Goal: Information Seeking & Learning: Learn about a topic

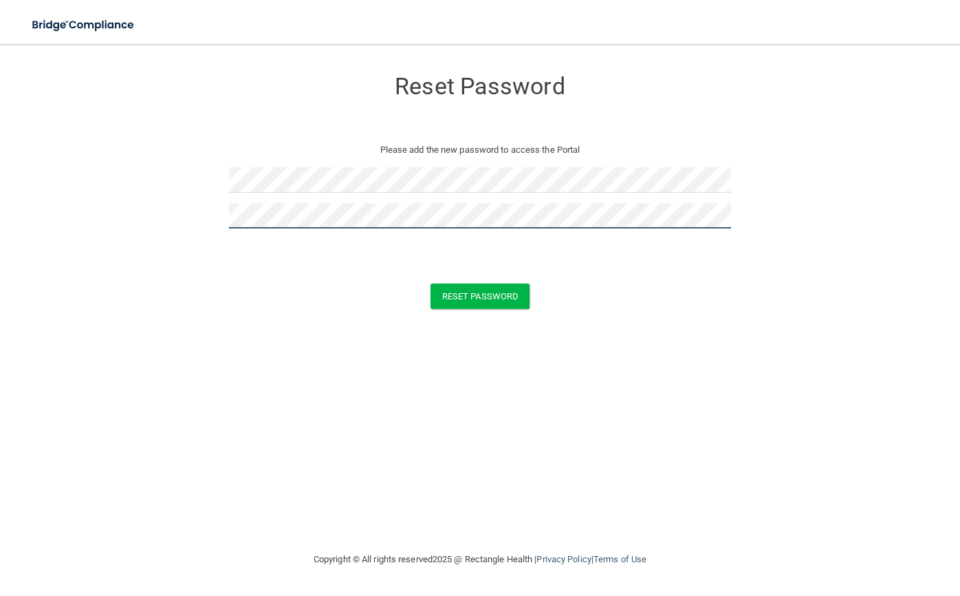
click at [431, 283] on button "Reset Password" at bounding box center [480, 295] width 99 height 25
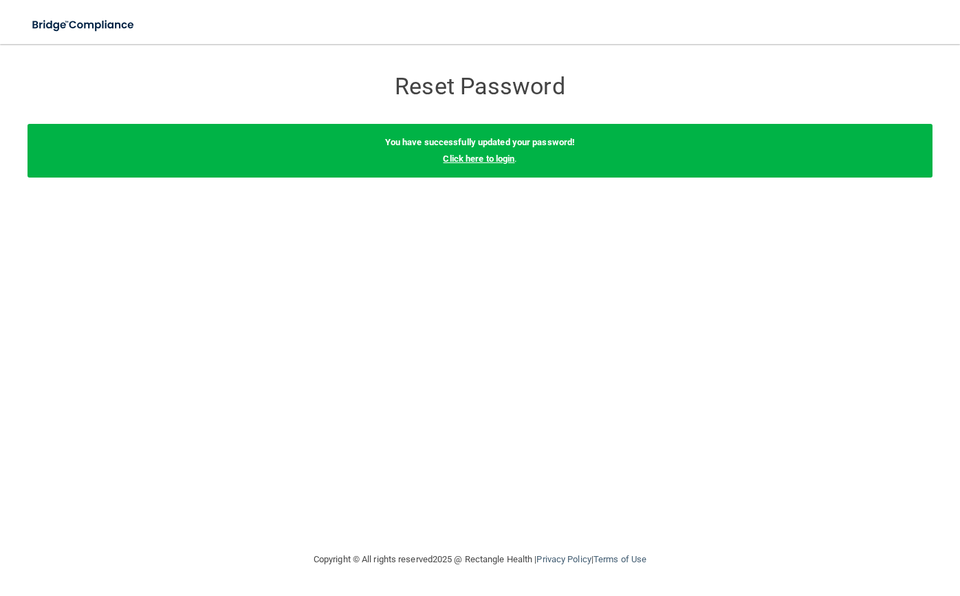
click at [497, 159] on link "Click here to login" at bounding box center [479, 158] width 72 height 10
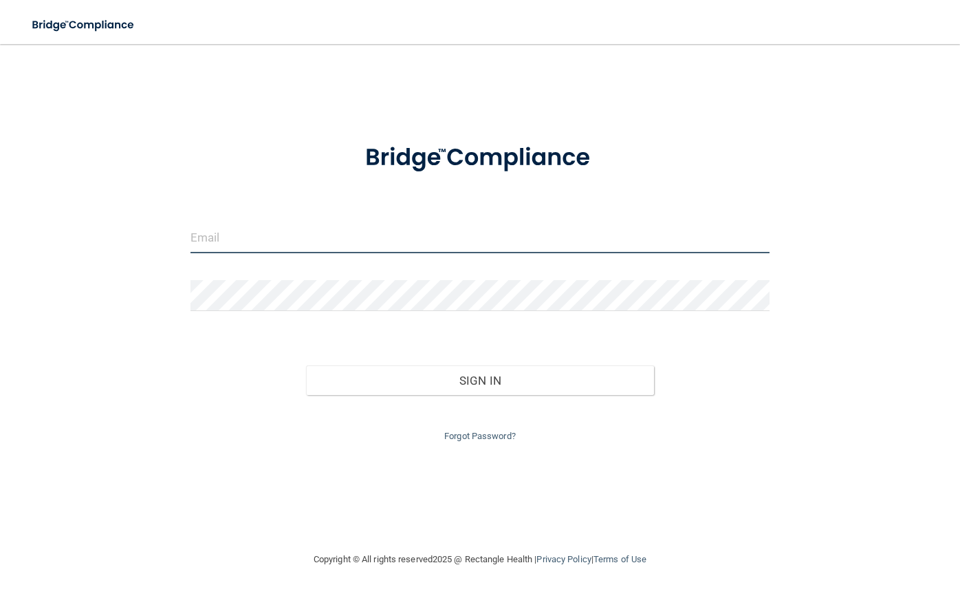
click at [309, 236] on input "email" at bounding box center [480, 237] width 579 height 31
type input "[EMAIL_ADDRESS][DOMAIN_NAME]"
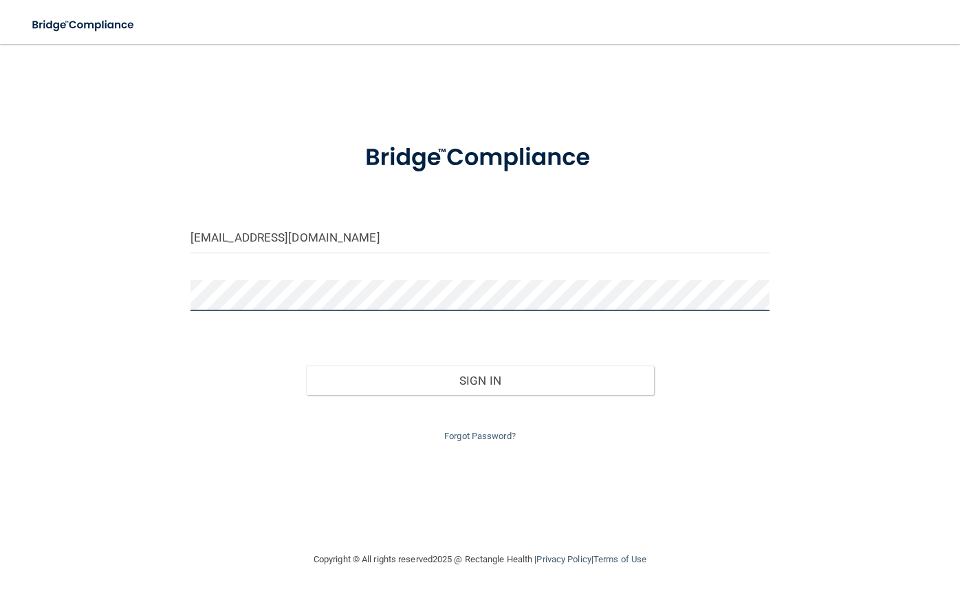
click at [306, 365] on button "Sign In" at bounding box center [479, 380] width 347 height 30
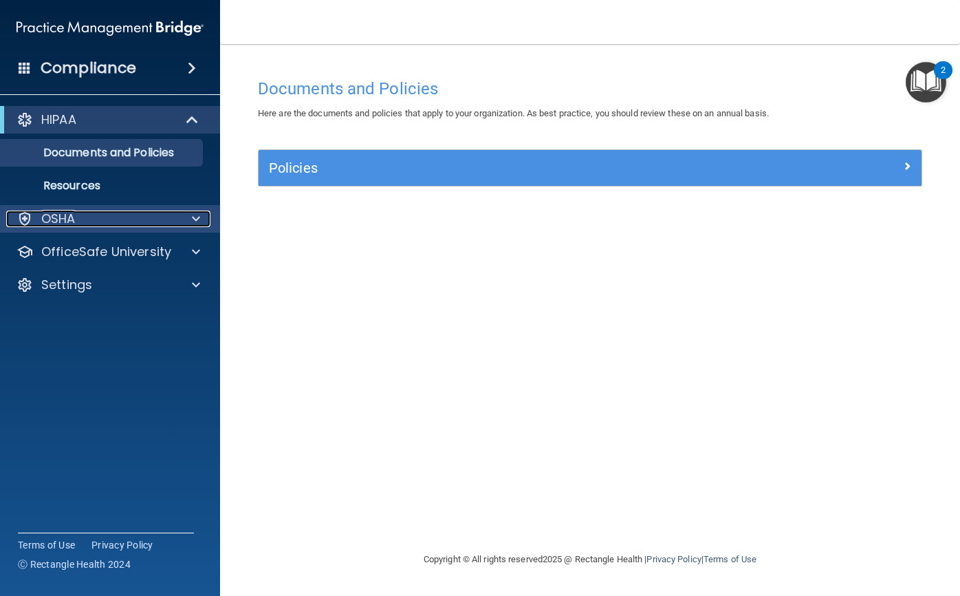
click at [97, 225] on div "OSHA" at bounding box center [91, 218] width 171 height 17
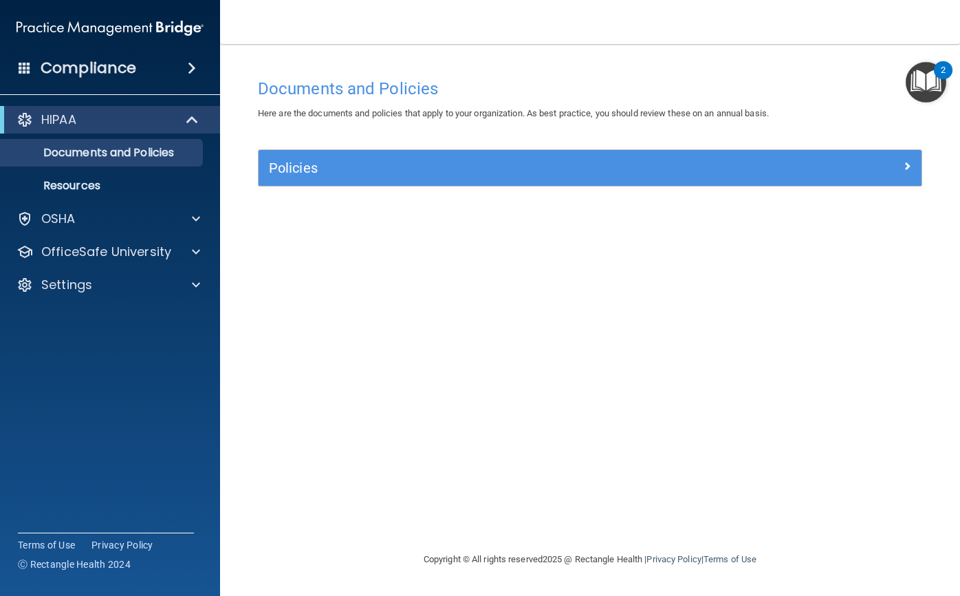
click at [182, 130] on div "HIPAA" at bounding box center [110, 120] width 220 height 28
click at [195, 119] on span at bounding box center [194, 119] width 12 height 17
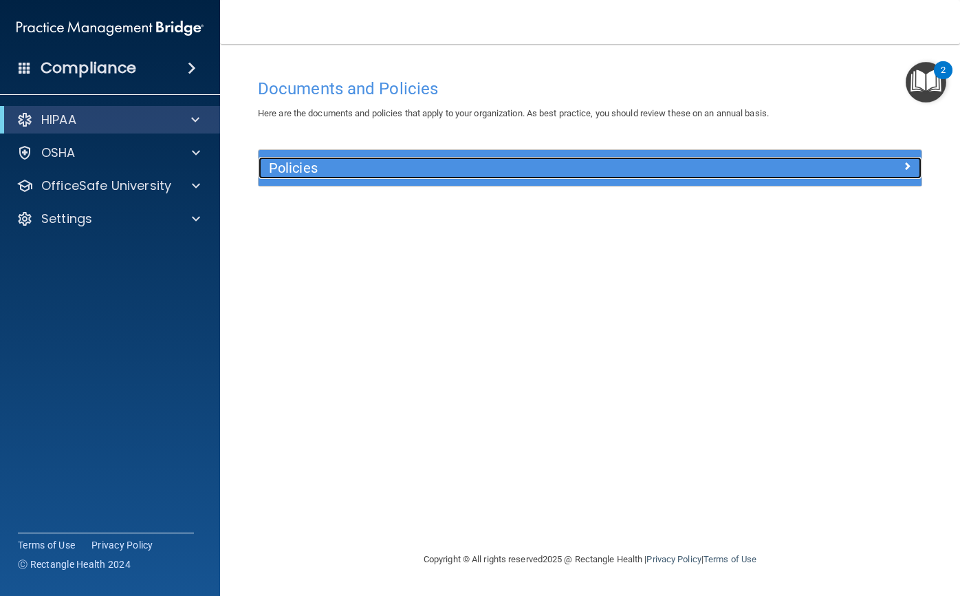
click at [646, 177] on div "Policies" at bounding box center [507, 168] width 497 height 22
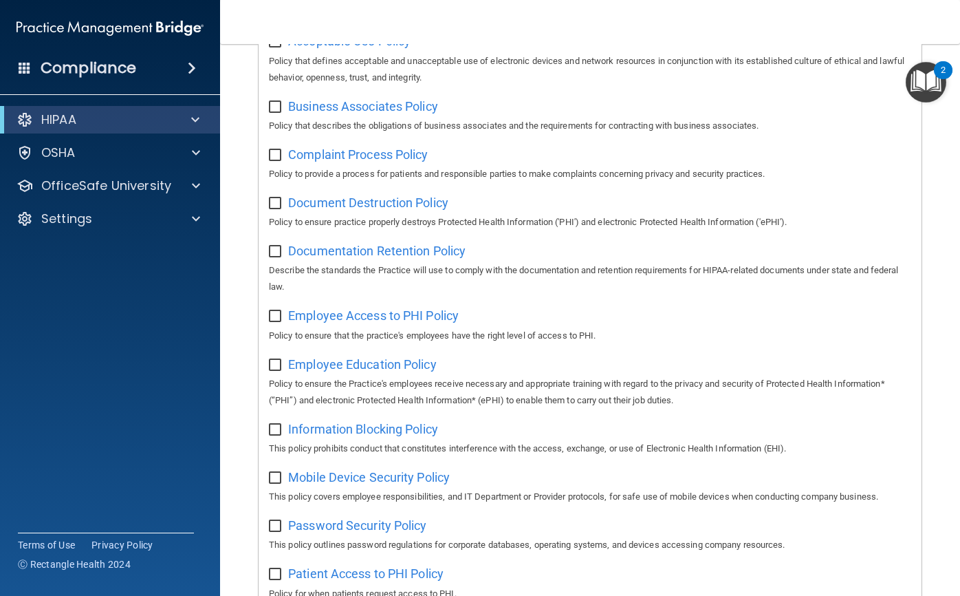
scroll to position [138, 0]
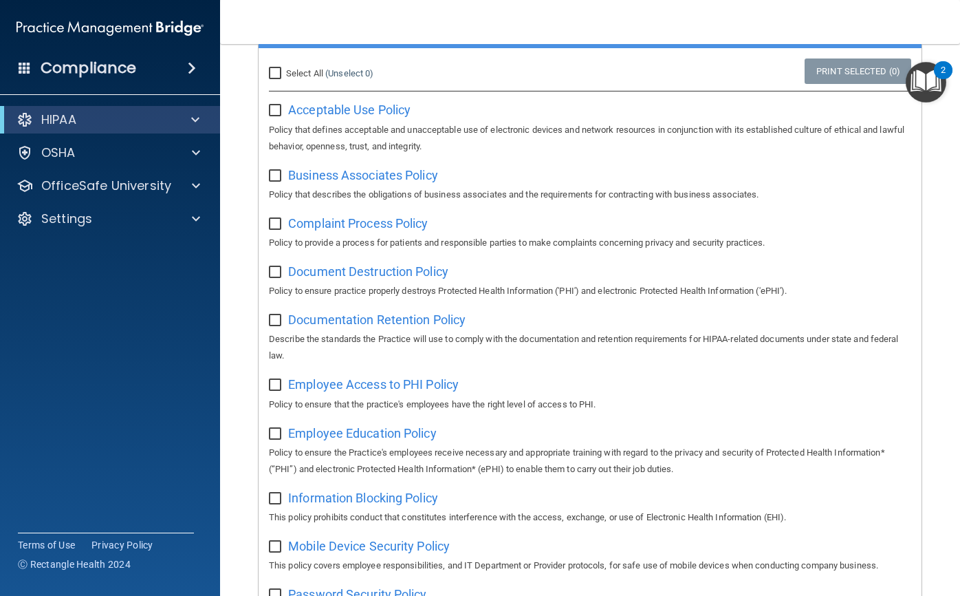
click at [269, 107] on input "checkbox" at bounding box center [277, 110] width 16 height 11
click at [270, 106] on input "checkbox" at bounding box center [277, 110] width 16 height 11
click at [346, 106] on span "Acceptable Use Policy" at bounding box center [349, 109] width 122 height 14
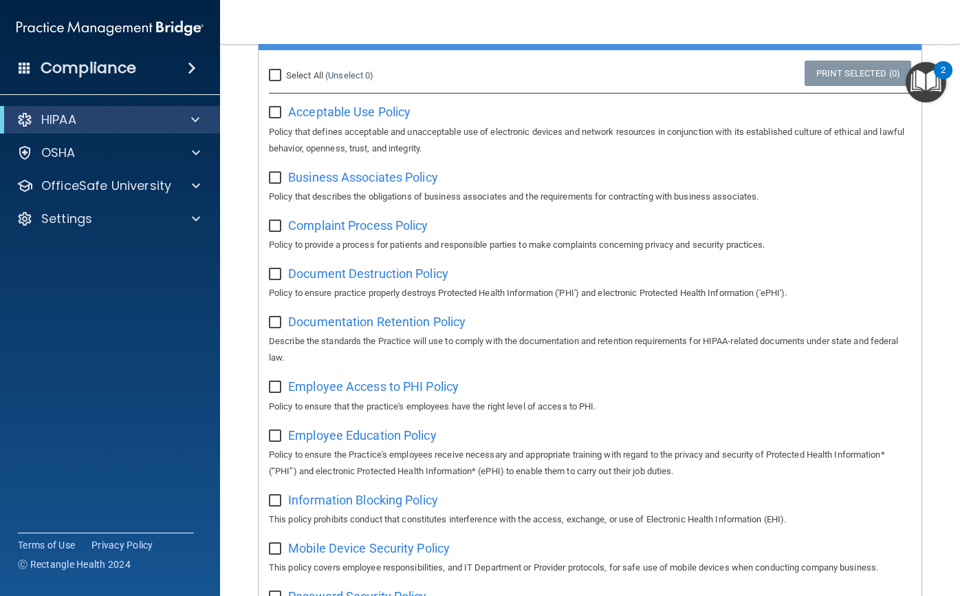
scroll to position [148, 0]
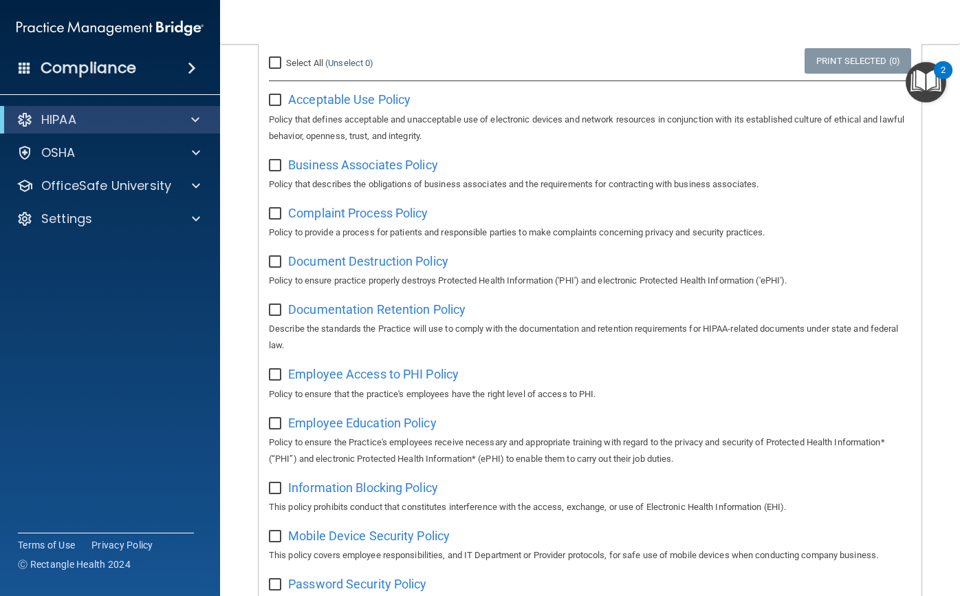
click at [275, 98] on input "checkbox" at bounding box center [277, 100] width 16 height 11
click at [279, 96] on input "checkbox" at bounding box center [277, 100] width 16 height 11
checkbox input "false"
click at [929, 97] on img "Open Resource Center, 2 new notifications" at bounding box center [926, 82] width 41 height 41
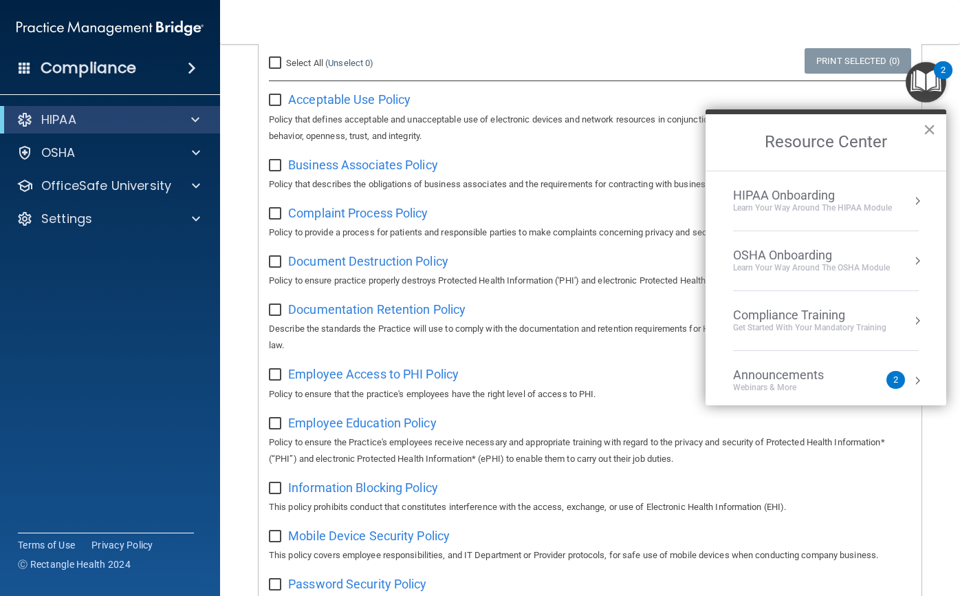
drag, startPoint x: 930, startPoint y: 138, endPoint x: 607, endPoint y: 82, distance: 327.4
click at [928, 138] on button "×" at bounding box center [929, 129] width 13 height 22
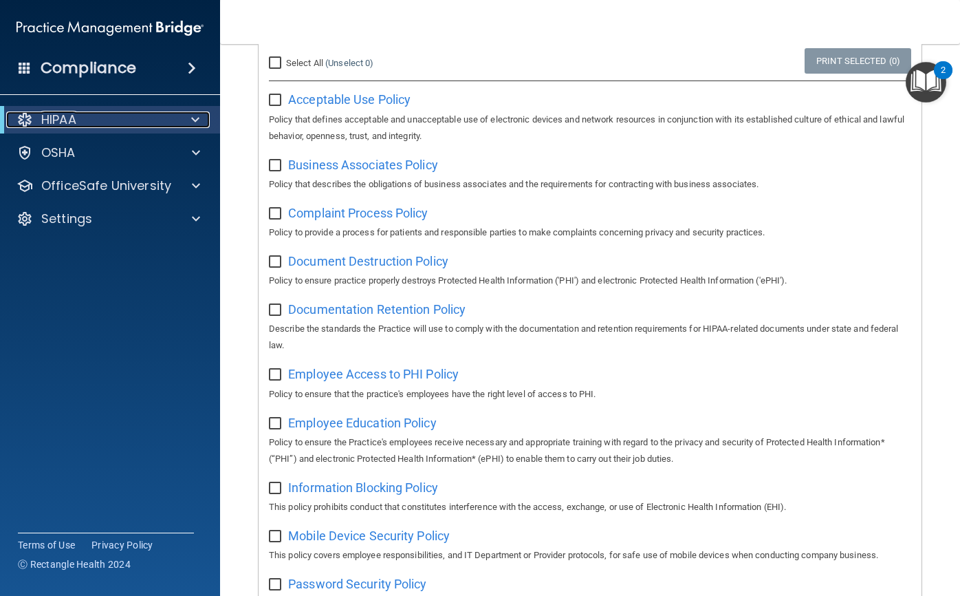
click at [201, 113] on div at bounding box center [193, 119] width 34 height 17
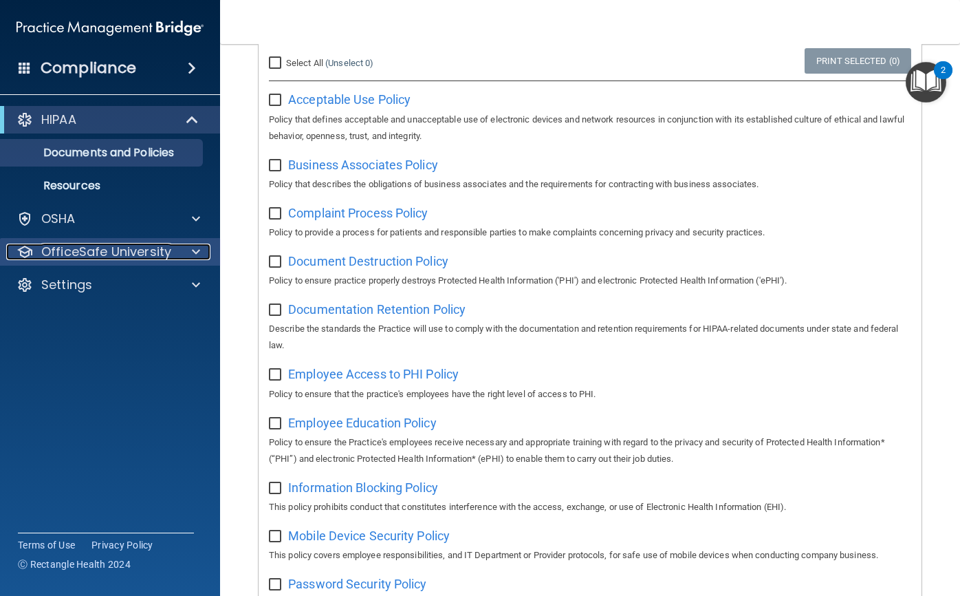
click at [182, 246] on div at bounding box center [194, 252] width 34 height 17
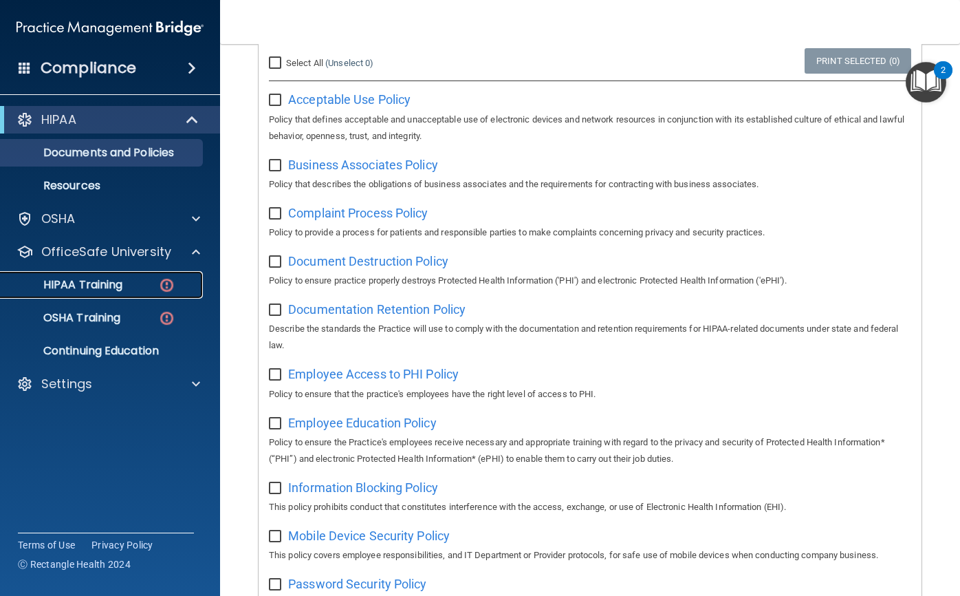
click at [145, 291] on div "HIPAA Training" at bounding box center [103, 285] width 188 height 14
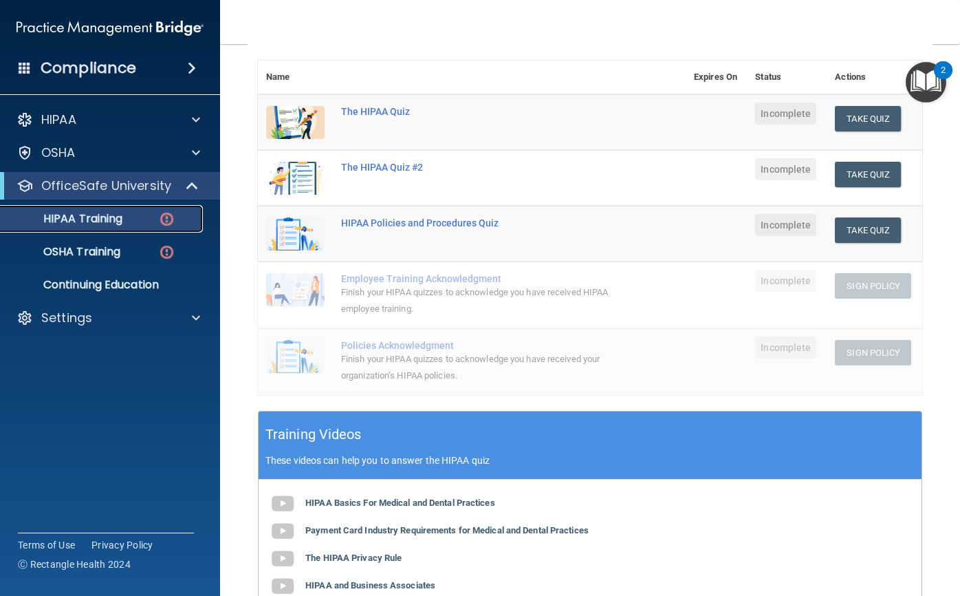
click at [147, 224] on div "HIPAA Training" at bounding box center [103, 219] width 188 height 14
click at [105, 217] on p "HIPAA Training" at bounding box center [65, 219] width 113 height 14
click at [166, 218] on img at bounding box center [166, 218] width 17 height 17
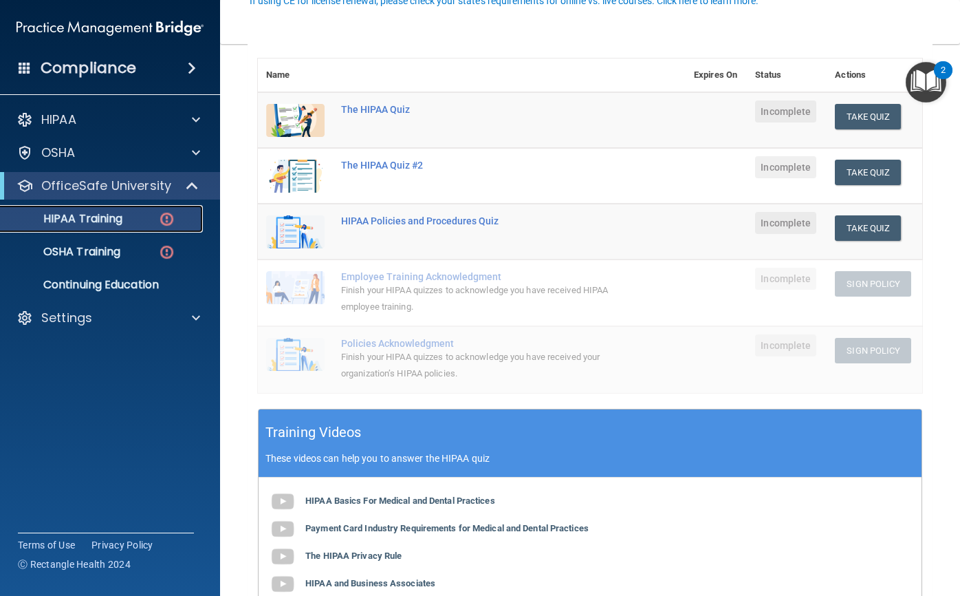
scroll to position [252, 0]
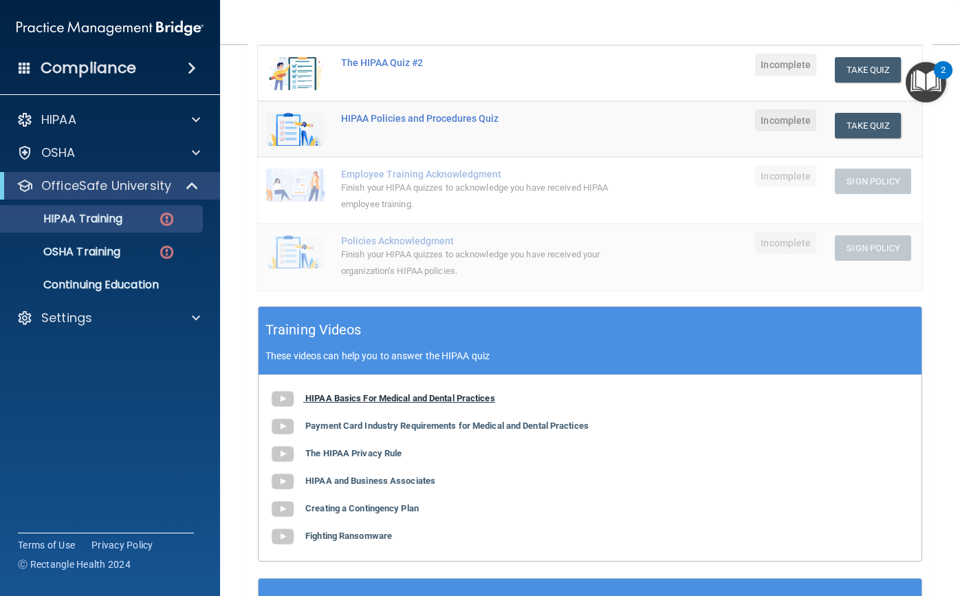
click at [430, 396] on b "HIPAA Basics For Medical and Dental Practices" at bounding box center [400, 398] width 190 height 10
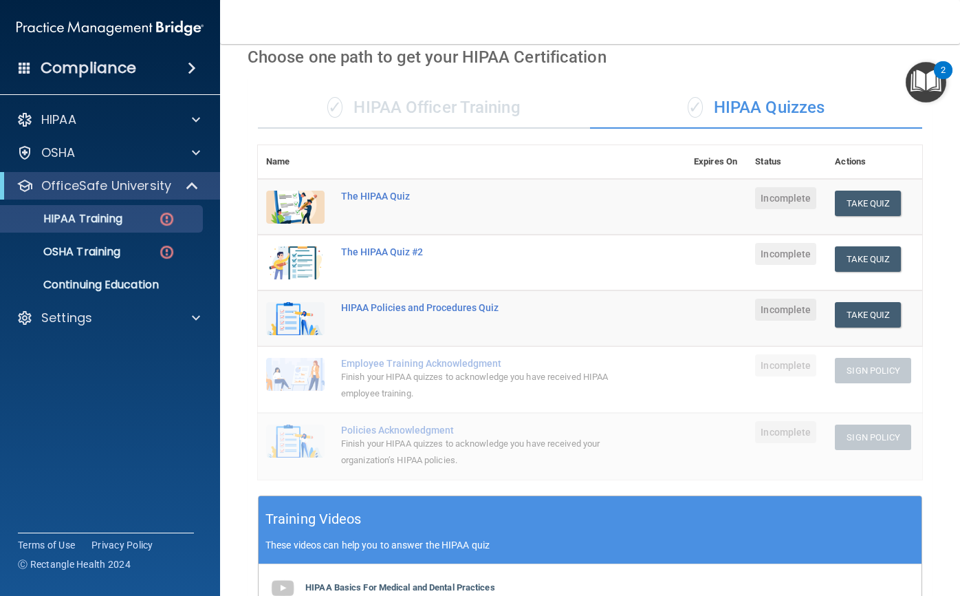
scroll to position [46, 0]
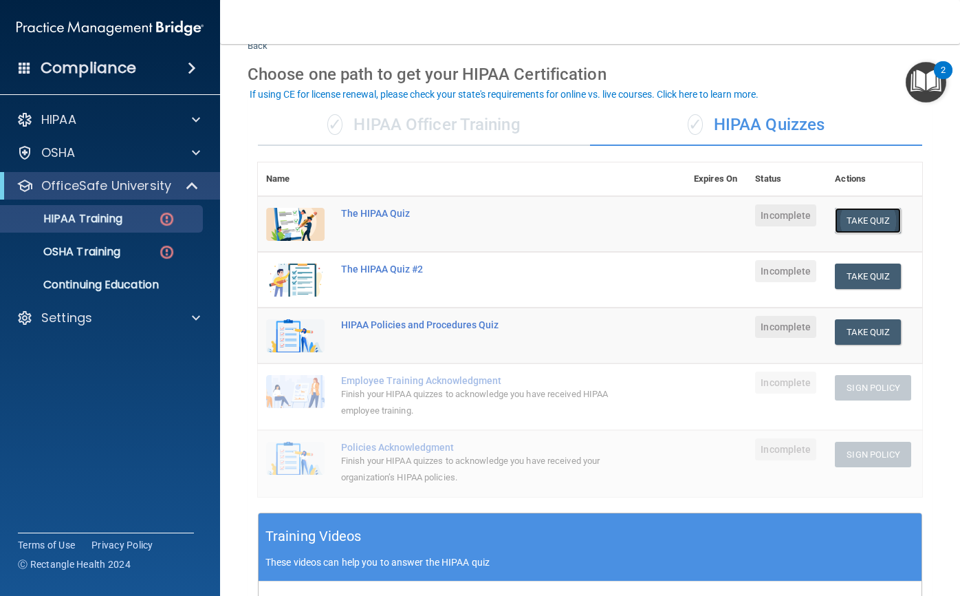
click at [855, 221] on button "Take Quiz" at bounding box center [868, 220] width 66 height 25
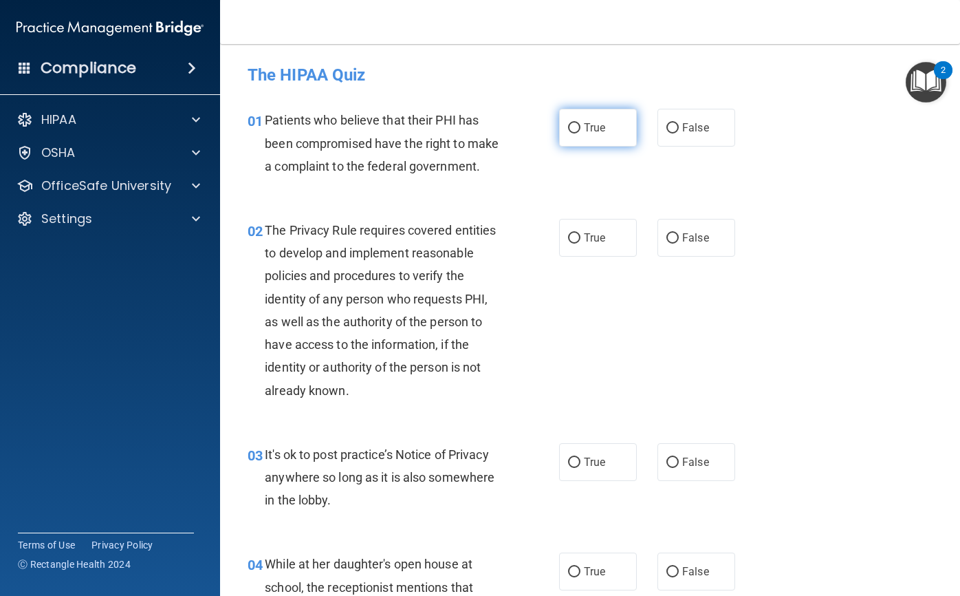
click at [574, 132] on input "True" at bounding box center [574, 128] width 12 height 10
radio input "true"
click at [587, 244] on span "True" at bounding box center [594, 237] width 21 height 13
click at [581, 244] on input "True" at bounding box center [574, 238] width 12 height 10
radio input "true"
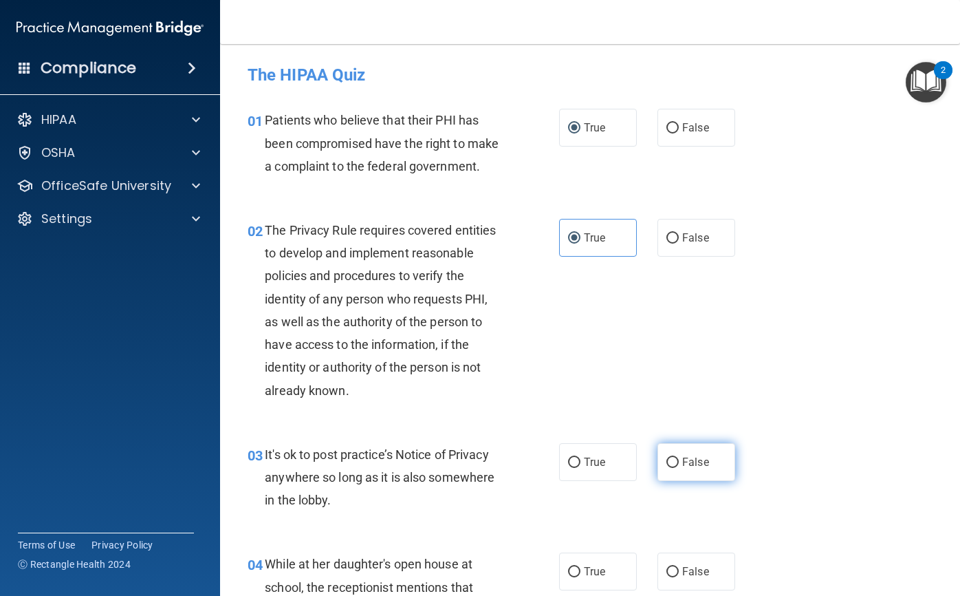
click at [700, 455] on span "False" at bounding box center [695, 461] width 27 height 13
click at [679, 457] on input "False" at bounding box center [673, 462] width 12 height 10
radio input "true"
click at [591, 444] on label "True" at bounding box center [598, 462] width 78 height 38
click at [581, 457] on input "True" at bounding box center [574, 462] width 12 height 10
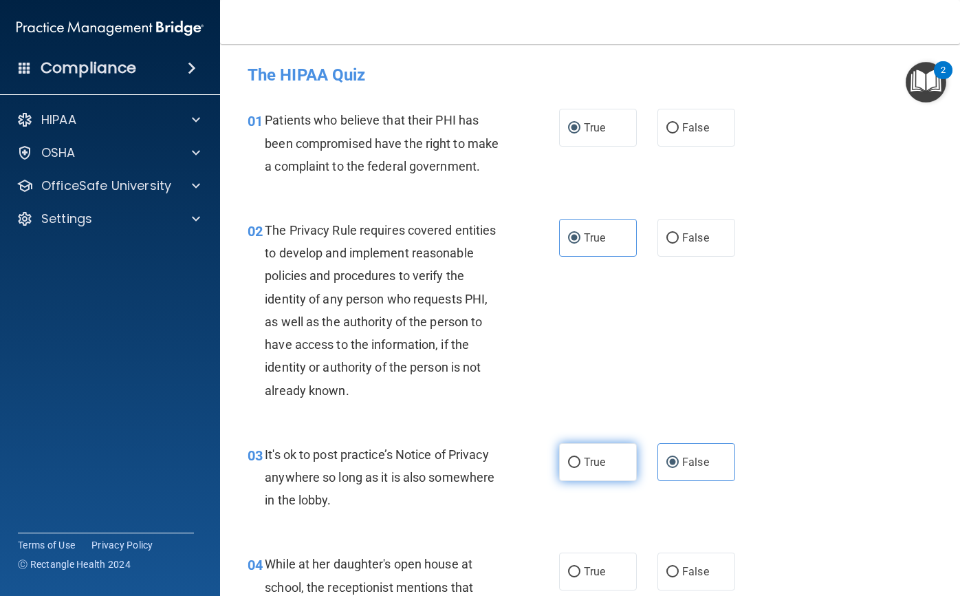
radio input "true"
radio input "false"
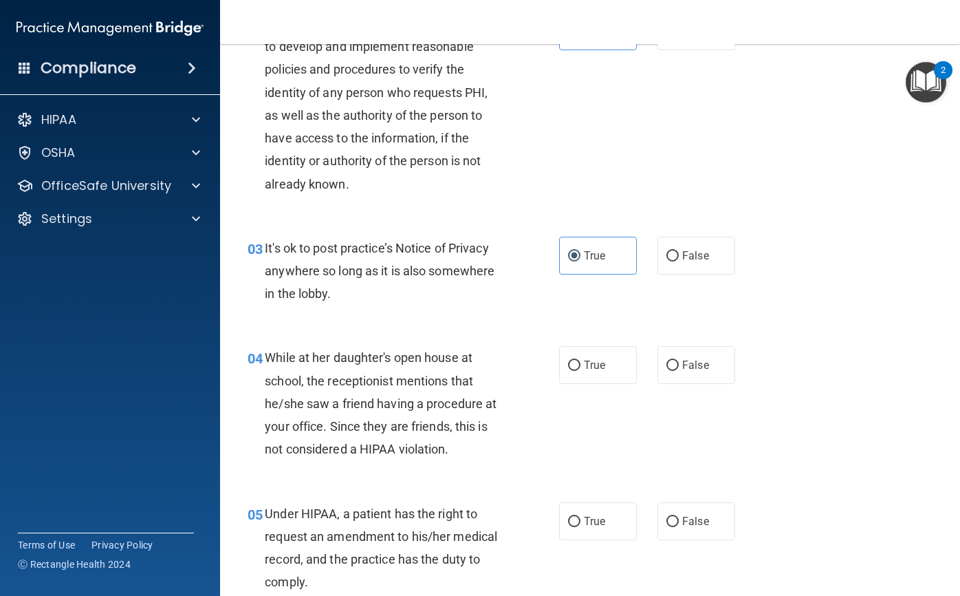
scroll to position [275, 0]
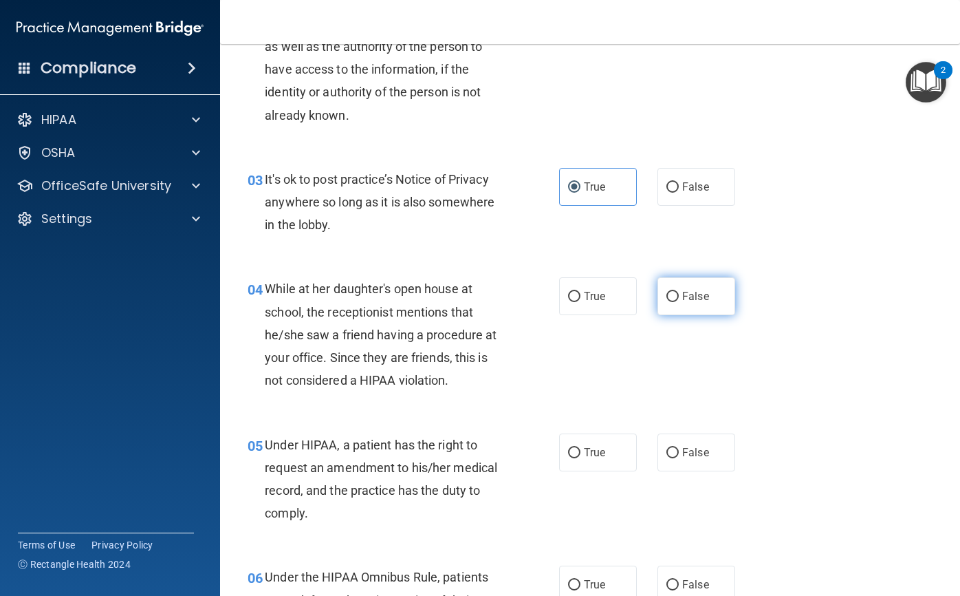
click at [669, 303] on label "False" at bounding box center [697, 296] width 78 height 38
click at [669, 302] on input "False" at bounding box center [673, 297] width 12 height 10
radio input "true"
click at [611, 390] on div "04 While at her daughter's open house at school, the receptionist mentions that…" at bounding box center [590, 337] width 706 height 155
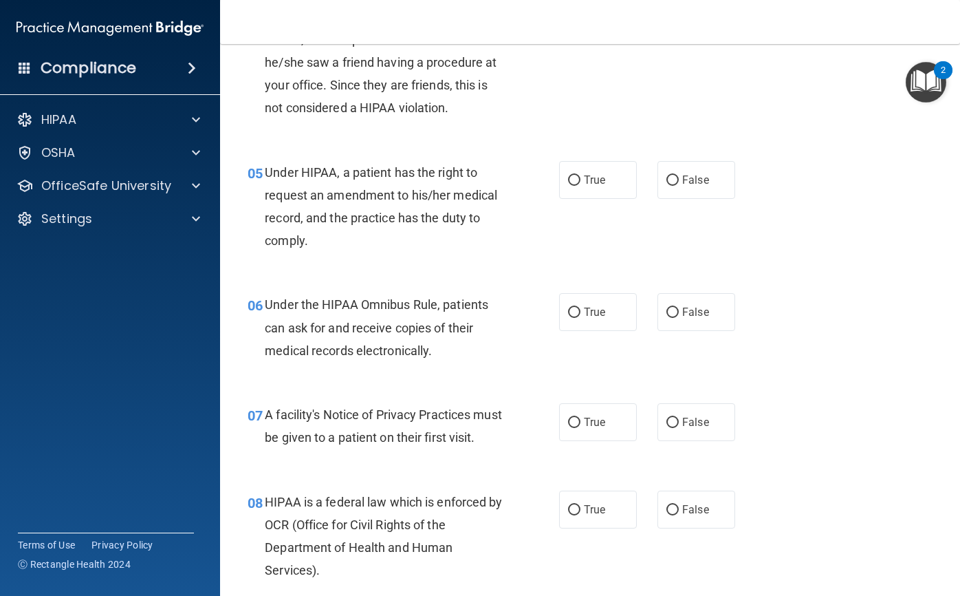
scroll to position [550, 0]
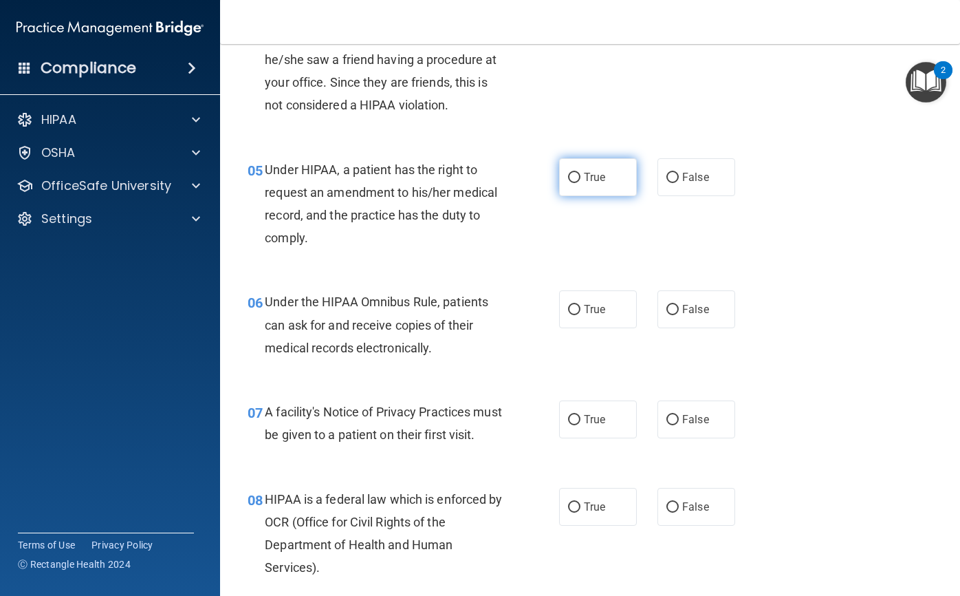
click at [585, 184] on label "True" at bounding box center [598, 177] width 78 height 38
click at [581, 183] on input "True" at bounding box center [574, 178] width 12 height 10
radio input "true"
click at [598, 295] on label "True" at bounding box center [598, 309] width 78 height 38
click at [581, 305] on input "True" at bounding box center [574, 310] width 12 height 10
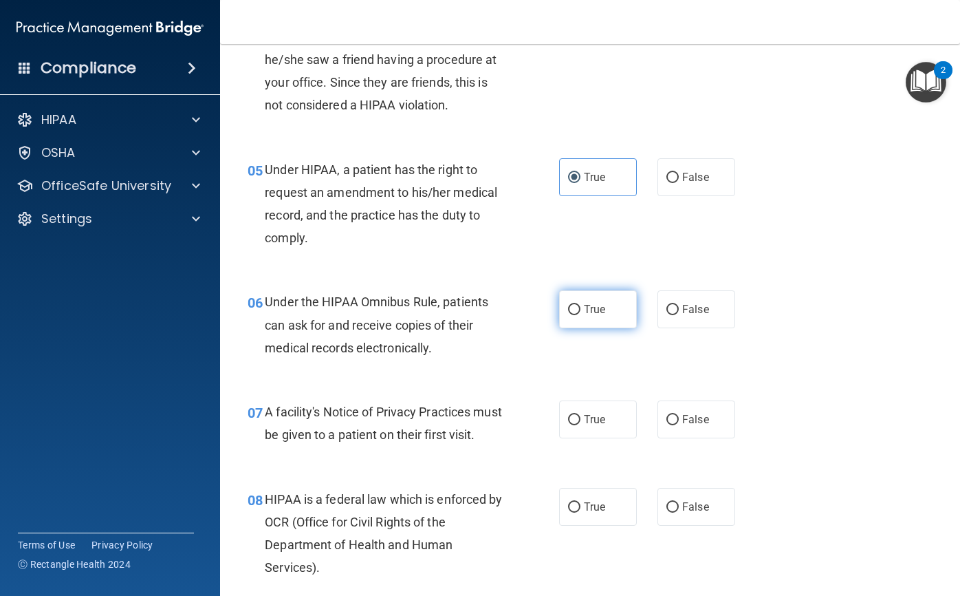
radio input "true"
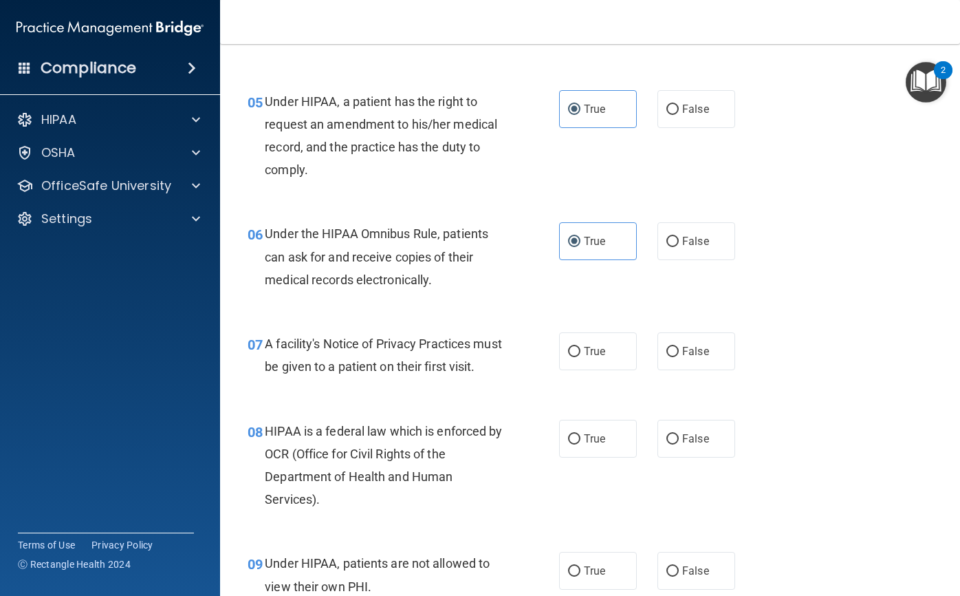
scroll to position [619, 0]
click at [588, 347] on span "True" at bounding box center [594, 350] width 21 height 13
click at [581, 347] on input "True" at bounding box center [574, 351] width 12 height 10
radio input "true"
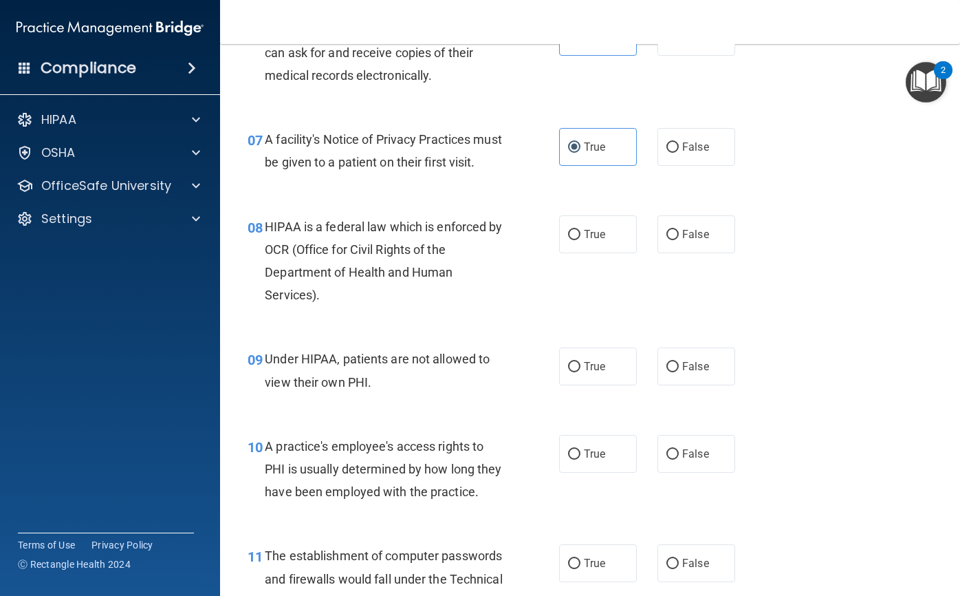
scroll to position [825, 0]
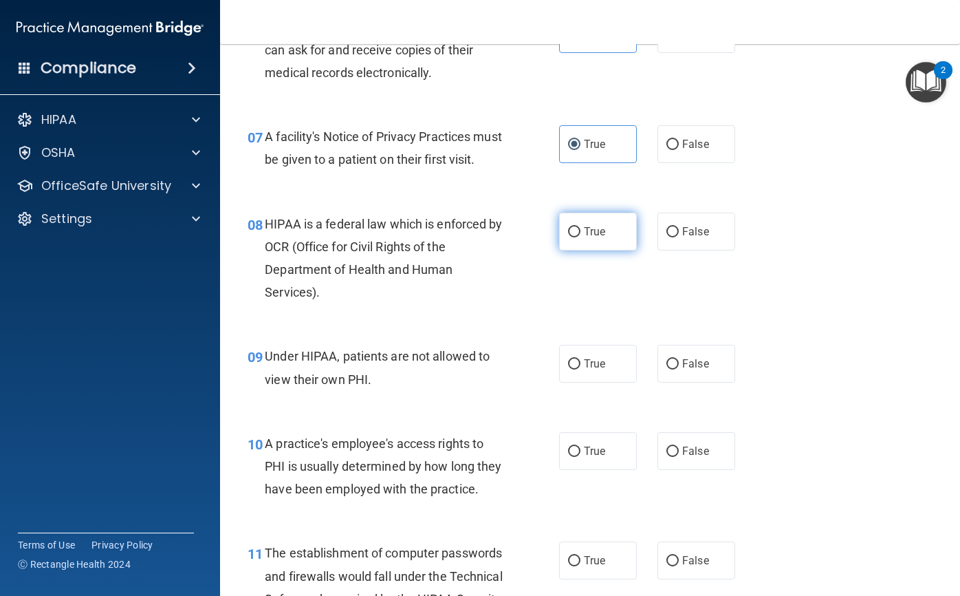
click at [596, 247] on label "True" at bounding box center [598, 232] width 78 height 38
click at [581, 237] on input "True" at bounding box center [574, 232] width 12 height 10
radio input "true"
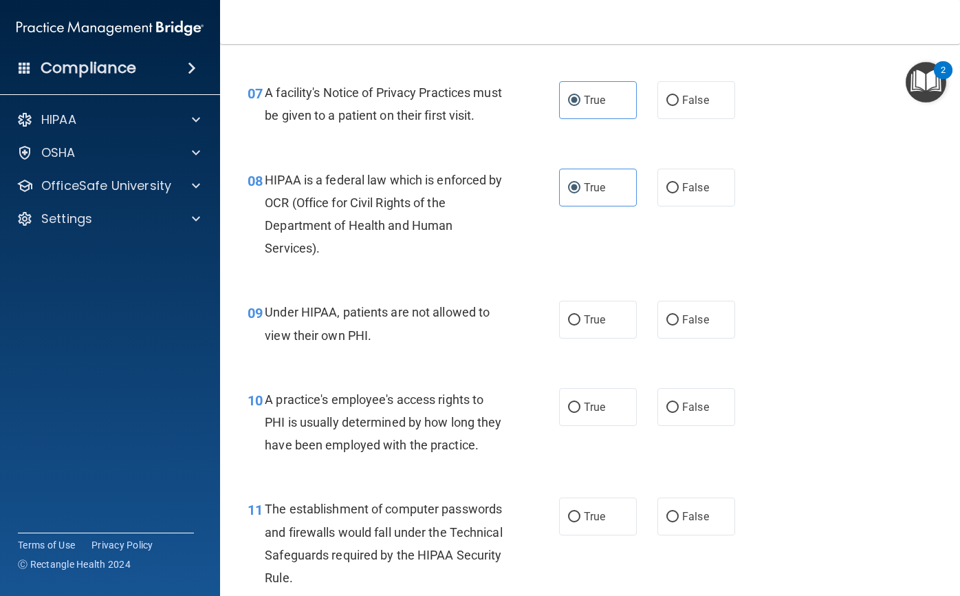
scroll to position [894, 0]
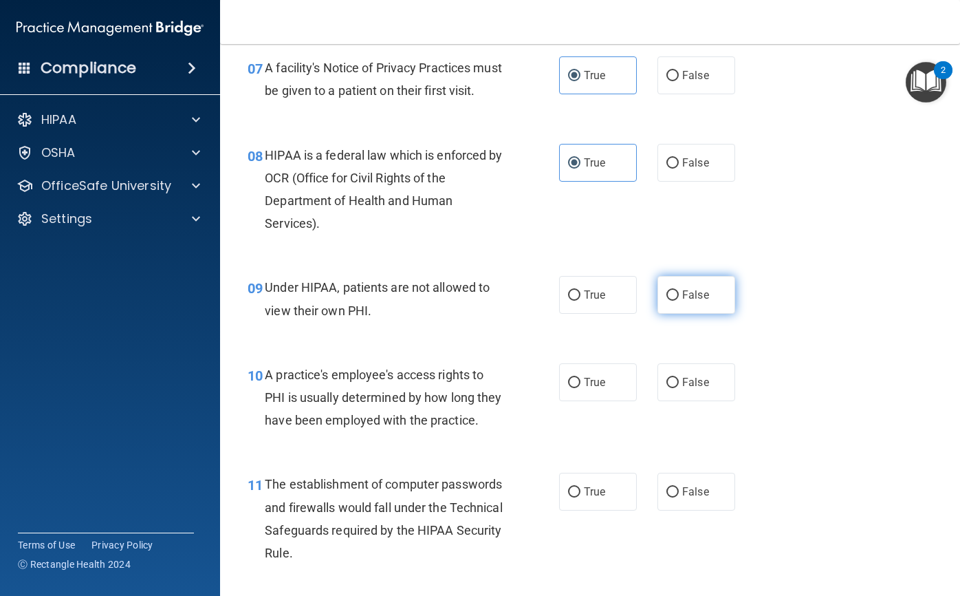
click at [702, 314] on label "False" at bounding box center [697, 295] width 78 height 38
click at [679, 301] on input "False" at bounding box center [673, 295] width 12 height 10
radio input "true"
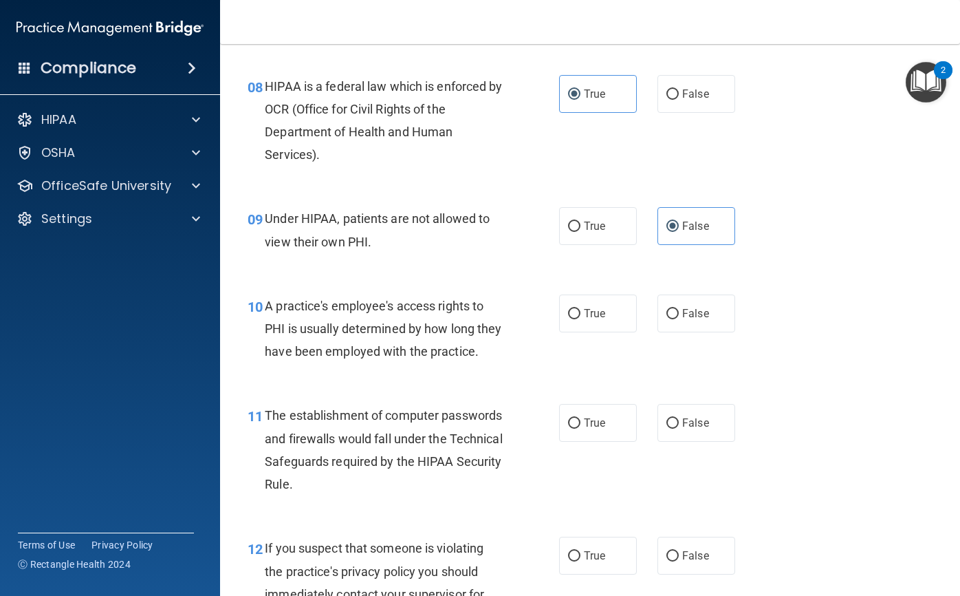
scroll to position [1032, 0]
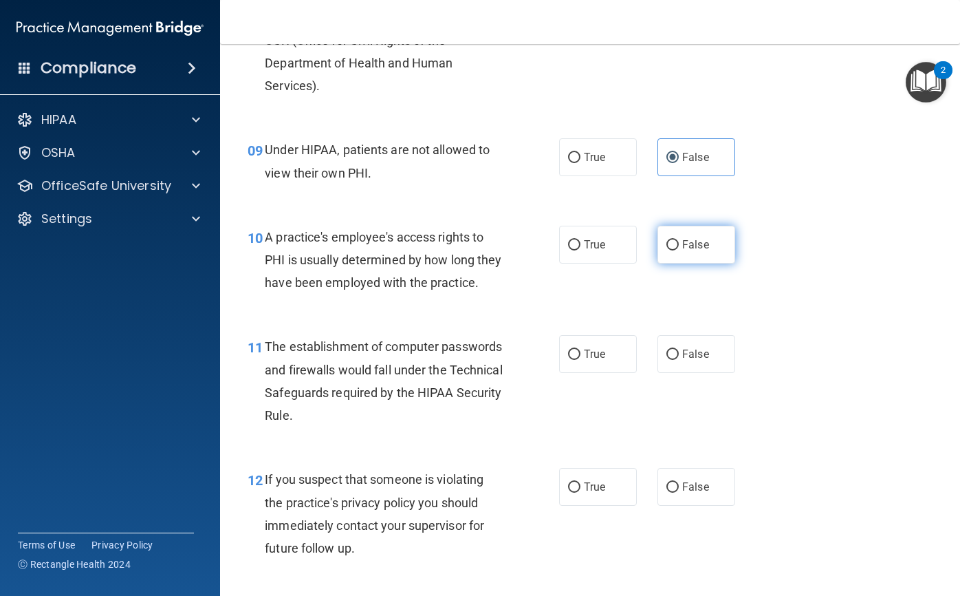
click at [676, 260] on label "False" at bounding box center [697, 245] width 78 height 38
click at [676, 250] on input "False" at bounding box center [673, 245] width 12 height 10
radio input "true"
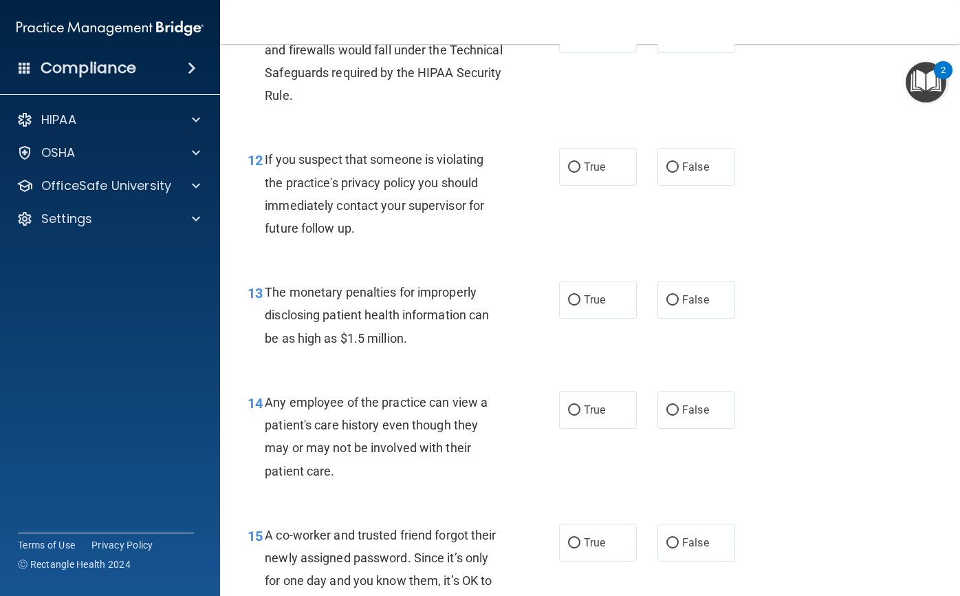
scroll to position [1376, 0]
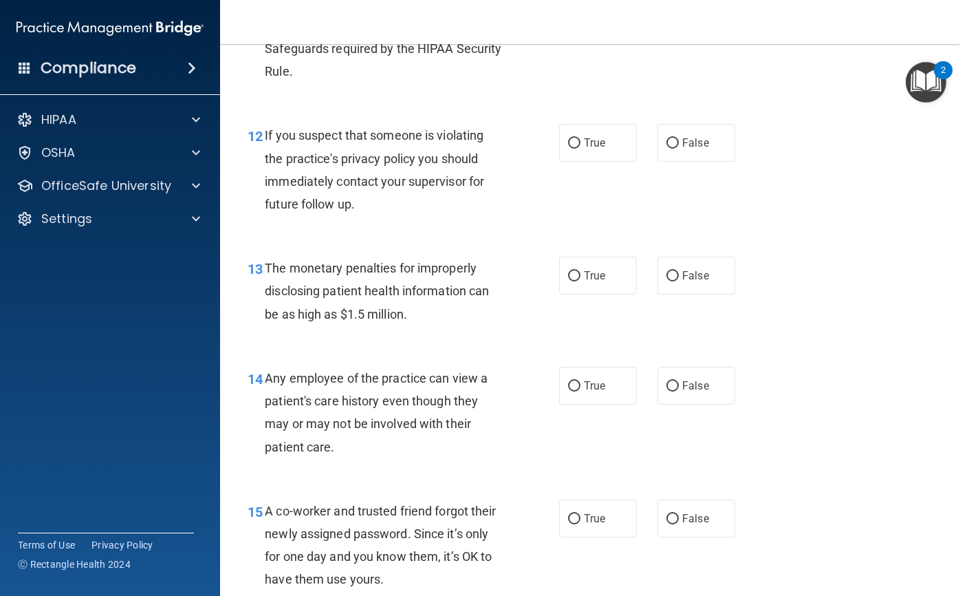
click at [584, 17] on span "True" at bounding box center [594, 9] width 21 height 13
click at [581, 16] on input "True" at bounding box center [574, 11] width 12 height 10
radio input "true"
click at [575, 162] on label "True" at bounding box center [598, 143] width 78 height 38
click at [575, 149] on input "True" at bounding box center [574, 143] width 12 height 10
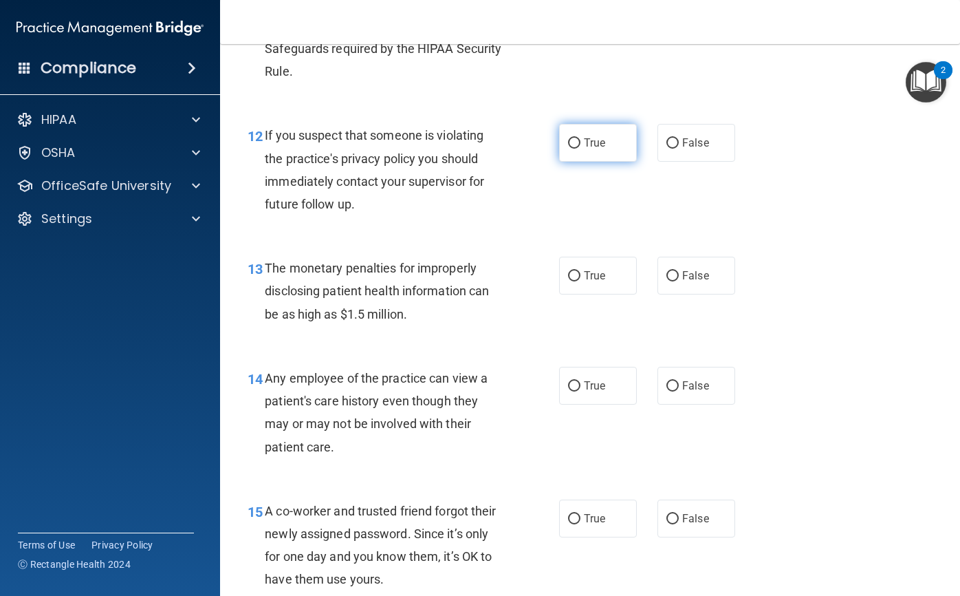
radio input "true"
click at [596, 294] on label "True" at bounding box center [598, 276] width 78 height 38
click at [581, 281] on input "True" at bounding box center [574, 276] width 12 height 10
radio input "true"
click at [663, 404] on label "False" at bounding box center [697, 386] width 78 height 38
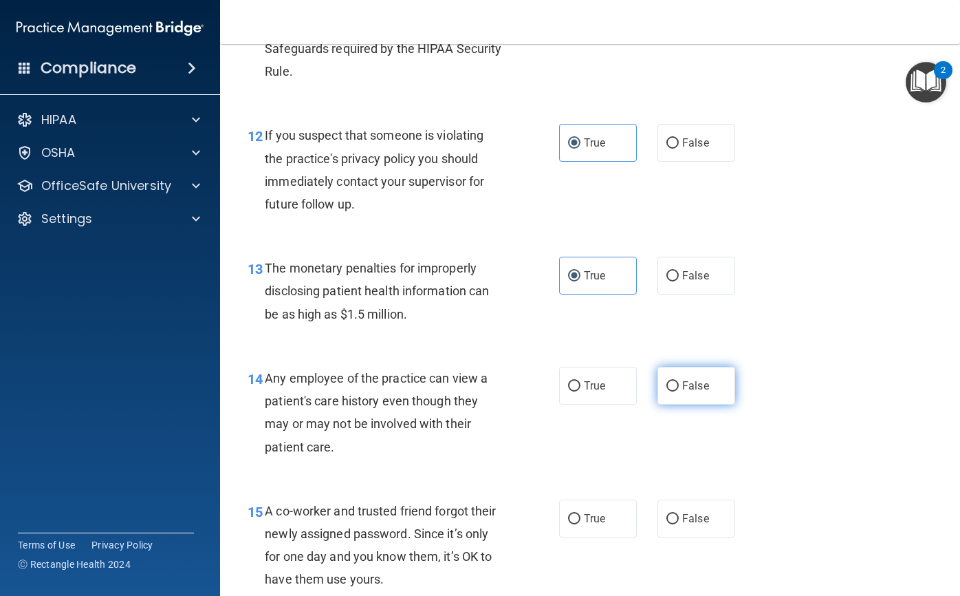
click at [667, 391] on input "False" at bounding box center [673, 386] width 12 height 10
radio input "true"
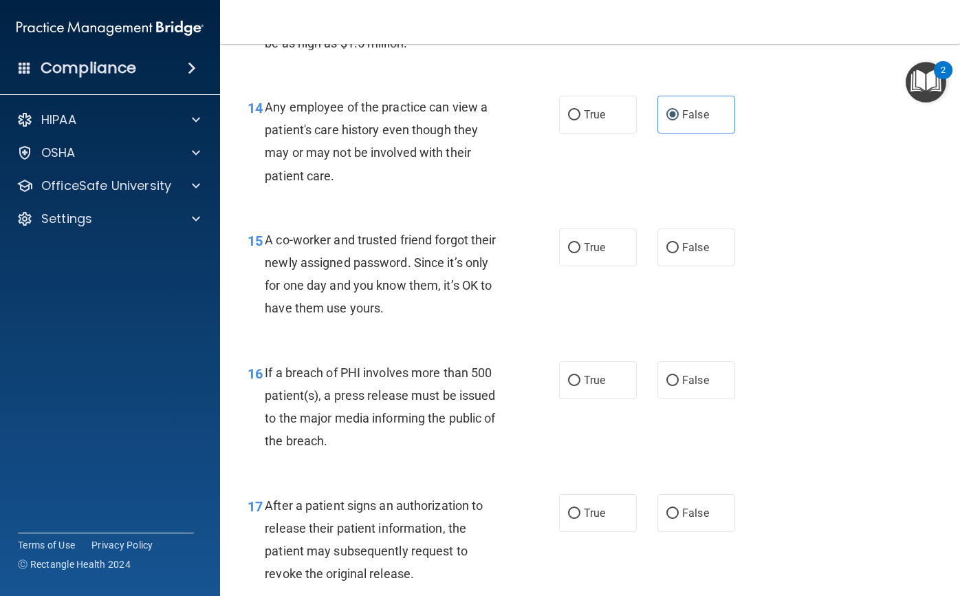
scroll to position [1651, 0]
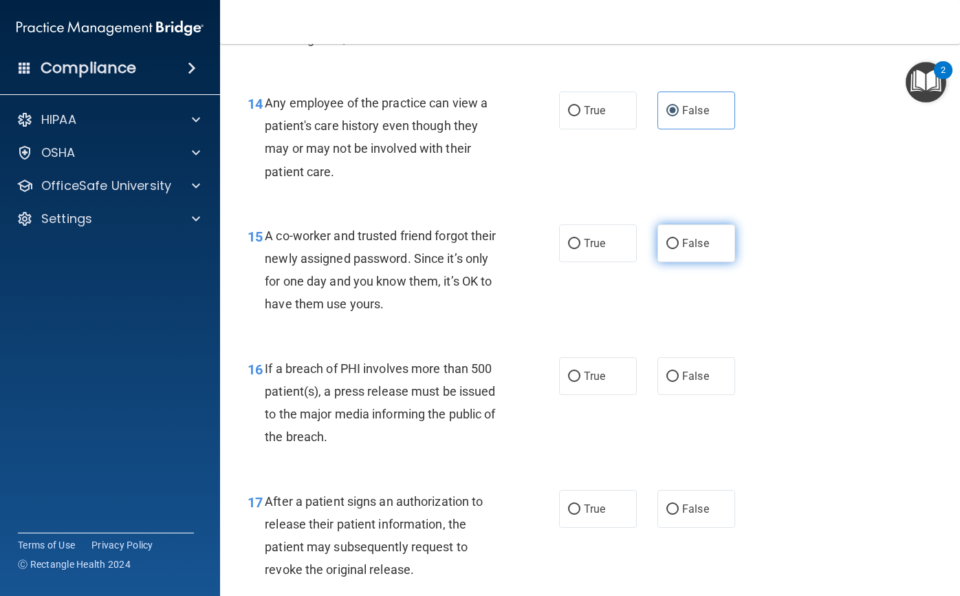
click at [666, 262] on label "False" at bounding box center [697, 243] width 78 height 38
click at [667, 249] on input "False" at bounding box center [673, 244] width 12 height 10
radio input "true"
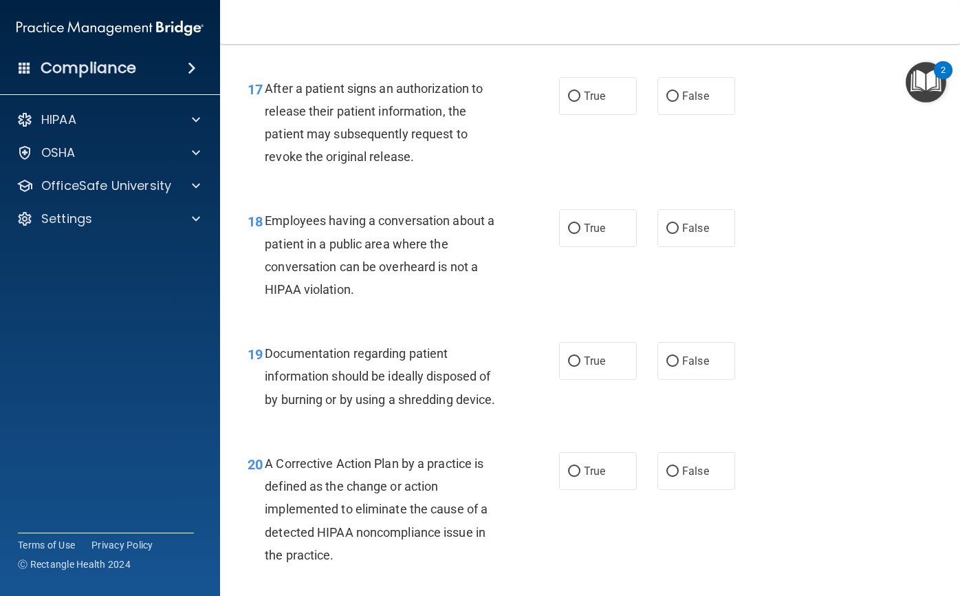
scroll to position [1995, 0]
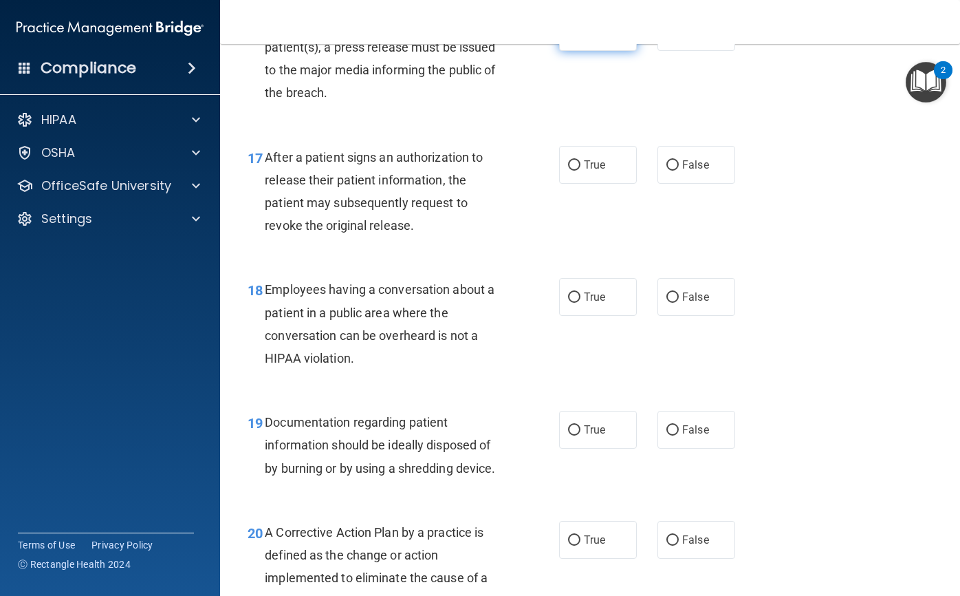
click at [581, 51] on label "True" at bounding box center [598, 32] width 78 height 38
click at [581, 38] on input "True" at bounding box center [574, 33] width 12 height 10
radio input "true"
click at [584, 171] on span "True" at bounding box center [594, 164] width 21 height 13
click at [581, 171] on input "True" at bounding box center [574, 165] width 12 height 10
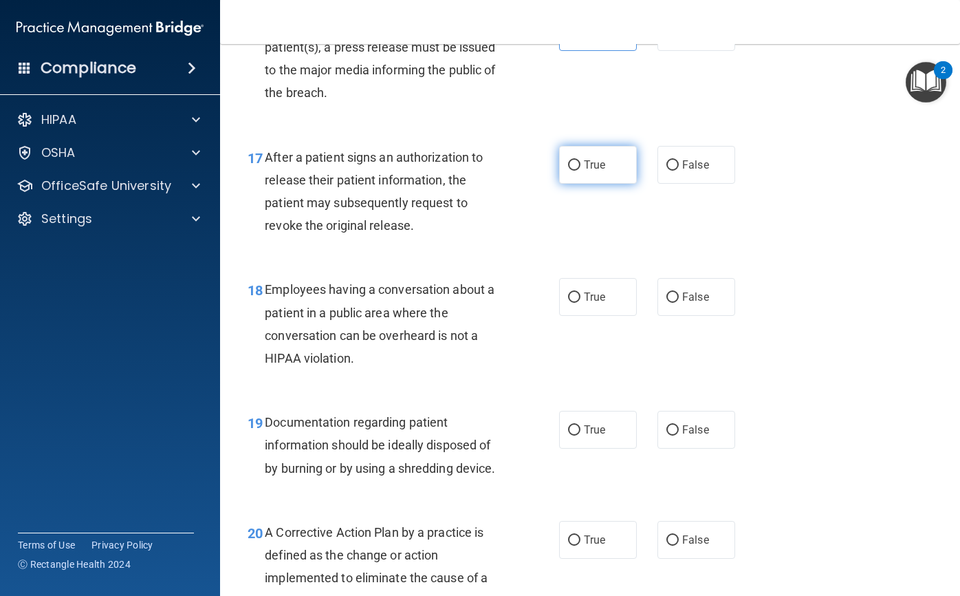
radio input "true"
click at [713, 316] on label "False" at bounding box center [697, 297] width 78 height 38
click at [679, 303] on input "False" at bounding box center [673, 297] width 12 height 10
radio input "true"
click at [582, 448] on label "True" at bounding box center [598, 430] width 78 height 38
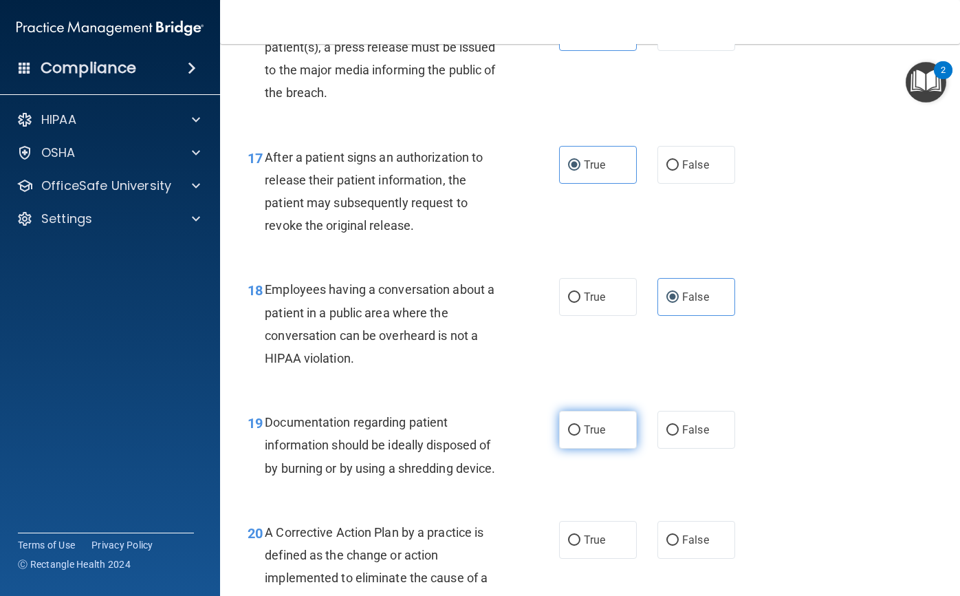
click at [581, 435] on input "True" at bounding box center [574, 430] width 12 height 10
radio input "true"
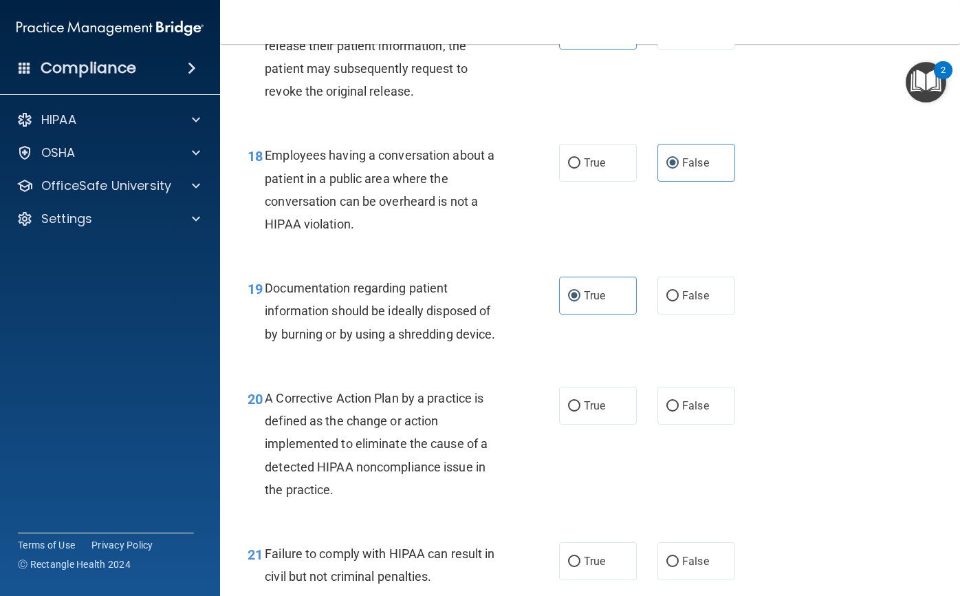
scroll to position [2201, 0]
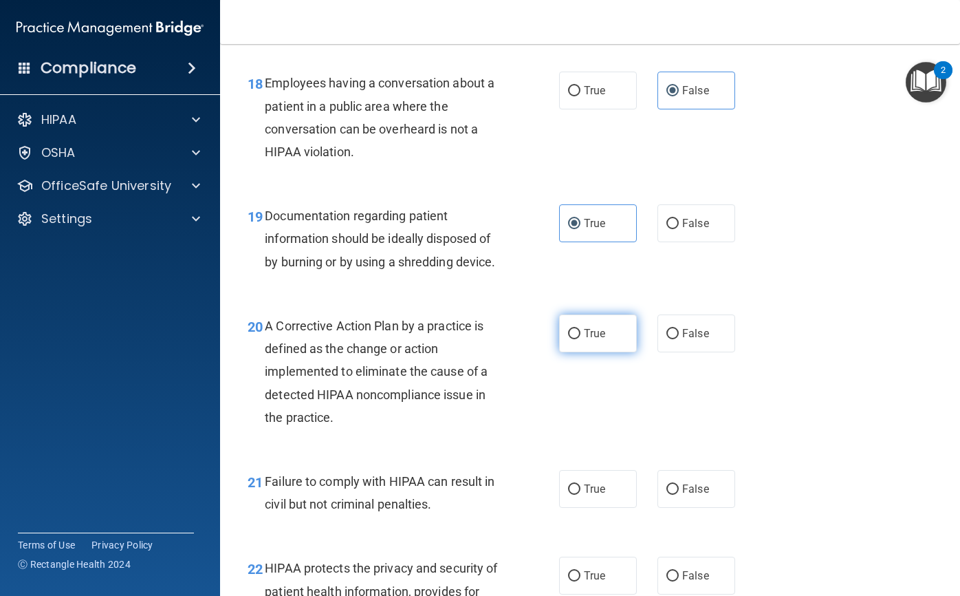
click at [612, 352] on label "True" at bounding box center [598, 333] width 78 height 38
click at [581, 339] on input "True" at bounding box center [574, 334] width 12 height 10
radio input "true"
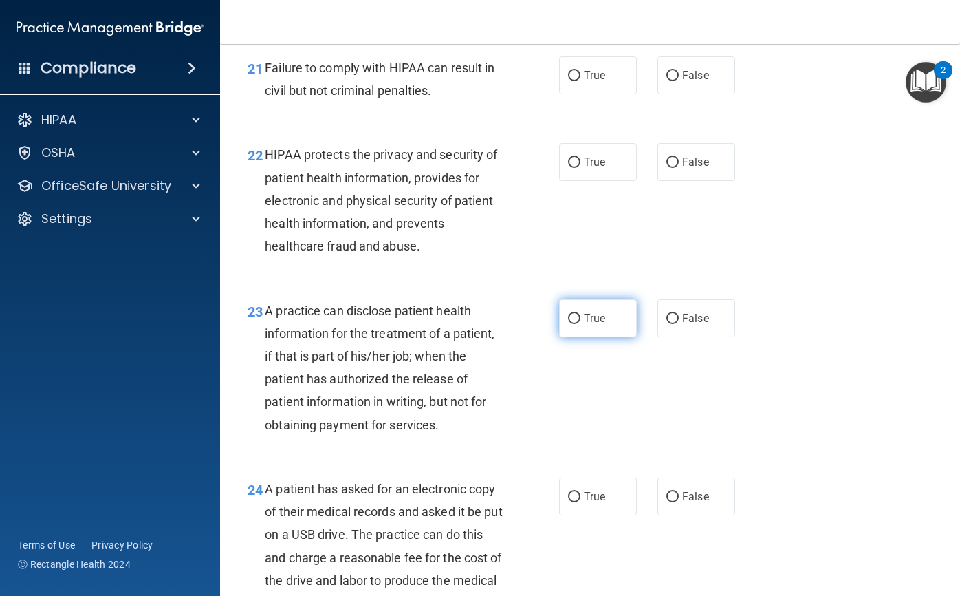
scroll to position [2614, 0]
click at [587, 83] on span "True" at bounding box center [594, 75] width 21 height 13
click at [581, 82] on input "True" at bounding box center [574, 77] width 12 height 10
radio input "true"
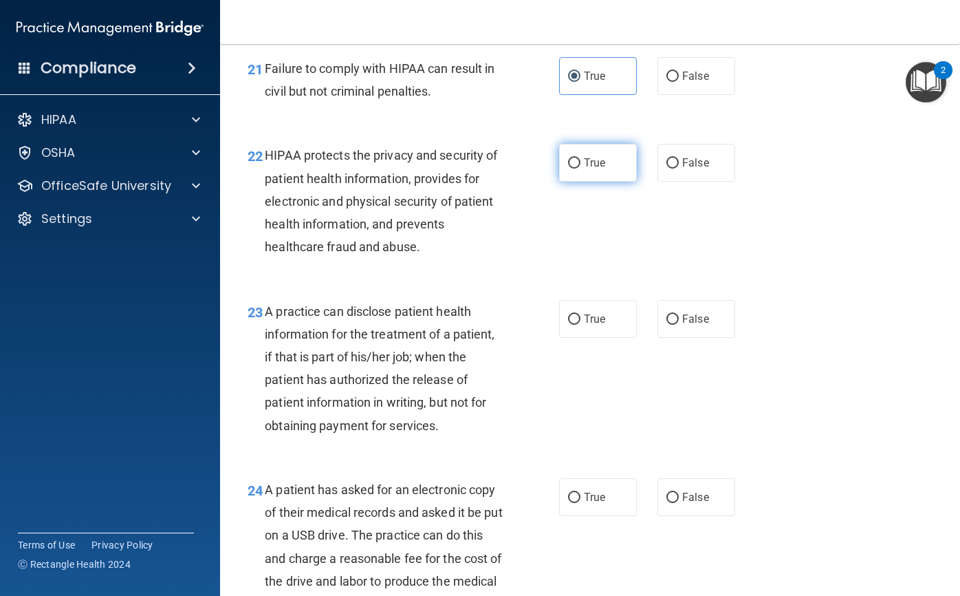
click at [578, 182] on label "True" at bounding box center [598, 163] width 78 height 38
click at [578, 169] on input "True" at bounding box center [574, 163] width 12 height 10
radio input "true"
click at [686, 338] on label "False" at bounding box center [697, 319] width 78 height 38
click at [679, 325] on input "False" at bounding box center [673, 319] width 12 height 10
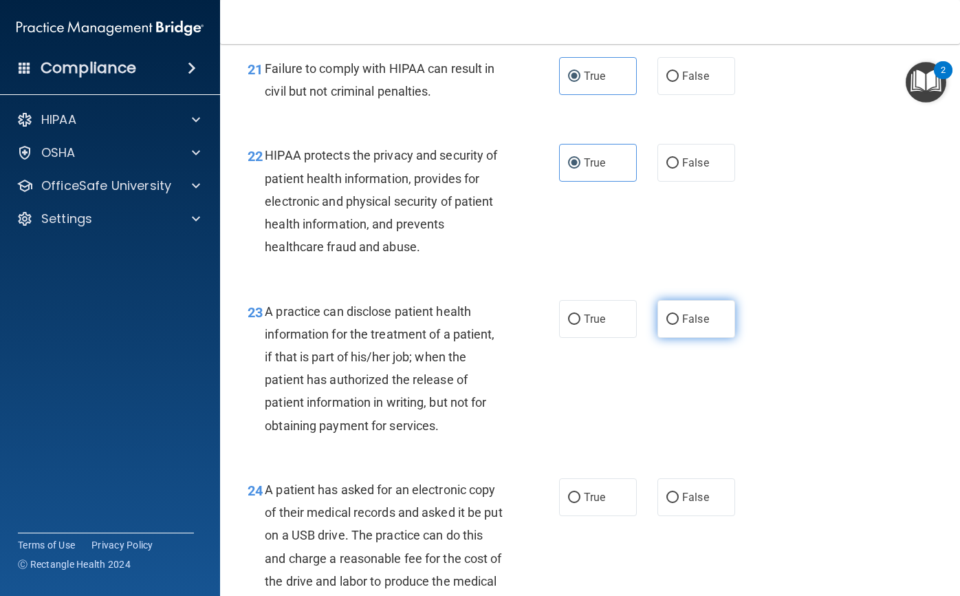
radio input "true"
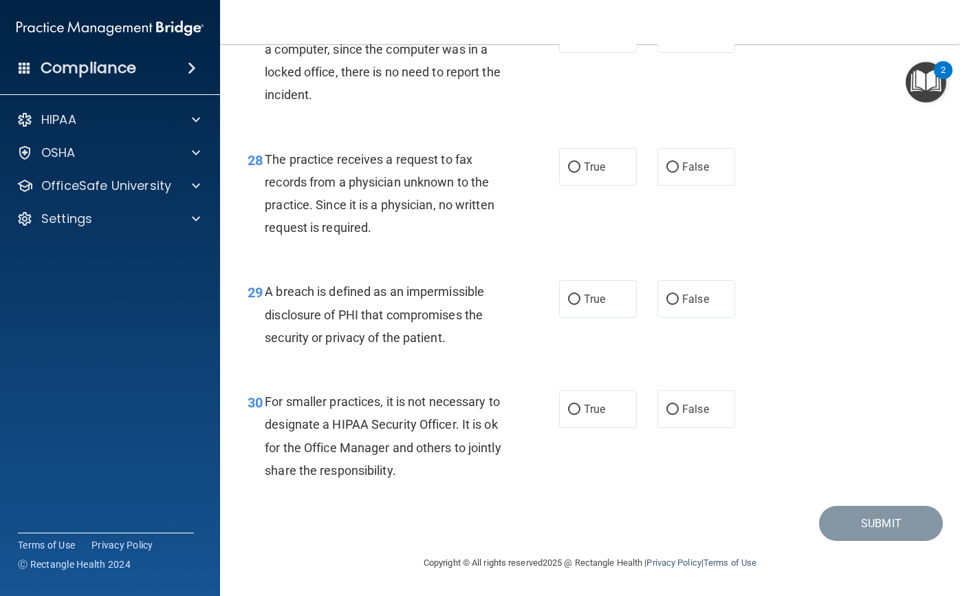
scroll to position [3543, 0]
click at [721, 164] on label "False" at bounding box center [697, 167] width 78 height 38
click at [679, 164] on input "False" at bounding box center [673, 167] width 12 height 10
radio input "true"
click at [587, 308] on label "True" at bounding box center [598, 299] width 78 height 38
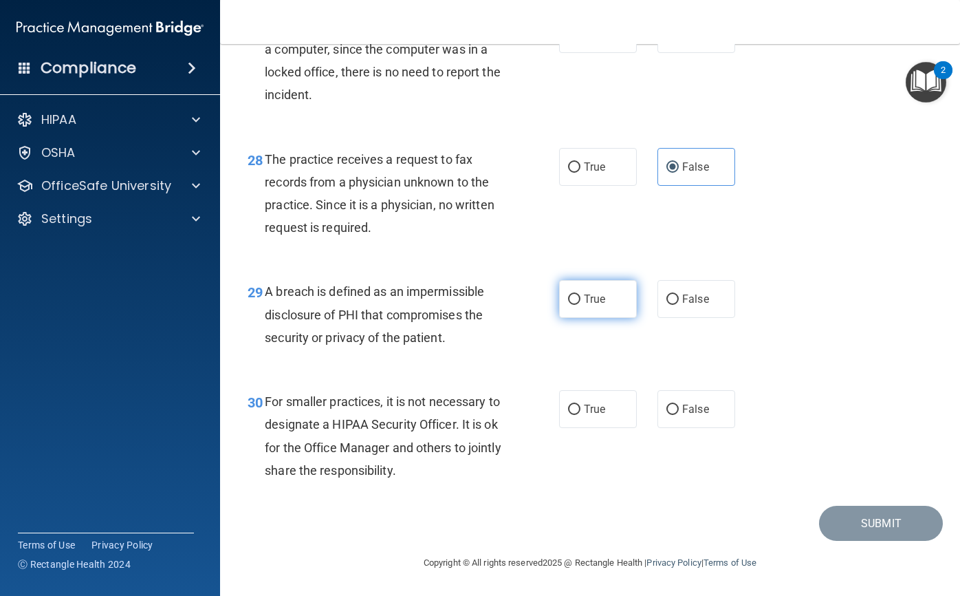
click at [581, 305] on input "True" at bounding box center [574, 299] width 12 height 10
radio input "true"
click at [699, 405] on span "False" at bounding box center [695, 408] width 27 height 13
click at [679, 405] on input "False" at bounding box center [673, 409] width 12 height 10
radio input "true"
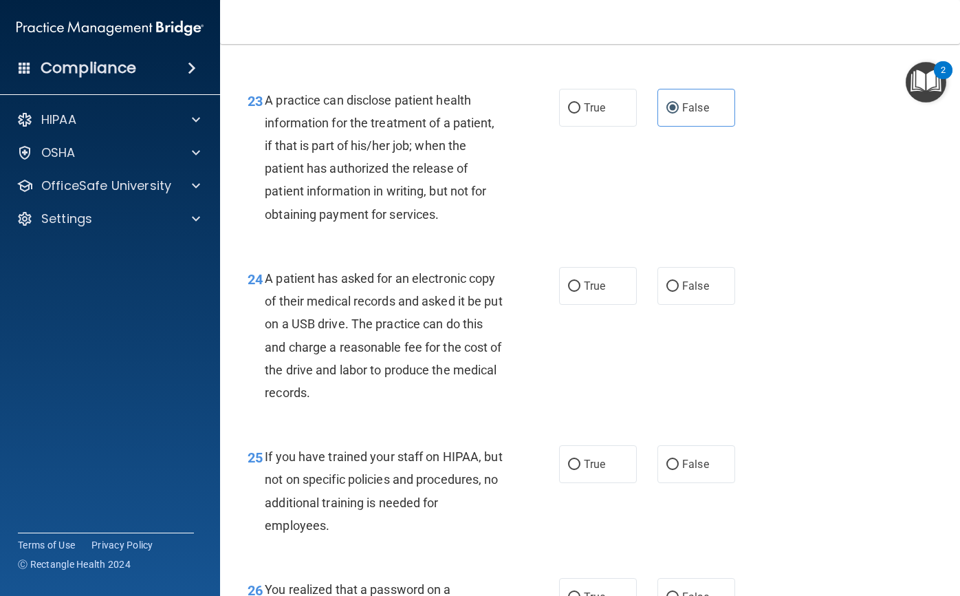
scroll to position [2855, 0]
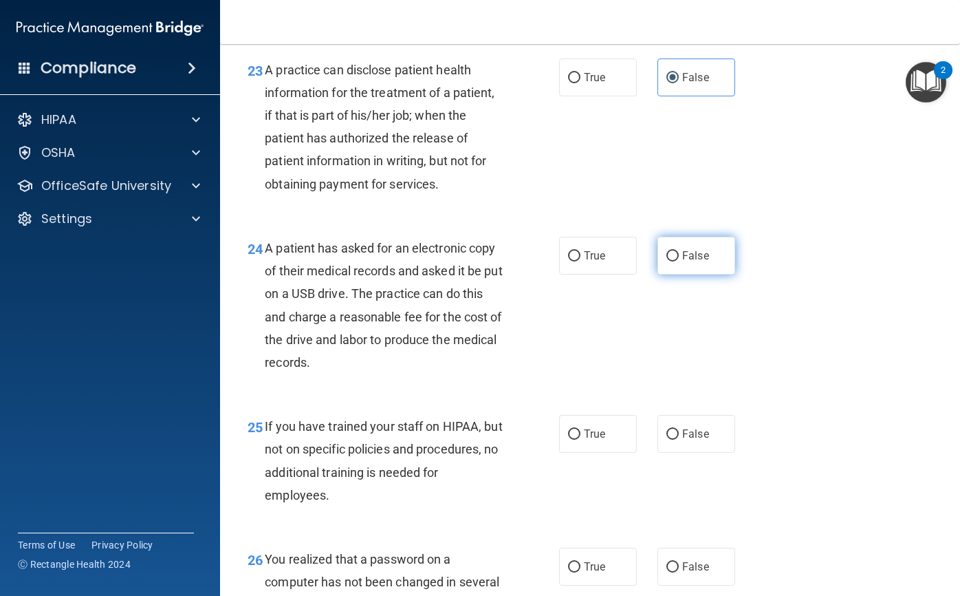
click at [668, 261] on input "False" at bounding box center [673, 256] width 12 height 10
radio input "true"
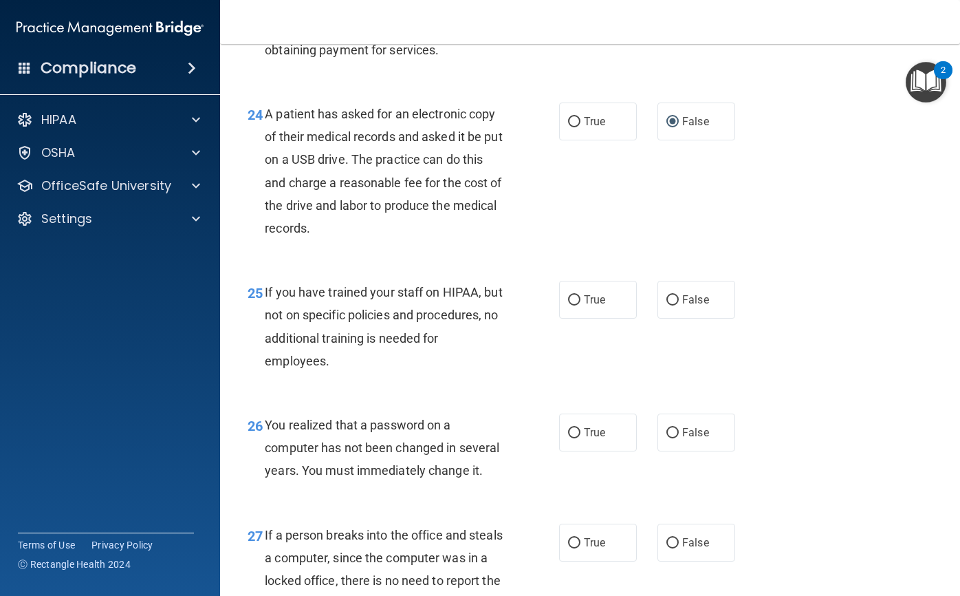
scroll to position [2993, 0]
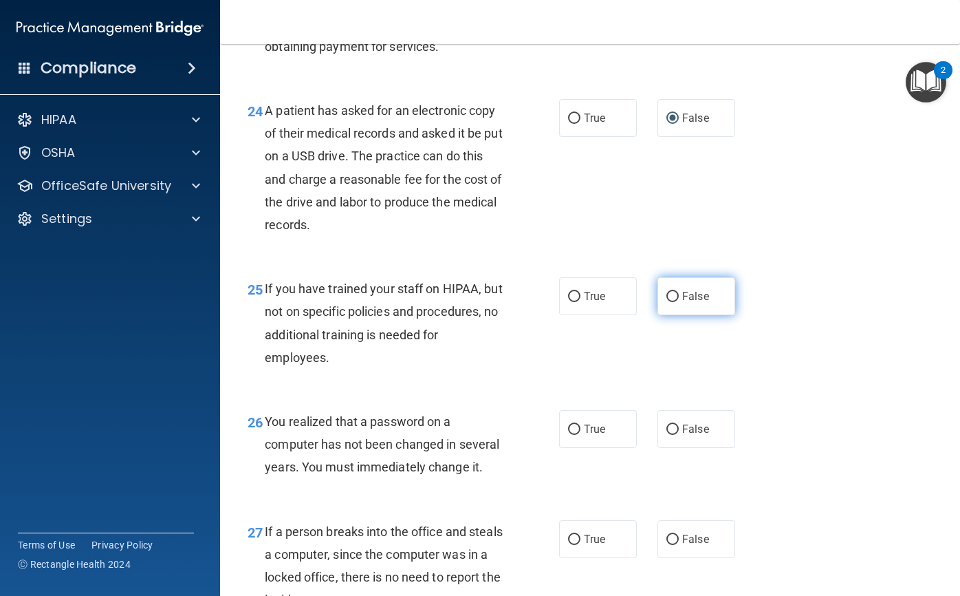
click at [706, 315] on label "False" at bounding box center [697, 296] width 78 height 38
click at [679, 302] on input "False" at bounding box center [673, 297] width 12 height 10
radio input "true"
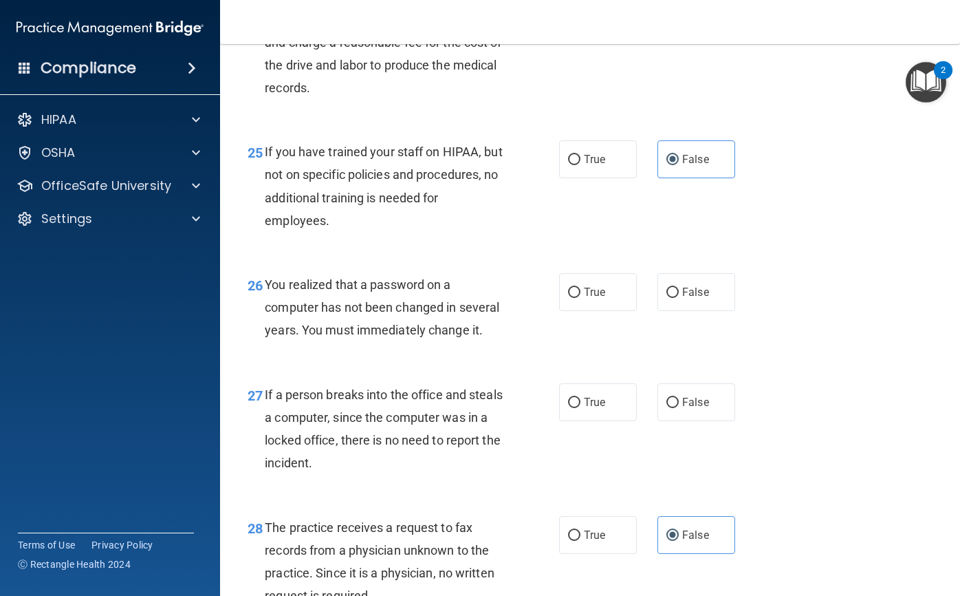
scroll to position [3130, 0]
click at [584, 298] on span "True" at bounding box center [594, 291] width 21 height 13
click at [581, 297] on input "True" at bounding box center [574, 292] width 12 height 10
radio input "true"
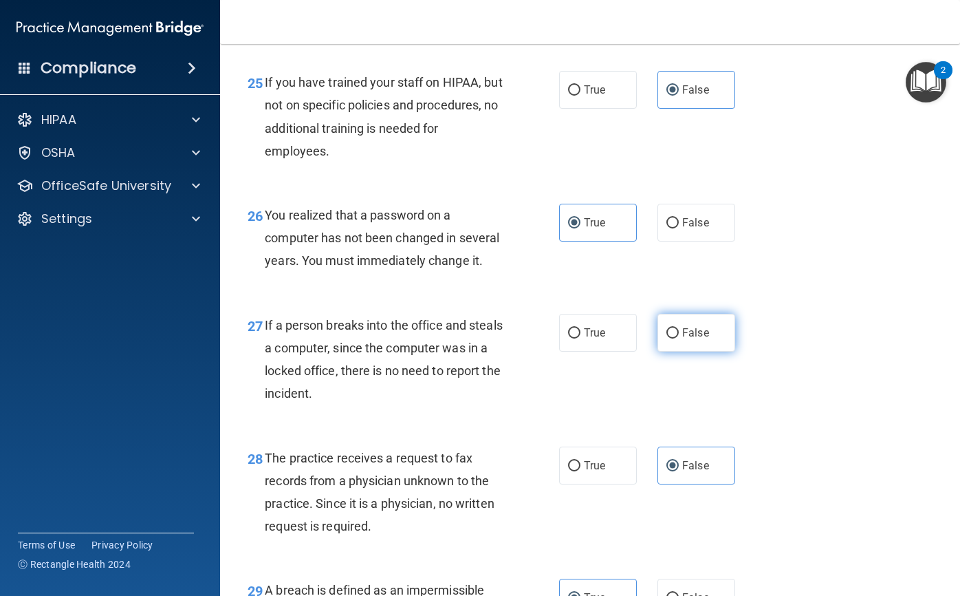
click at [667, 352] on label "False" at bounding box center [697, 333] width 78 height 38
click at [667, 338] on input "False" at bounding box center [673, 333] width 12 height 10
radio input "true"
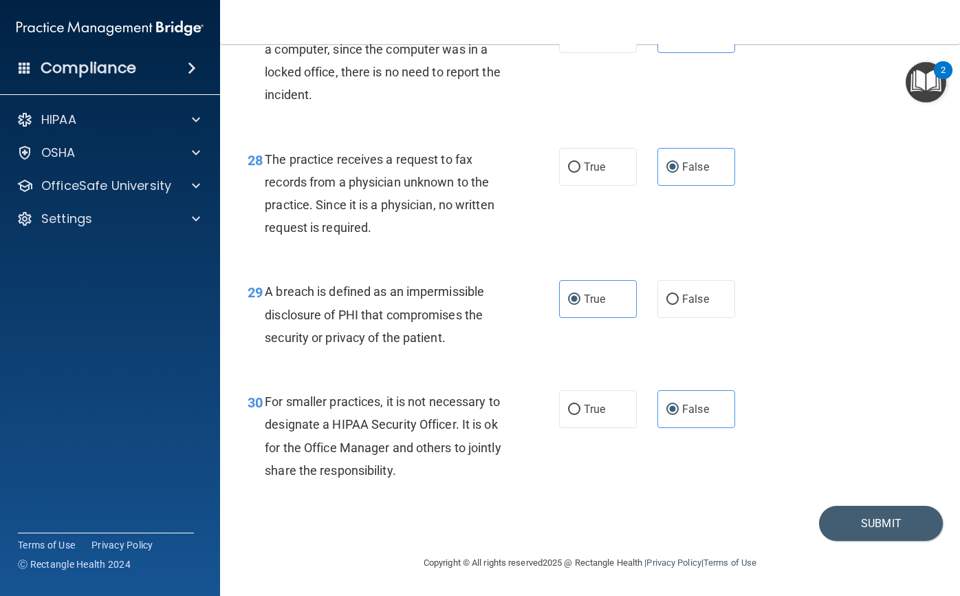
scroll to position [3543, 0]
click at [867, 543] on footer "Copyright © All rights reserved 2025 @ Rectangle Health | Privacy Policy | Term…" at bounding box center [590, 561] width 685 height 41
click at [868, 530] on button "Submit" at bounding box center [881, 523] width 124 height 35
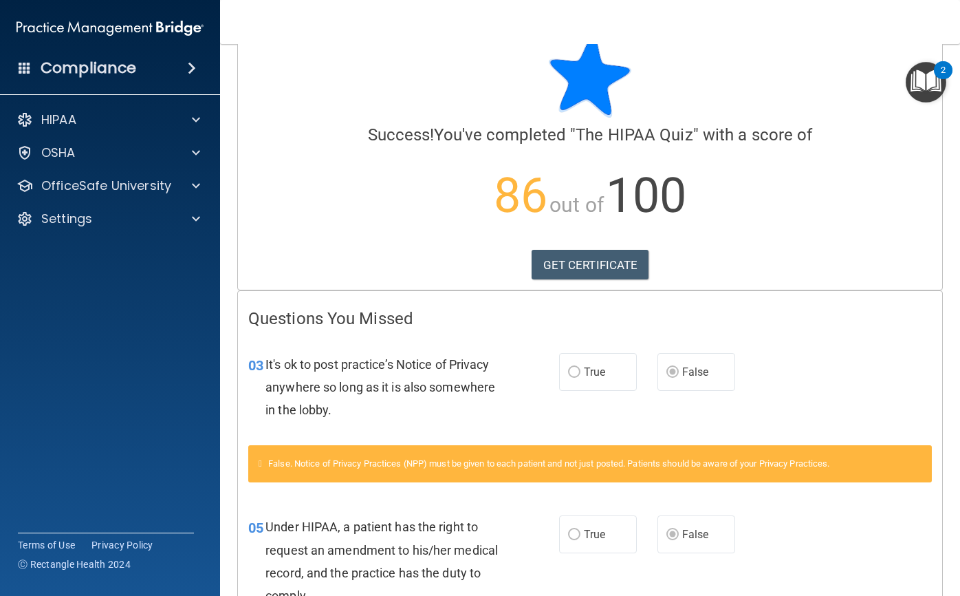
scroll to position [9, 0]
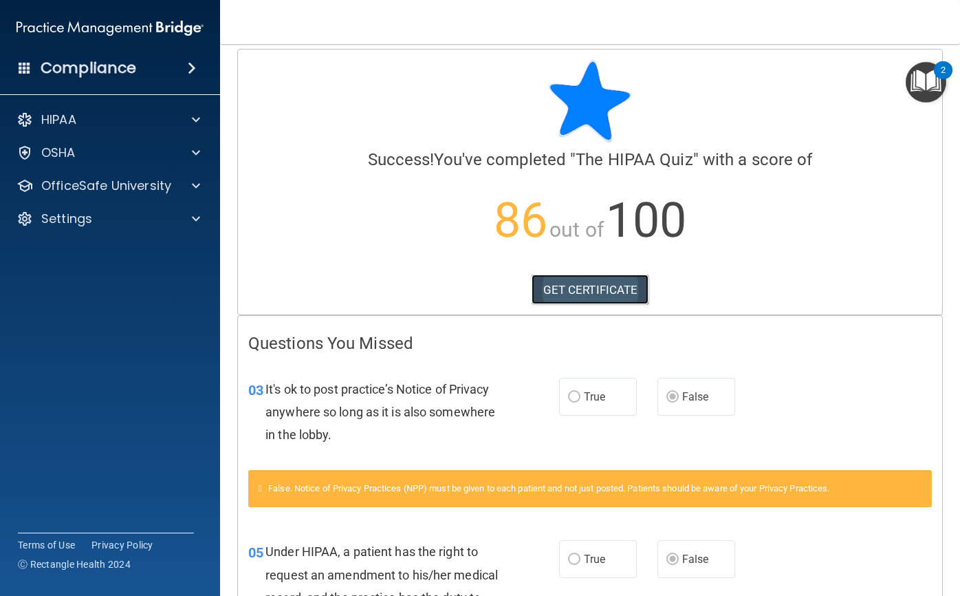
click at [597, 292] on link "GET CERTIFICATE" at bounding box center [591, 289] width 118 height 30
click at [144, 179] on p "OfficeSafe University" at bounding box center [106, 185] width 130 height 17
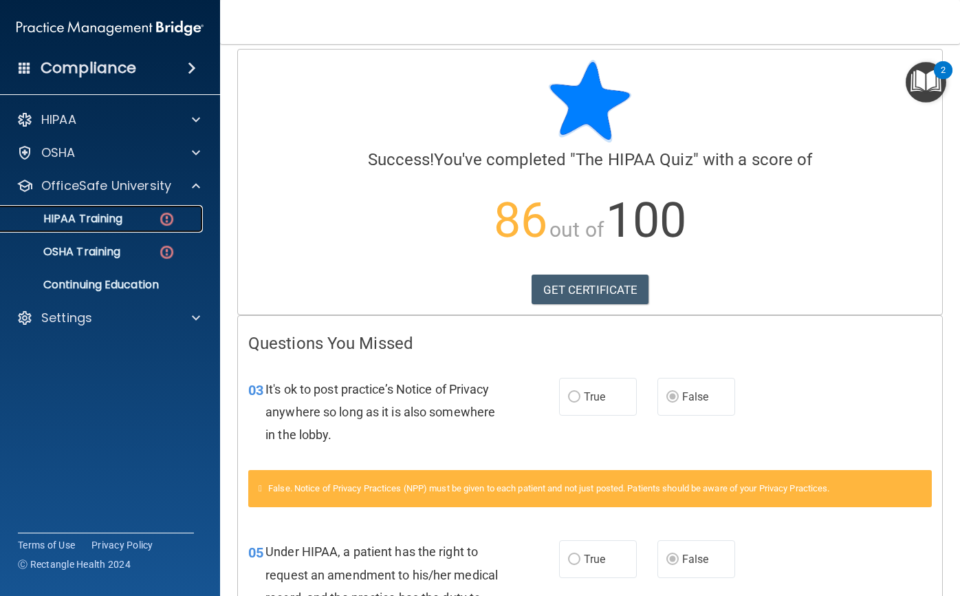
click at [133, 219] on div "HIPAA Training" at bounding box center [103, 219] width 188 height 14
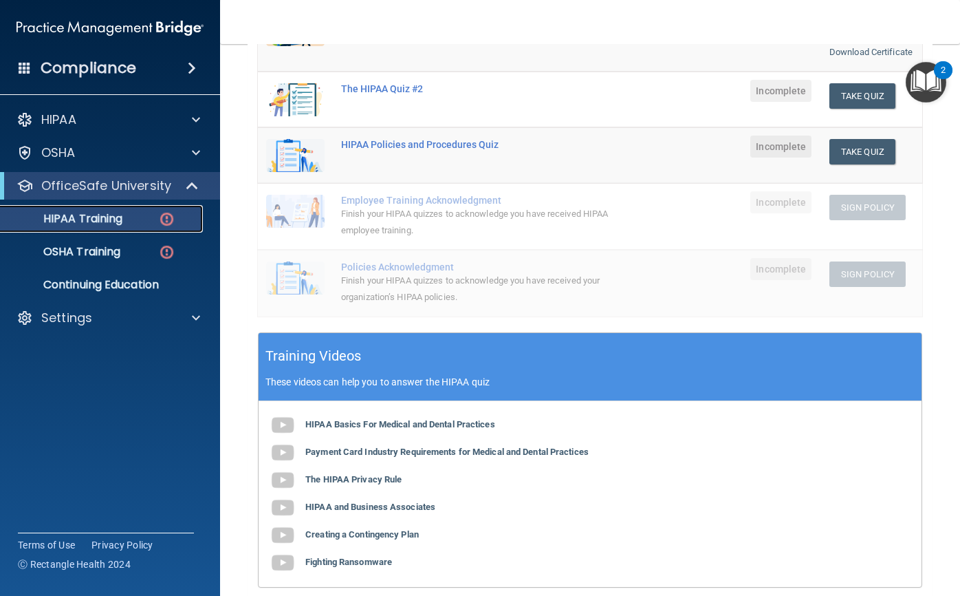
scroll to position [146, 0]
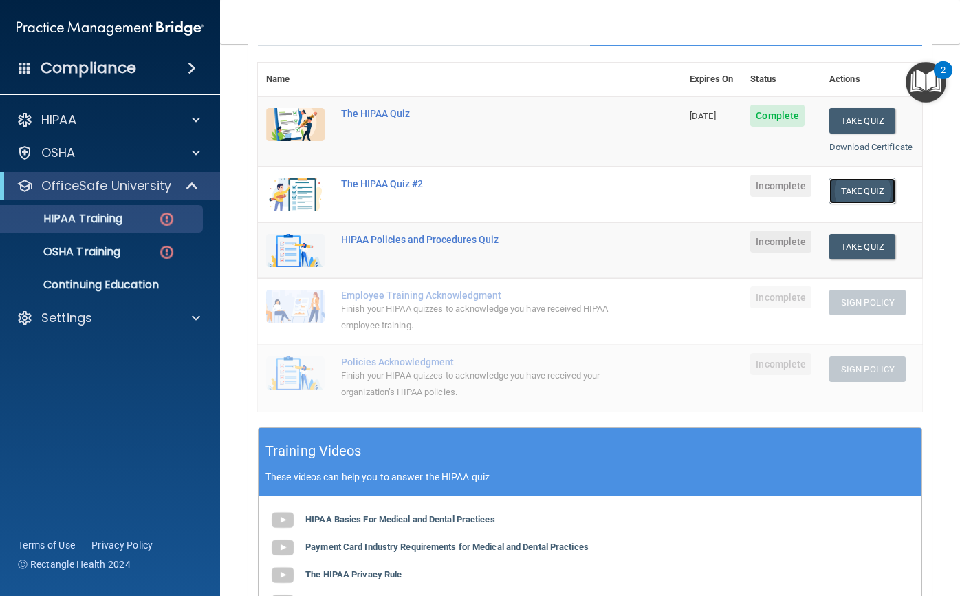
click at [865, 204] on button "Take Quiz" at bounding box center [863, 190] width 66 height 25
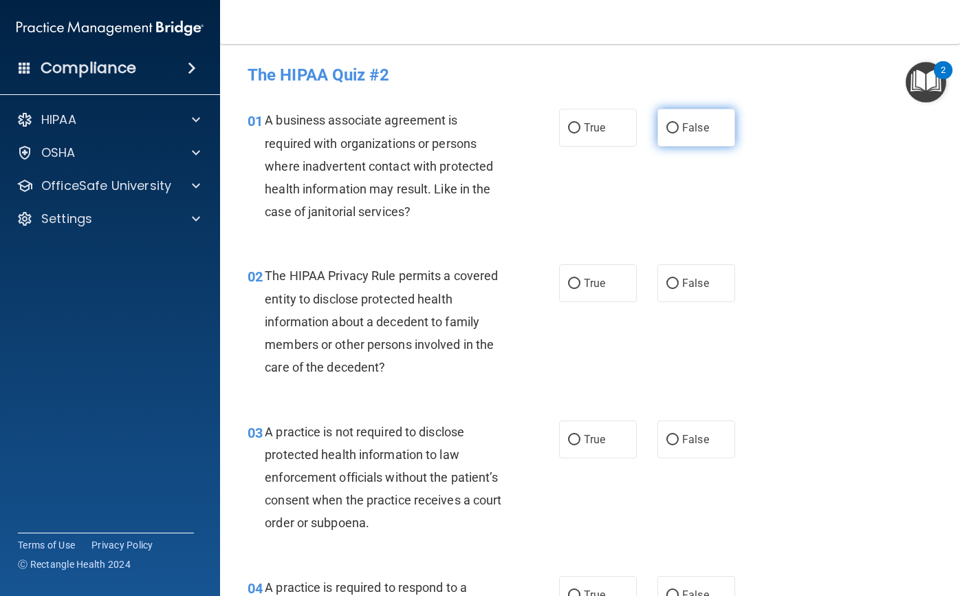
click at [676, 138] on label "False" at bounding box center [697, 128] width 78 height 38
click at [676, 133] on input "False" at bounding box center [673, 128] width 12 height 10
radio input "true"
click at [614, 271] on label "True" at bounding box center [598, 283] width 78 height 38
click at [581, 279] on input "True" at bounding box center [574, 284] width 12 height 10
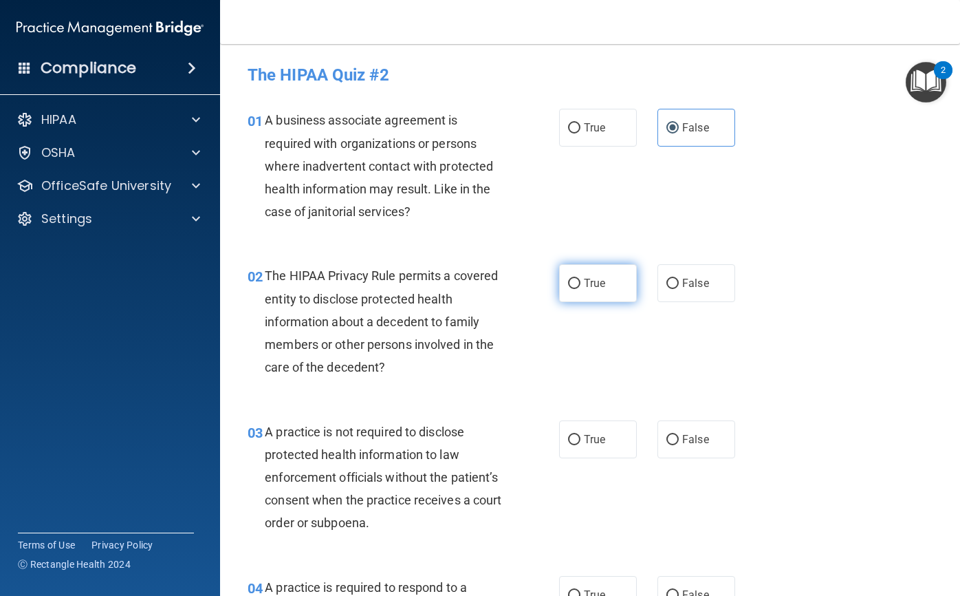
radio input "true"
click at [698, 429] on label "False" at bounding box center [697, 439] width 78 height 38
click at [679, 435] on input "False" at bounding box center [673, 440] width 12 height 10
radio input "true"
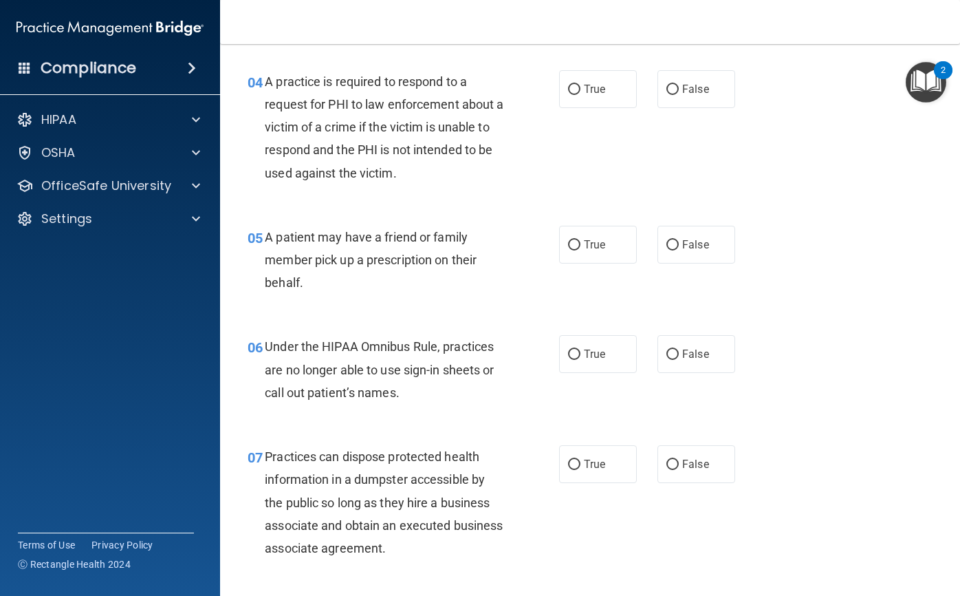
scroll to position [482, 0]
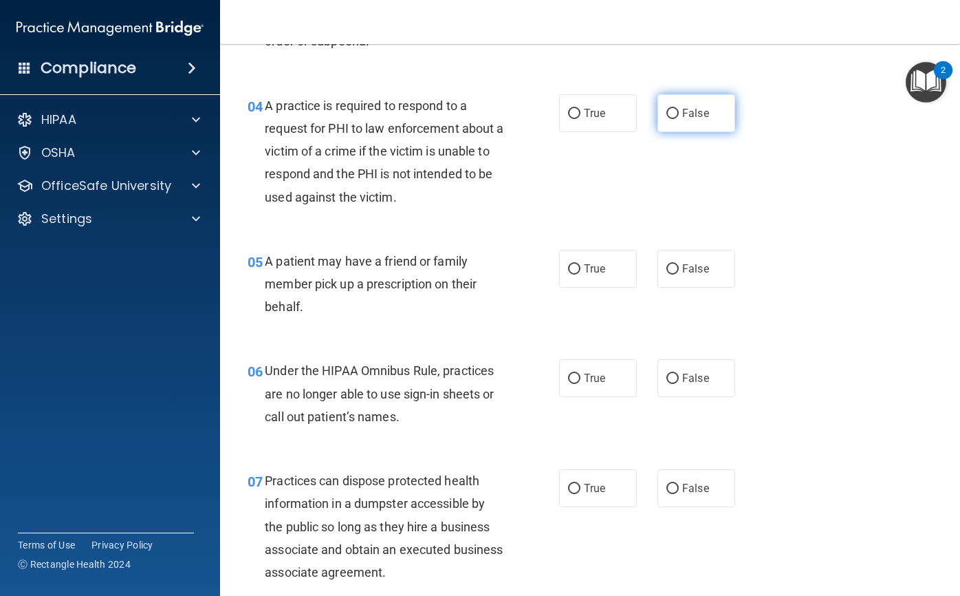
click at [709, 117] on label "False" at bounding box center [697, 113] width 78 height 38
click at [679, 117] on input "False" at bounding box center [673, 114] width 12 height 10
radio input "true"
click at [599, 280] on label "True" at bounding box center [598, 269] width 78 height 38
click at [581, 274] on input "True" at bounding box center [574, 269] width 12 height 10
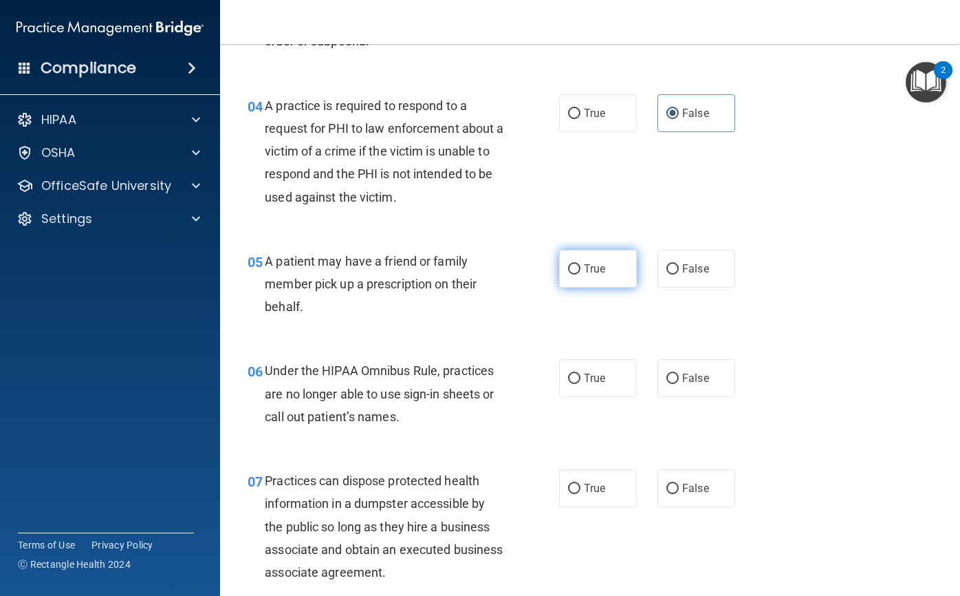
radio input "true"
click at [598, 368] on label "True" at bounding box center [598, 378] width 78 height 38
click at [581, 374] on input "True" at bounding box center [574, 379] width 12 height 10
radio input "true"
click at [682, 484] on span "False" at bounding box center [695, 488] width 27 height 13
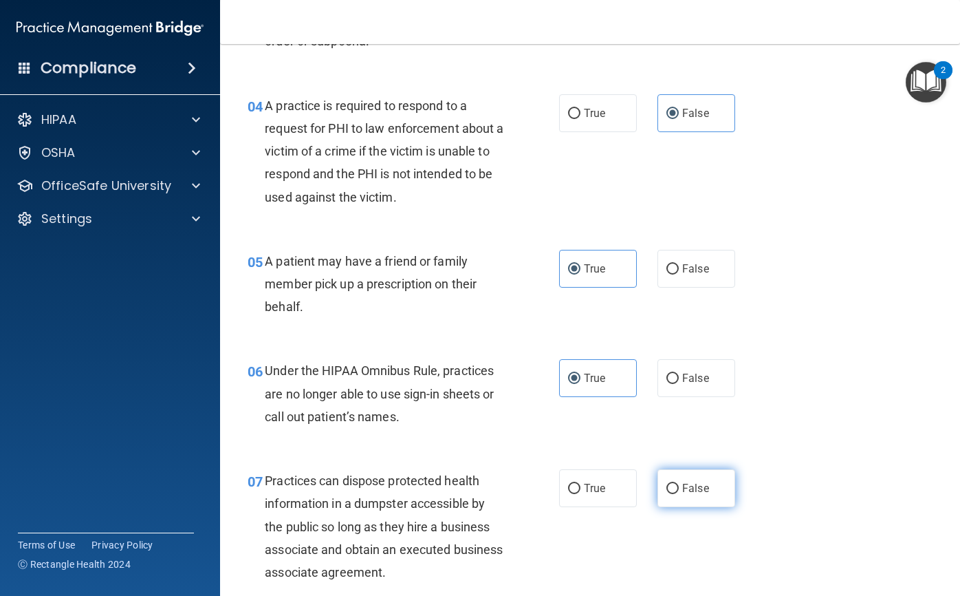
click at [679, 484] on input "False" at bounding box center [673, 489] width 12 height 10
radio input "true"
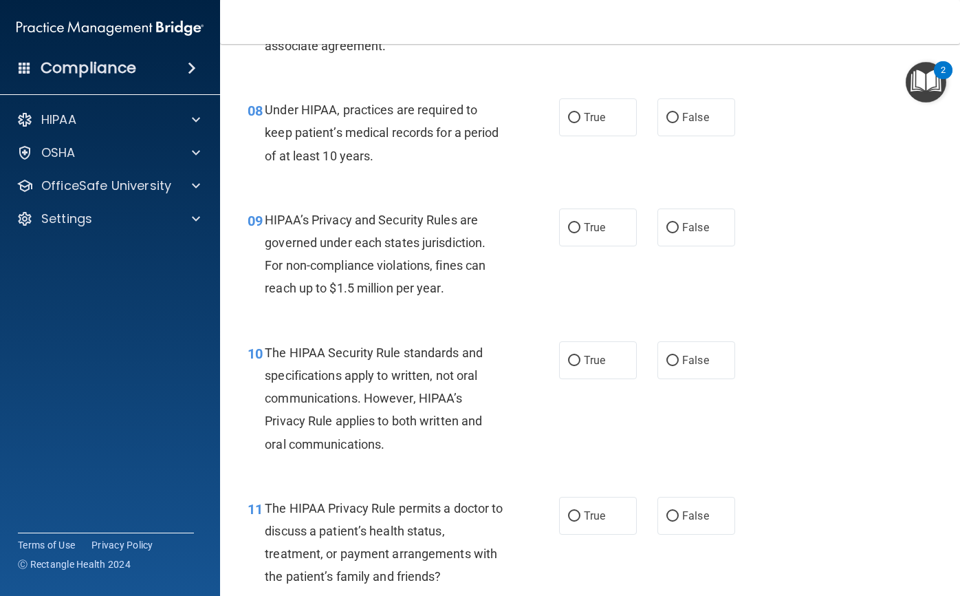
scroll to position [1032, 0]
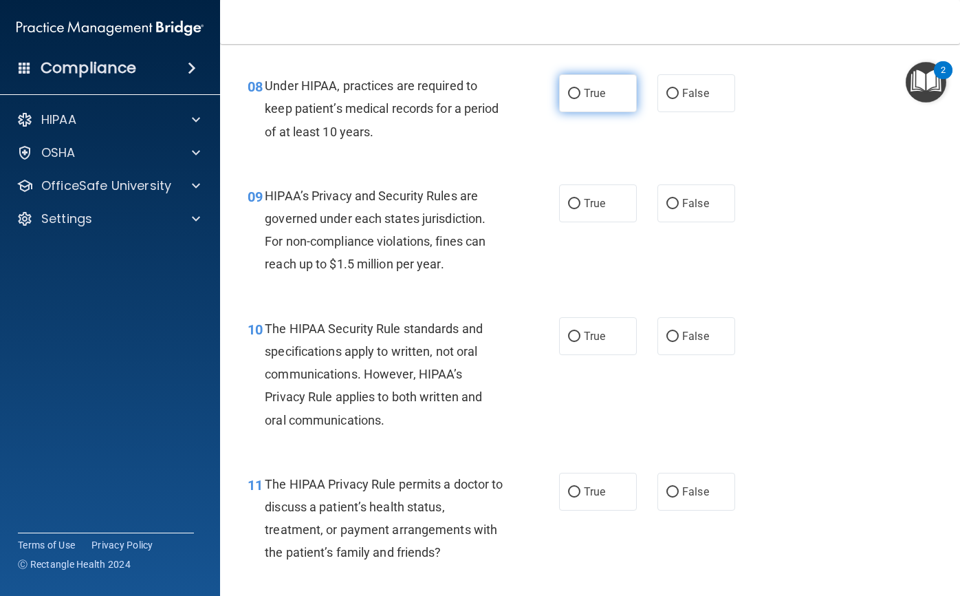
click at [587, 87] on span "True" at bounding box center [594, 93] width 21 height 13
click at [581, 89] on input "True" at bounding box center [574, 94] width 12 height 10
radio input "true"
click at [672, 210] on label "False" at bounding box center [697, 203] width 78 height 38
click at [672, 209] on input "False" at bounding box center [673, 204] width 12 height 10
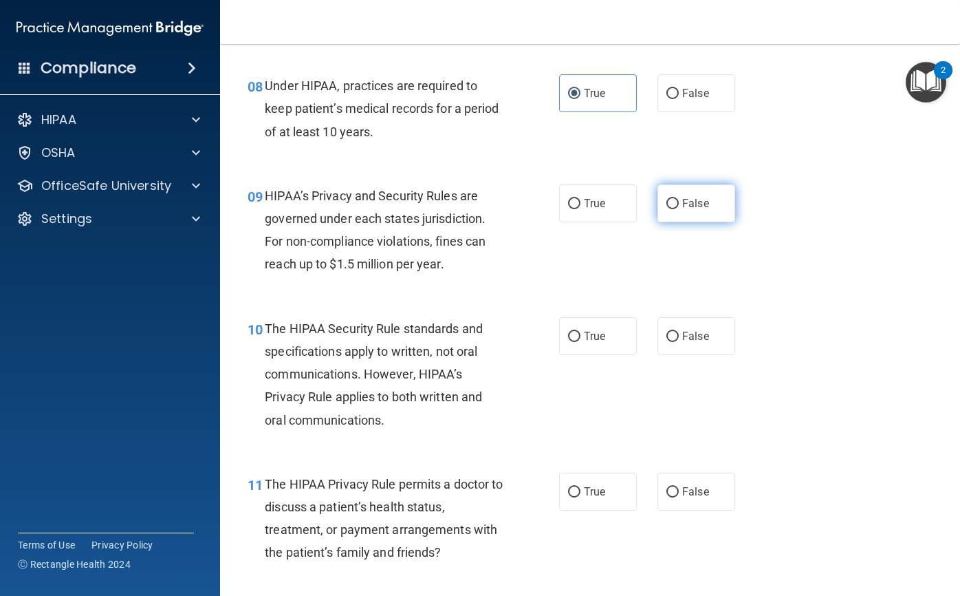
radio input "true"
click at [680, 321] on label "False" at bounding box center [697, 336] width 78 height 38
click at [679, 332] on input "False" at bounding box center [673, 337] width 12 height 10
radio input "true"
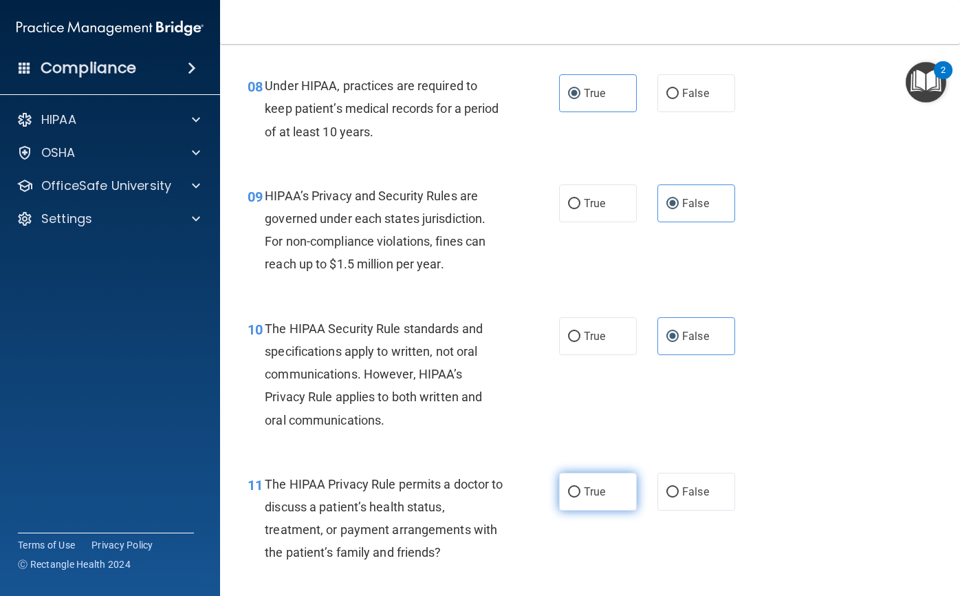
click at [610, 481] on label "True" at bounding box center [598, 492] width 78 height 38
click at [581, 487] on input "True" at bounding box center [574, 492] width 12 height 10
radio input "true"
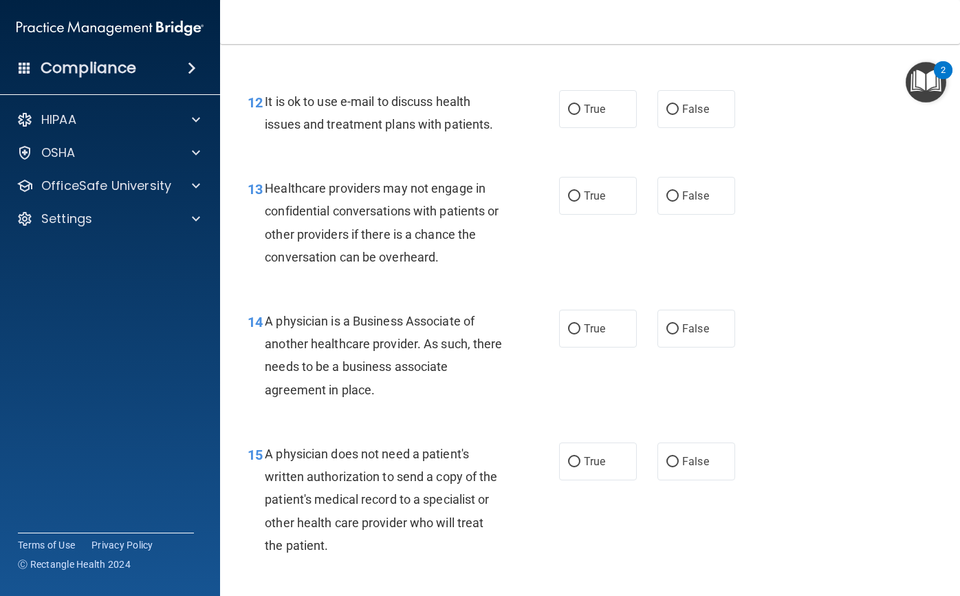
scroll to position [1513, 0]
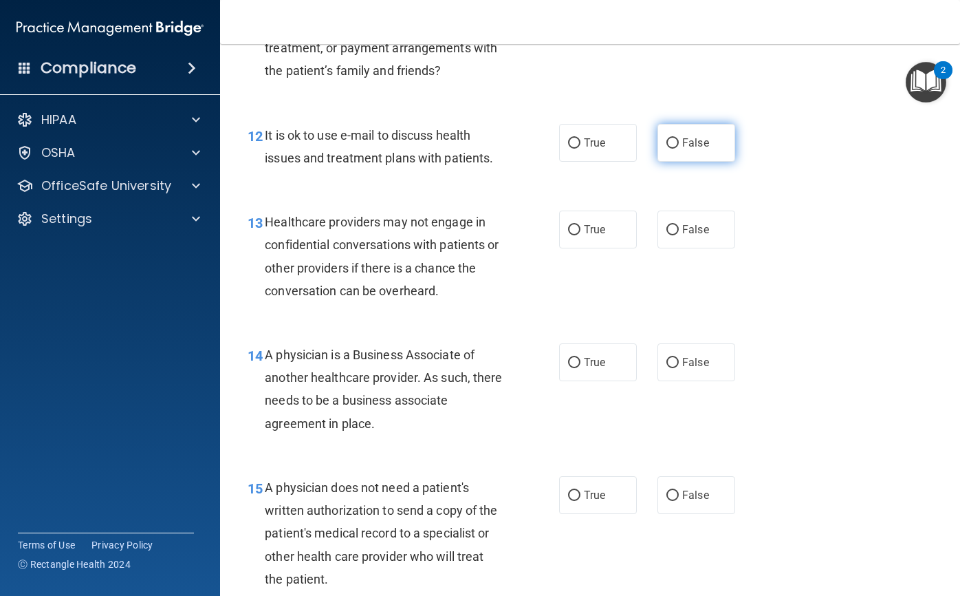
click at [664, 133] on label "False" at bounding box center [697, 143] width 78 height 38
click at [667, 138] on input "False" at bounding box center [673, 143] width 12 height 10
radio input "true"
click at [575, 239] on label "True" at bounding box center [598, 229] width 78 height 38
click at [575, 235] on input "True" at bounding box center [574, 230] width 12 height 10
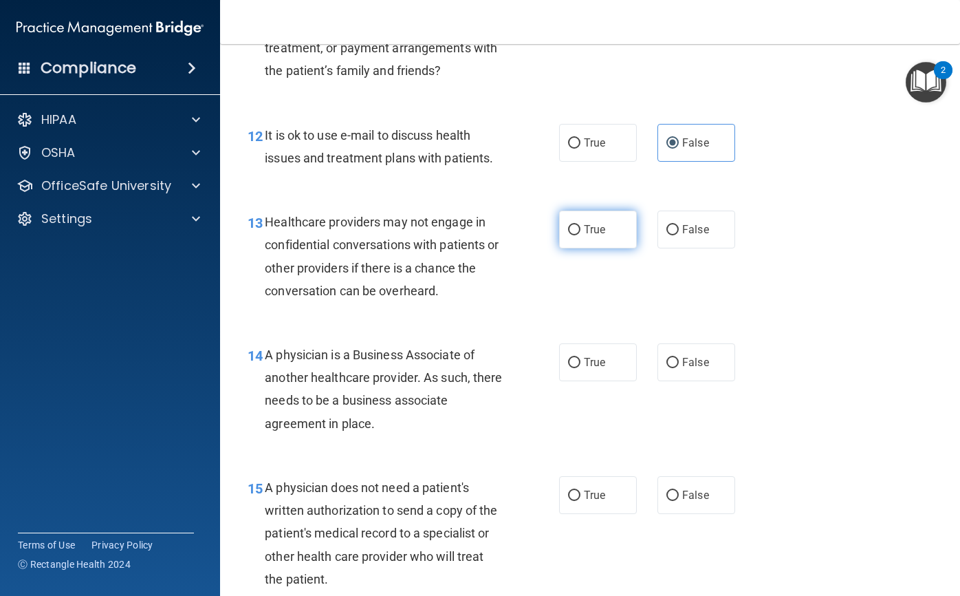
radio input "true"
click at [577, 353] on label "True" at bounding box center [598, 362] width 78 height 38
click at [577, 358] on input "True" at bounding box center [574, 363] width 12 height 10
radio input "true"
drag, startPoint x: 702, startPoint y: 479, endPoint x: 735, endPoint y: 452, distance: 43.0
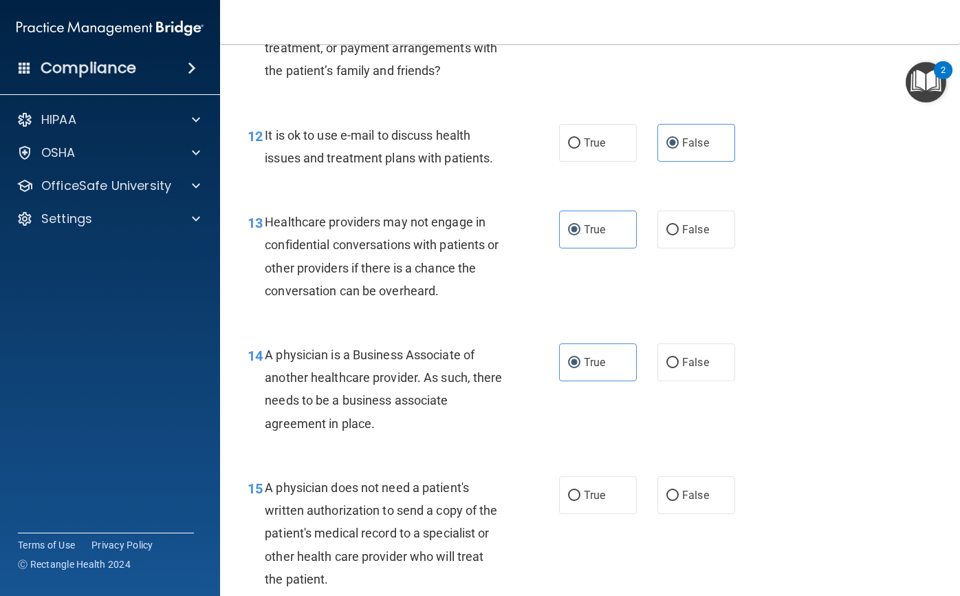
click at [702, 477] on label "False" at bounding box center [697, 495] width 78 height 38
click at [679, 490] on input "False" at bounding box center [673, 495] width 12 height 10
radio input "true"
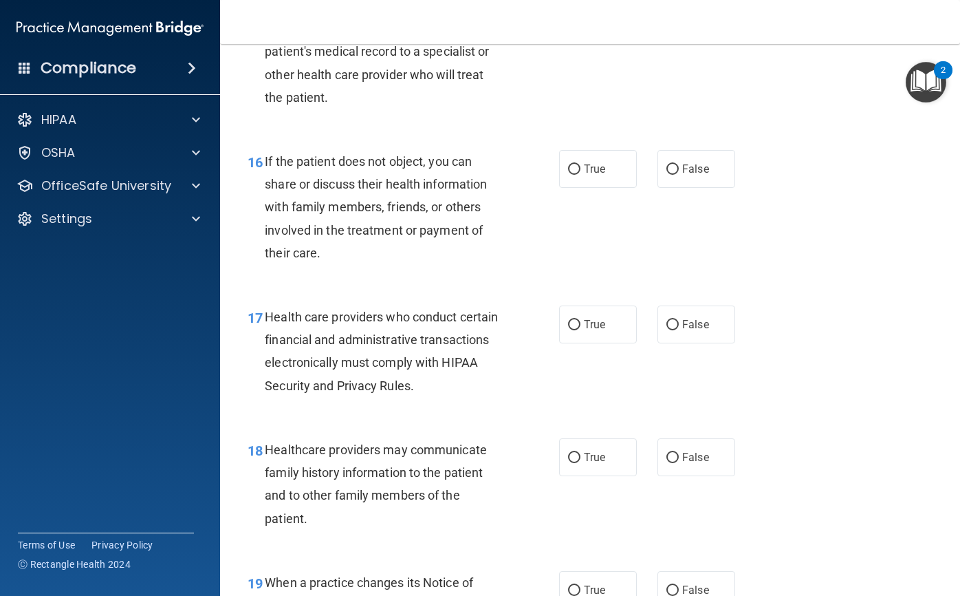
scroll to position [2064, 0]
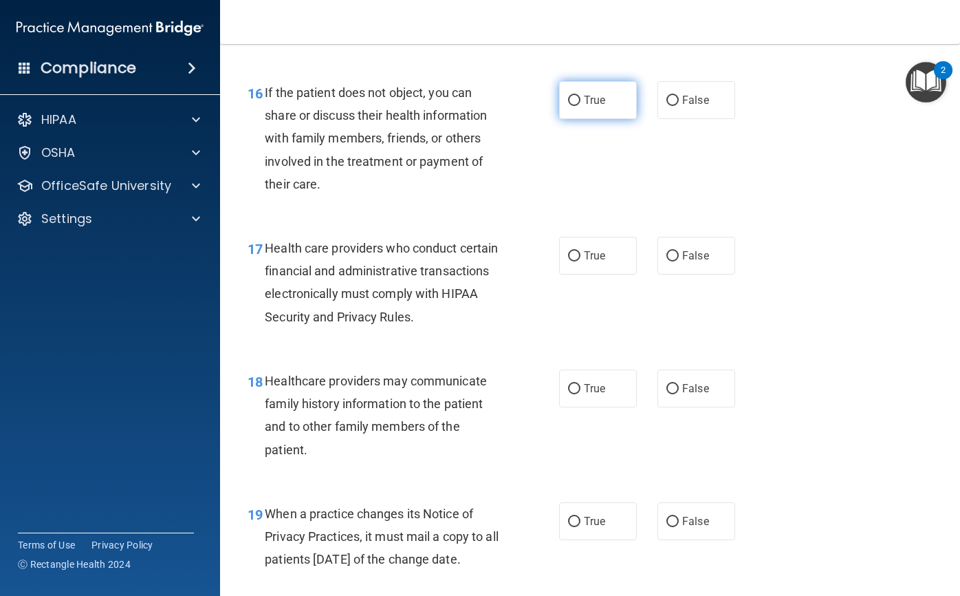
click at [607, 100] on label "True" at bounding box center [598, 100] width 78 height 38
click at [581, 100] on input "True" at bounding box center [574, 101] width 12 height 10
radio input "true"
click at [614, 248] on label "True" at bounding box center [598, 256] width 78 height 38
click at [581, 251] on input "True" at bounding box center [574, 256] width 12 height 10
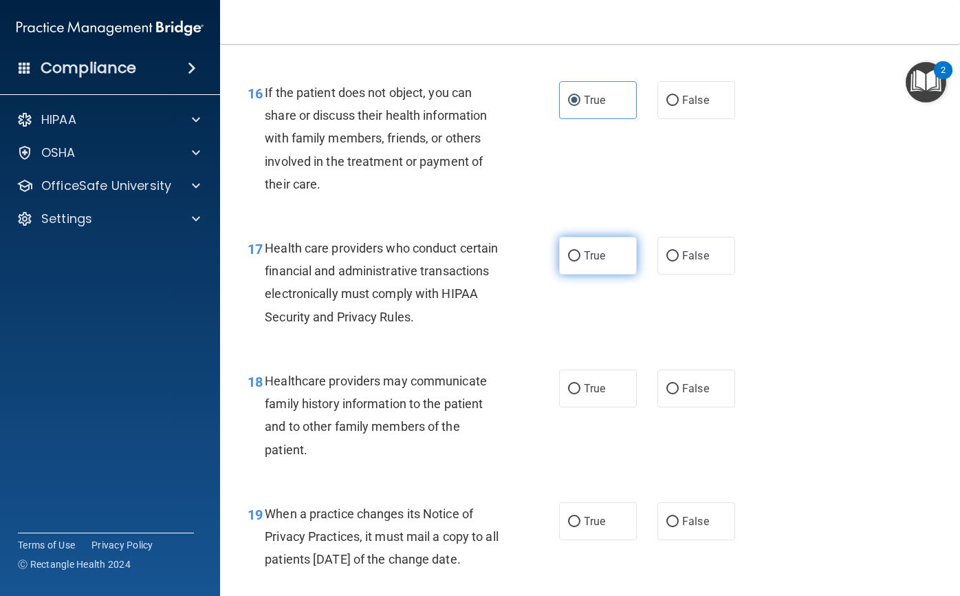
radio input "true"
click at [605, 380] on label "True" at bounding box center [598, 388] width 78 height 38
click at [581, 384] on input "True" at bounding box center [574, 389] width 12 height 10
radio input "true"
click at [601, 506] on label "True" at bounding box center [598, 521] width 78 height 38
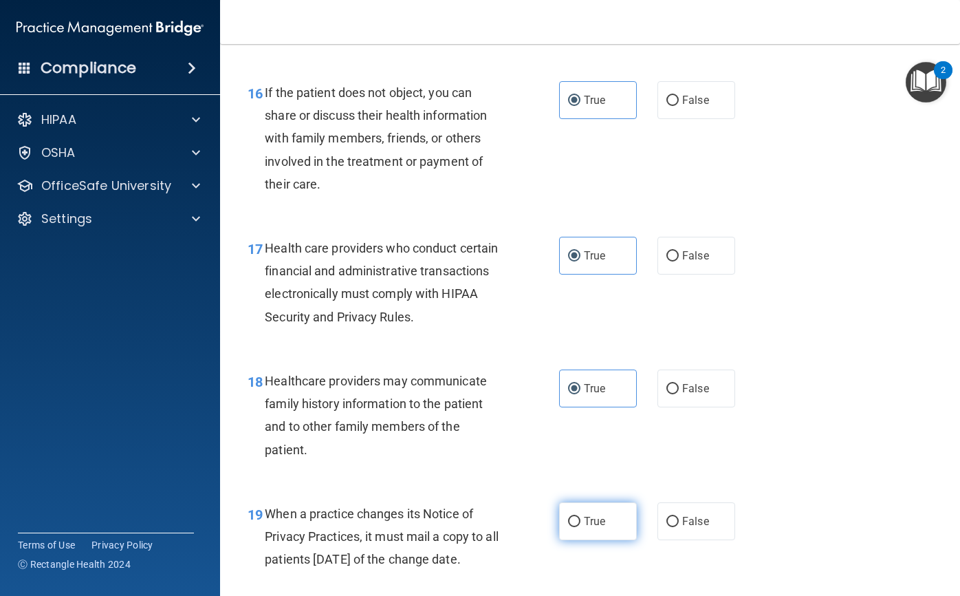
click at [581, 517] on input "True" at bounding box center [574, 522] width 12 height 10
radio input "true"
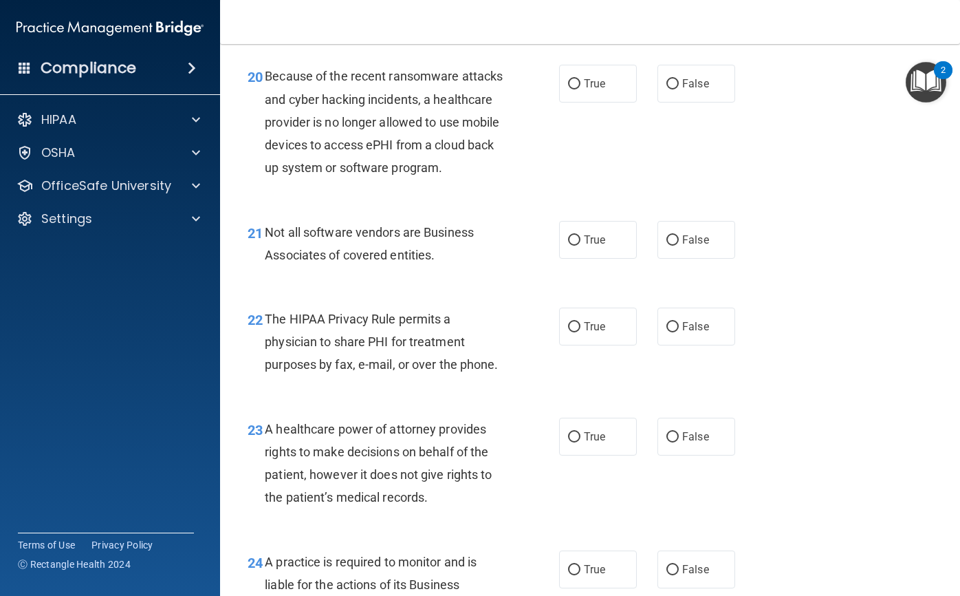
scroll to position [2614, 0]
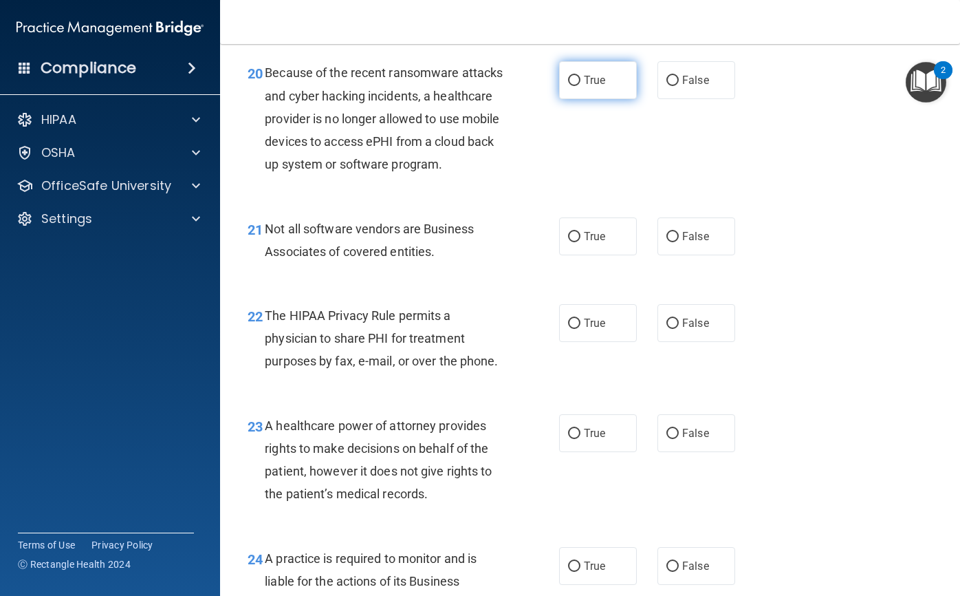
click at [591, 87] on span "True" at bounding box center [594, 80] width 21 height 13
click at [581, 86] on input "True" at bounding box center [574, 81] width 12 height 10
radio input "true"
click at [594, 255] on label "True" at bounding box center [598, 236] width 78 height 38
click at [581, 242] on input "True" at bounding box center [574, 237] width 12 height 10
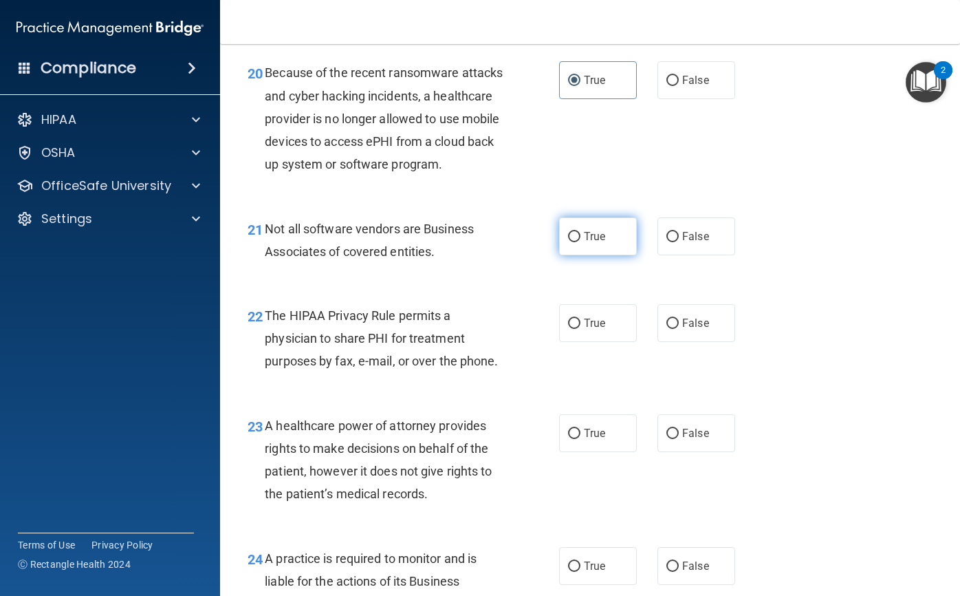
radio input "true"
click at [592, 329] on span "True" at bounding box center [594, 322] width 21 height 13
click at [581, 329] on input "True" at bounding box center [574, 323] width 12 height 10
radio input "true"
click at [616, 452] on label "True" at bounding box center [598, 433] width 78 height 38
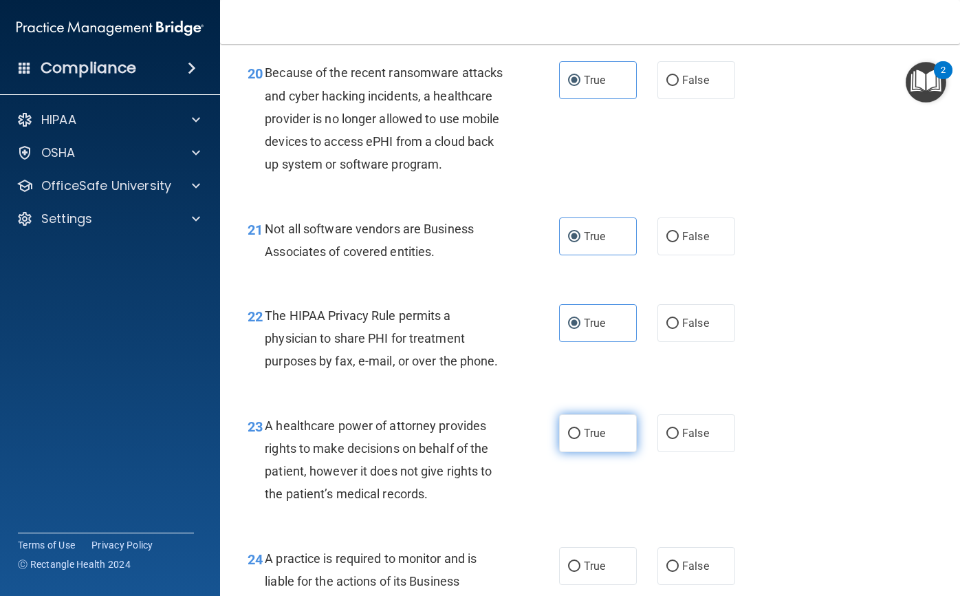
click at [581, 439] on input "True" at bounding box center [574, 434] width 12 height 10
radio input "true"
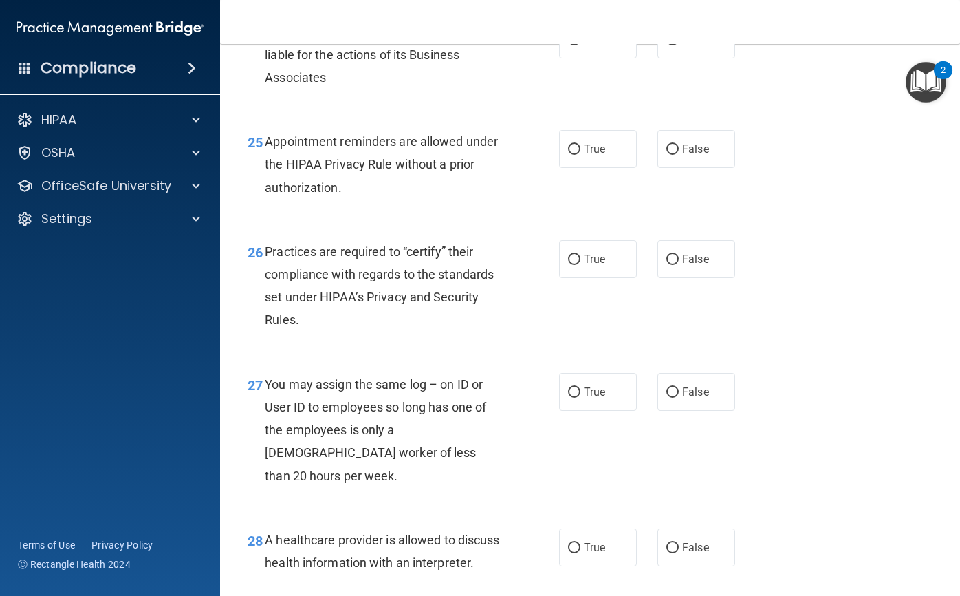
scroll to position [3164, 0]
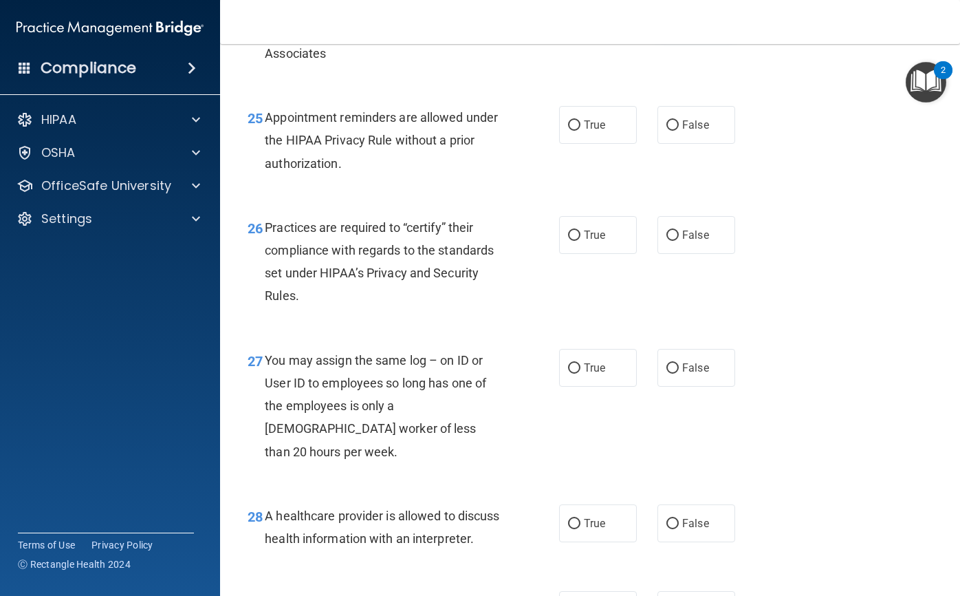
click at [674, 34] on label "False" at bounding box center [697, 16] width 78 height 38
click at [674, 21] on input "False" at bounding box center [673, 16] width 12 height 10
radio input "true"
click at [602, 144] on label "True" at bounding box center [598, 125] width 78 height 38
click at [581, 131] on input "True" at bounding box center [574, 125] width 12 height 10
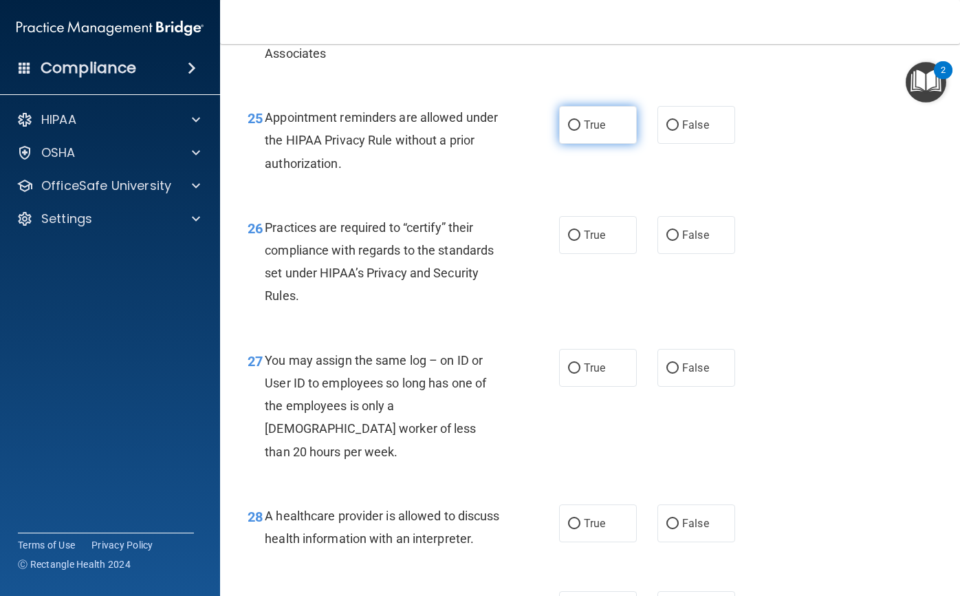
radio input "true"
drag, startPoint x: 678, startPoint y: 277, endPoint x: 687, endPoint y: 299, distance: 24.0
click at [682, 241] on span "False" at bounding box center [695, 234] width 27 height 13
click at [678, 241] on input "False" at bounding box center [673, 235] width 12 height 10
radio input "true"
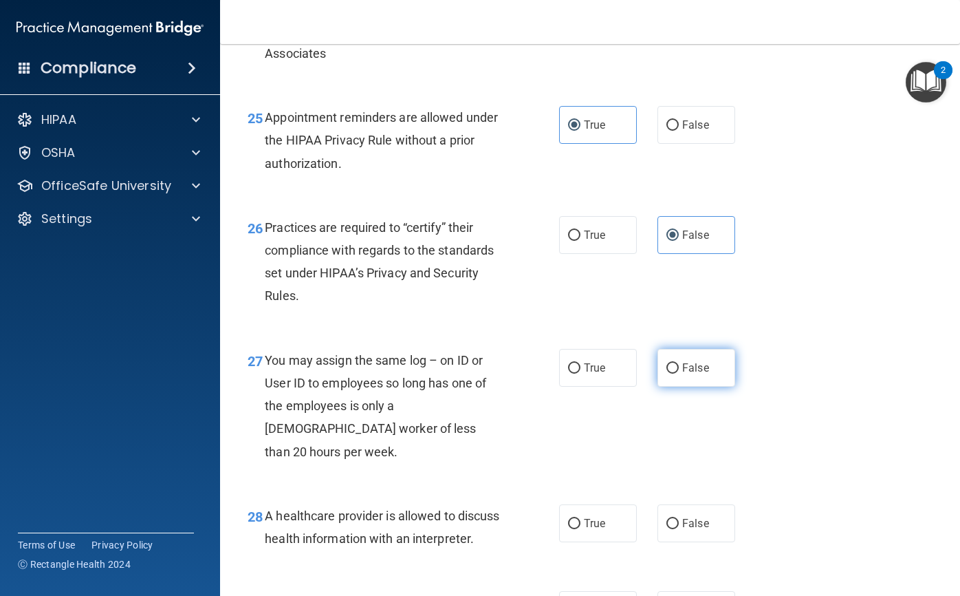
click at [714, 387] on label "False" at bounding box center [697, 368] width 78 height 38
click at [679, 374] on input "False" at bounding box center [673, 368] width 12 height 10
radio input "true"
click at [616, 542] on label "True" at bounding box center [598, 523] width 78 height 38
click at [581, 529] on input "True" at bounding box center [574, 524] width 12 height 10
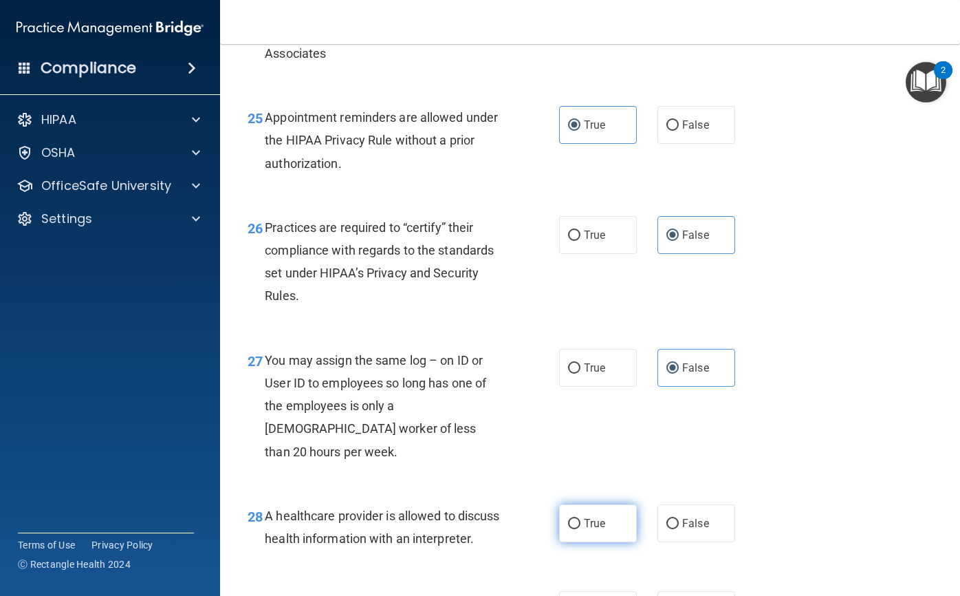
radio input "true"
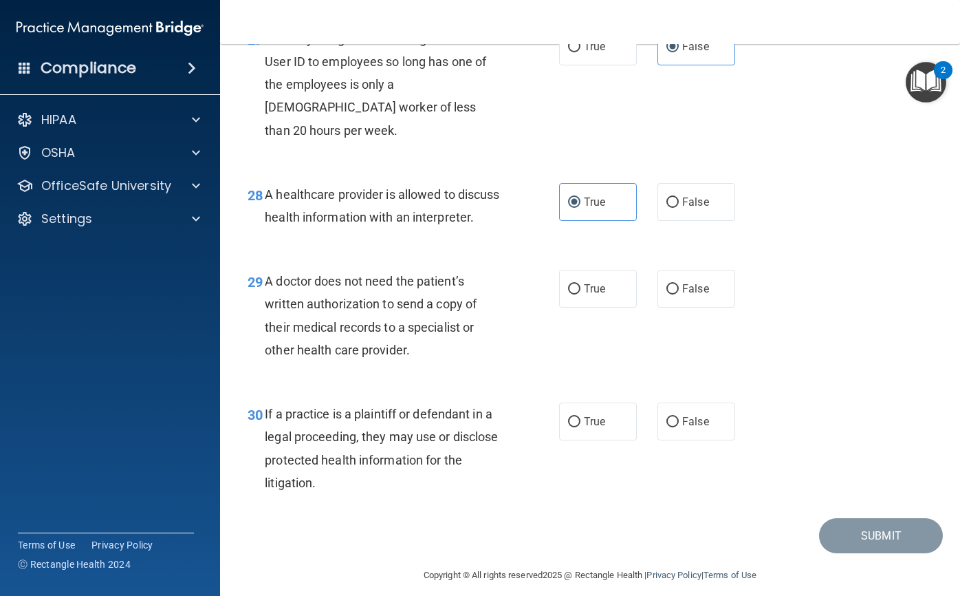
scroll to position [3521, 0]
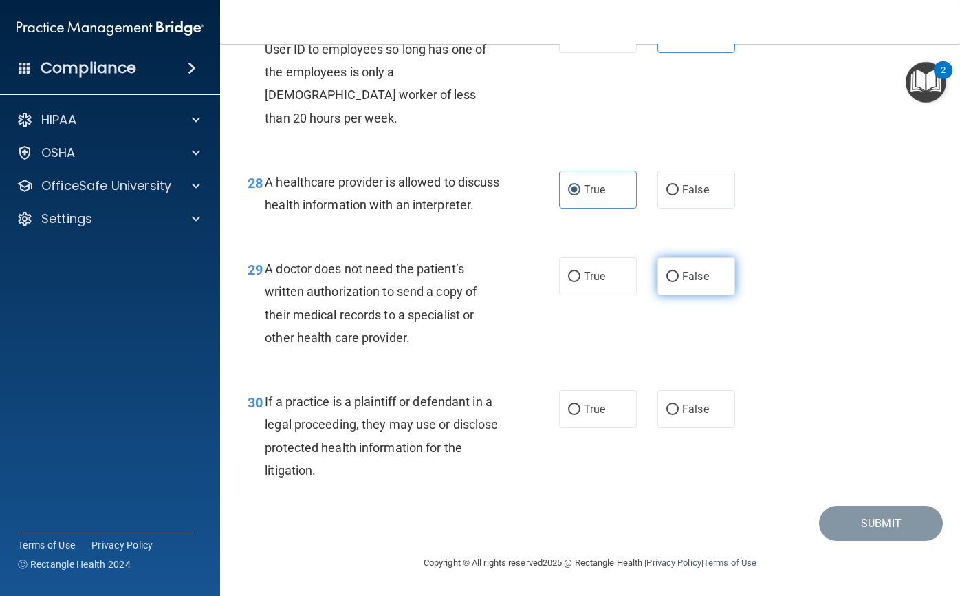
click at [667, 272] on input "False" at bounding box center [673, 277] width 12 height 10
radio input "true"
click at [588, 404] on span "True" at bounding box center [594, 408] width 21 height 13
click at [581, 404] on input "True" at bounding box center [574, 409] width 12 height 10
radio input "true"
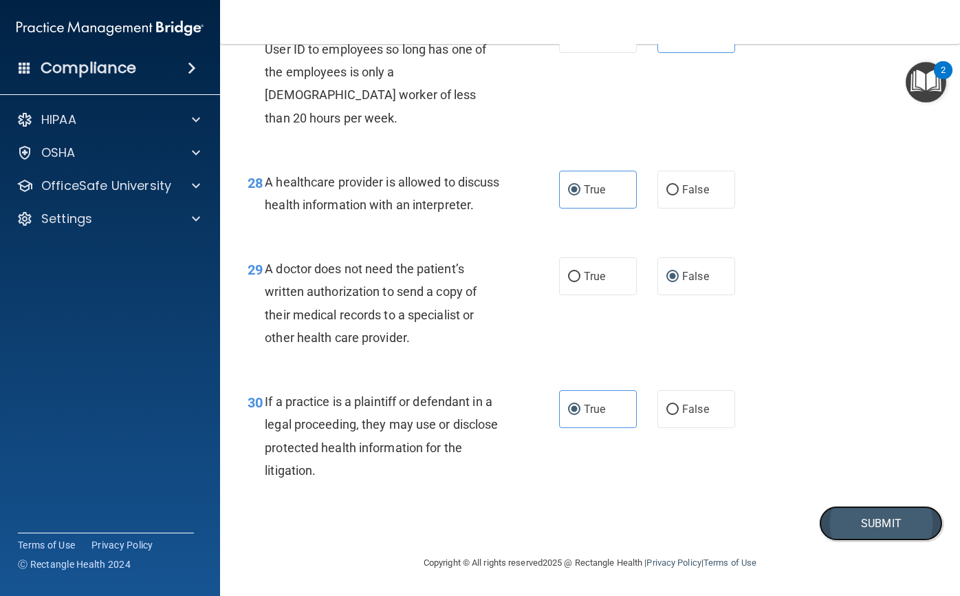
click at [869, 534] on button "Submit" at bounding box center [881, 523] width 124 height 35
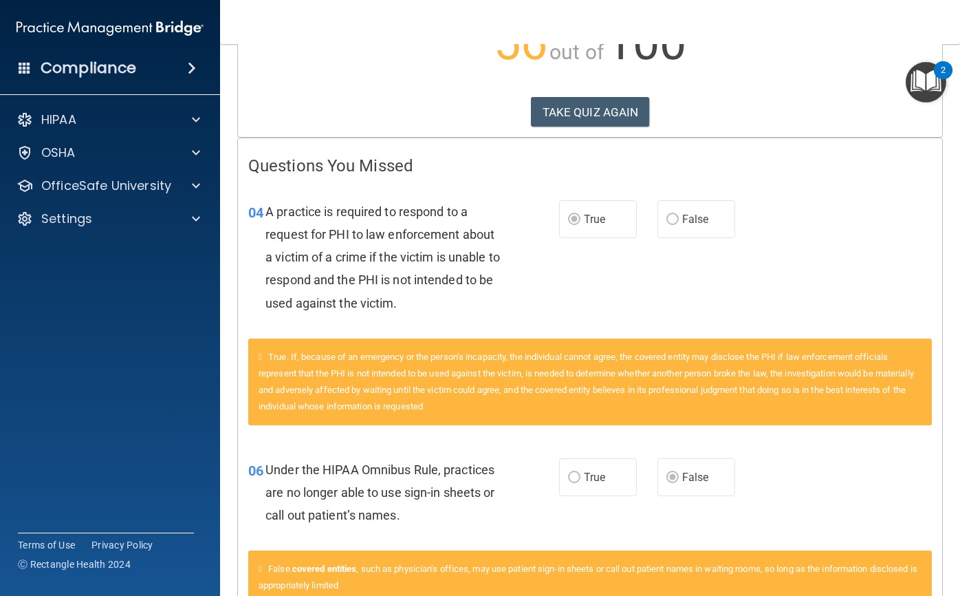
scroll to position [206, 0]
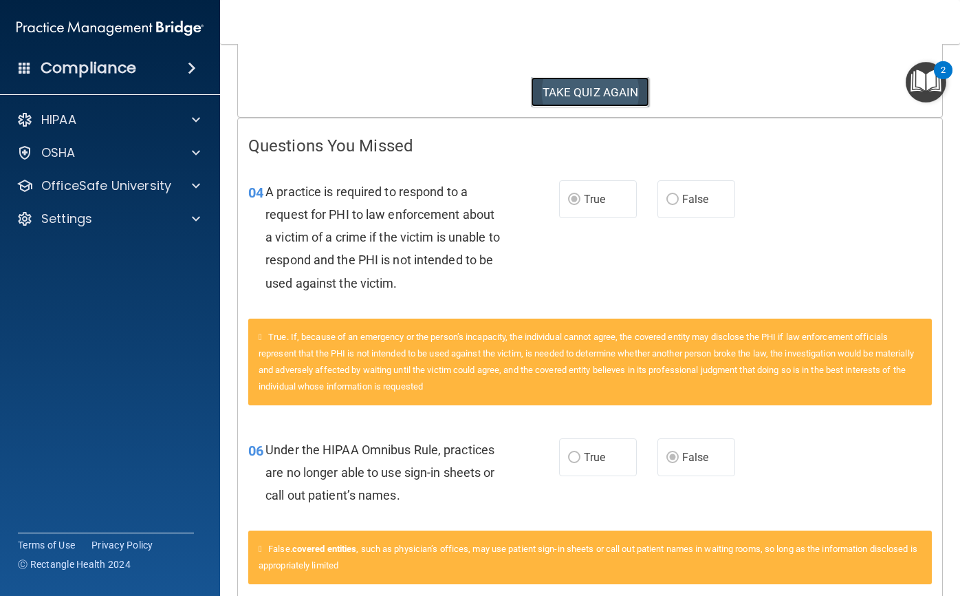
click at [545, 83] on button "TAKE QUIZ AGAIN" at bounding box center [590, 92] width 119 height 30
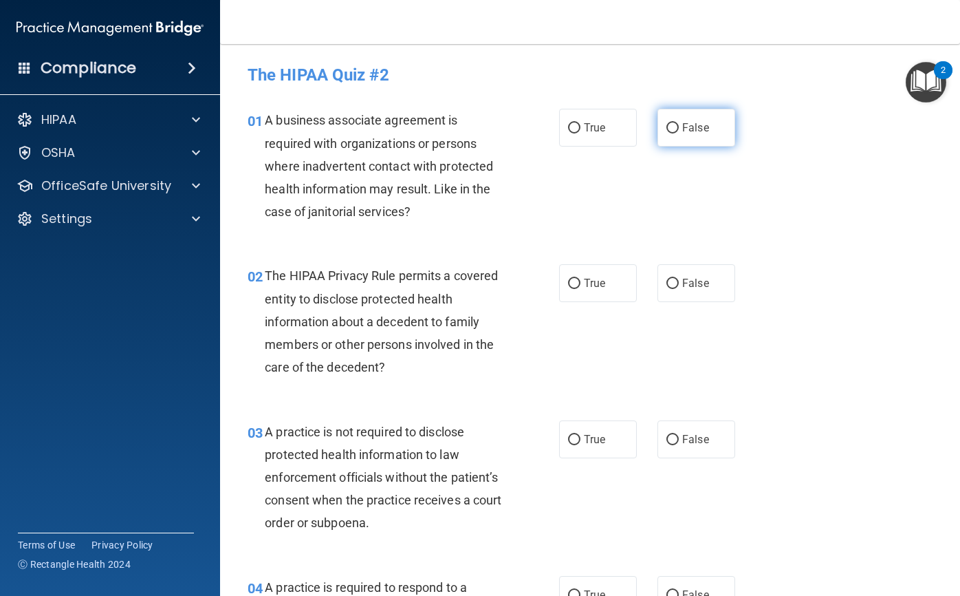
click at [671, 138] on label "False" at bounding box center [697, 128] width 78 height 38
click at [671, 133] on input "False" at bounding box center [673, 128] width 12 height 10
radio input "true"
click at [568, 281] on input "True" at bounding box center [574, 284] width 12 height 10
radio input "true"
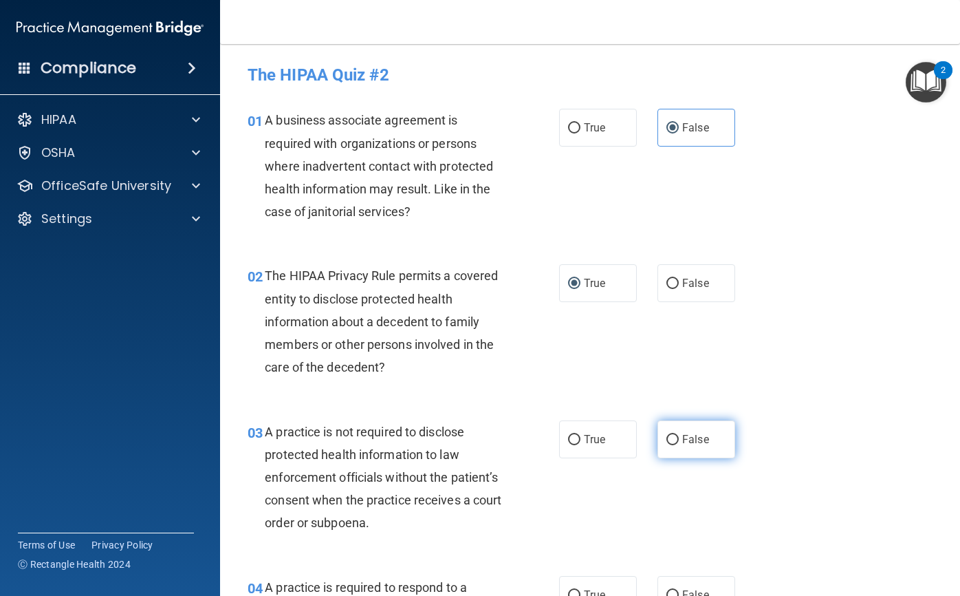
click at [683, 450] on label "False" at bounding box center [697, 439] width 78 height 38
click at [679, 445] on input "False" at bounding box center [673, 440] width 12 height 10
radio input "true"
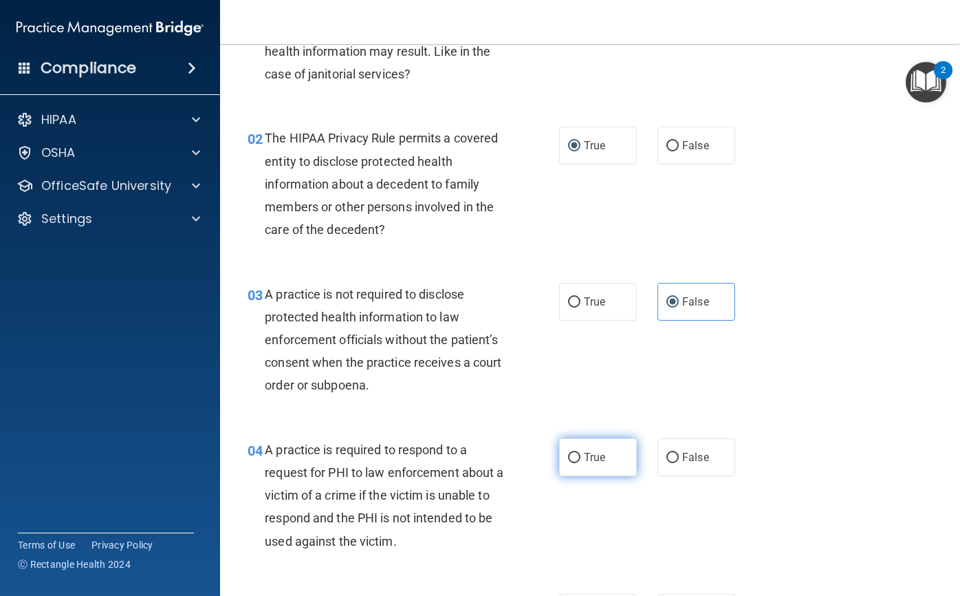
click at [576, 456] on label "True" at bounding box center [598, 457] width 78 height 38
click at [576, 456] on input "True" at bounding box center [574, 458] width 12 height 10
radio input "true"
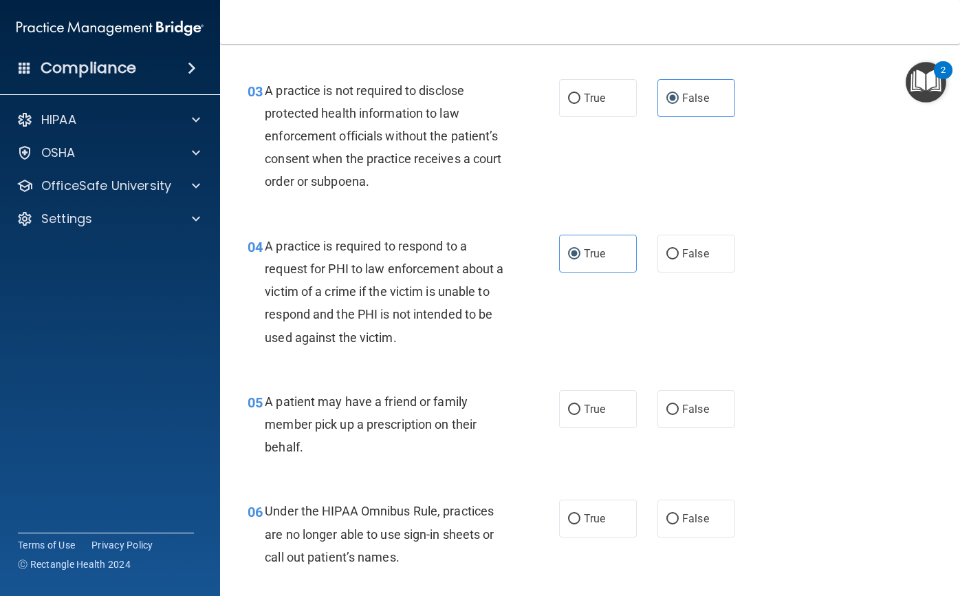
scroll to position [344, 0]
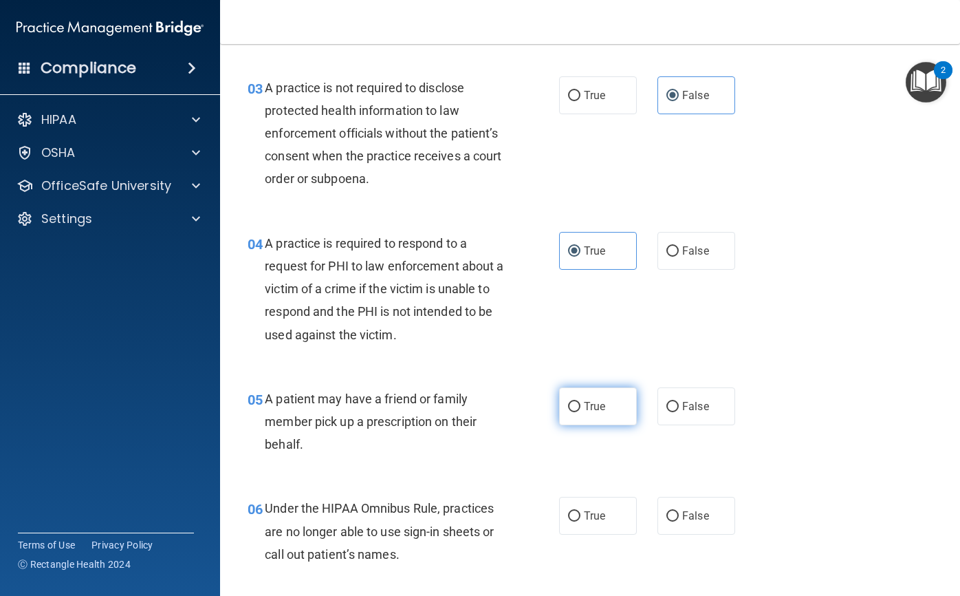
click at [603, 422] on label "True" at bounding box center [598, 406] width 78 height 38
click at [581, 412] on input "True" at bounding box center [574, 407] width 12 height 10
radio input "true"
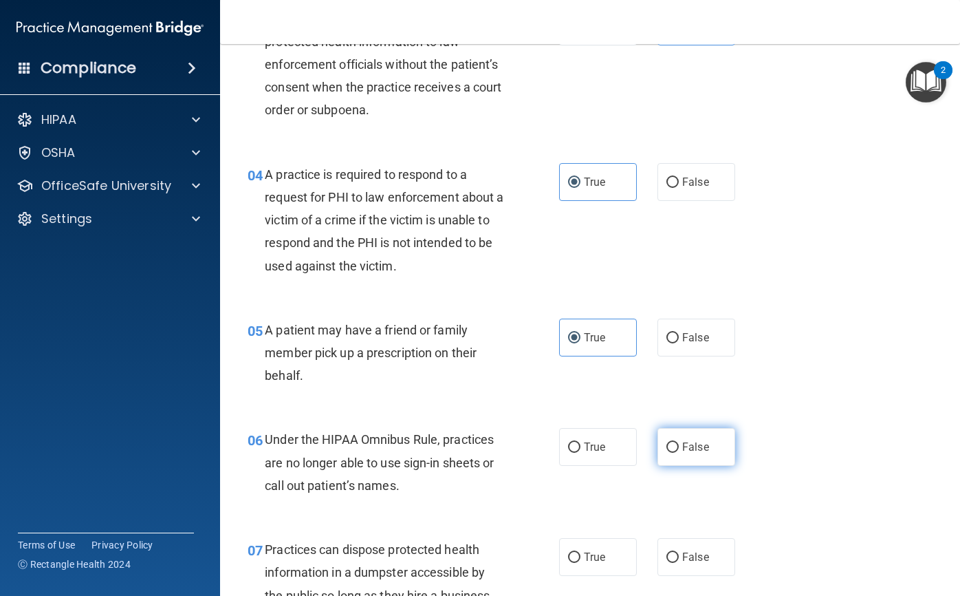
click at [697, 455] on label "False" at bounding box center [697, 447] width 78 height 38
click at [679, 453] on input "False" at bounding box center [673, 447] width 12 height 10
radio input "true"
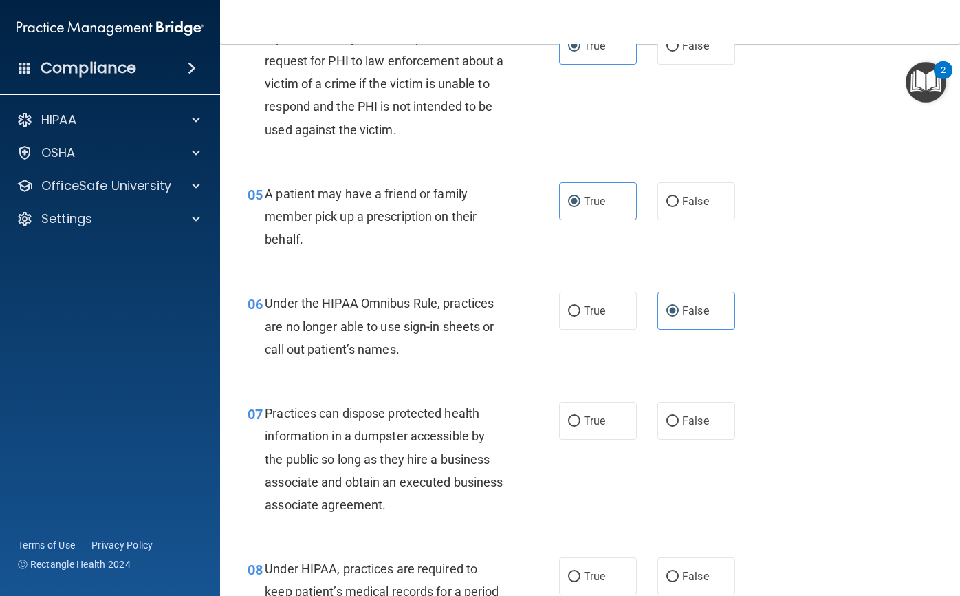
scroll to position [550, 0]
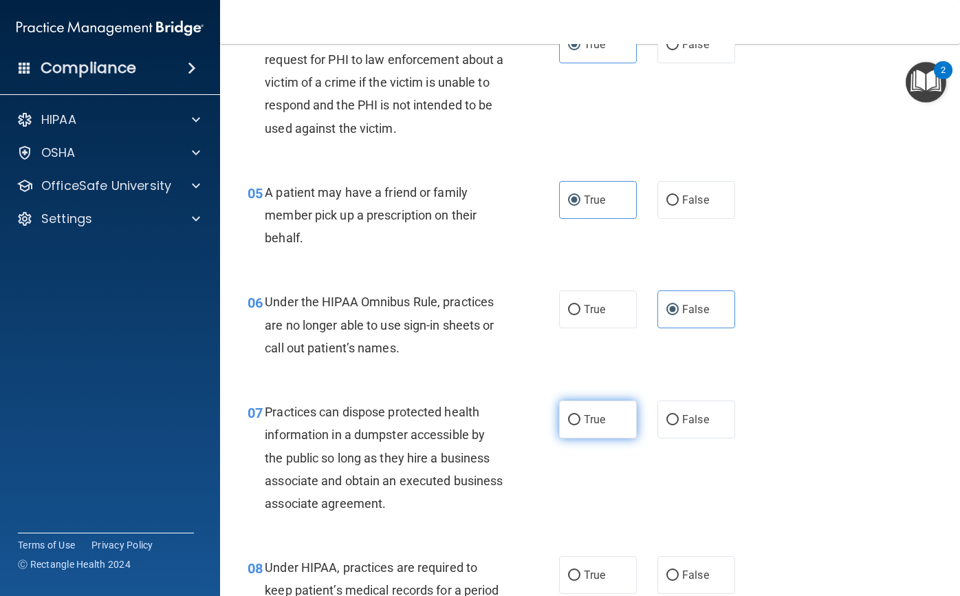
click at [610, 420] on label "True" at bounding box center [598, 419] width 78 height 38
click at [581, 420] on input "True" at bounding box center [574, 420] width 12 height 10
radio input "true"
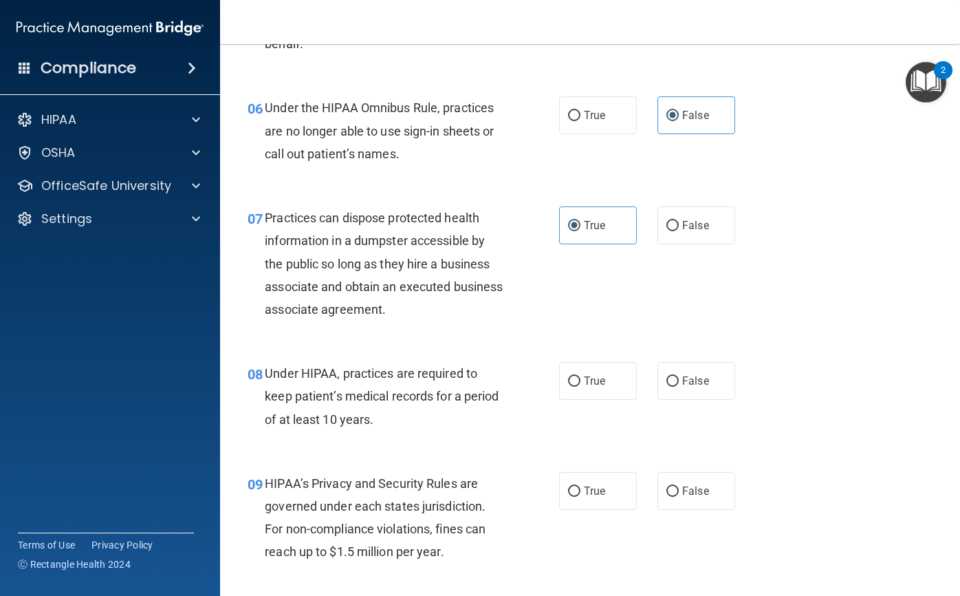
scroll to position [757, 0]
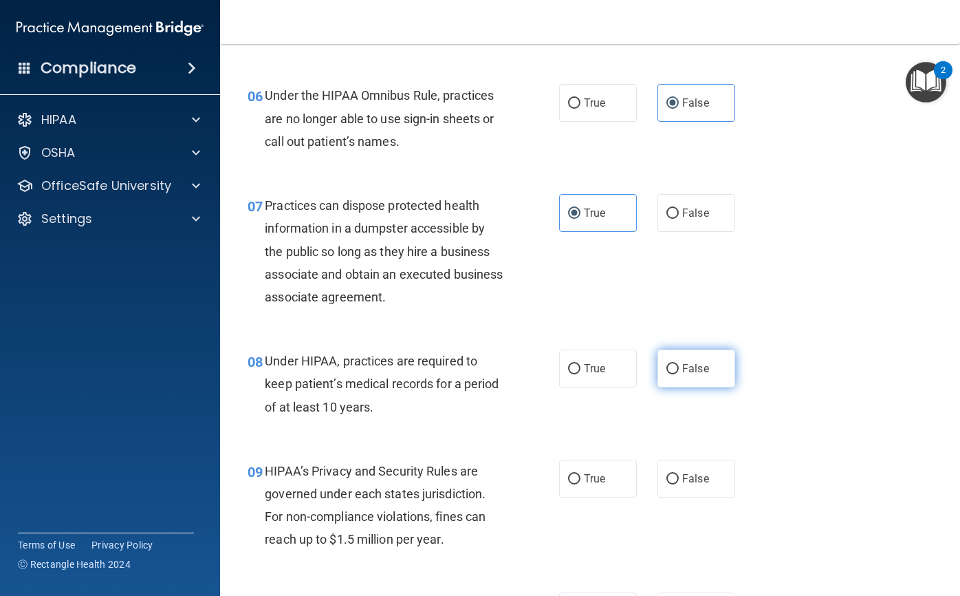
click at [680, 377] on label "False" at bounding box center [697, 368] width 78 height 38
click at [679, 374] on input "False" at bounding box center [673, 369] width 12 height 10
radio input "true"
click at [676, 471] on label "False" at bounding box center [697, 478] width 78 height 38
click at [676, 474] on input "False" at bounding box center [673, 479] width 12 height 10
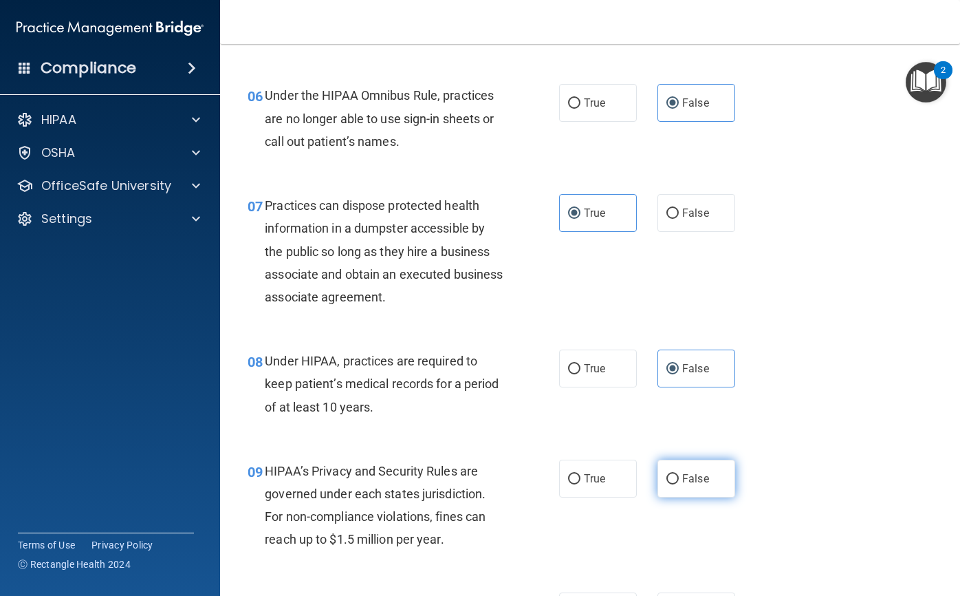
radio input "true"
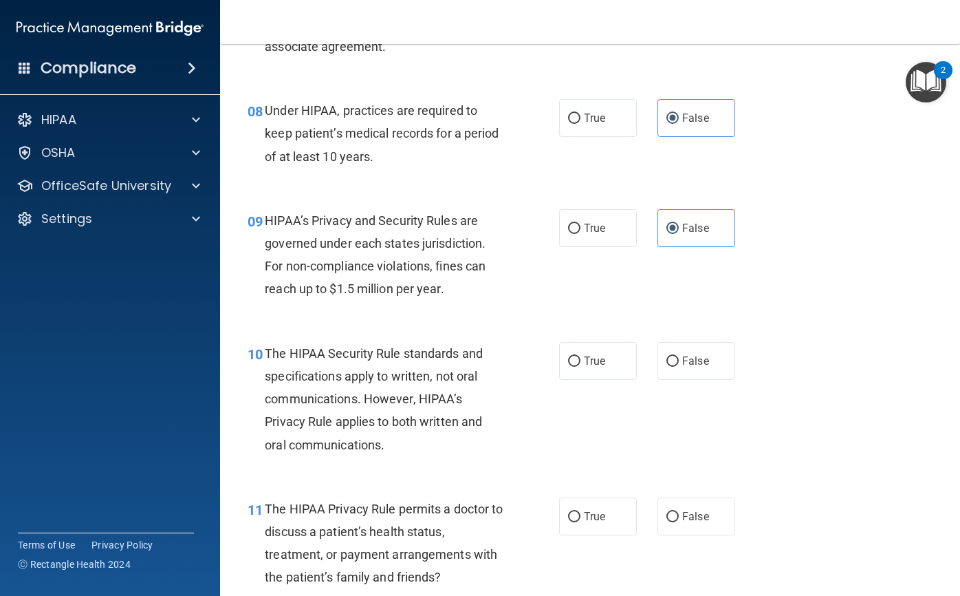
scroll to position [1032, 0]
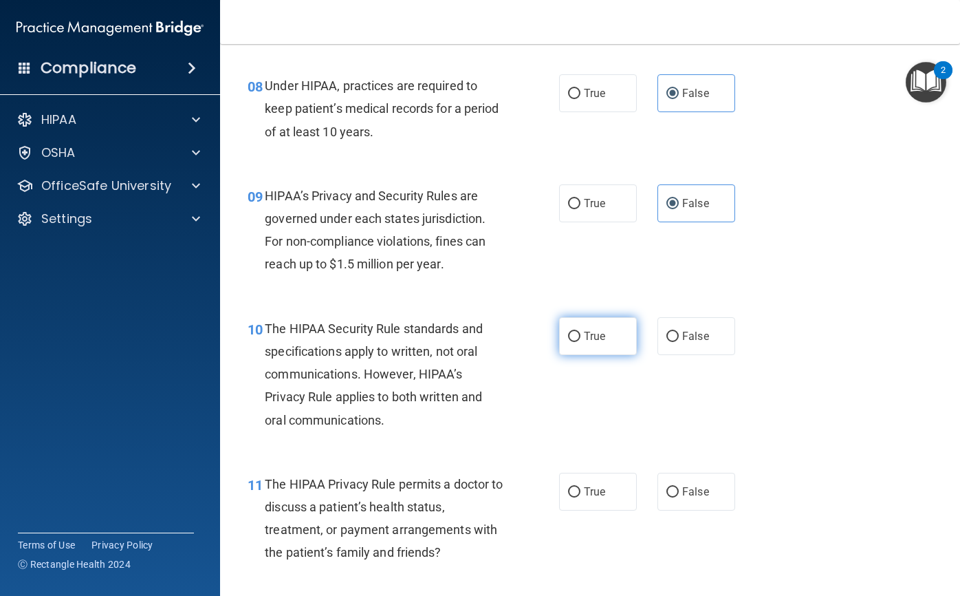
click at [605, 337] on label "True" at bounding box center [598, 336] width 78 height 38
click at [581, 337] on input "True" at bounding box center [574, 337] width 12 height 10
radio input "true"
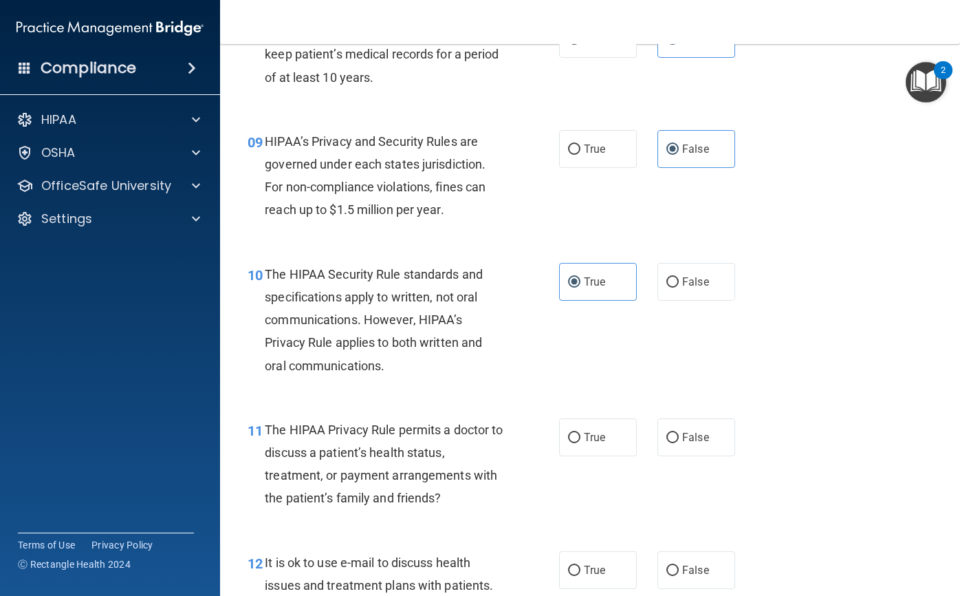
scroll to position [1169, 0]
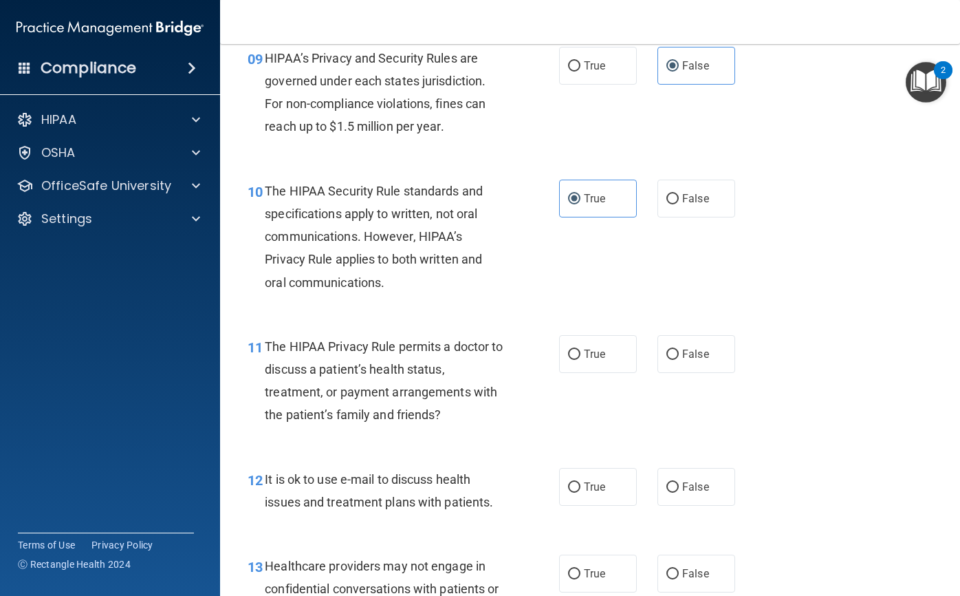
drag, startPoint x: 688, startPoint y: 369, endPoint x: 549, endPoint y: 421, distance: 148.2
click at [684, 369] on label "False" at bounding box center [697, 354] width 78 height 38
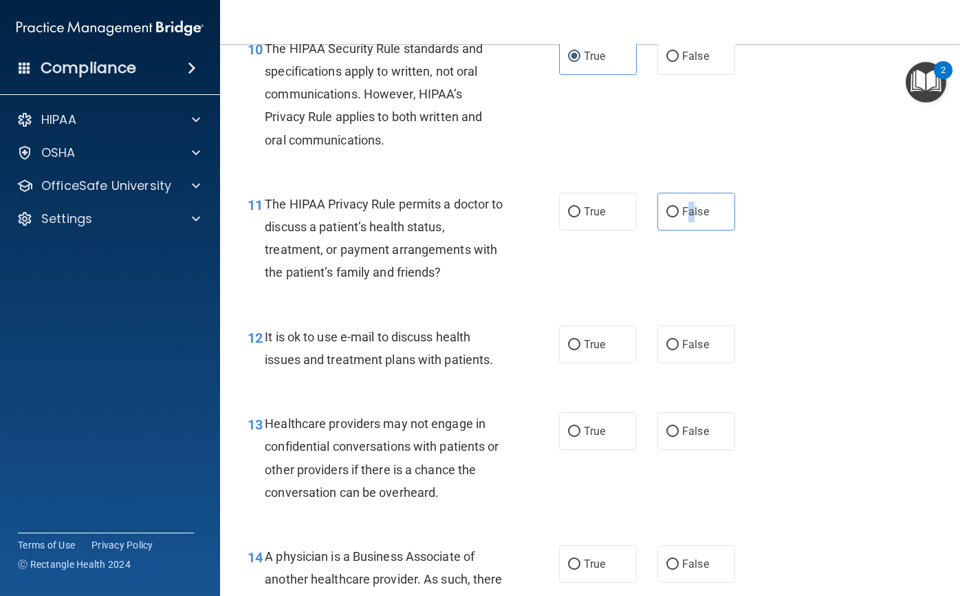
scroll to position [1376, 0]
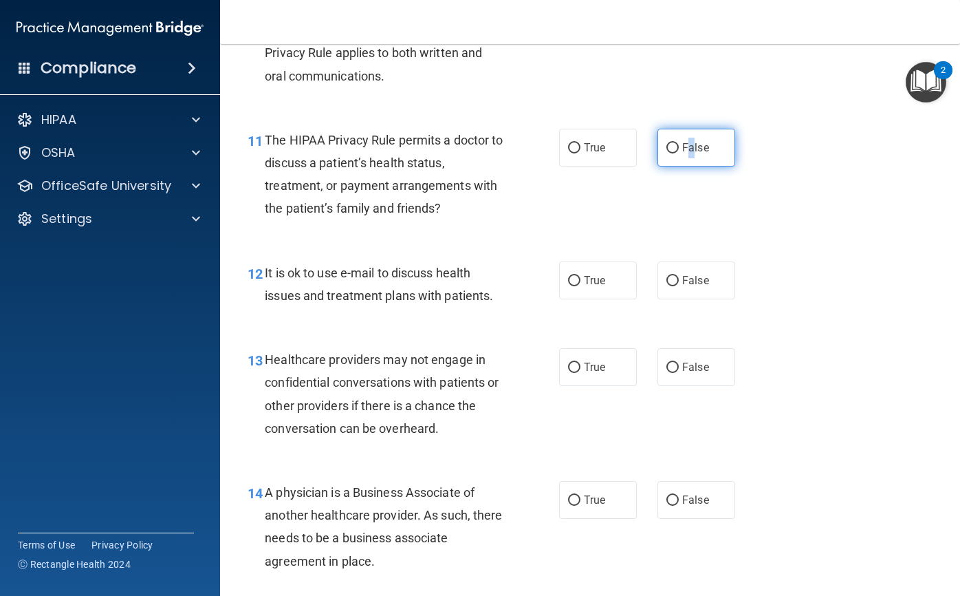
click at [687, 151] on span "False" at bounding box center [695, 147] width 27 height 13
click at [679, 151] on input "False" at bounding box center [673, 148] width 12 height 10
radio input "true"
click at [596, 271] on label "True" at bounding box center [598, 280] width 78 height 38
click at [581, 276] on input "True" at bounding box center [574, 281] width 12 height 10
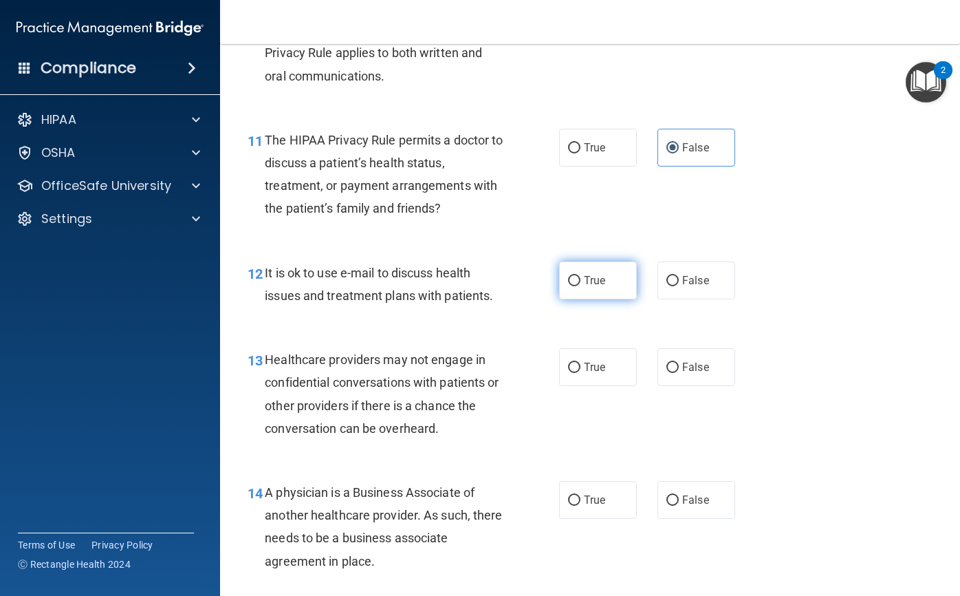
radio input "true"
click at [720, 276] on label "False" at bounding box center [697, 280] width 78 height 38
click at [679, 276] on input "False" at bounding box center [673, 281] width 12 height 10
radio input "true"
radio input "false"
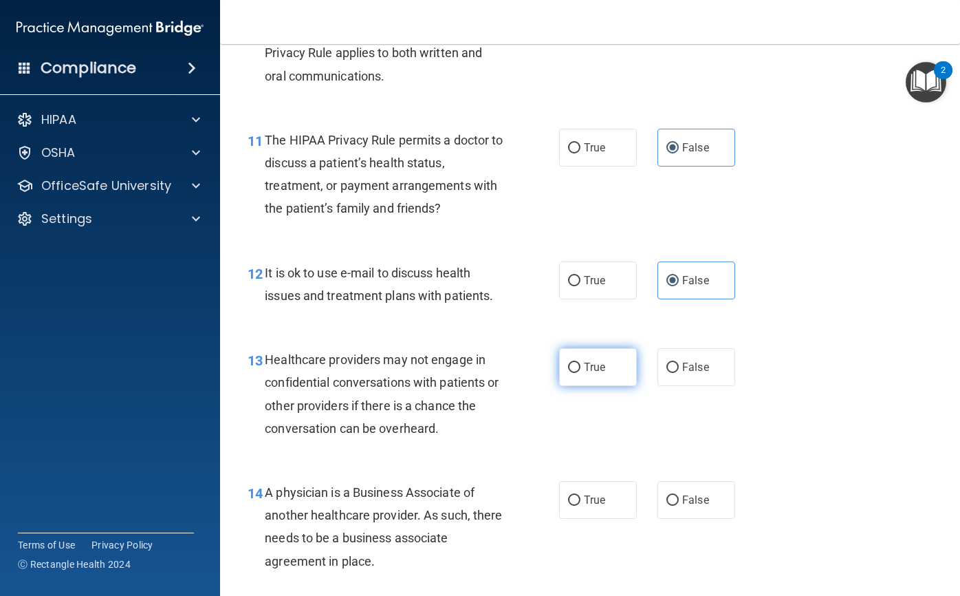
click at [620, 363] on label "True" at bounding box center [598, 367] width 78 height 38
click at [581, 363] on input "True" at bounding box center [574, 368] width 12 height 10
radio input "true"
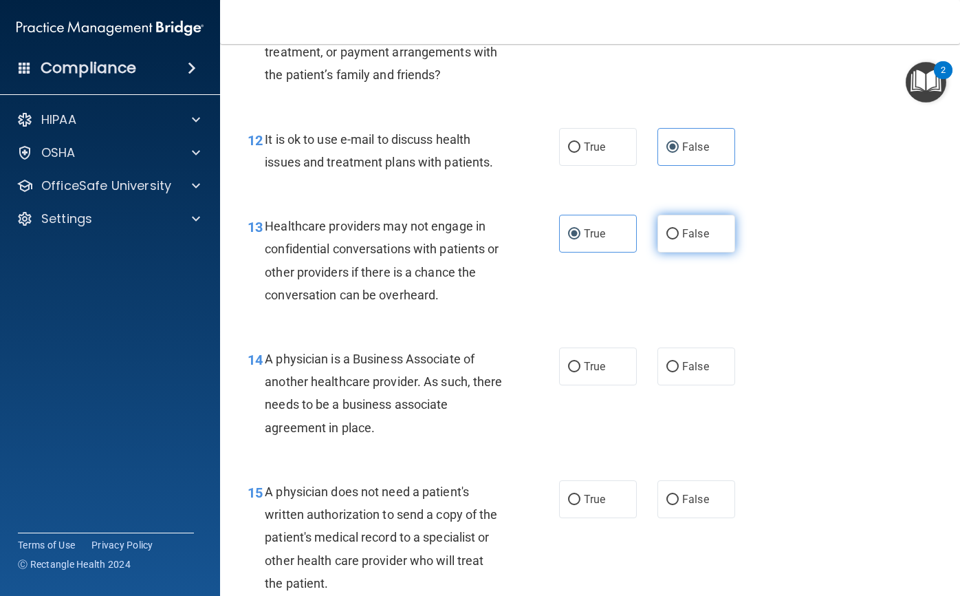
scroll to position [1513, 0]
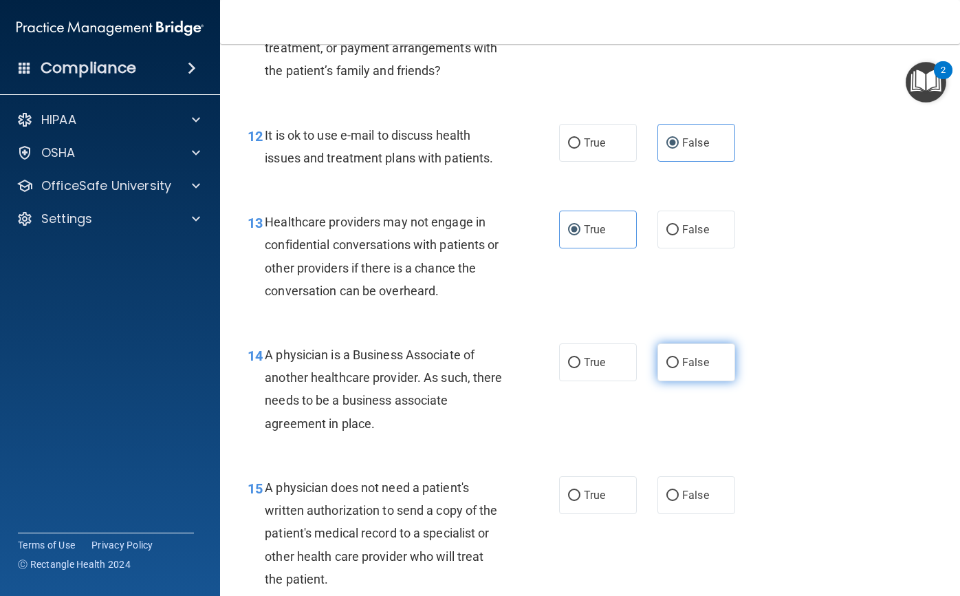
click at [694, 364] on span "False" at bounding box center [695, 362] width 27 height 13
click at [679, 364] on input "False" at bounding box center [673, 363] width 12 height 10
radio input "true"
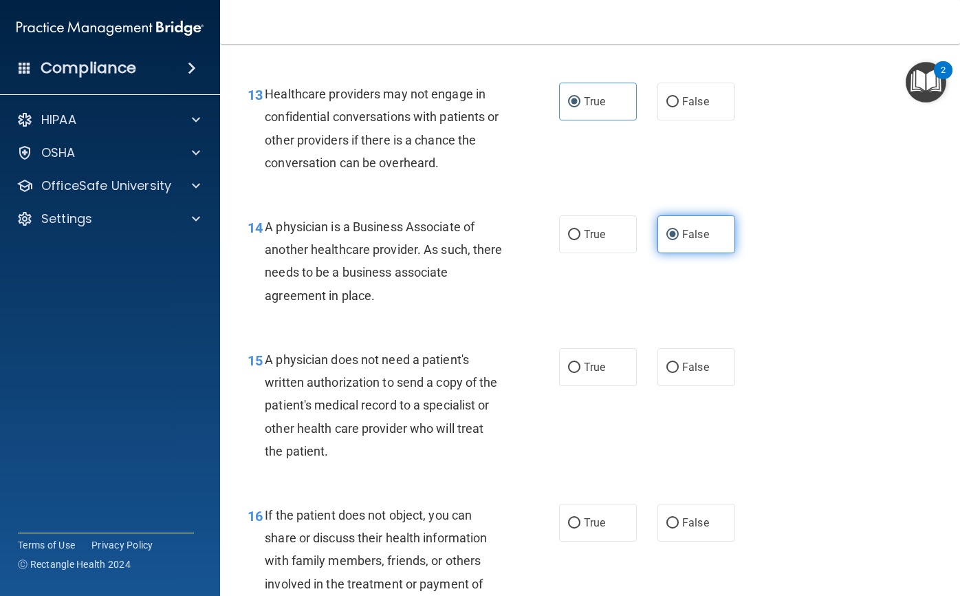
scroll to position [1651, 0]
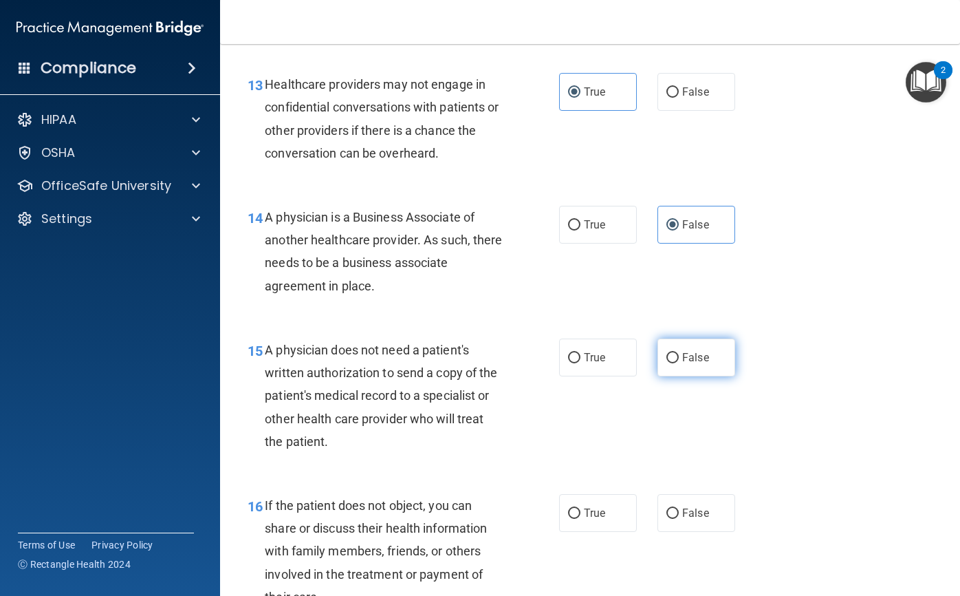
click at [695, 365] on label "False" at bounding box center [697, 357] width 78 height 38
click at [679, 363] on input "False" at bounding box center [673, 358] width 12 height 10
radio input "true"
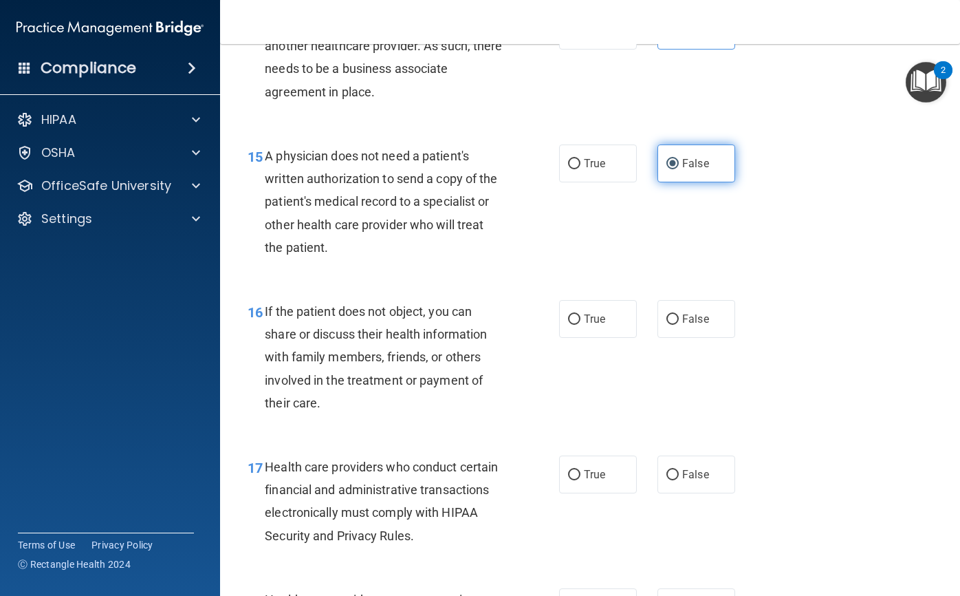
scroll to position [1857, 0]
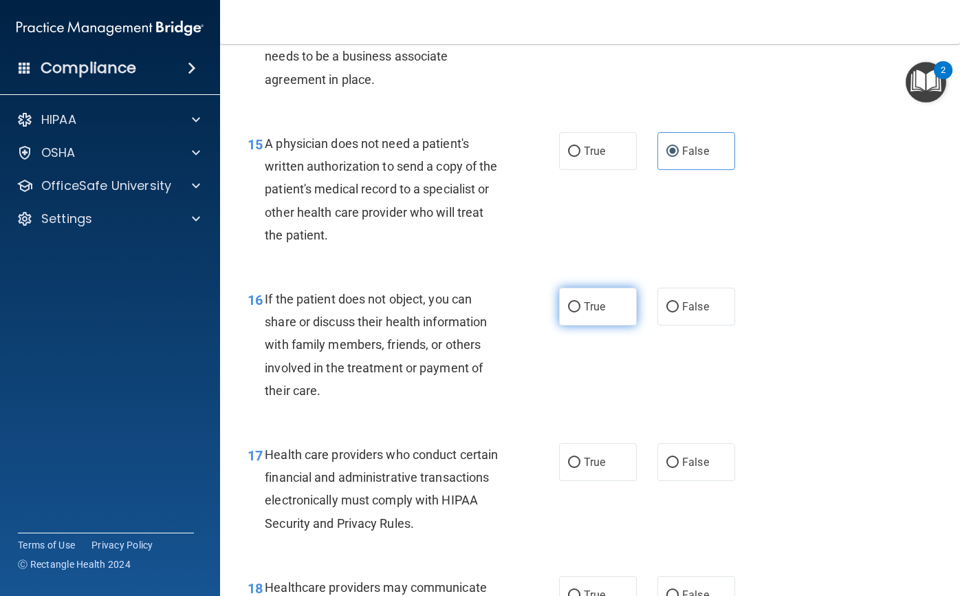
click at [595, 310] on span "True" at bounding box center [594, 306] width 21 height 13
click at [581, 310] on input "True" at bounding box center [574, 307] width 12 height 10
radio input "true"
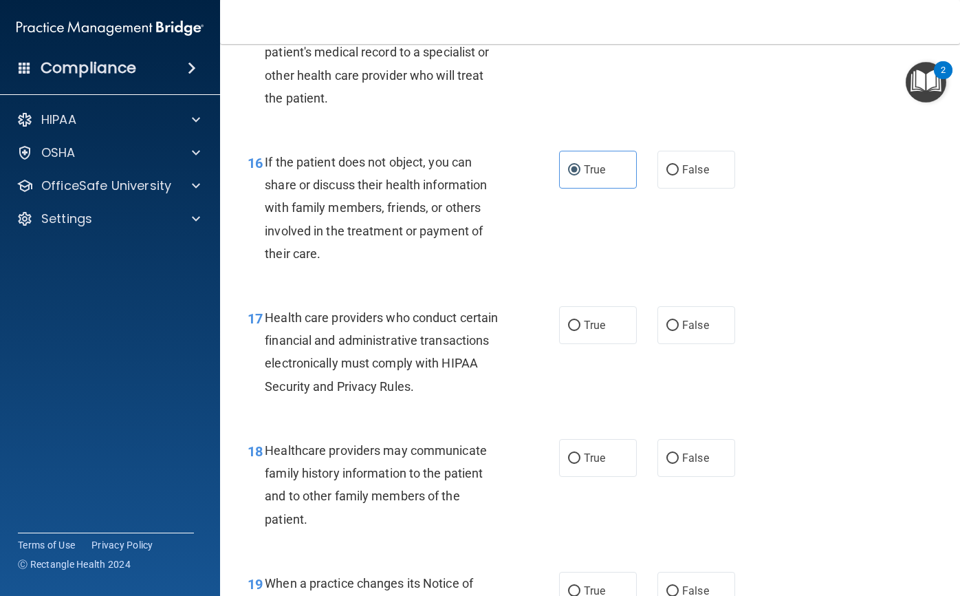
scroll to position [1995, 0]
click at [676, 332] on label "False" at bounding box center [697, 324] width 78 height 38
click at [676, 330] on input "False" at bounding box center [673, 325] width 12 height 10
radio input "true"
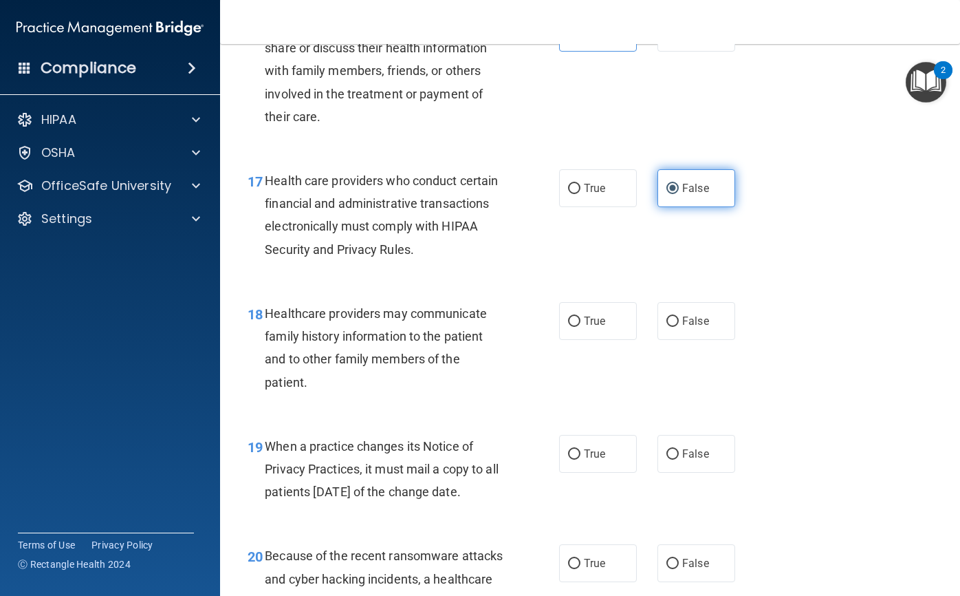
scroll to position [2132, 0]
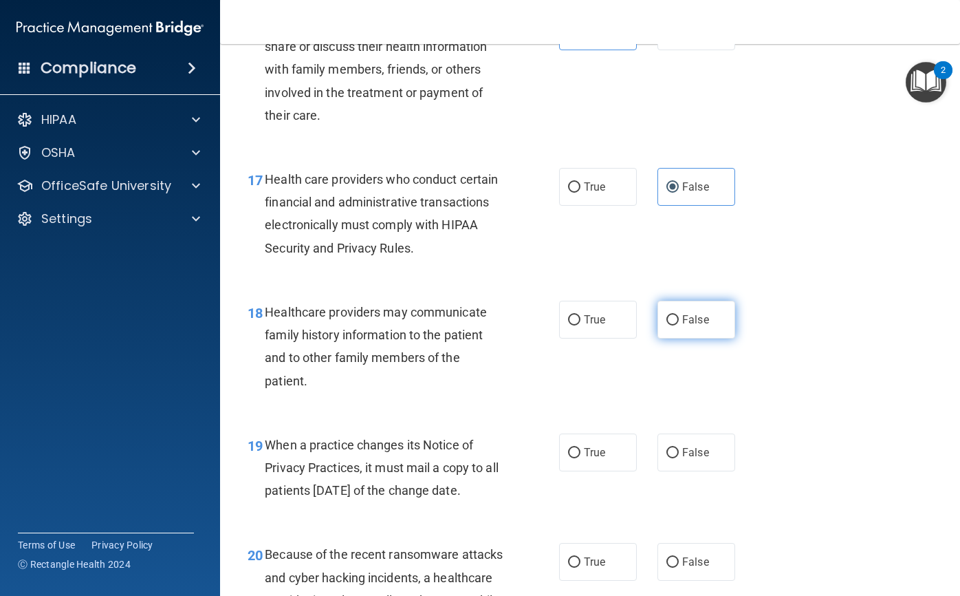
drag, startPoint x: 695, startPoint y: 329, endPoint x: 686, endPoint y: 329, distance: 8.9
click at [693, 329] on label "False" at bounding box center [697, 320] width 78 height 38
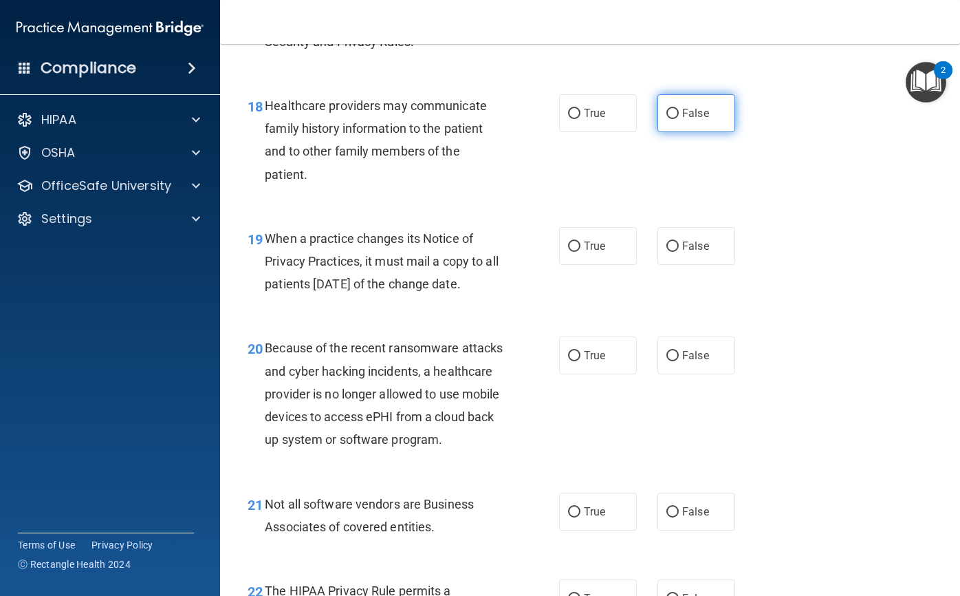
click at [723, 122] on label "False" at bounding box center [697, 113] width 78 height 38
click at [679, 119] on input "False" at bounding box center [673, 114] width 12 height 10
radio input "true"
click at [608, 241] on label "True" at bounding box center [598, 246] width 78 height 38
click at [581, 241] on input "True" at bounding box center [574, 246] width 12 height 10
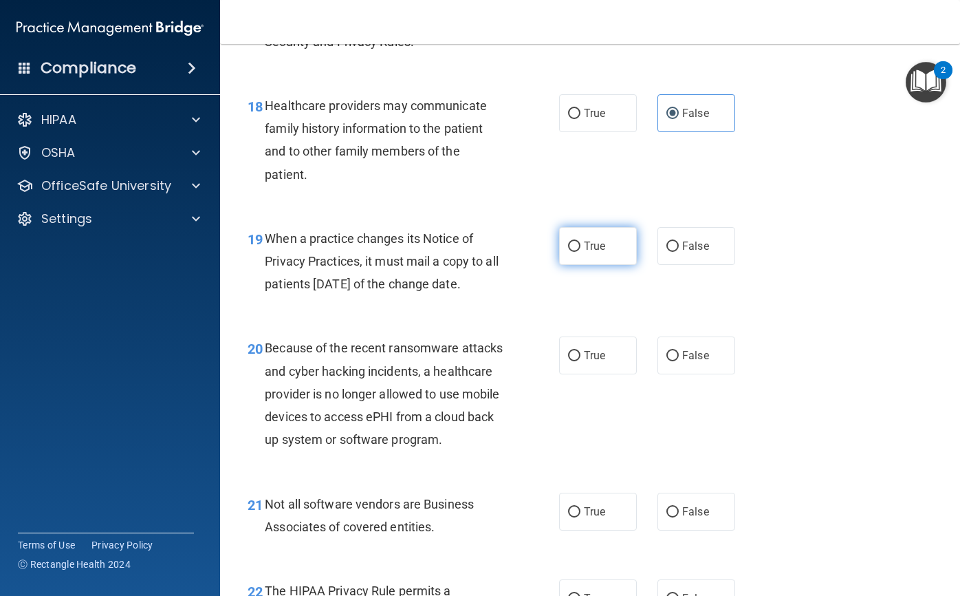
radio input "true"
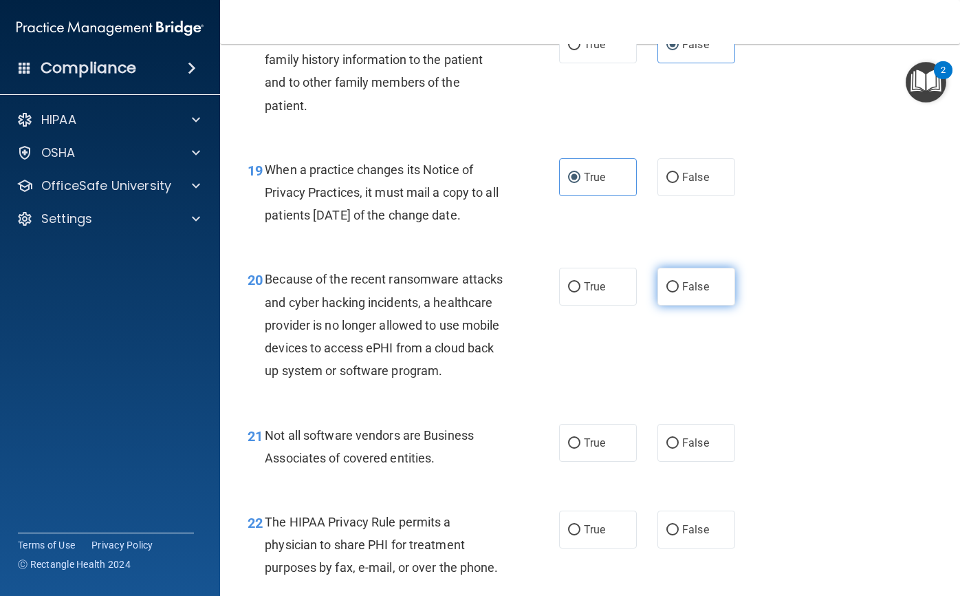
click at [706, 302] on label "False" at bounding box center [697, 287] width 78 height 38
click at [679, 292] on input "False" at bounding box center [673, 287] width 12 height 10
radio input "true"
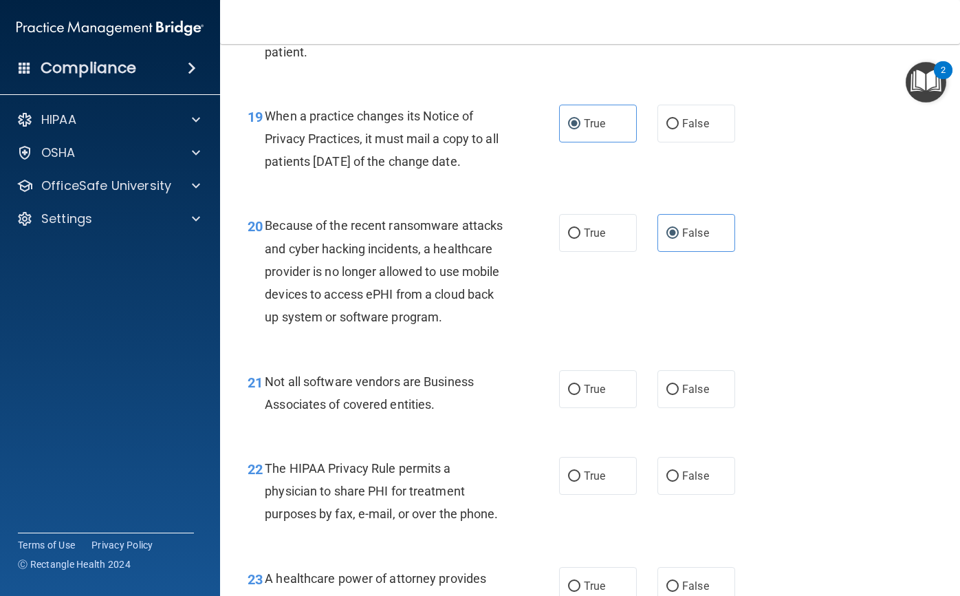
scroll to position [2614, 0]
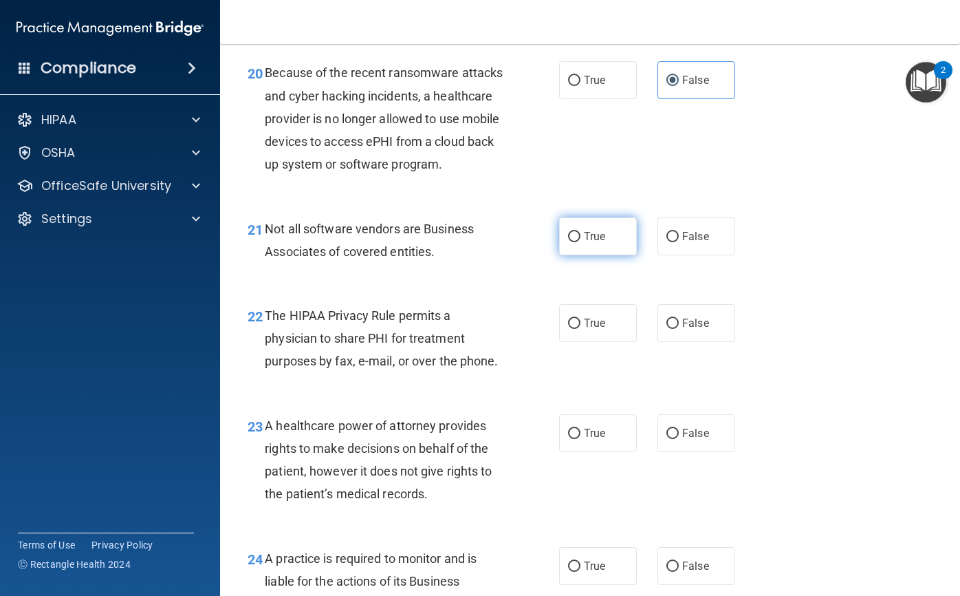
click at [624, 255] on label "True" at bounding box center [598, 236] width 78 height 38
click at [581, 242] on input "True" at bounding box center [574, 237] width 12 height 10
radio input "true"
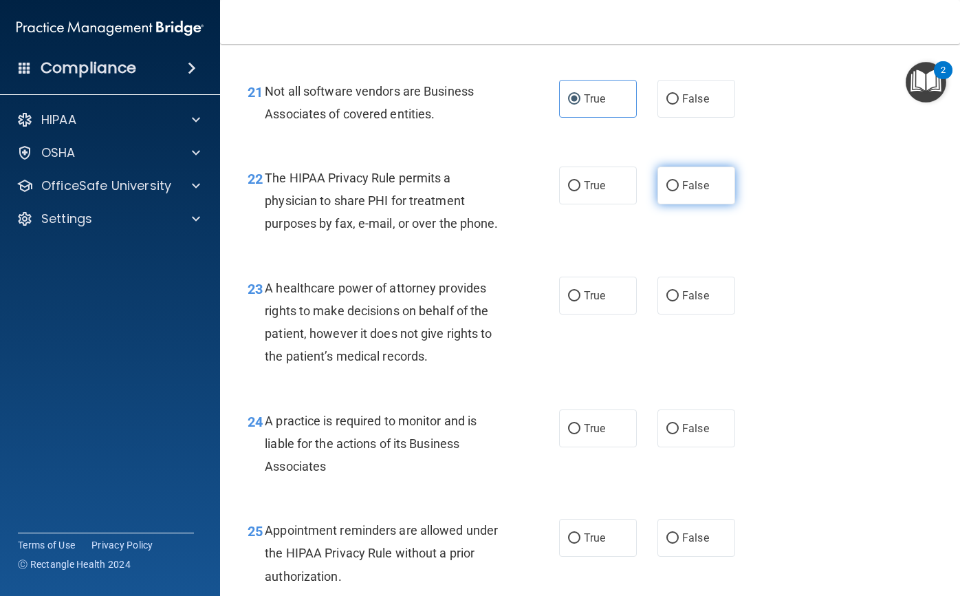
click at [718, 204] on label "False" at bounding box center [697, 185] width 78 height 38
click at [679, 191] on input "False" at bounding box center [673, 186] width 12 height 10
radio input "true"
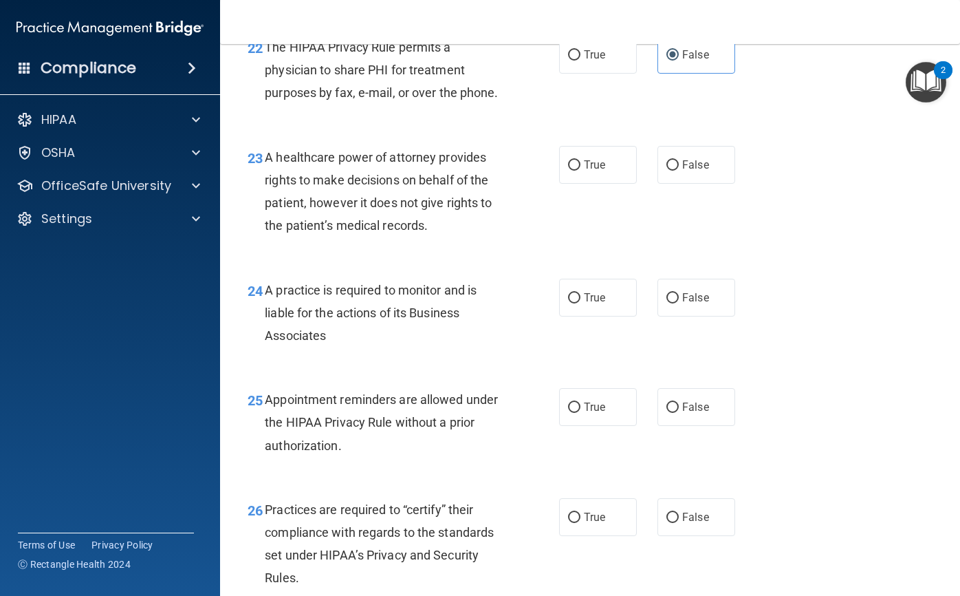
scroll to position [2889, 0]
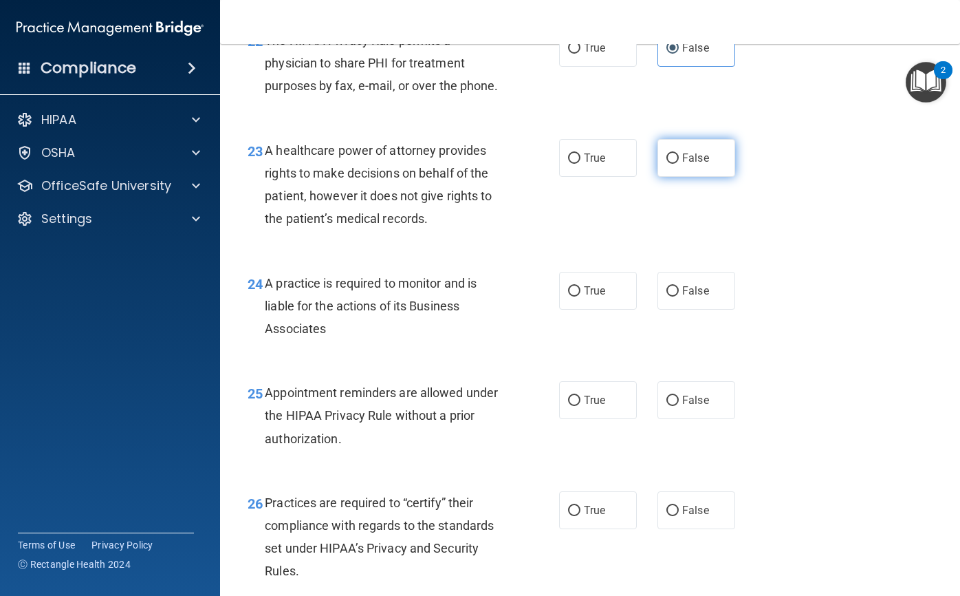
click at [718, 177] on label "False" at bounding box center [697, 158] width 78 height 38
click at [679, 164] on input "False" at bounding box center [673, 158] width 12 height 10
radio input "true"
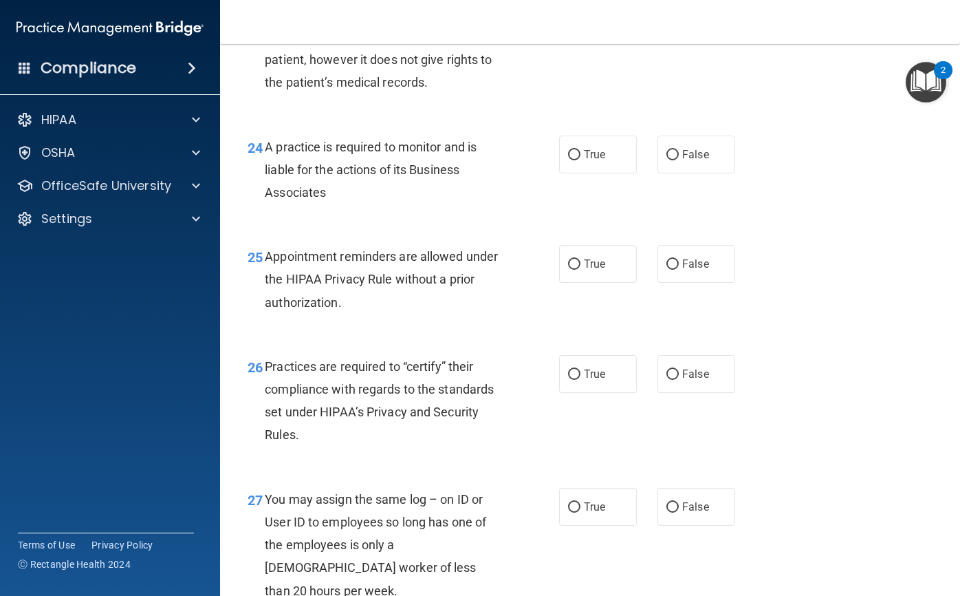
scroll to position [3027, 0]
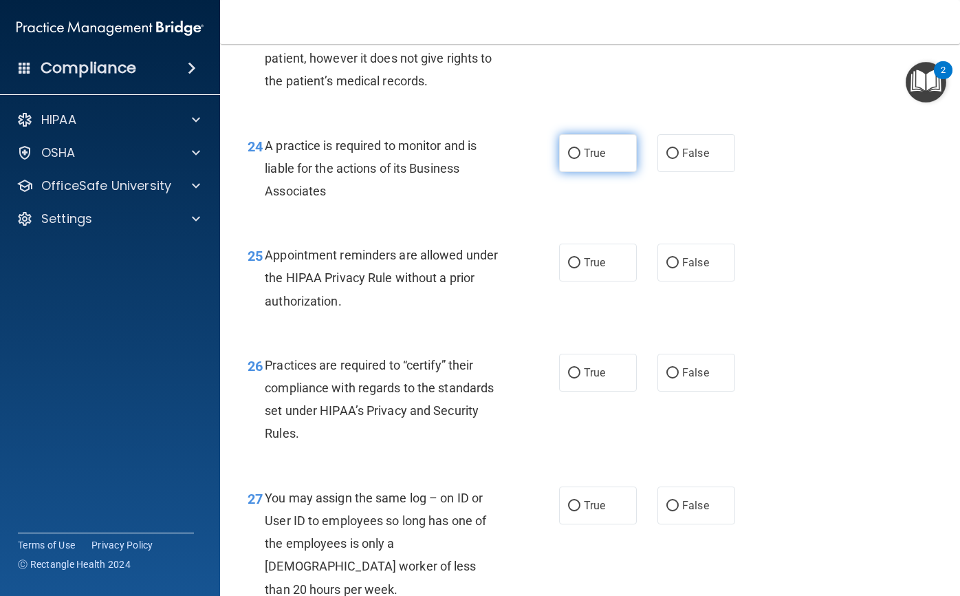
click at [599, 172] on label "True" at bounding box center [598, 153] width 78 height 38
click at [581, 159] on input "True" at bounding box center [574, 154] width 12 height 10
radio input "true"
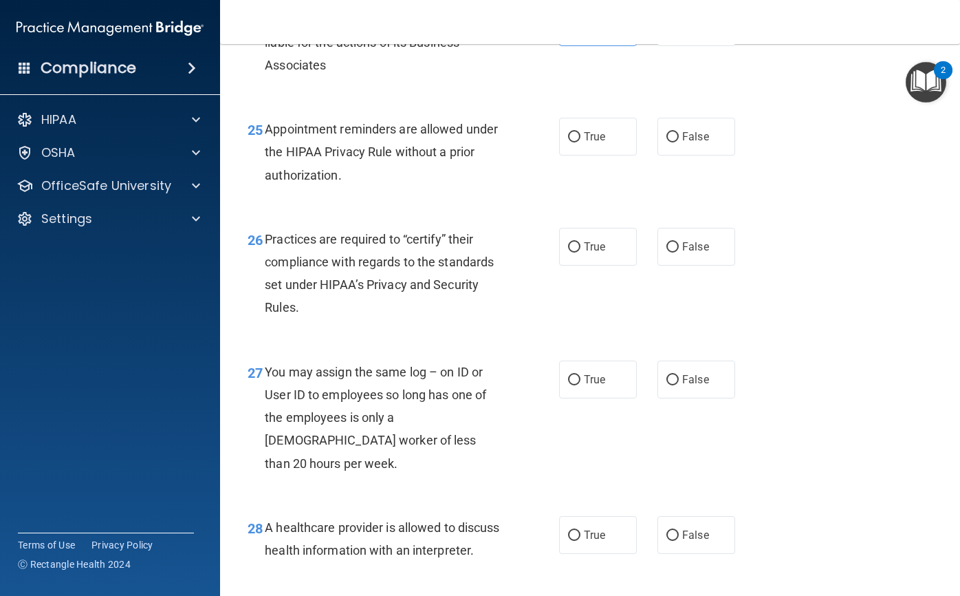
scroll to position [3164, 0]
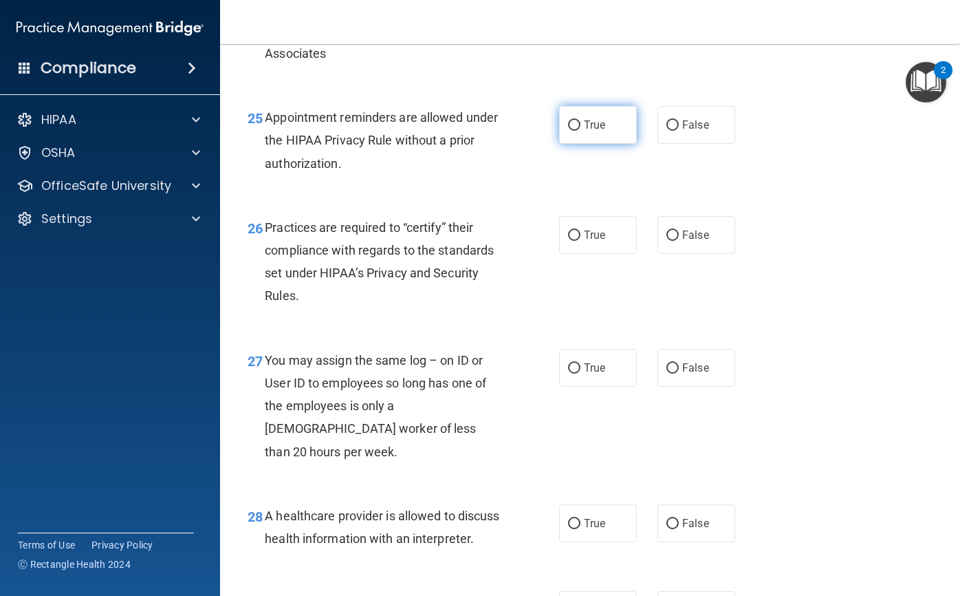
click at [586, 144] on label "True" at bounding box center [598, 125] width 78 height 38
click at [581, 131] on input "True" at bounding box center [574, 125] width 12 height 10
radio input "true"
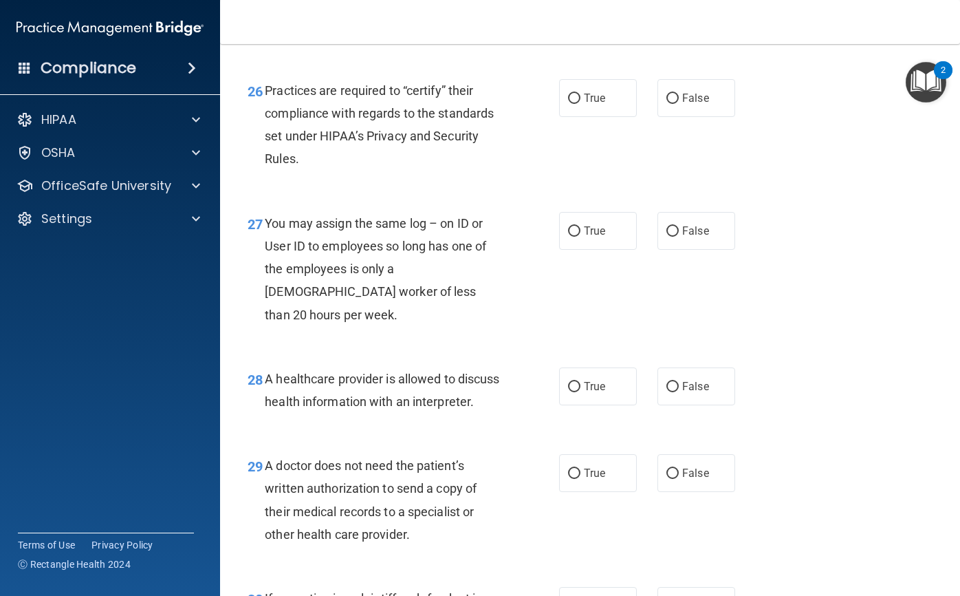
scroll to position [3302, 0]
click at [595, 104] on span "True" at bounding box center [594, 97] width 21 height 13
click at [581, 103] on input "True" at bounding box center [574, 98] width 12 height 10
radio input "true"
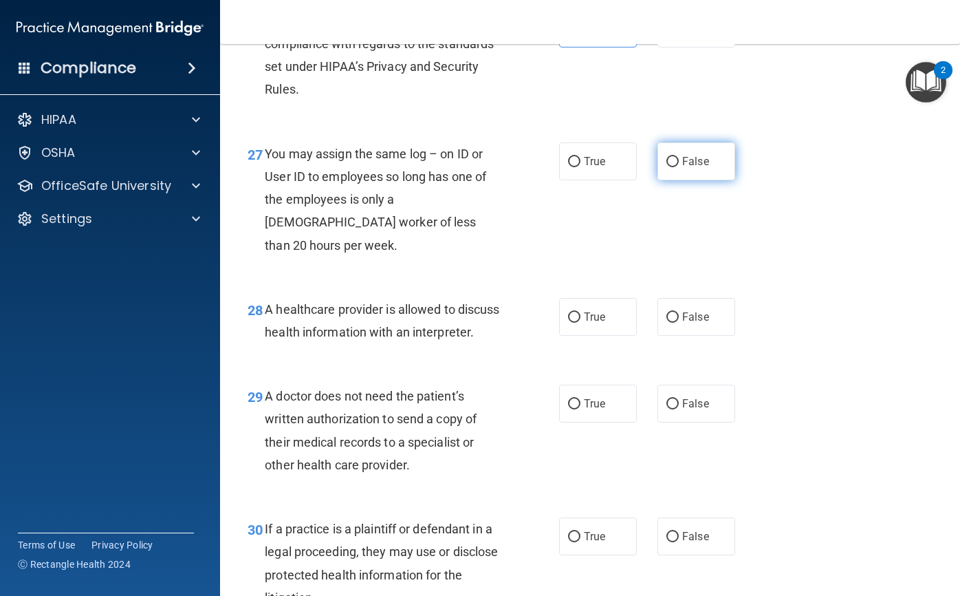
click at [711, 180] on label "False" at bounding box center [697, 161] width 78 height 38
click at [679, 167] on input "False" at bounding box center [673, 162] width 12 height 10
radio input "true"
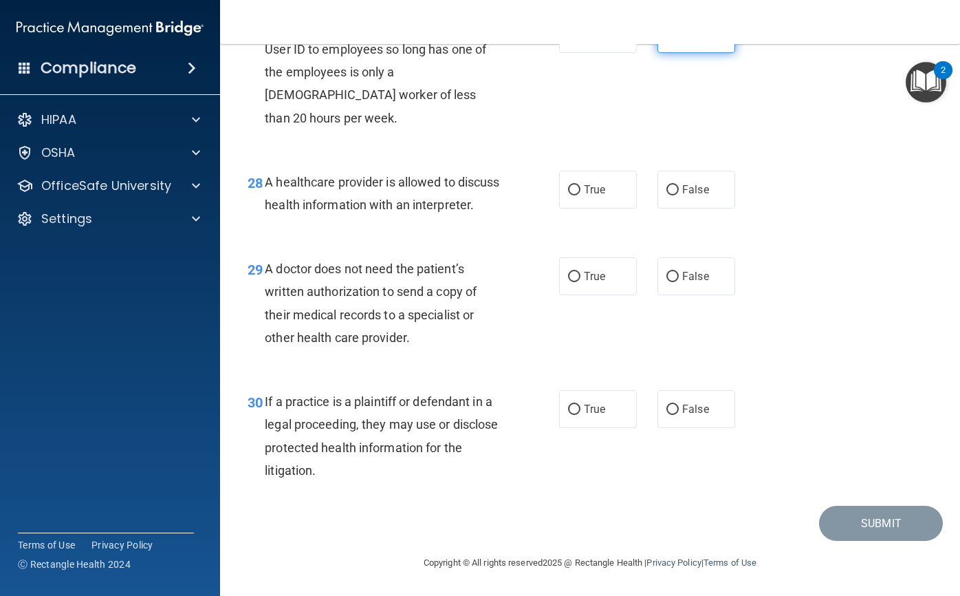
scroll to position [3521, 0]
click at [706, 196] on label "False" at bounding box center [697, 190] width 78 height 38
click at [679, 195] on input "False" at bounding box center [673, 190] width 12 height 10
radio input "true"
click at [607, 261] on label "True" at bounding box center [598, 276] width 78 height 38
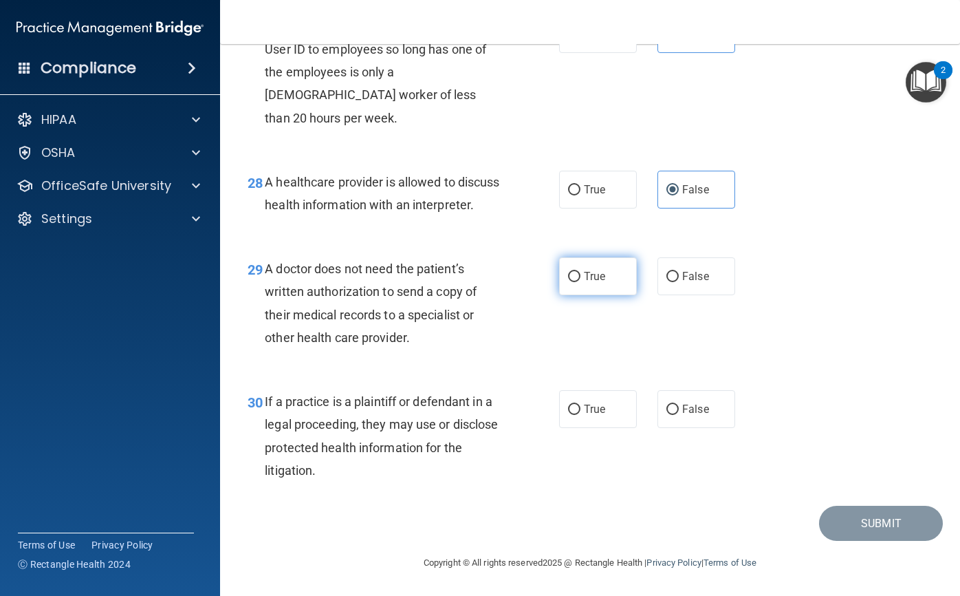
click at [581, 272] on input "True" at bounding box center [574, 277] width 12 height 10
radio input "true"
click at [711, 395] on label "False" at bounding box center [697, 409] width 78 height 38
click at [679, 404] on input "False" at bounding box center [673, 409] width 12 height 10
radio input "true"
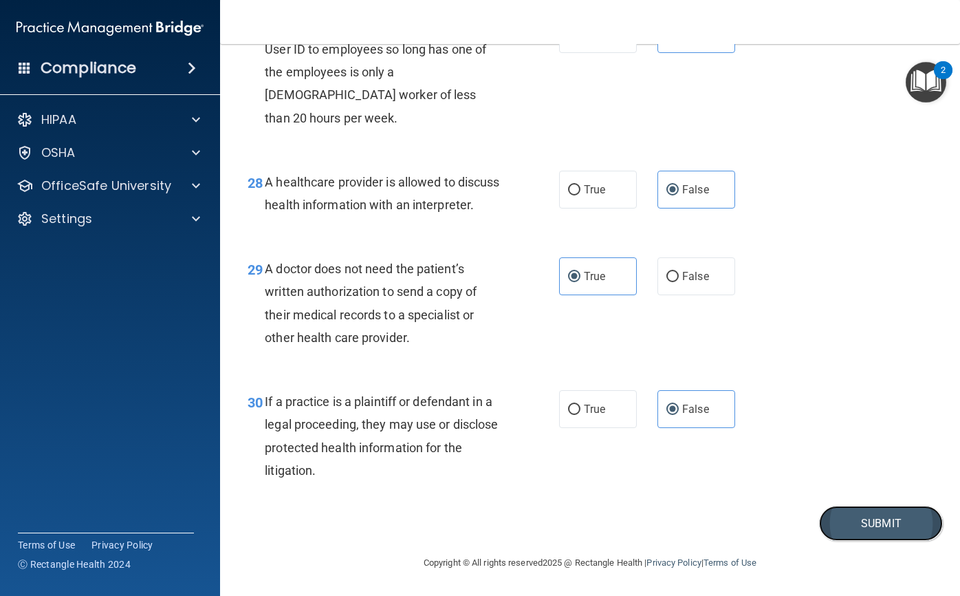
click at [869, 533] on button "Submit" at bounding box center [881, 523] width 124 height 35
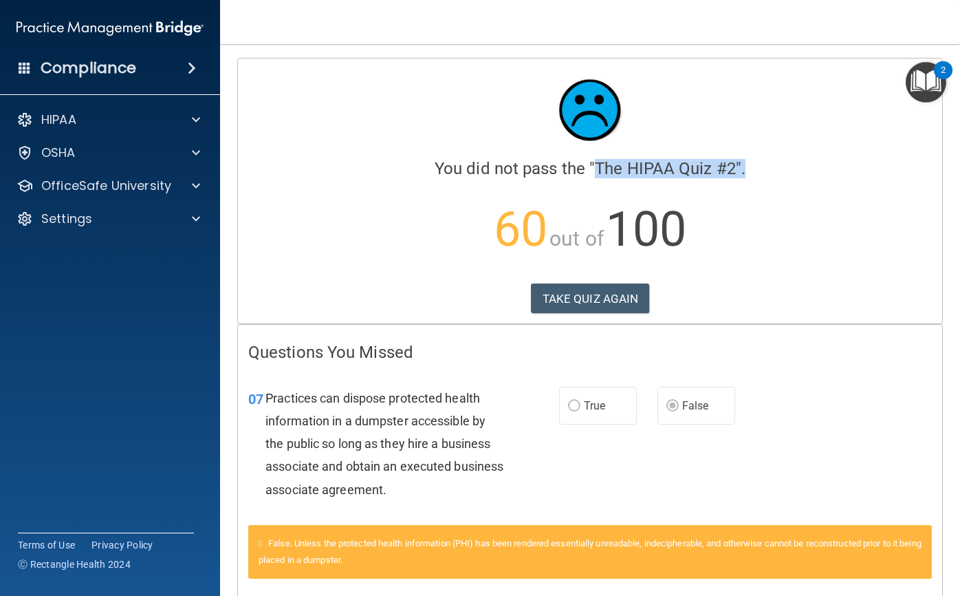
drag, startPoint x: 589, startPoint y: 168, endPoint x: 777, endPoint y: 173, distance: 188.5
click at [777, 173] on h4 "You did not pass the " The HIPAA Quiz #2 "." at bounding box center [590, 169] width 684 height 18
click at [787, 173] on h4 "You did not pass the " The HIPAA Quiz #2 "." at bounding box center [590, 169] width 684 height 18
click at [590, 289] on button "TAKE QUIZ AGAIN" at bounding box center [590, 298] width 119 height 30
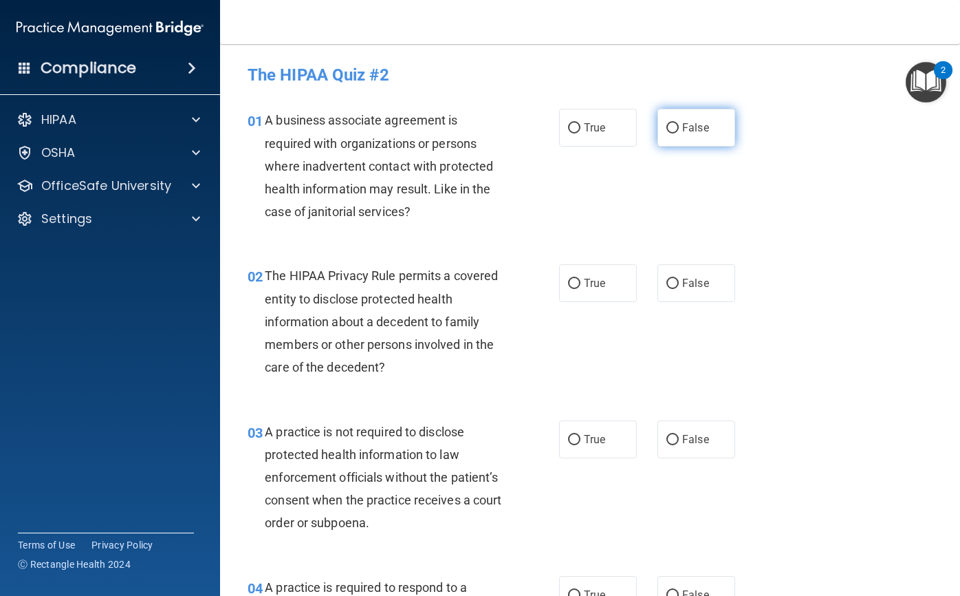
click at [694, 132] on span "False" at bounding box center [695, 127] width 27 height 13
click at [679, 132] on input "False" at bounding box center [673, 128] width 12 height 10
radio input "true"
click at [576, 272] on label "True" at bounding box center [598, 283] width 78 height 38
click at [576, 279] on input "True" at bounding box center [574, 284] width 12 height 10
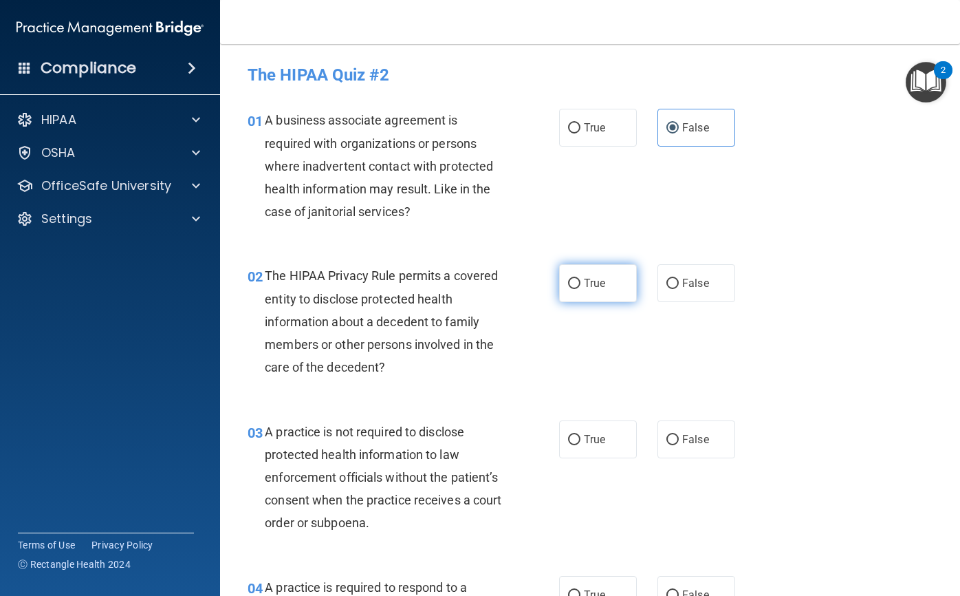
radio input "true"
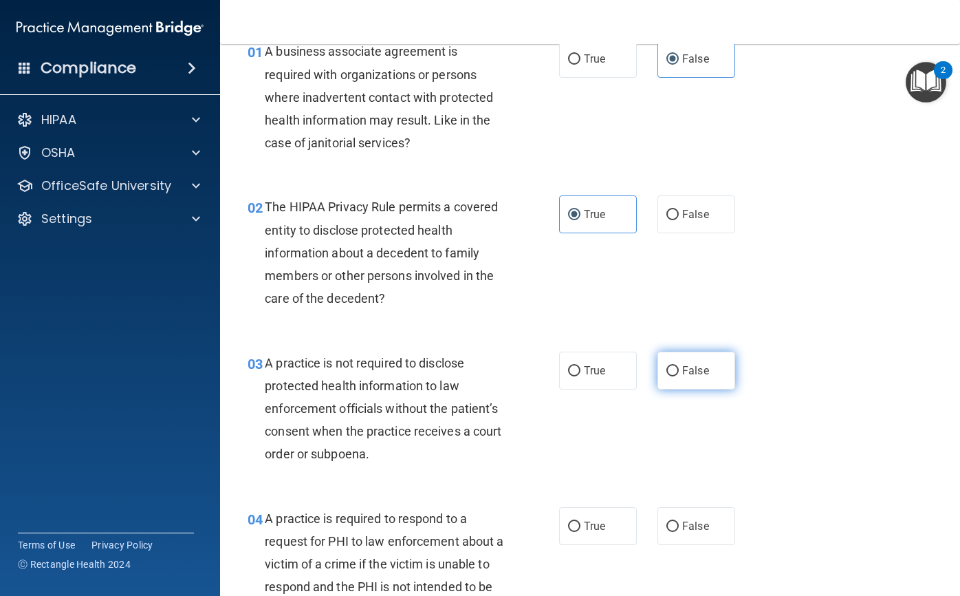
click at [679, 378] on label "False" at bounding box center [697, 371] width 78 height 38
click at [679, 376] on input "False" at bounding box center [673, 371] width 12 height 10
radio input "true"
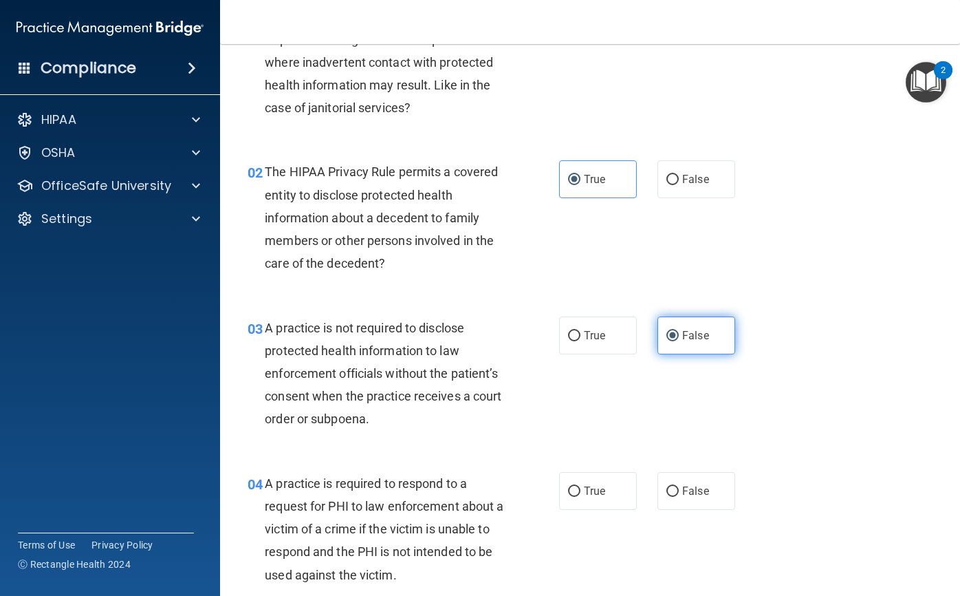
scroll to position [138, 0]
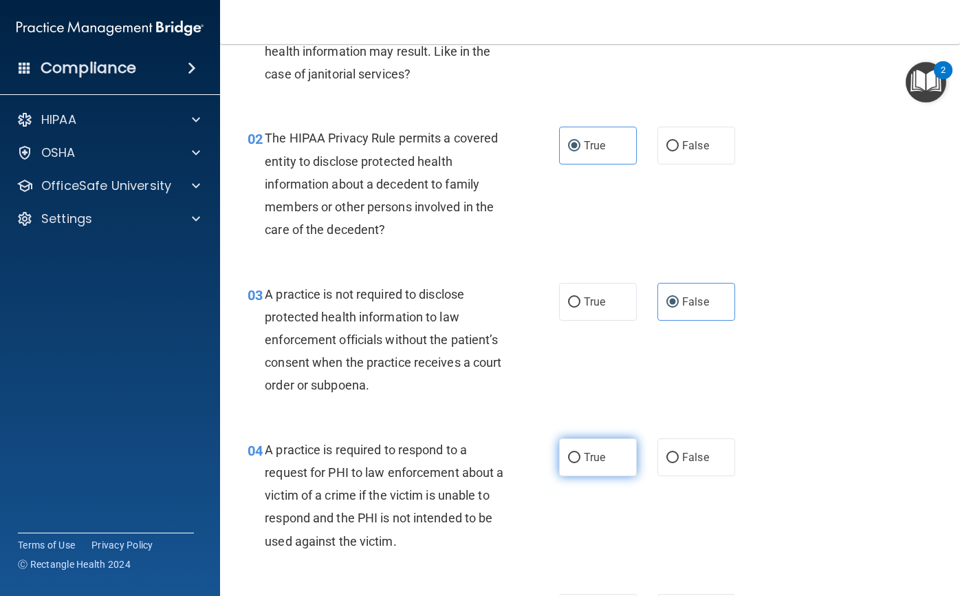
click at [598, 468] on label "True" at bounding box center [598, 457] width 78 height 38
click at [581, 463] on input "True" at bounding box center [574, 458] width 12 height 10
radio input "true"
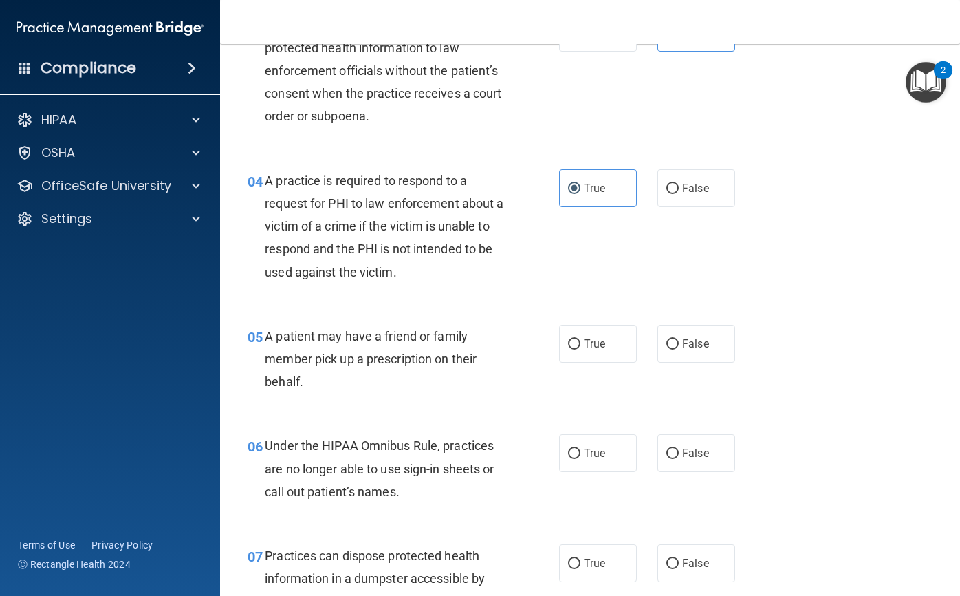
scroll to position [413, 0]
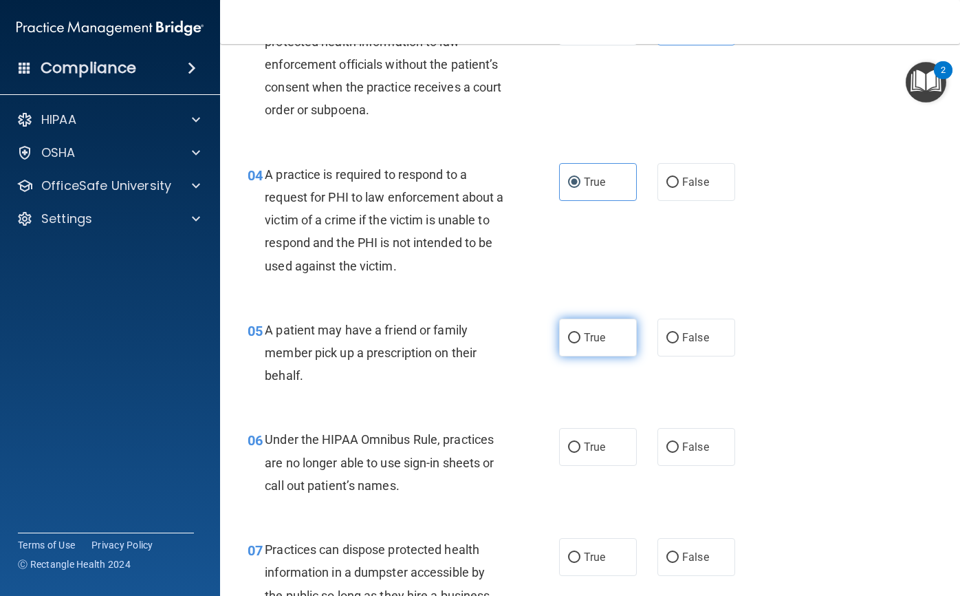
click at [609, 355] on label "True" at bounding box center [598, 337] width 78 height 38
click at [581, 343] on input "True" at bounding box center [574, 338] width 12 height 10
radio input "true"
click at [664, 437] on label "False" at bounding box center [697, 447] width 78 height 38
click at [667, 442] on input "False" at bounding box center [673, 447] width 12 height 10
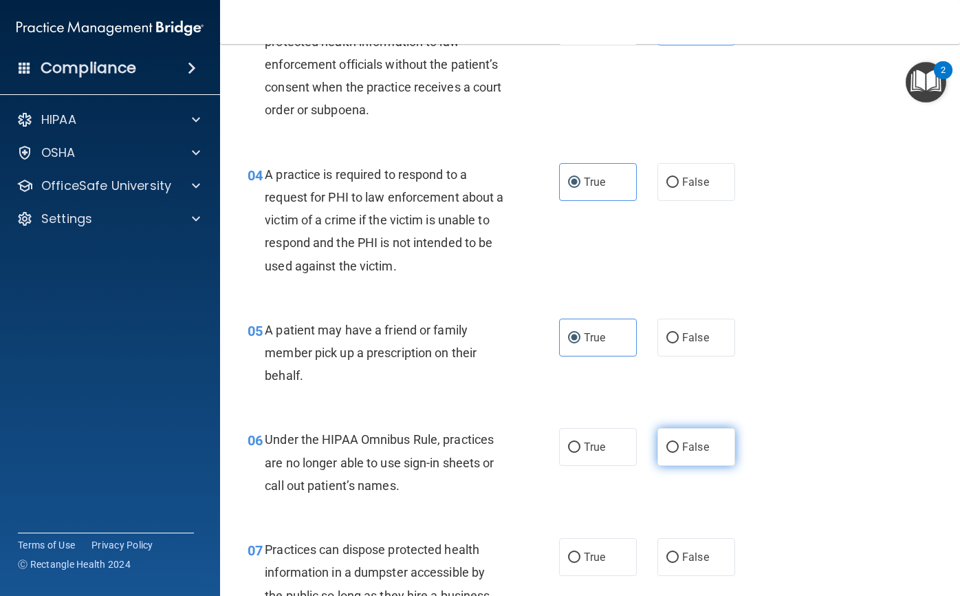
radio input "true"
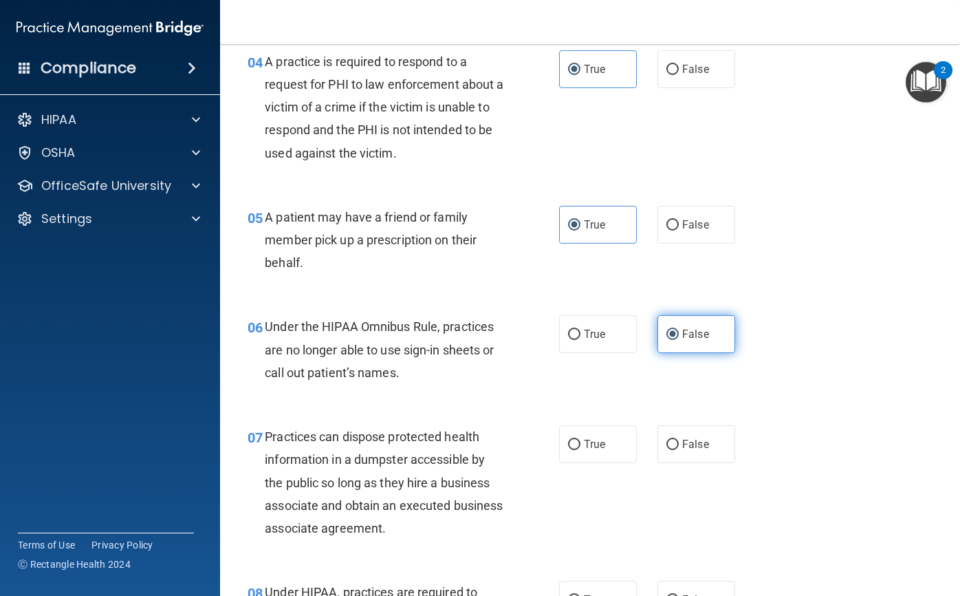
scroll to position [550, 0]
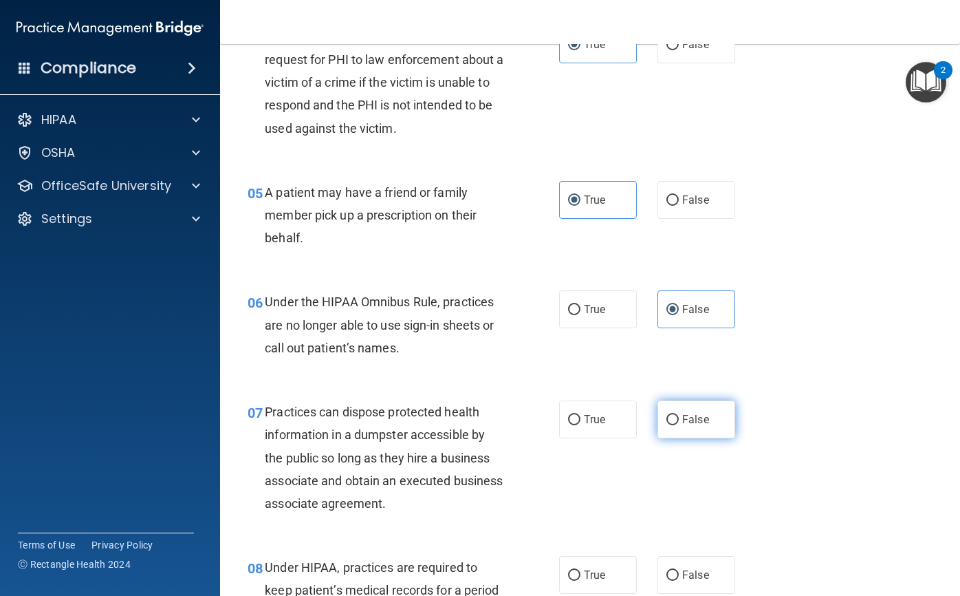
click at [682, 425] on span "False" at bounding box center [695, 419] width 27 height 13
click at [678, 425] on input "False" at bounding box center [673, 420] width 12 height 10
radio input "true"
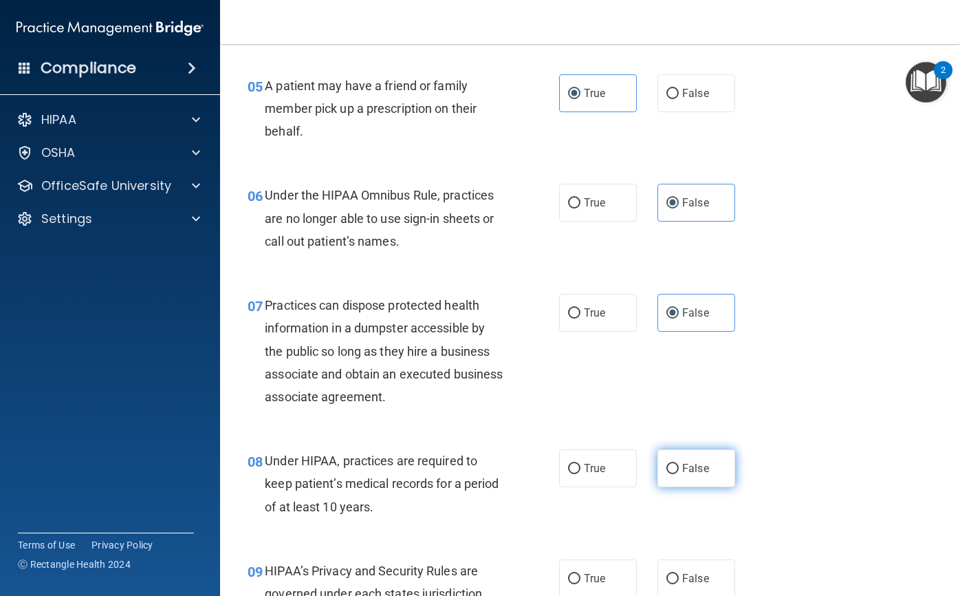
scroll to position [688, 0]
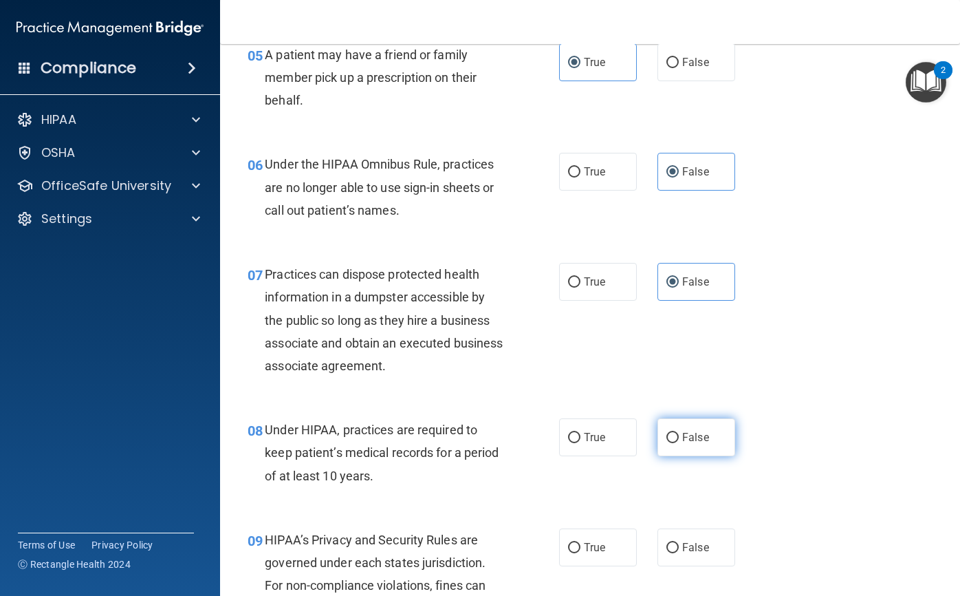
click at [687, 448] on label "False" at bounding box center [697, 437] width 78 height 38
click at [679, 443] on input "False" at bounding box center [673, 438] width 12 height 10
radio input "true"
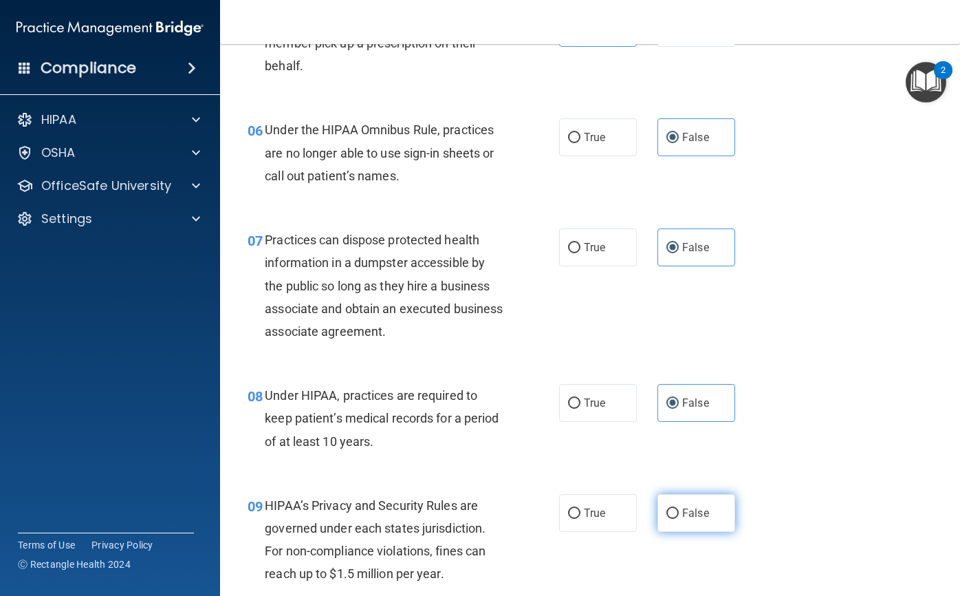
scroll to position [757, 0]
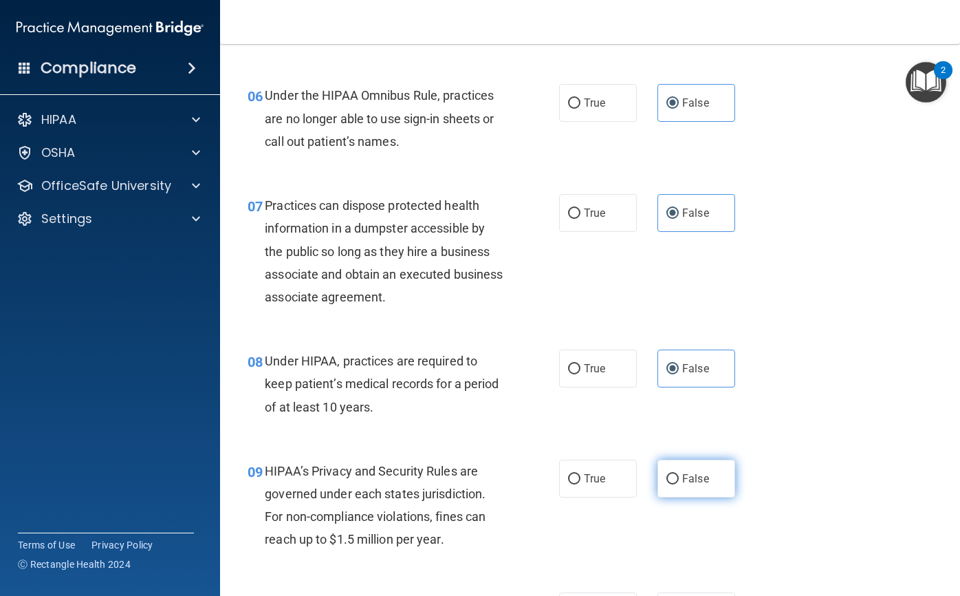
click at [700, 472] on span "False" at bounding box center [695, 478] width 27 height 13
click at [679, 474] on input "False" at bounding box center [673, 479] width 12 height 10
radio input "true"
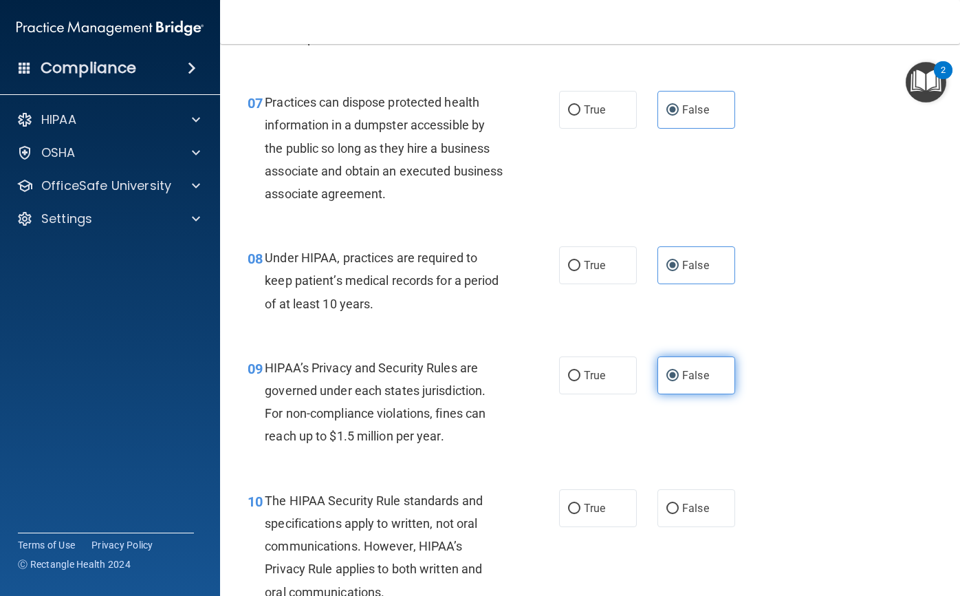
scroll to position [894, 0]
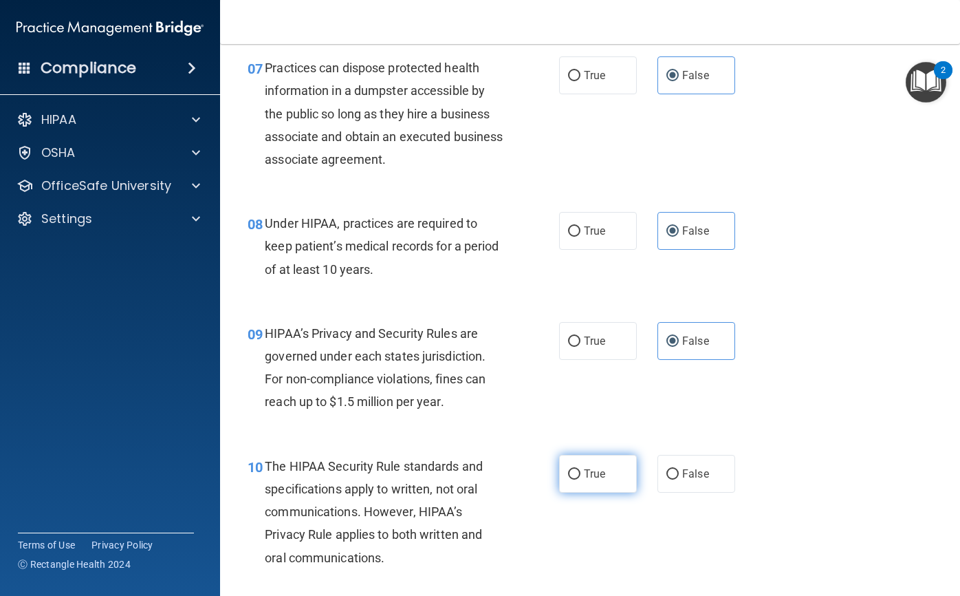
click at [616, 475] on label "True" at bounding box center [598, 474] width 78 height 38
click at [581, 475] on input "True" at bounding box center [574, 474] width 12 height 10
radio input "true"
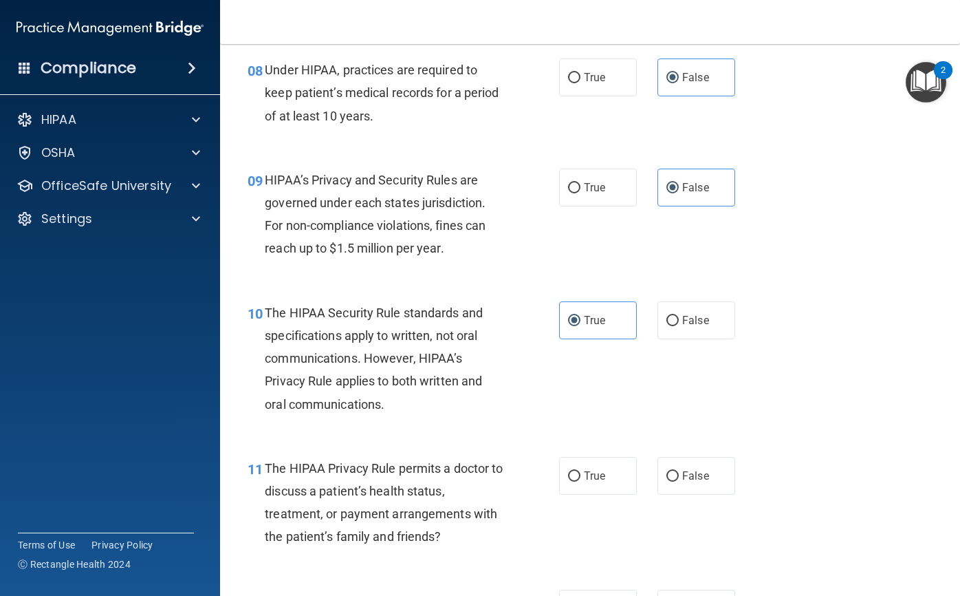
scroll to position [1101, 0]
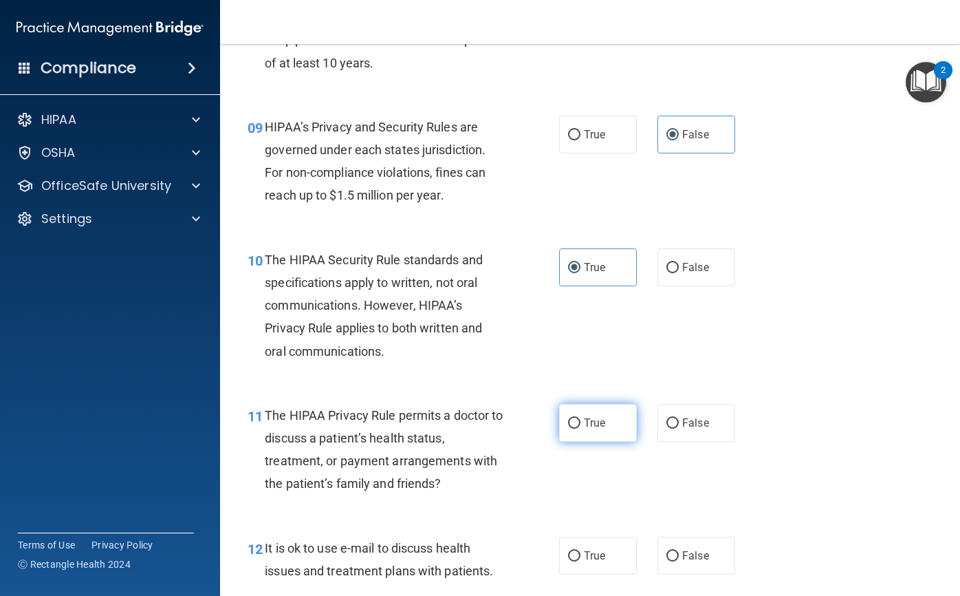
click at [596, 426] on span "True" at bounding box center [594, 422] width 21 height 13
click at [581, 426] on input "True" at bounding box center [574, 423] width 12 height 10
radio input "true"
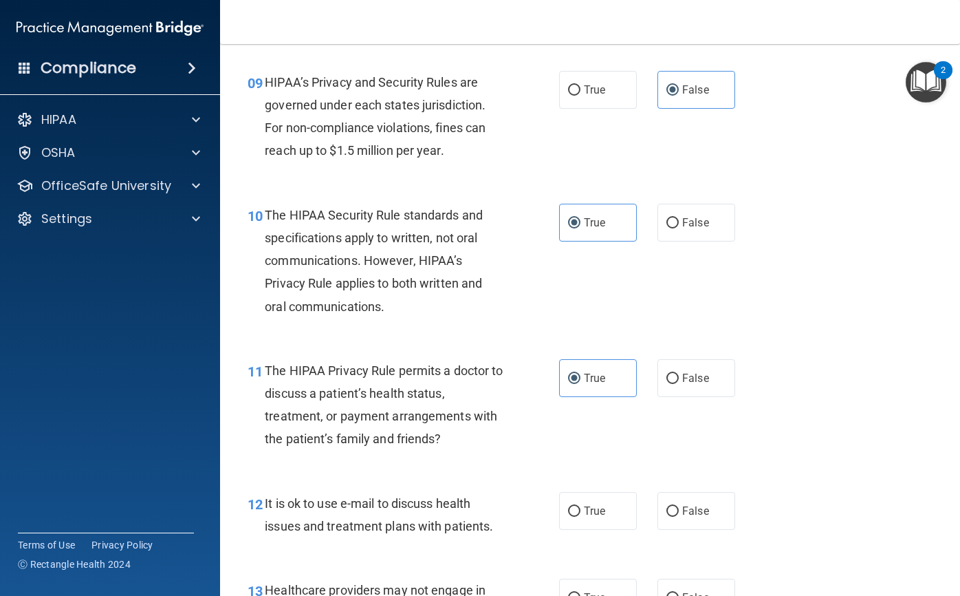
scroll to position [1169, 0]
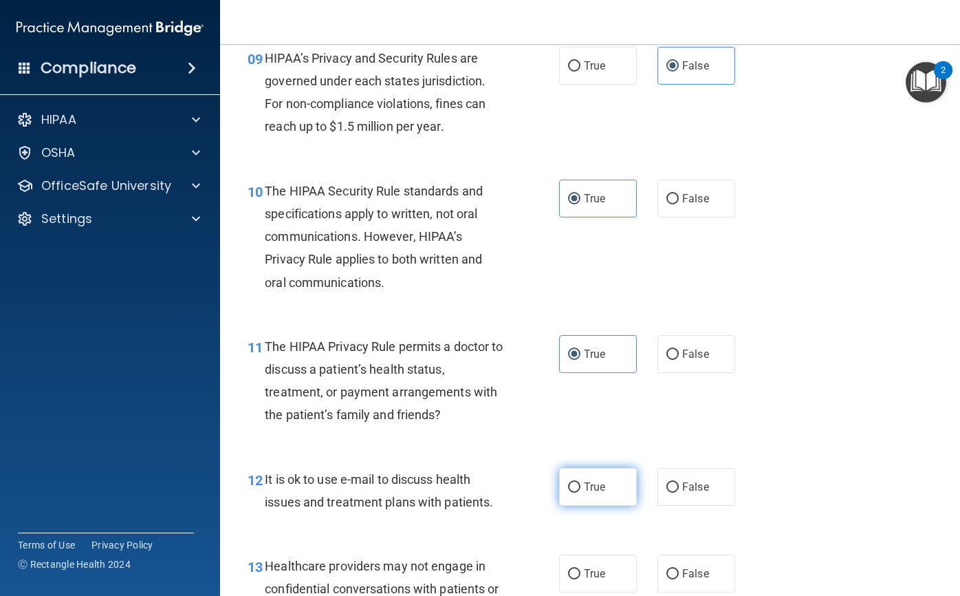
click at [601, 473] on label "True" at bounding box center [598, 487] width 78 height 38
click at [581, 482] on input "True" at bounding box center [574, 487] width 12 height 10
radio input "true"
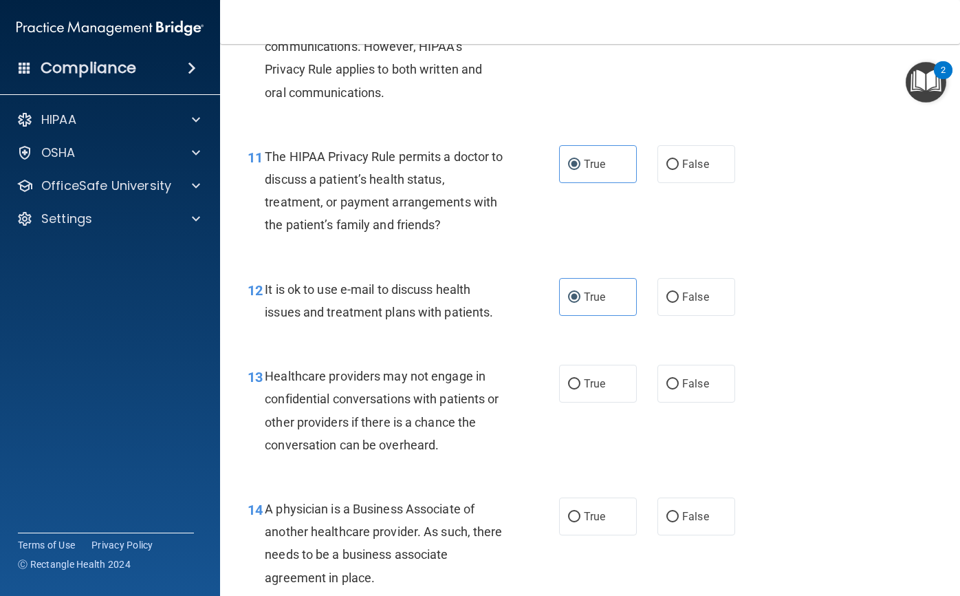
scroll to position [1376, 0]
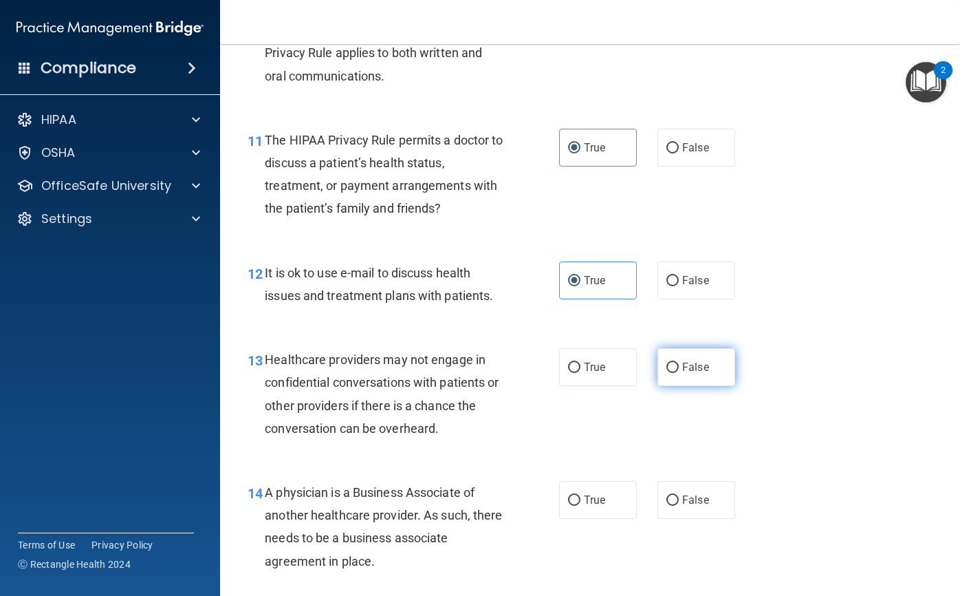
click at [703, 382] on label "False" at bounding box center [697, 367] width 78 height 38
click at [679, 373] on input "False" at bounding box center [673, 368] width 12 height 10
radio input "true"
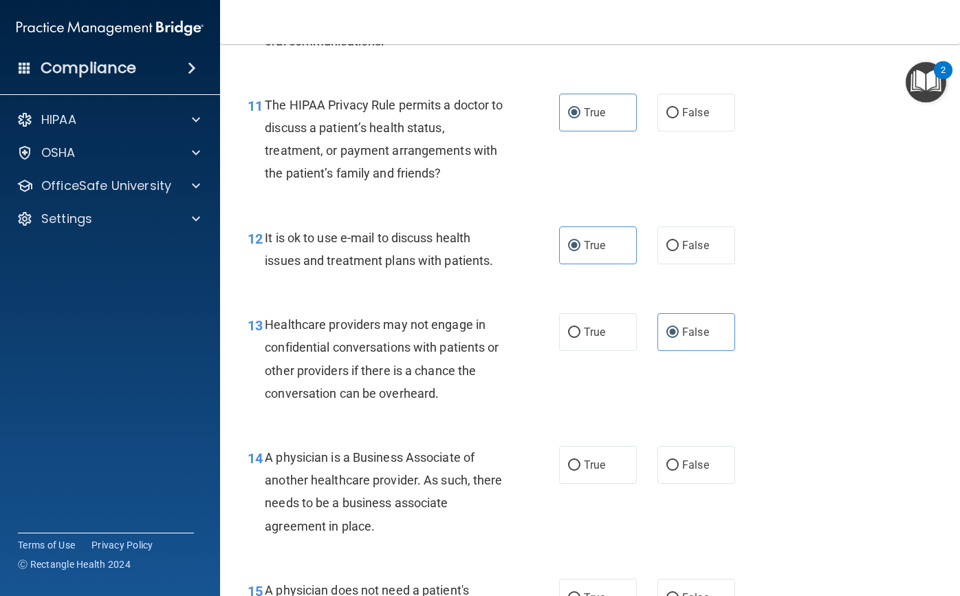
scroll to position [1445, 0]
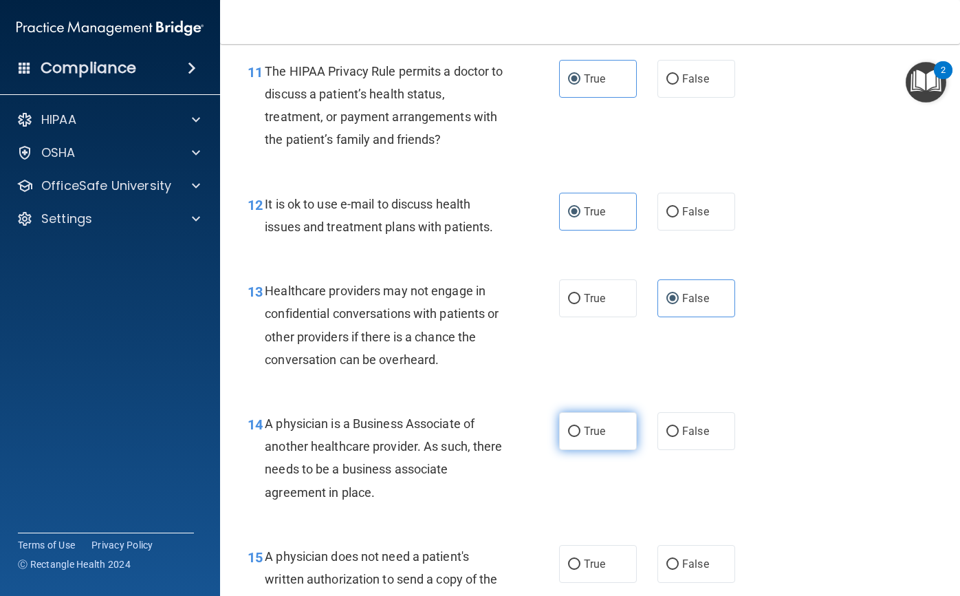
click at [610, 420] on label "True" at bounding box center [598, 431] width 78 height 38
click at [581, 426] on input "True" at bounding box center [574, 431] width 12 height 10
radio input "true"
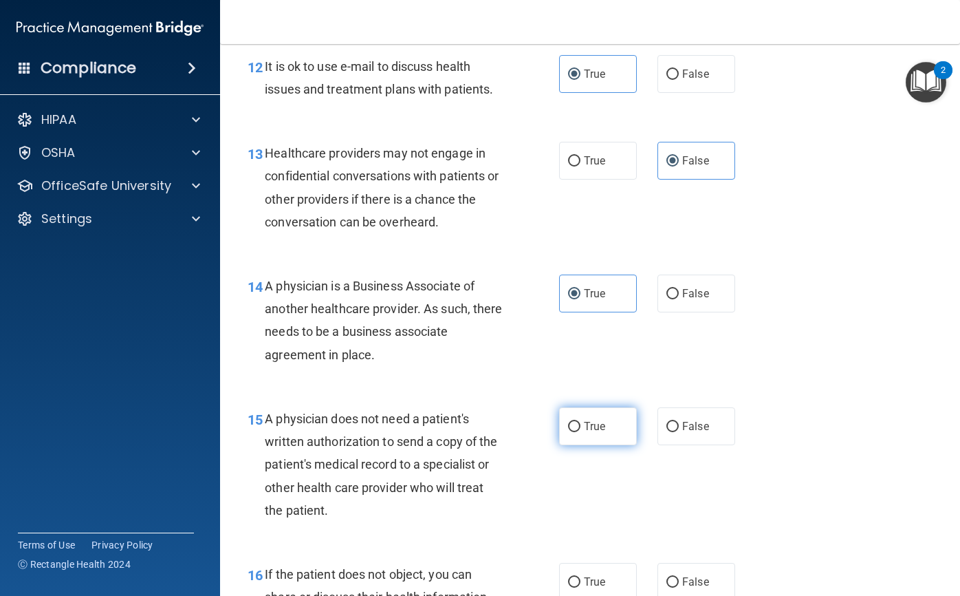
click at [610, 422] on label "True" at bounding box center [598, 426] width 78 height 38
click at [581, 422] on input "True" at bounding box center [574, 427] width 12 height 10
radio input "true"
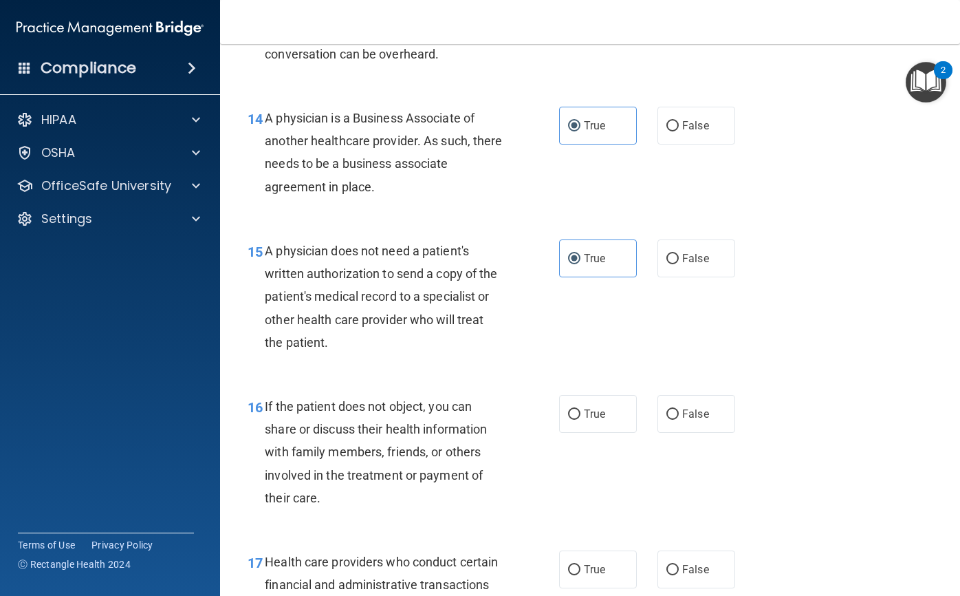
scroll to position [1788, 0]
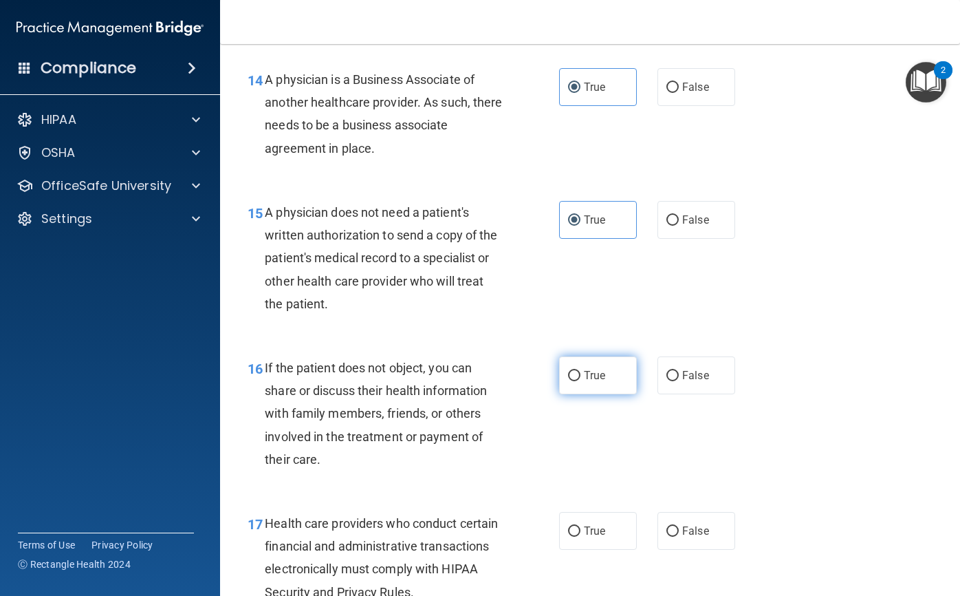
click at [611, 390] on label "True" at bounding box center [598, 375] width 78 height 38
click at [581, 381] on input "True" at bounding box center [574, 376] width 12 height 10
radio input "true"
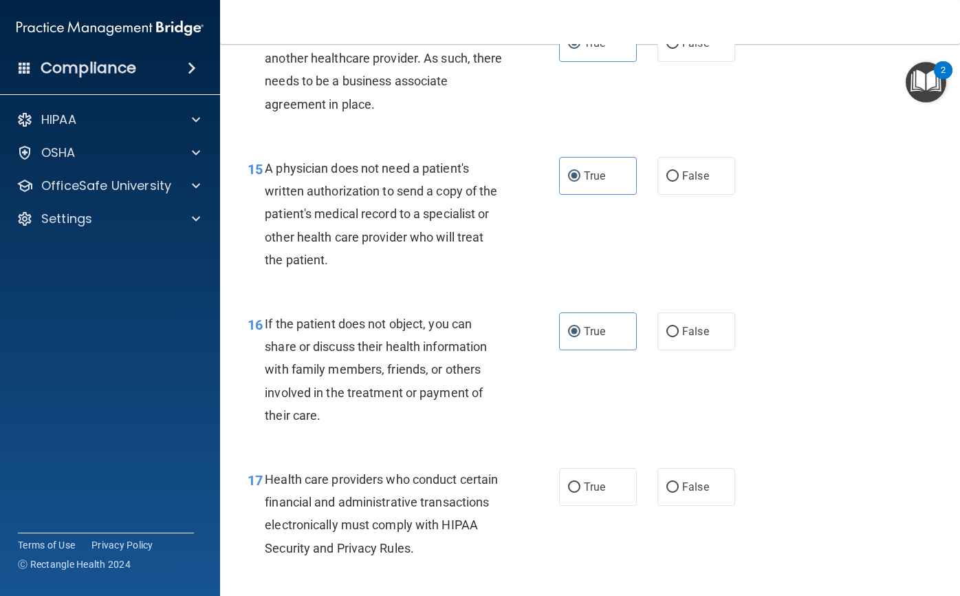
scroll to position [1857, 0]
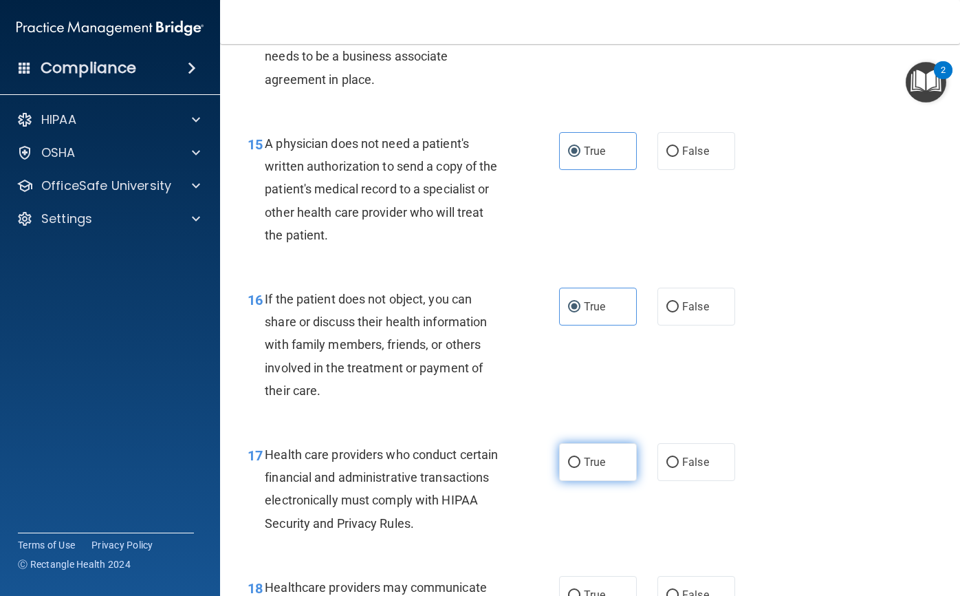
click at [607, 453] on label "True" at bounding box center [598, 462] width 78 height 38
click at [581, 457] on input "True" at bounding box center [574, 462] width 12 height 10
radio input "true"
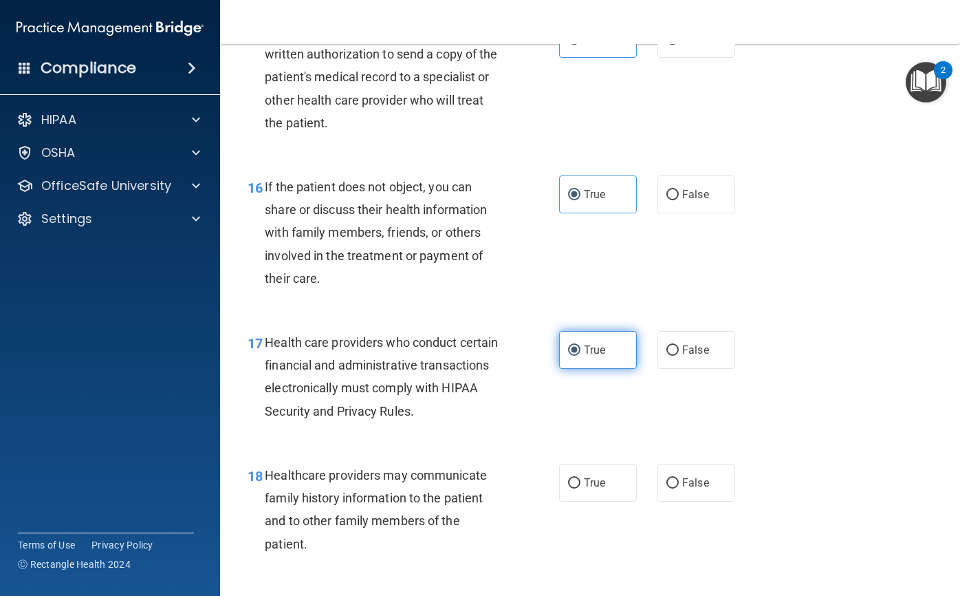
scroll to position [1995, 0]
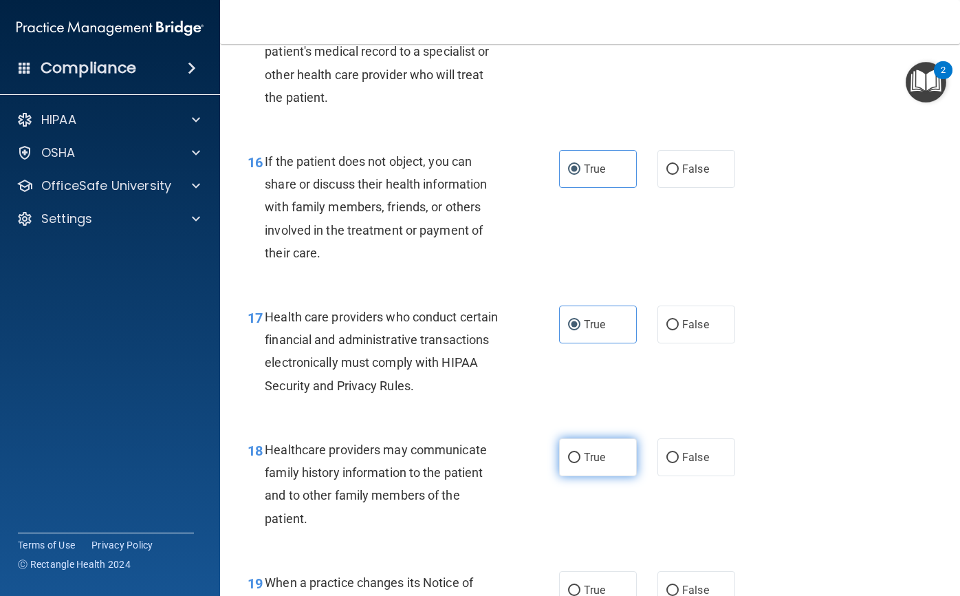
click at [602, 453] on label "True" at bounding box center [598, 457] width 78 height 38
click at [581, 453] on input "True" at bounding box center [574, 458] width 12 height 10
radio input "true"
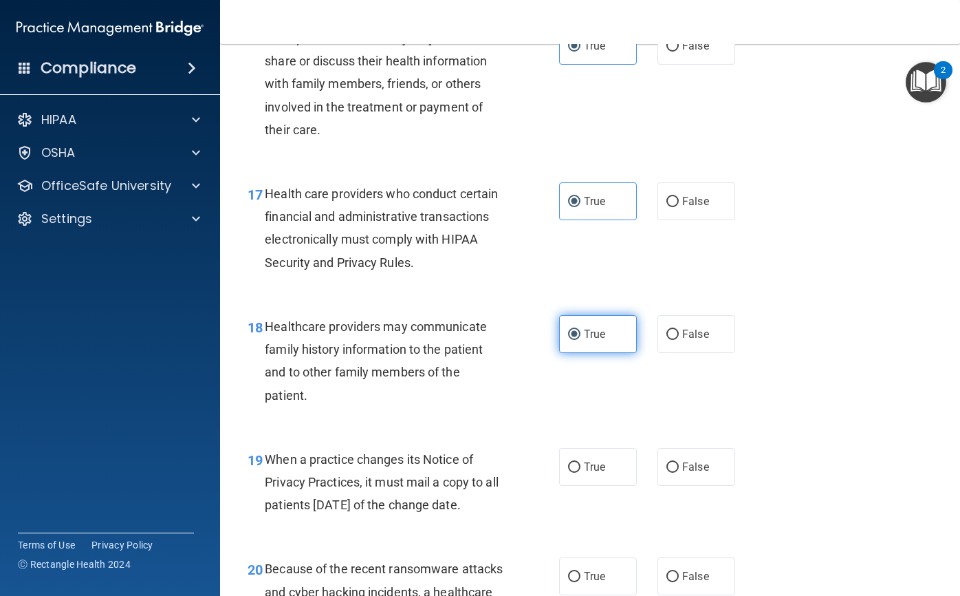
scroll to position [2132, 0]
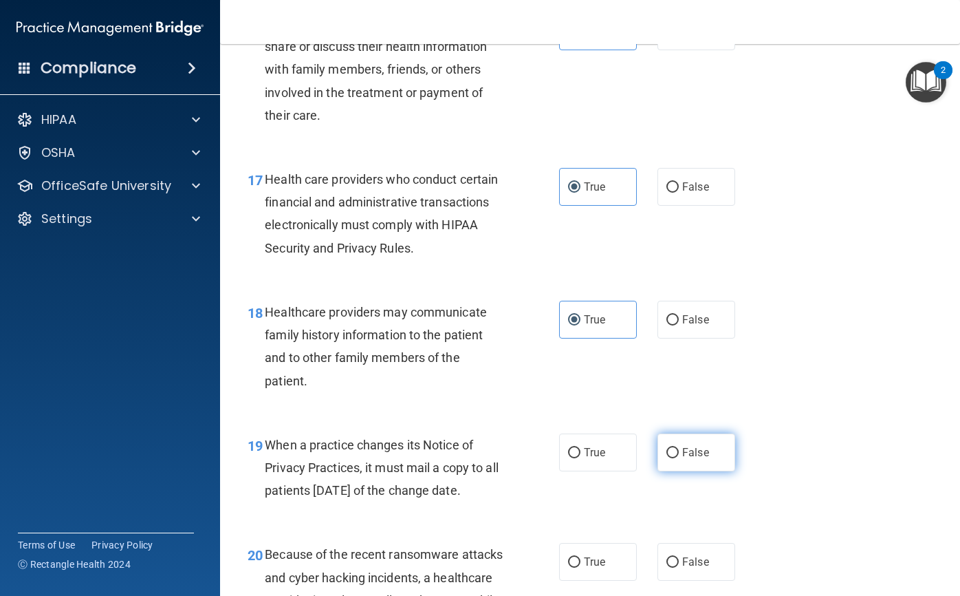
click at [667, 448] on input "False" at bounding box center [673, 453] width 12 height 10
radio input "true"
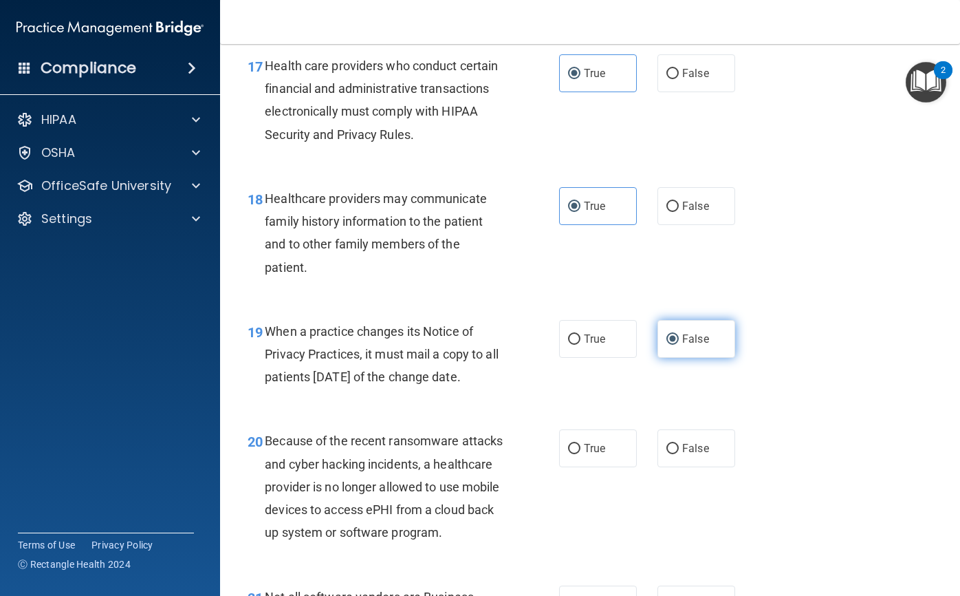
scroll to position [2270, 0]
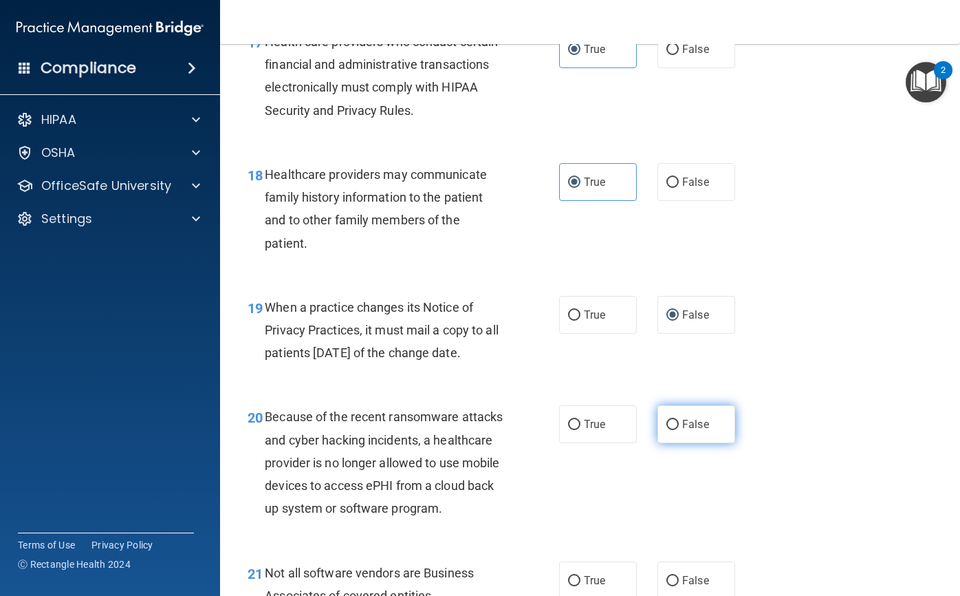
click at [671, 430] on input "False" at bounding box center [673, 425] width 12 height 10
radio input "true"
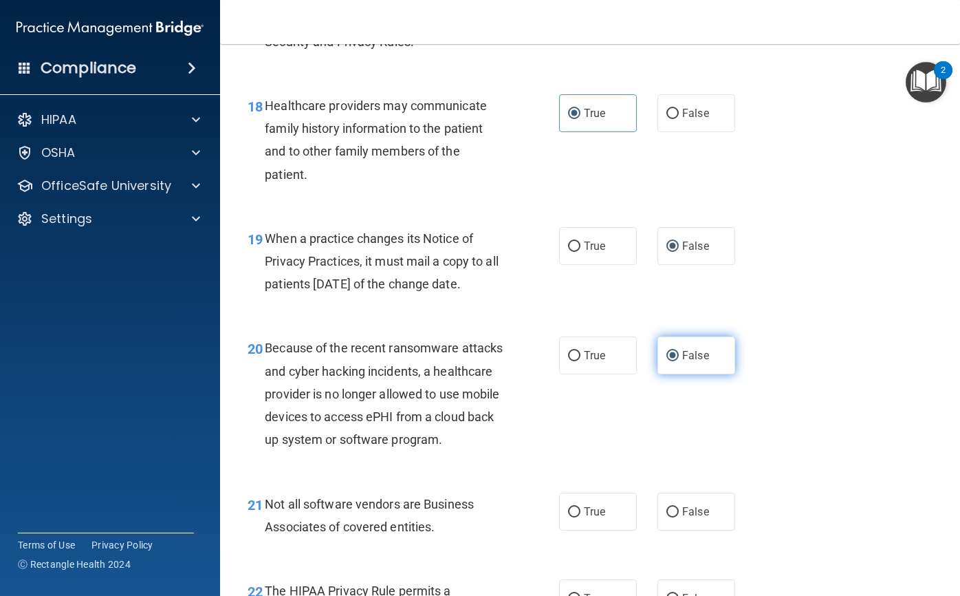
scroll to position [2408, 0]
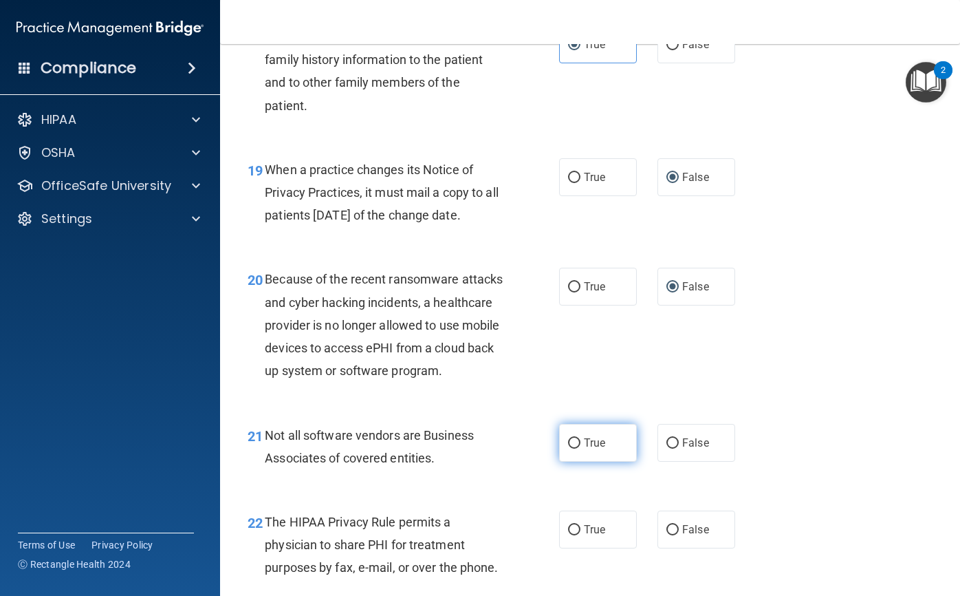
click at [591, 462] on label "True" at bounding box center [598, 443] width 78 height 38
click at [581, 448] on input "True" at bounding box center [574, 443] width 12 height 10
radio input "true"
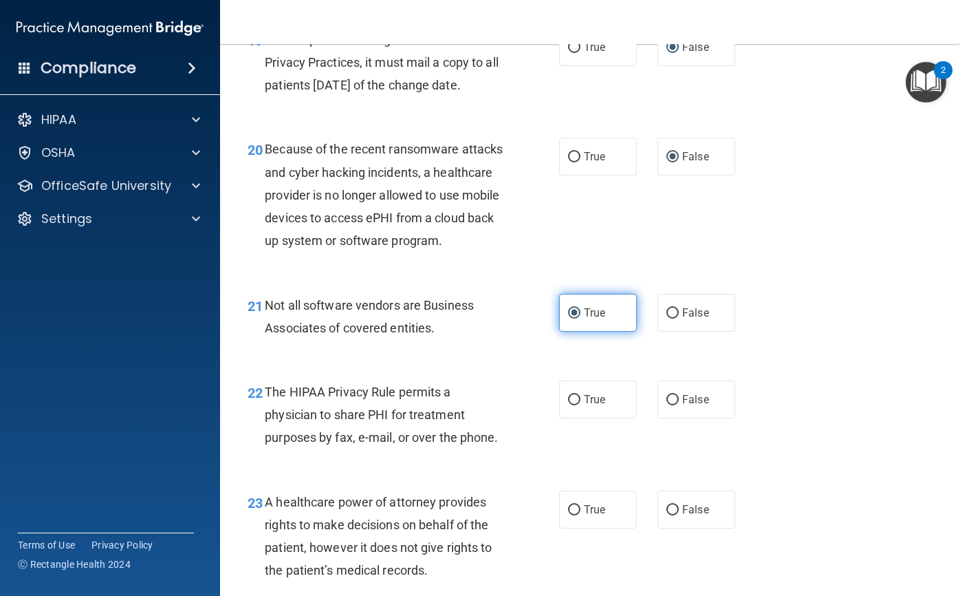
scroll to position [2545, 0]
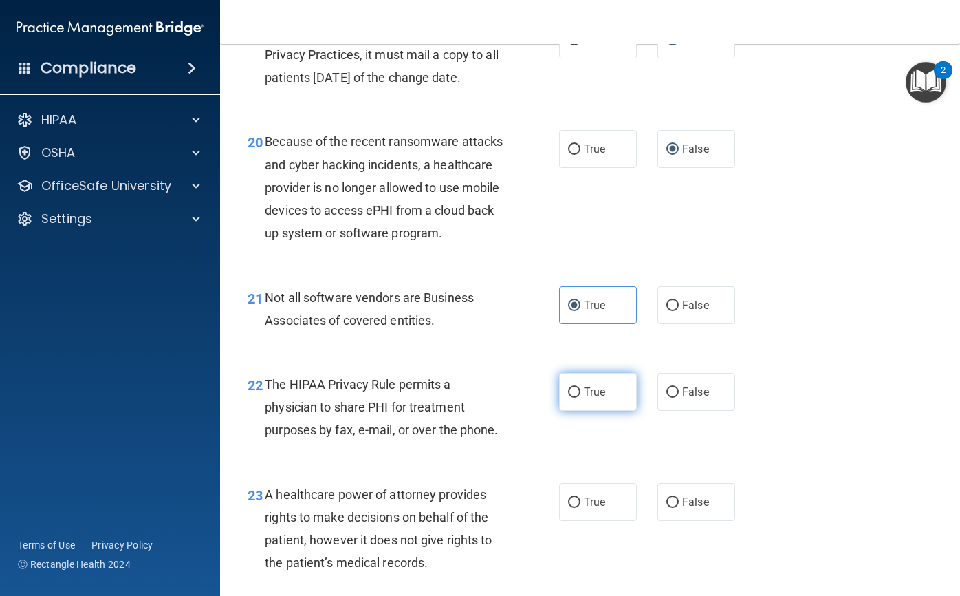
click at [610, 411] on label "True" at bounding box center [598, 392] width 78 height 38
click at [581, 398] on input "True" at bounding box center [574, 392] width 12 height 10
radio input "true"
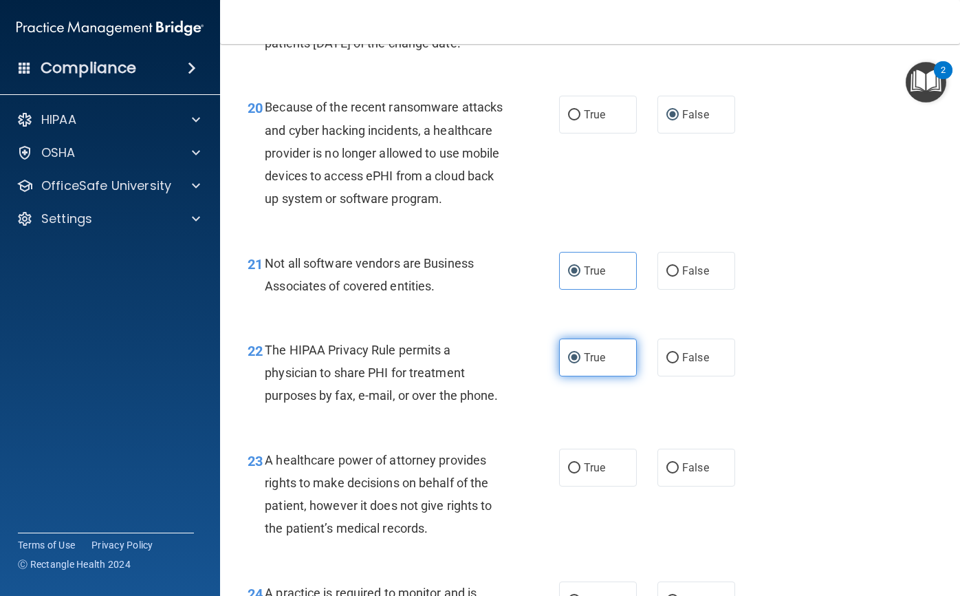
scroll to position [2614, 0]
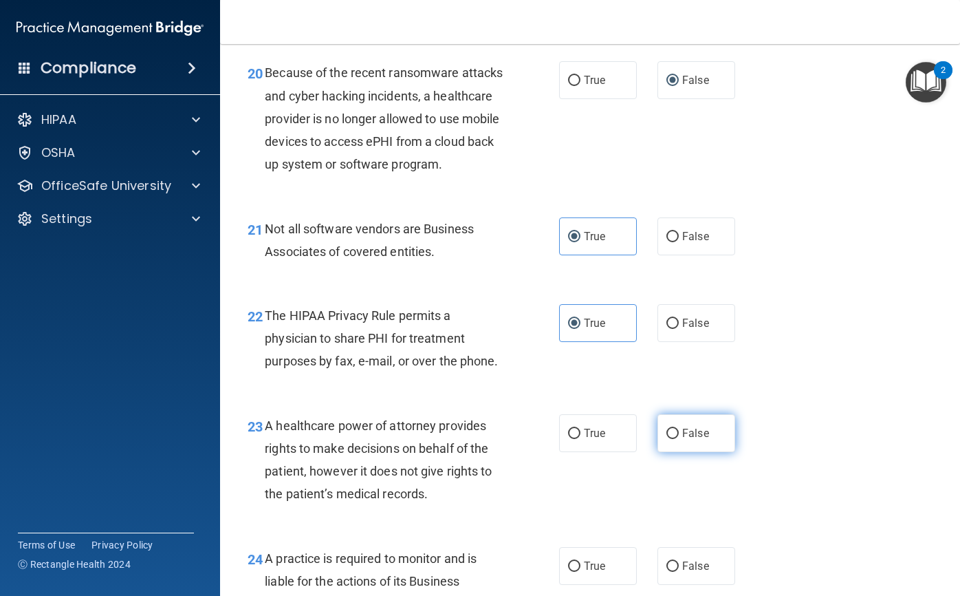
click at [673, 452] on label "False" at bounding box center [697, 433] width 78 height 38
click at [673, 439] on input "False" at bounding box center [673, 434] width 12 height 10
radio input "true"
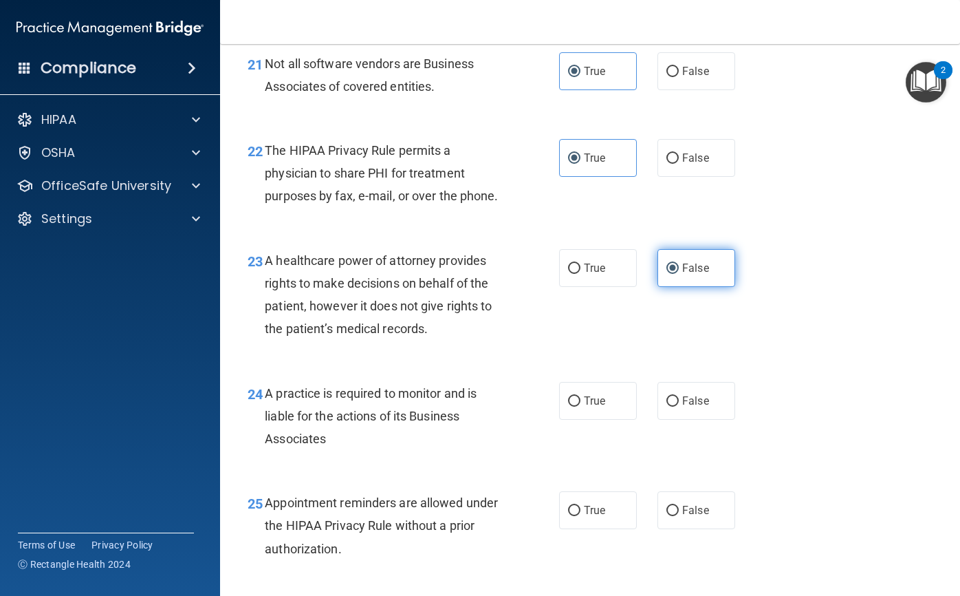
scroll to position [2820, 0]
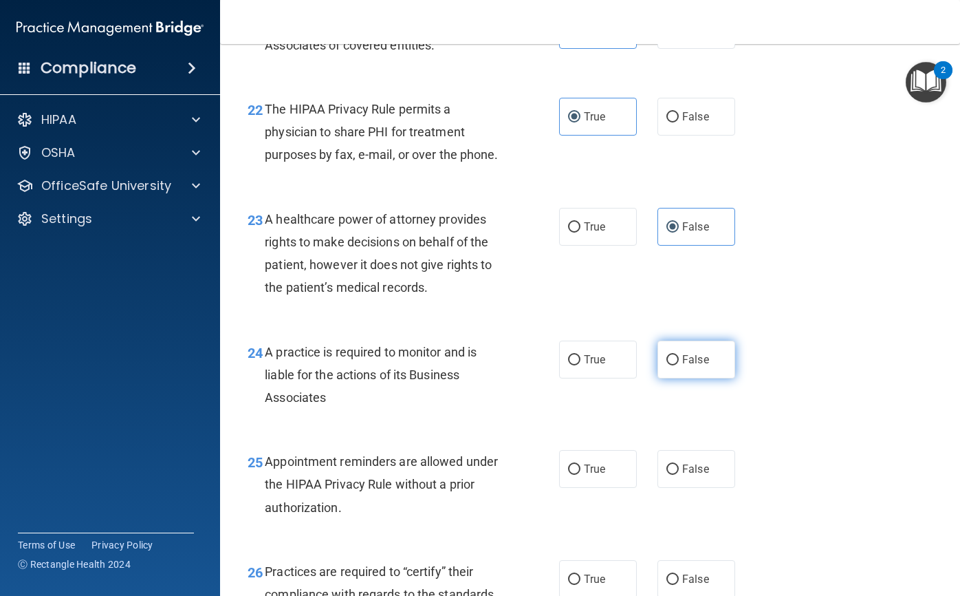
click at [709, 378] on label "False" at bounding box center [697, 359] width 78 height 38
click at [679, 365] on input "False" at bounding box center [673, 360] width 12 height 10
radio input "true"
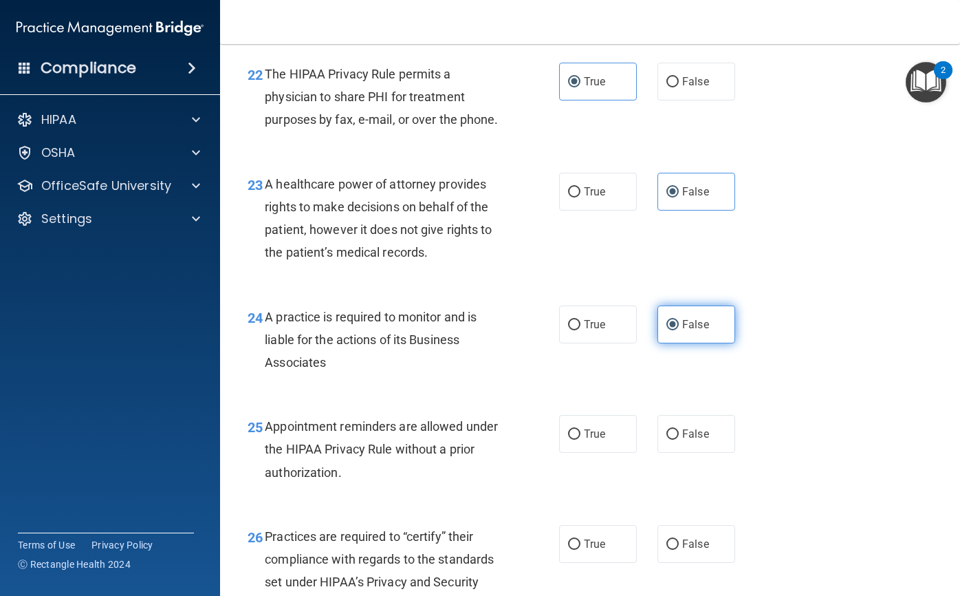
scroll to position [2889, 0]
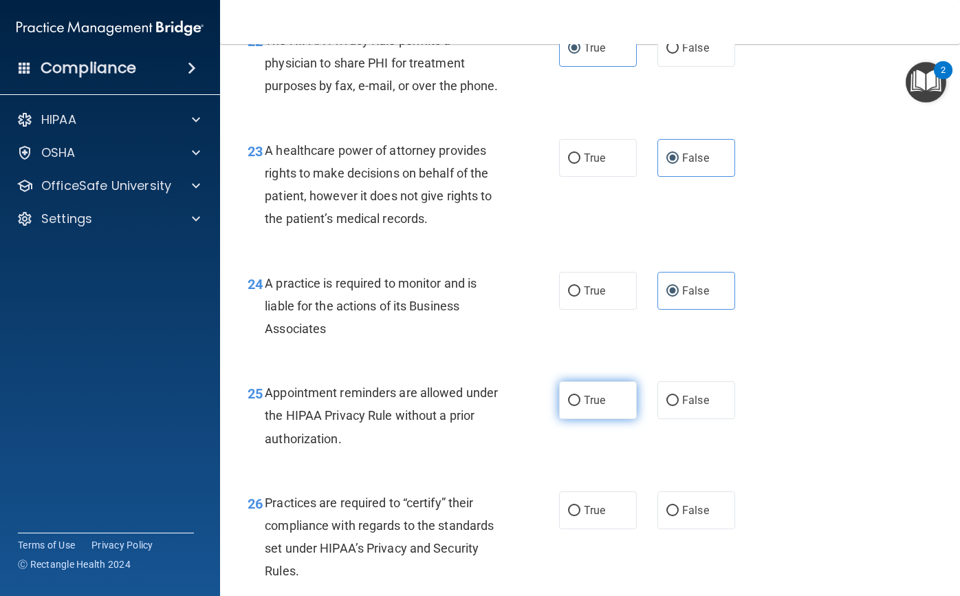
click at [590, 407] on span "True" at bounding box center [594, 399] width 21 height 13
click at [581, 406] on input "True" at bounding box center [574, 401] width 12 height 10
radio input "true"
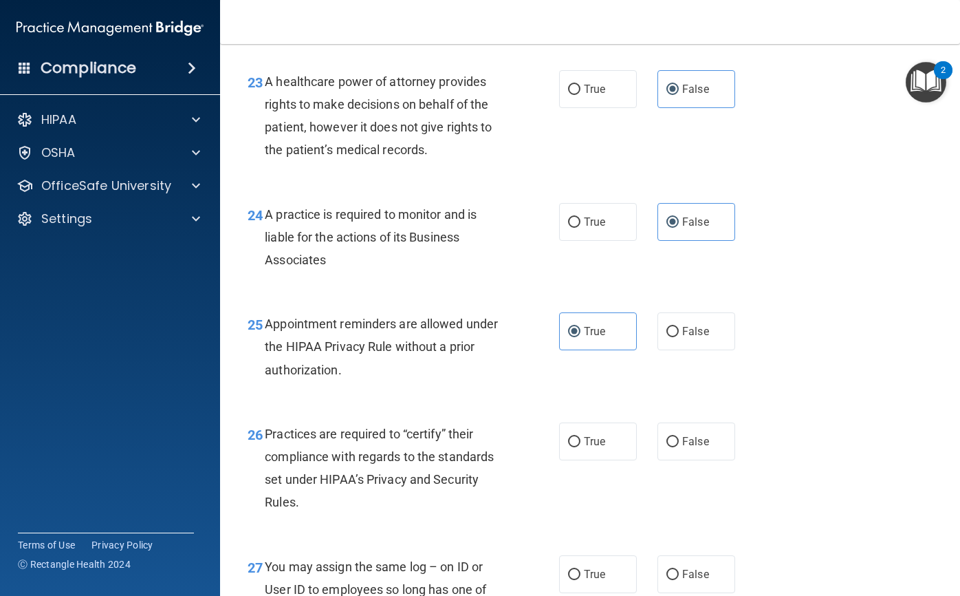
scroll to position [3027, 0]
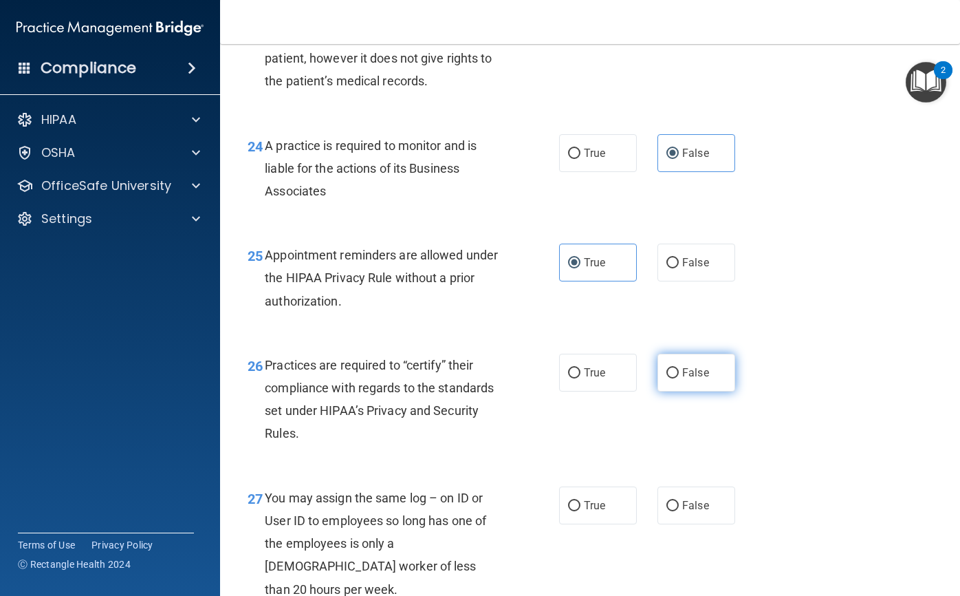
click at [692, 391] on label "False" at bounding box center [697, 373] width 78 height 38
click at [679, 378] on input "False" at bounding box center [673, 373] width 12 height 10
radio input "true"
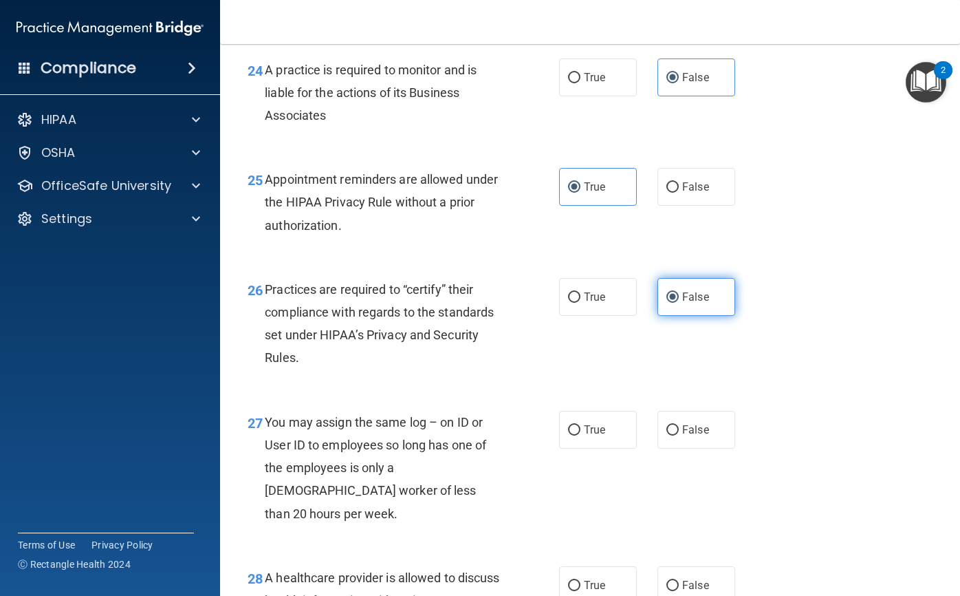
scroll to position [3164, 0]
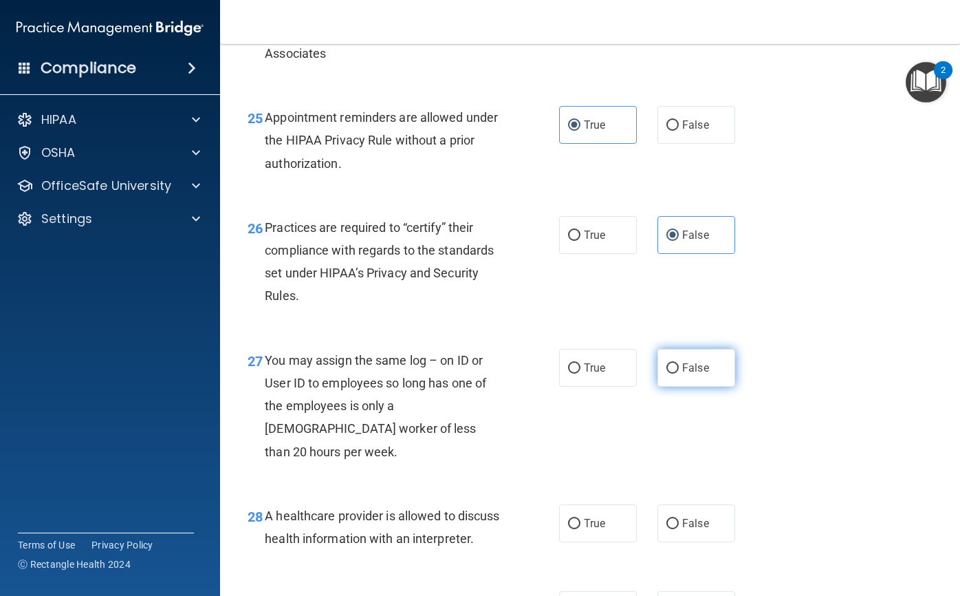
click at [688, 387] on label "False" at bounding box center [697, 368] width 78 height 38
click at [679, 374] on input "False" at bounding box center [673, 368] width 12 height 10
radio input "true"
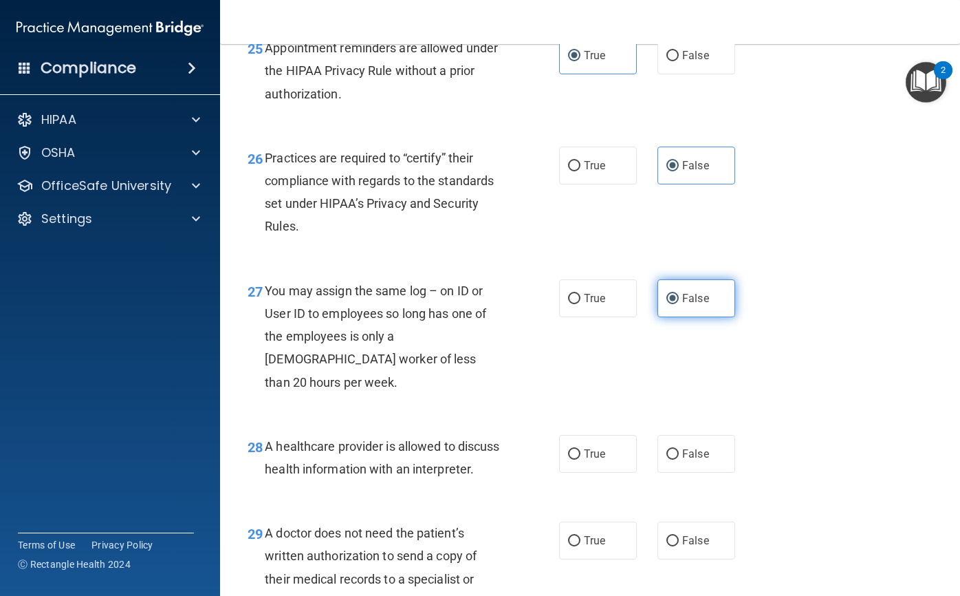
scroll to position [3302, 0]
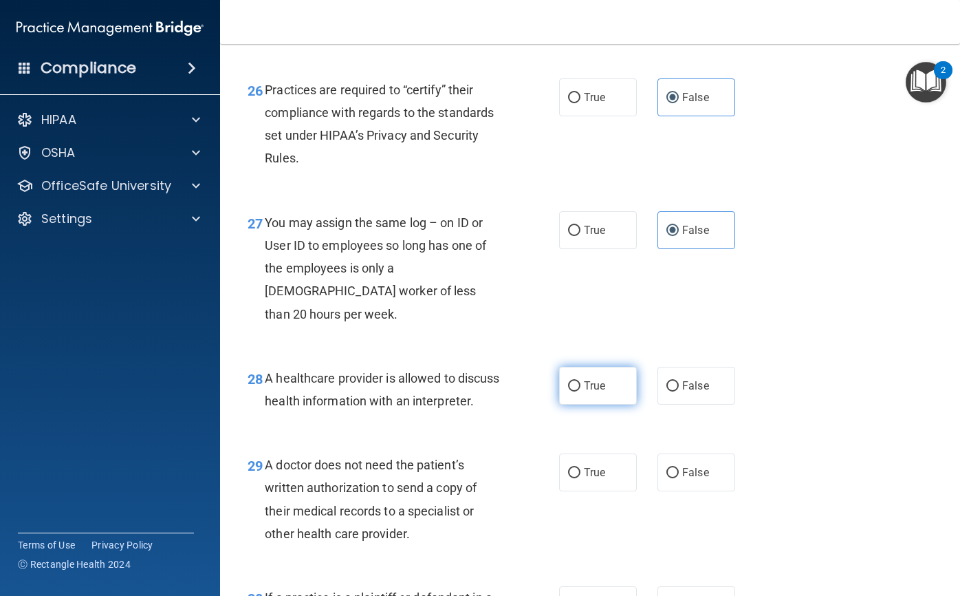
click at [589, 392] on span "True" at bounding box center [594, 385] width 21 height 13
click at [581, 391] on input "True" at bounding box center [574, 386] width 12 height 10
radio input "true"
click at [609, 491] on label "True" at bounding box center [598, 472] width 78 height 38
click at [581, 478] on input "True" at bounding box center [574, 473] width 12 height 10
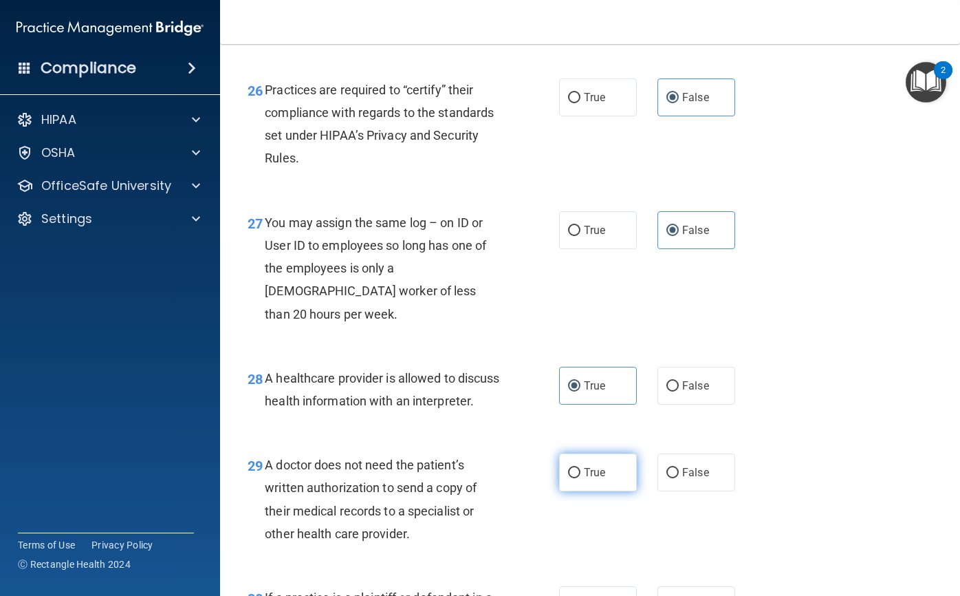
radio input "true"
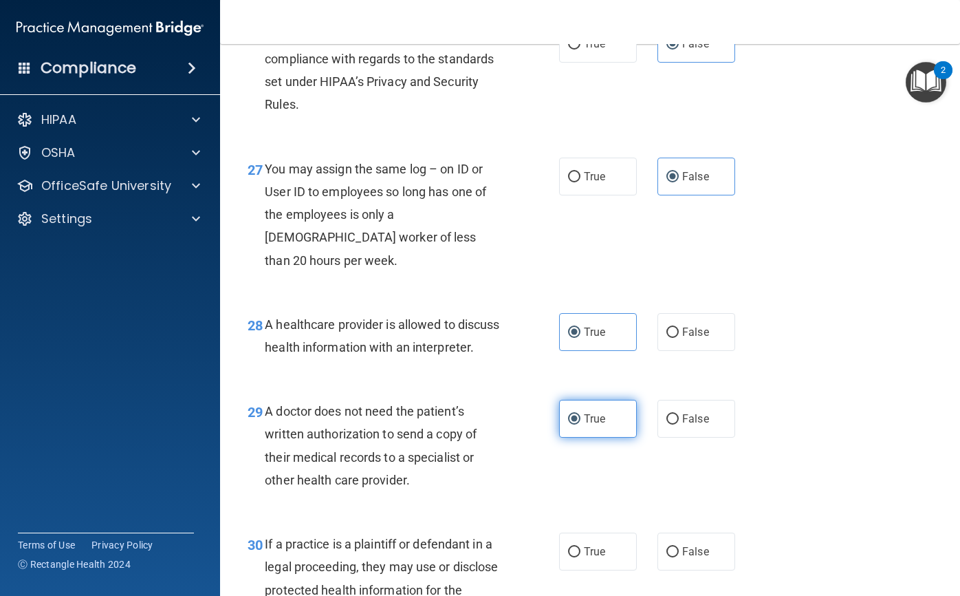
scroll to position [3439, 0]
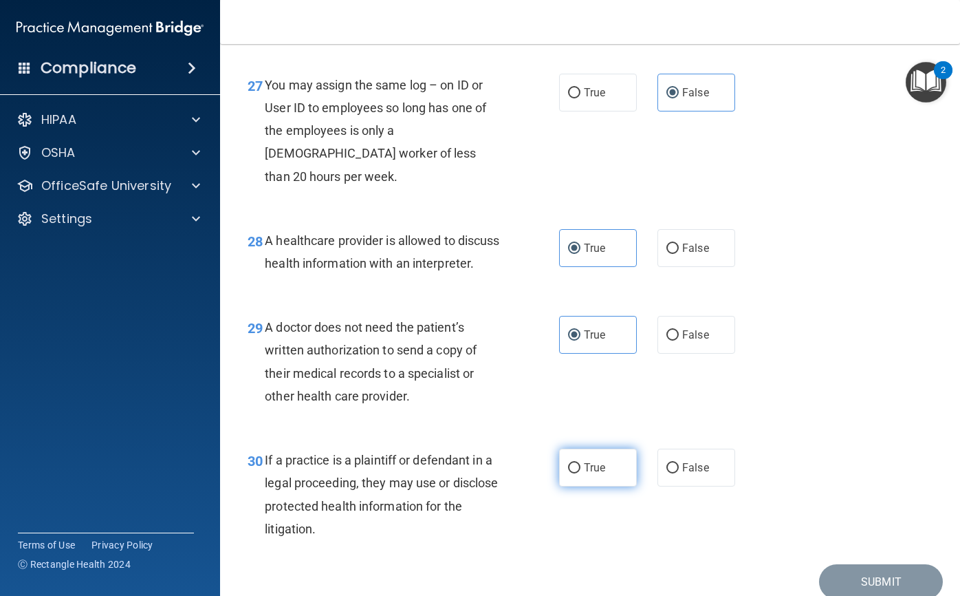
click at [609, 486] on label "True" at bounding box center [598, 467] width 78 height 38
click at [581, 473] on input "True" at bounding box center [574, 468] width 12 height 10
radio input "true"
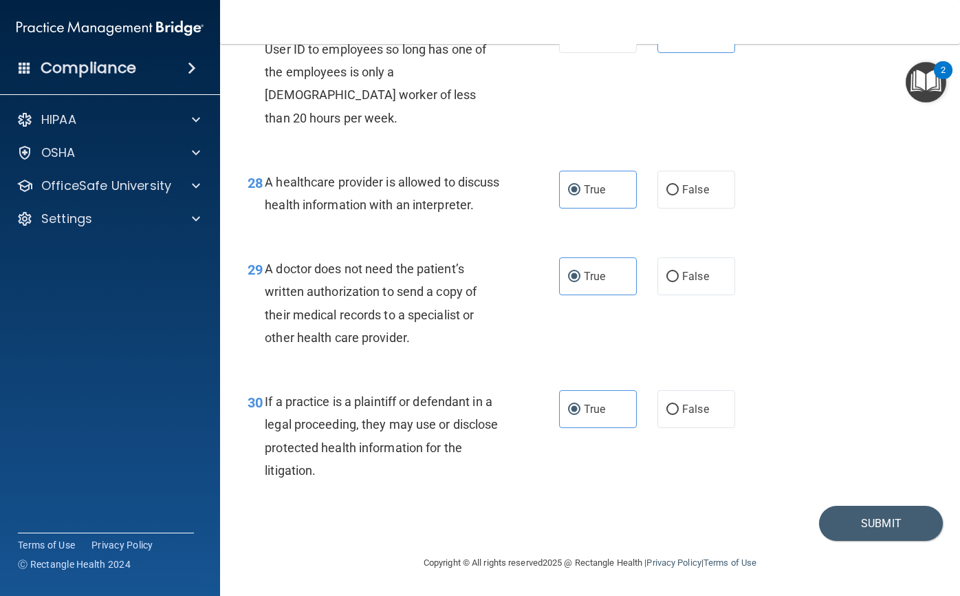
scroll to position [3521, 0]
click at [897, 521] on button "Submit" at bounding box center [881, 523] width 124 height 35
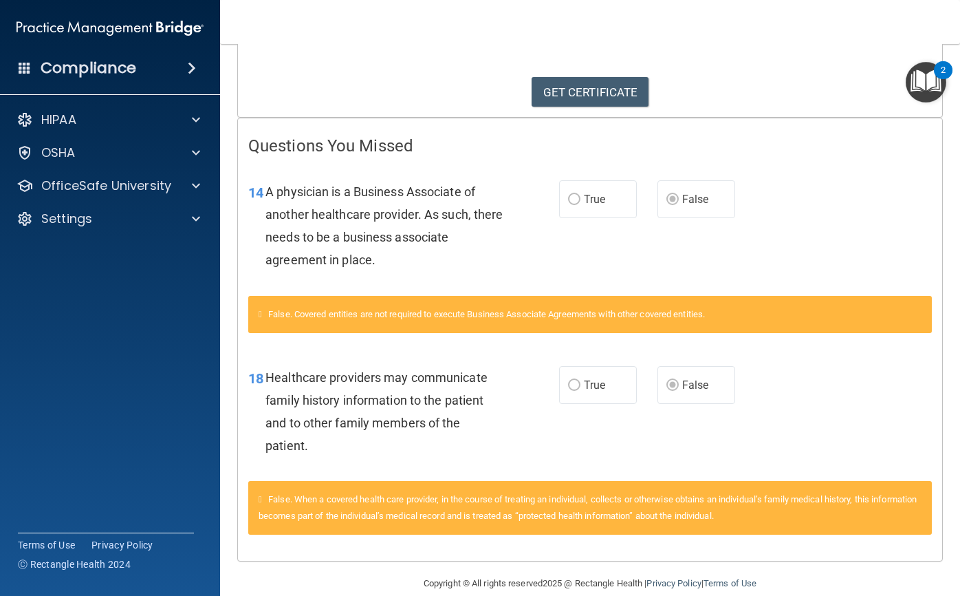
scroll to position [227, 0]
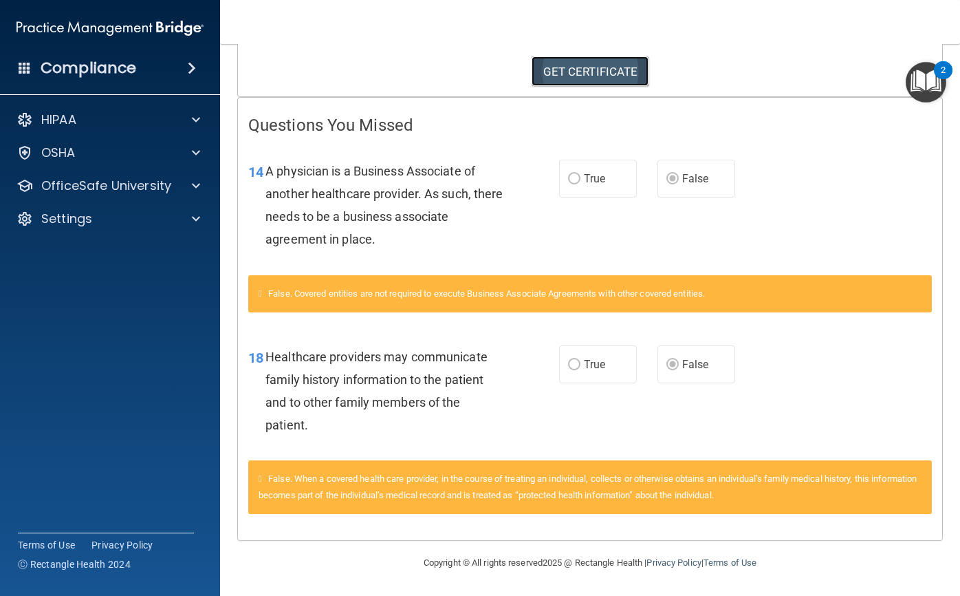
click at [629, 69] on link "GET CERTIFICATE" at bounding box center [591, 71] width 118 height 30
click at [172, 174] on div "OfficeSafe University" at bounding box center [110, 186] width 221 height 28
click at [192, 180] on span at bounding box center [196, 185] width 8 height 17
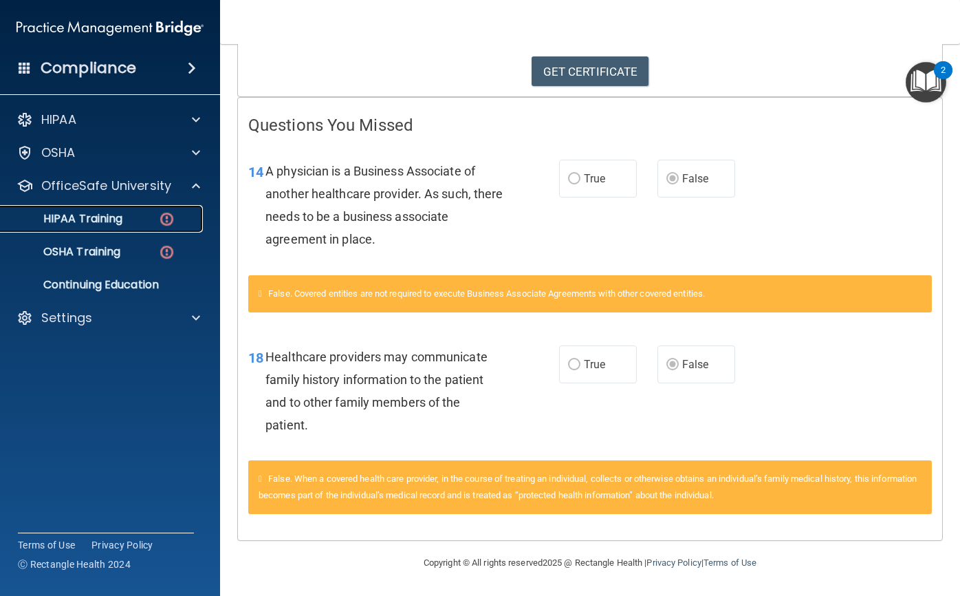
click at [161, 217] on img at bounding box center [166, 218] width 17 height 17
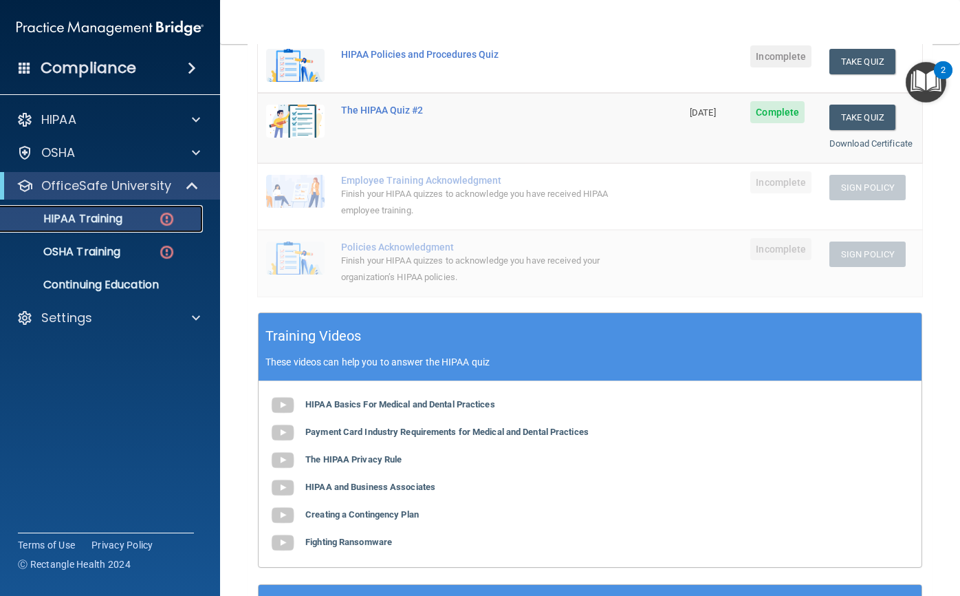
scroll to position [108, 0]
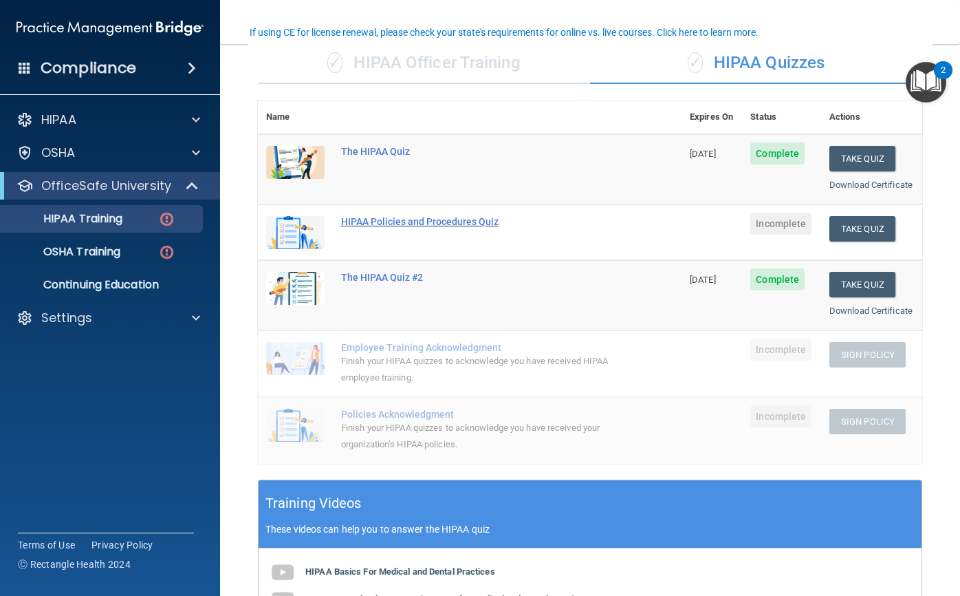
click at [472, 227] on div "HIPAA Policies and Procedures Quiz" at bounding box center [477, 221] width 272 height 11
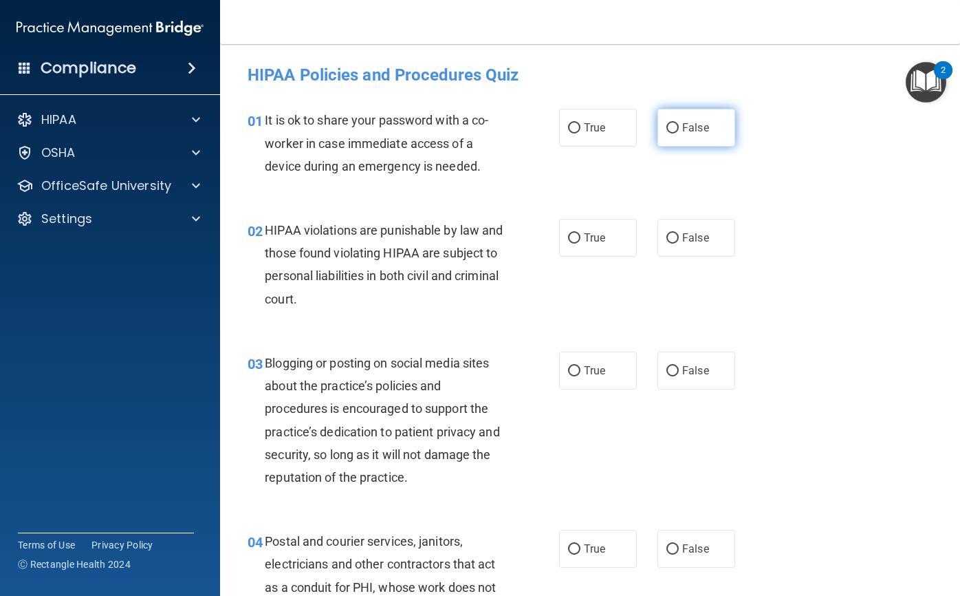
click at [694, 139] on label "False" at bounding box center [697, 128] width 78 height 38
click at [679, 133] on input "False" at bounding box center [673, 128] width 12 height 10
radio input "true"
click at [594, 229] on label "True" at bounding box center [598, 238] width 78 height 38
click at [581, 233] on input "True" at bounding box center [574, 238] width 12 height 10
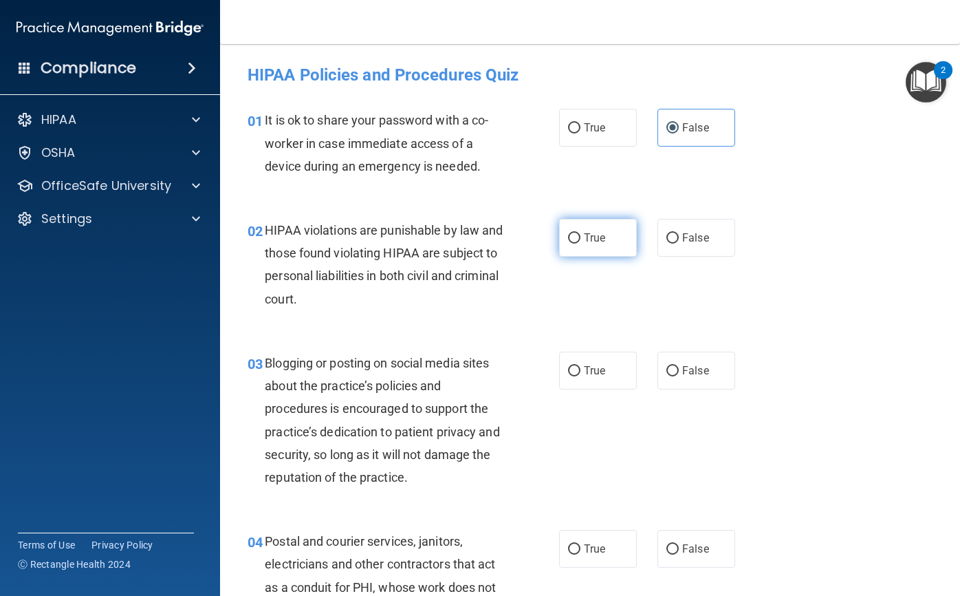
radio input "true"
click at [669, 382] on label "False" at bounding box center [697, 371] width 78 height 38
click at [669, 376] on input "False" at bounding box center [673, 371] width 12 height 10
radio input "true"
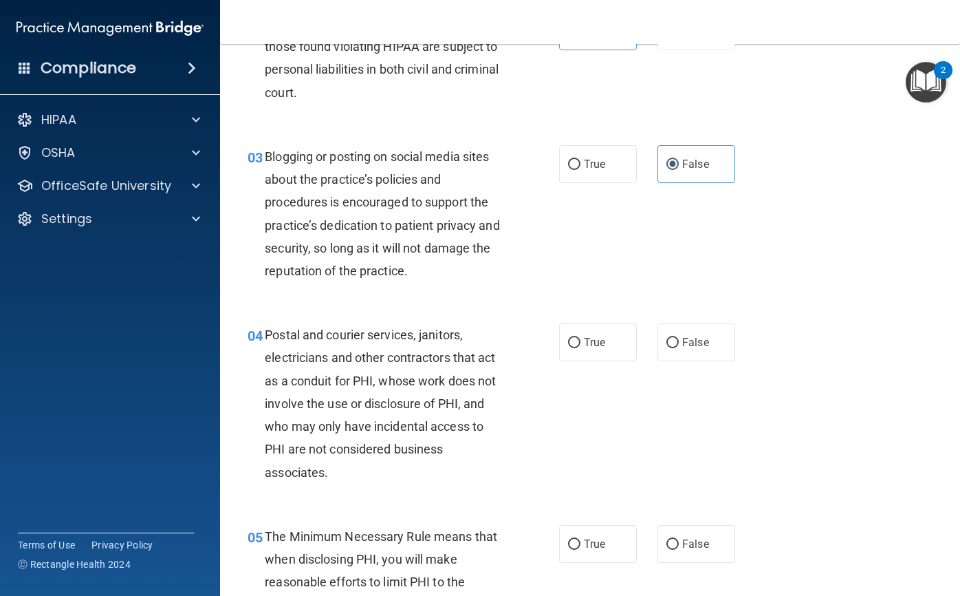
scroll to position [275, 0]
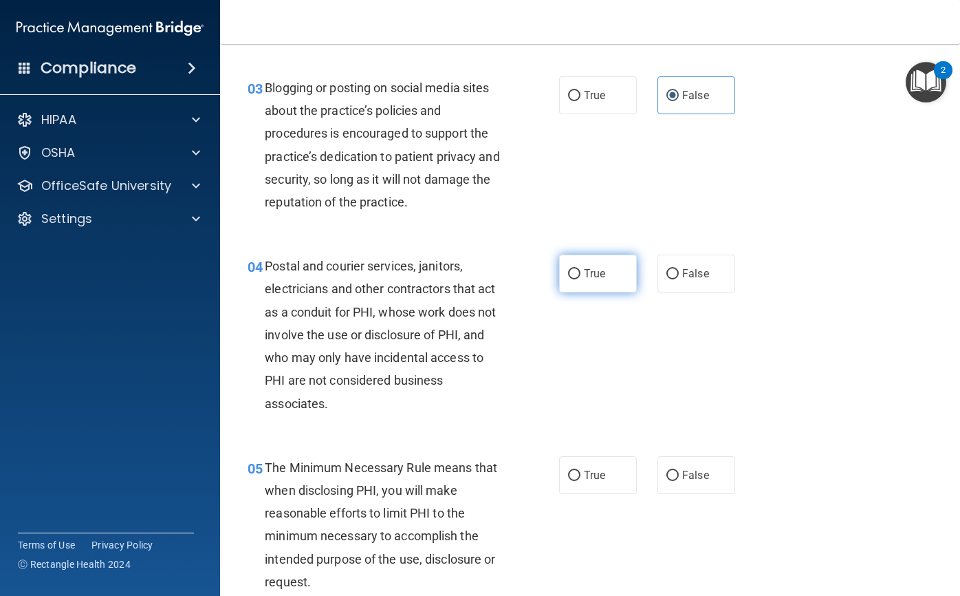
click at [601, 261] on label "True" at bounding box center [598, 274] width 78 height 38
click at [581, 269] on input "True" at bounding box center [574, 274] width 12 height 10
radio input "true"
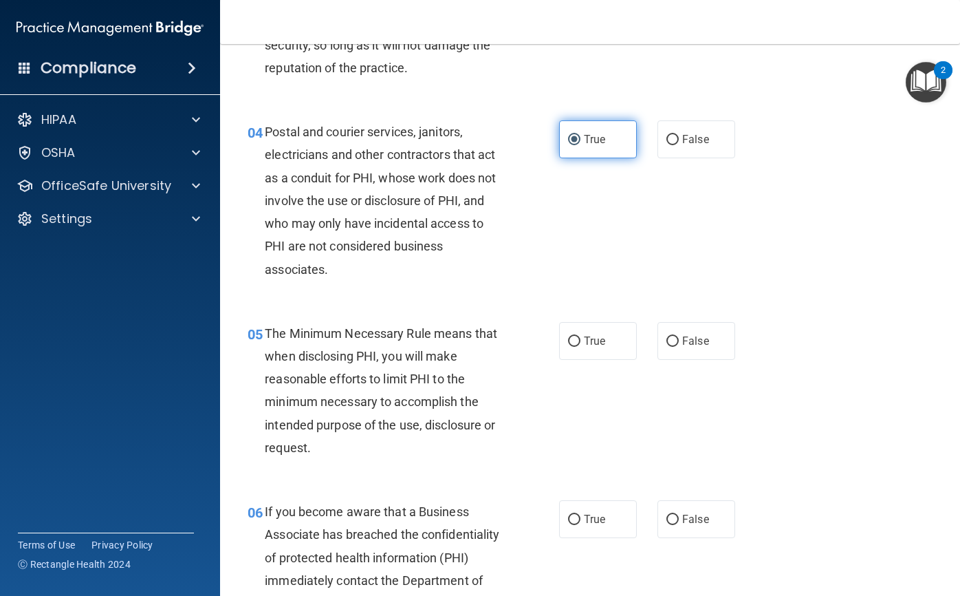
scroll to position [413, 0]
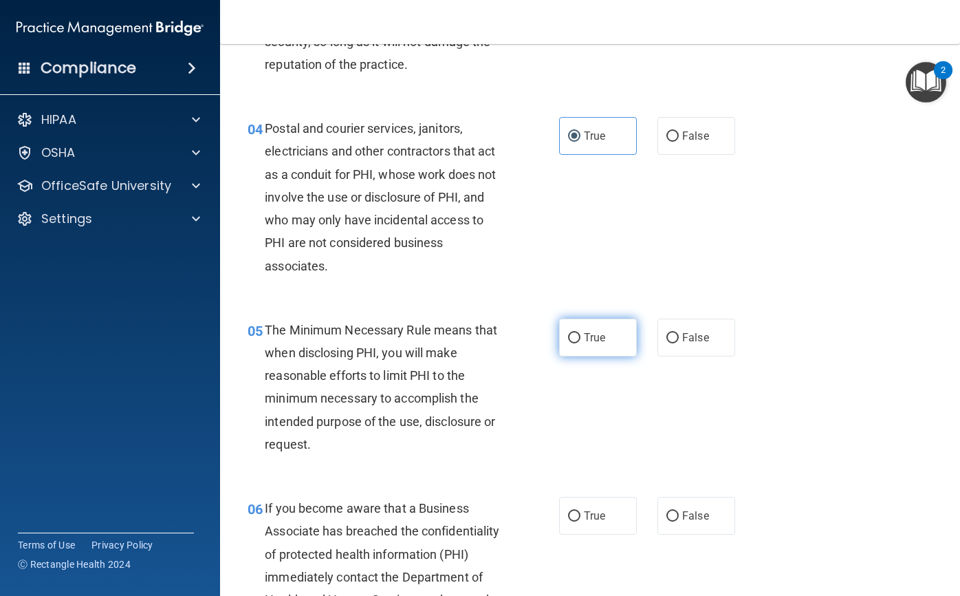
click at [559, 331] on label "True" at bounding box center [598, 337] width 78 height 38
click at [568, 333] on input "True" at bounding box center [574, 338] width 12 height 10
radio input "true"
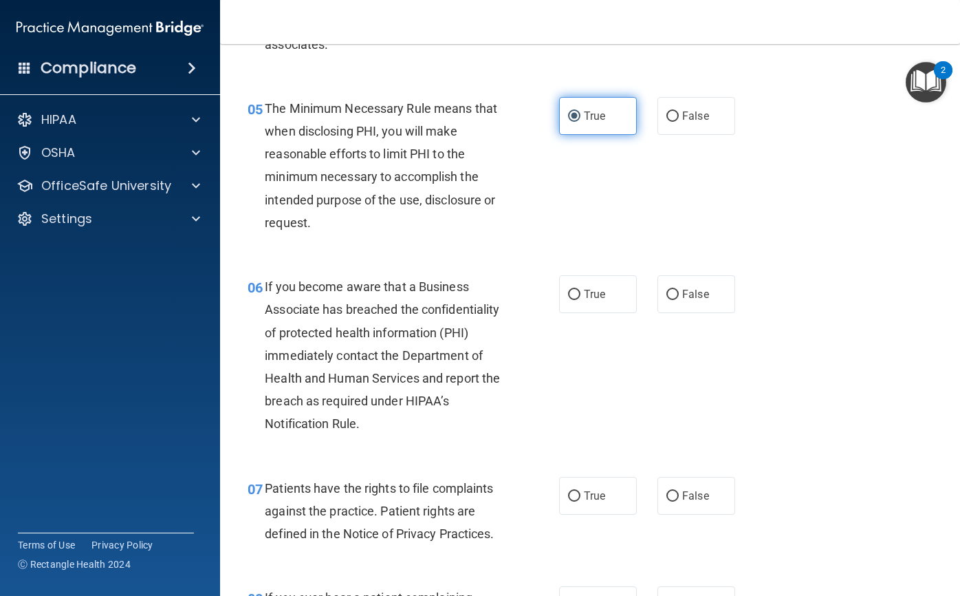
scroll to position [688, 0]
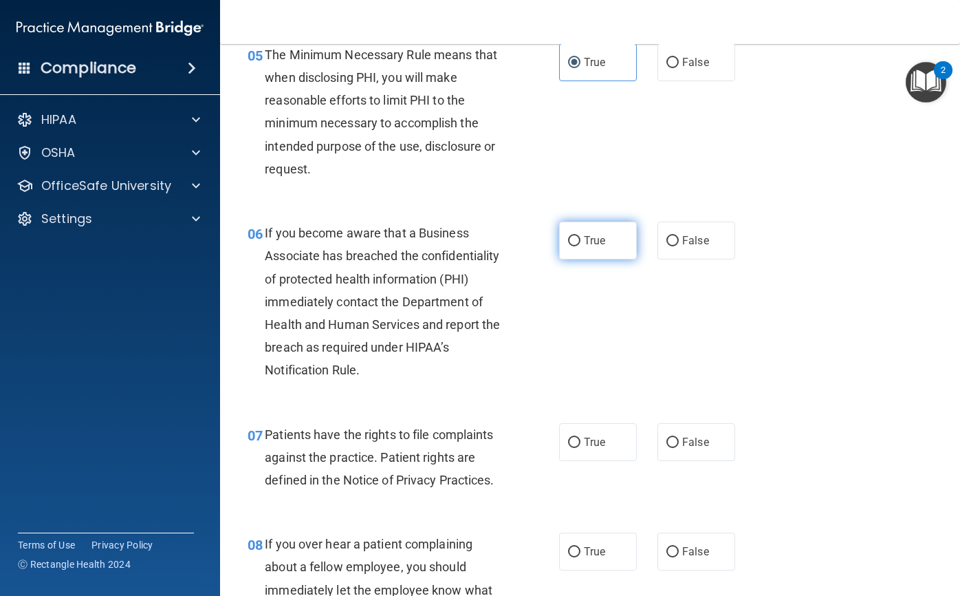
click at [614, 249] on label "True" at bounding box center [598, 240] width 78 height 38
click at [581, 246] on input "True" at bounding box center [574, 241] width 12 height 10
radio input "true"
click at [596, 446] on span "True" at bounding box center [594, 441] width 21 height 13
click at [581, 446] on input "True" at bounding box center [574, 442] width 12 height 10
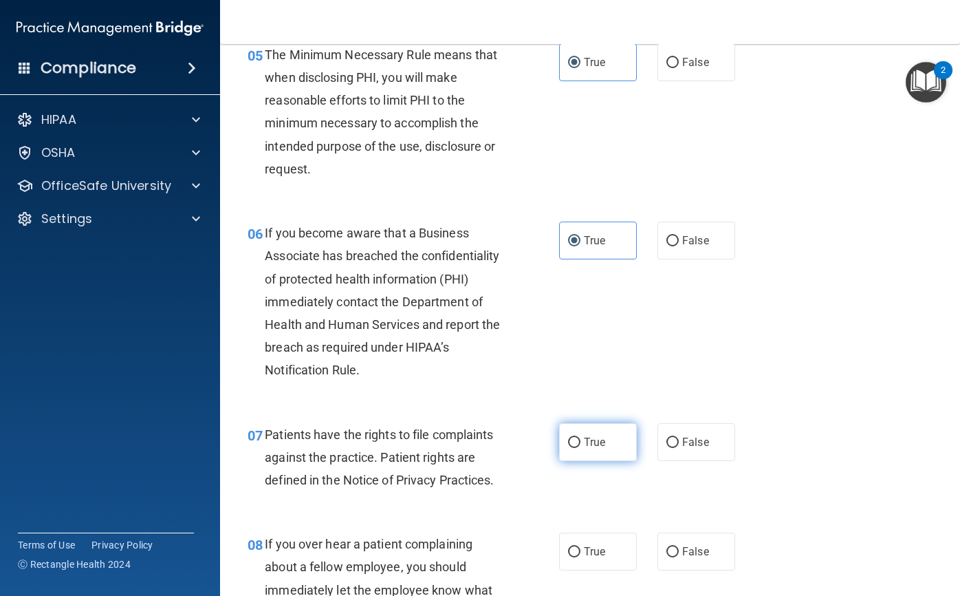
radio input "true"
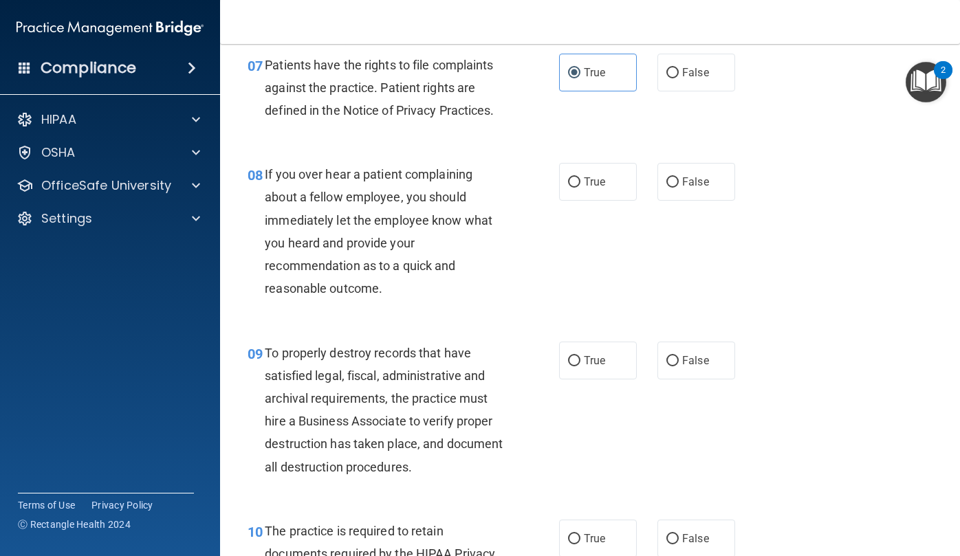
scroll to position [1061, 0]
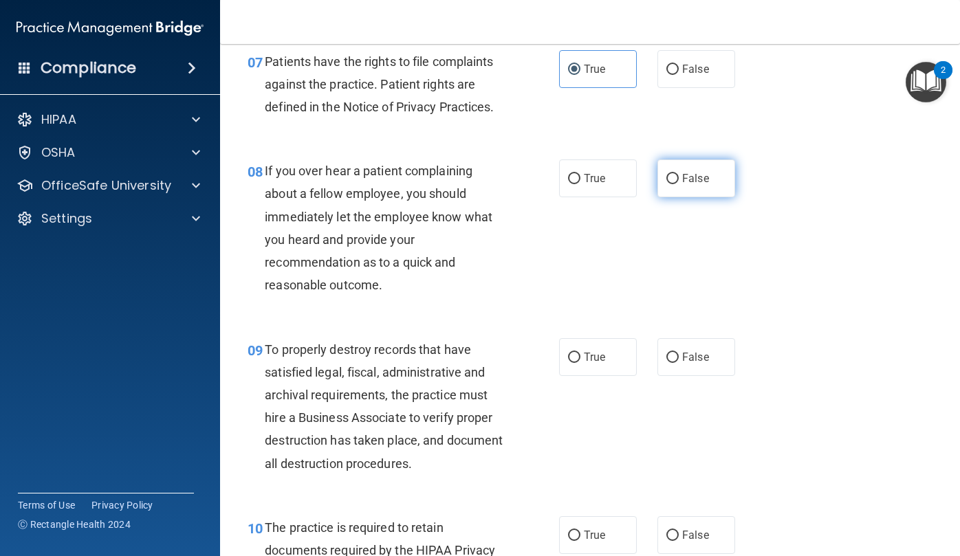
click at [673, 166] on label "False" at bounding box center [697, 179] width 78 height 38
click at [673, 174] on input "False" at bounding box center [673, 179] width 12 height 10
radio input "true"
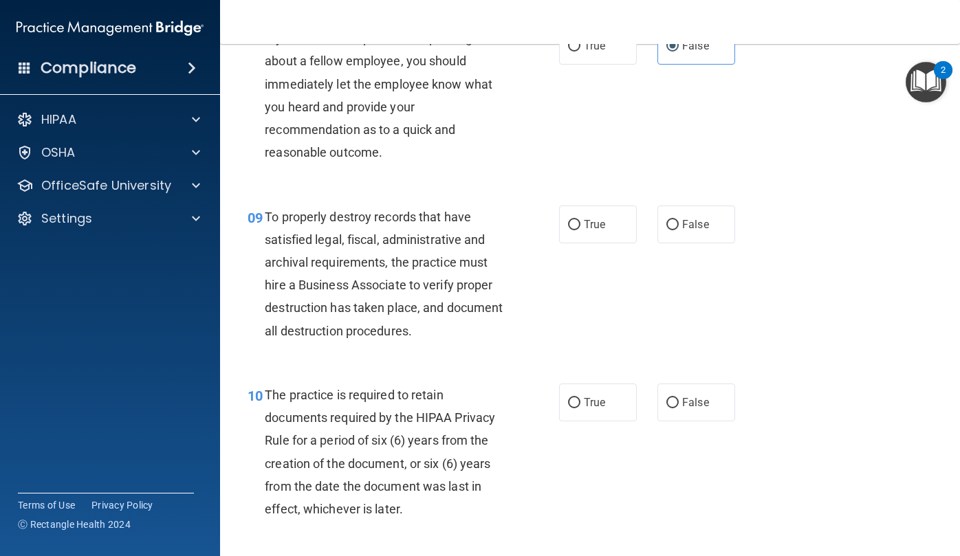
scroll to position [1198, 0]
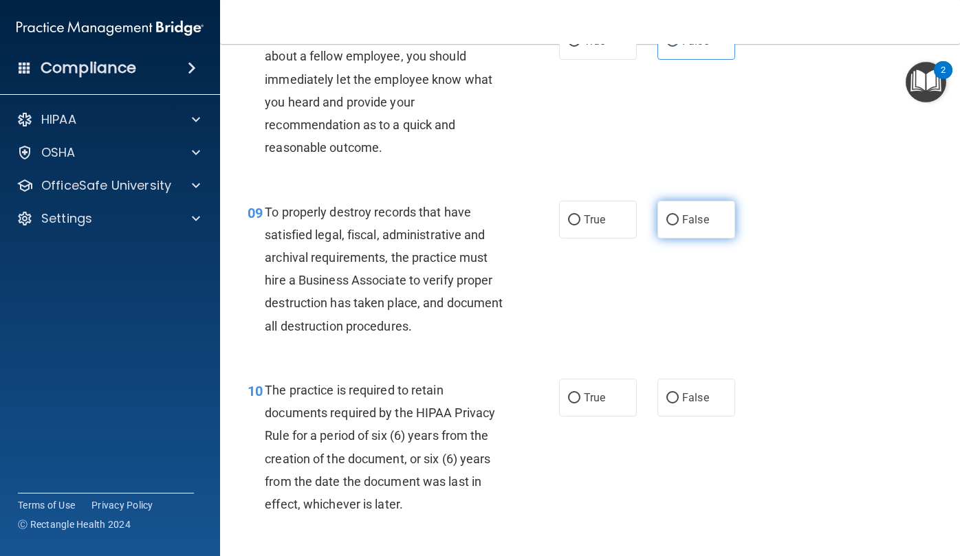
click at [681, 204] on label "False" at bounding box center [697, 220] width 78 height 38
click at [679, 215] on input "False" at bounding box center [673, 220] width 12 height 10
radio input "true"
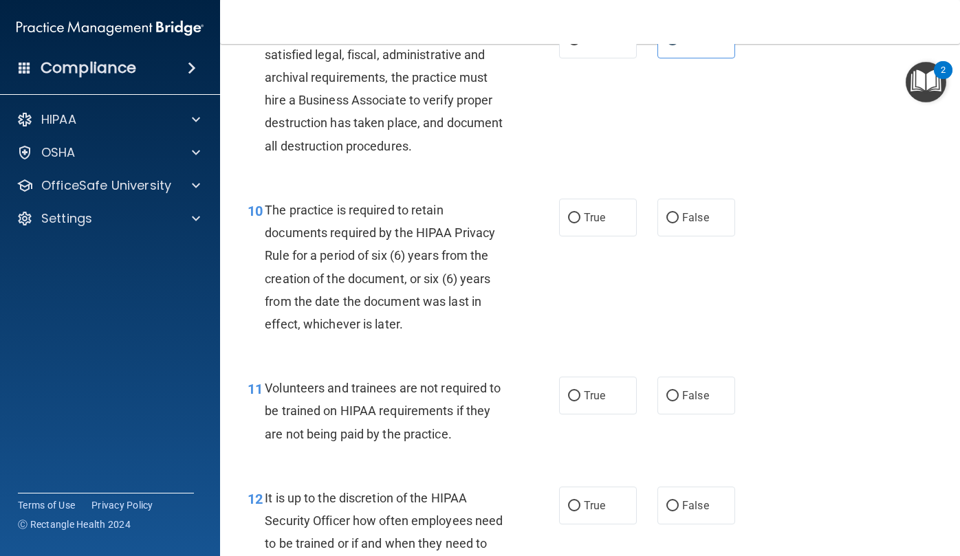
scroll to position [1405, 0]
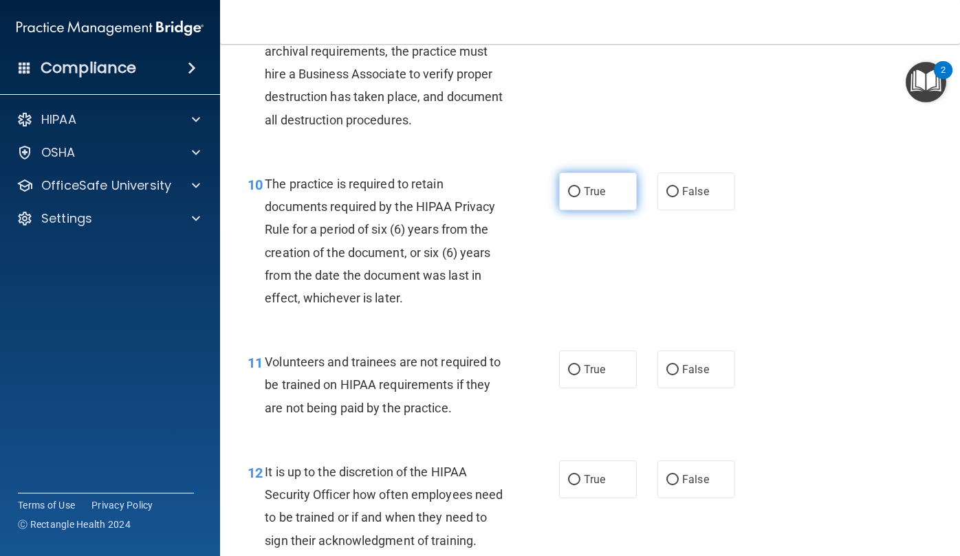
click at [624, 199] on label "True" at bounding box center [598, 192] width 78 height 38
click at [581, 197] on input "True" at bounding box center [574, 192] width 12 height 10
radio input "true"
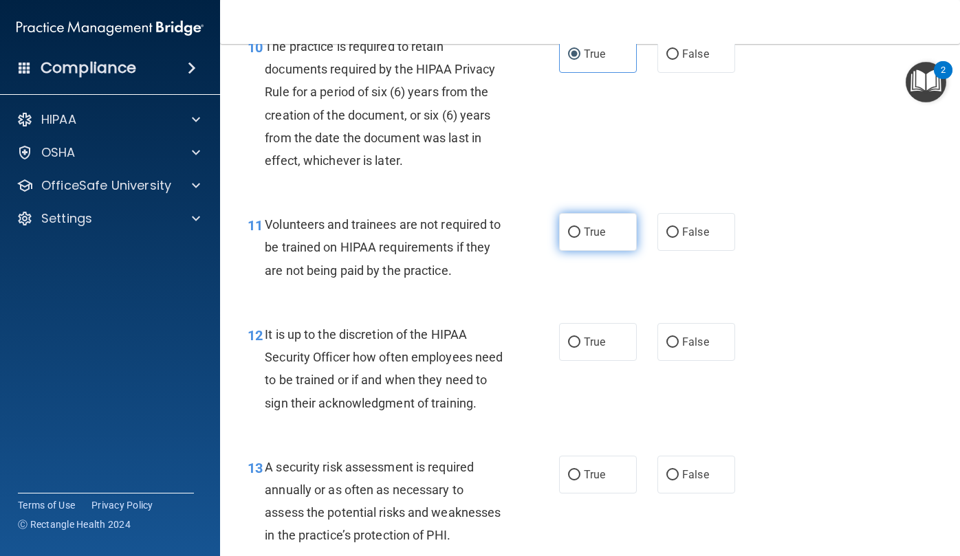
scroll to position [1611, 0]
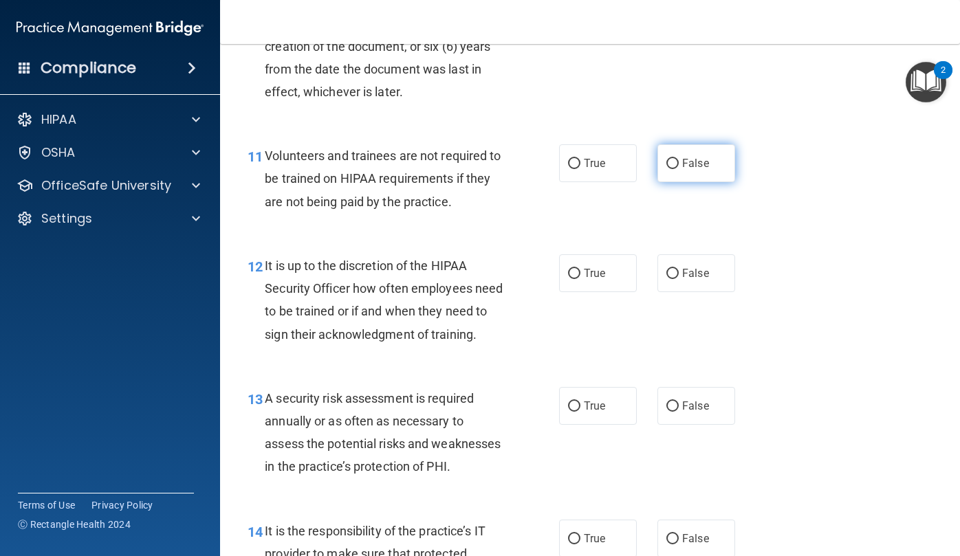
click at [667, 168] on input "False" at bounding box center [673, 164] width 12 height 10
radio input "true"
click at [693, 274] on span "False" at bounding box center [695, 273] width 27 height 13
click at [679, 274] on input "False" at bounding box center [673, 274] width 12 height 10
radio input "true"
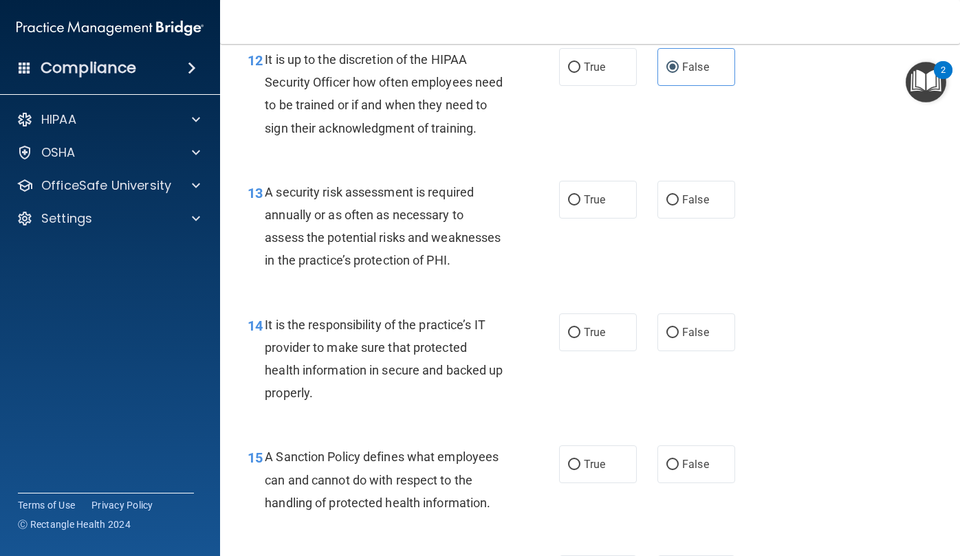
scroll to position [1886, 0]
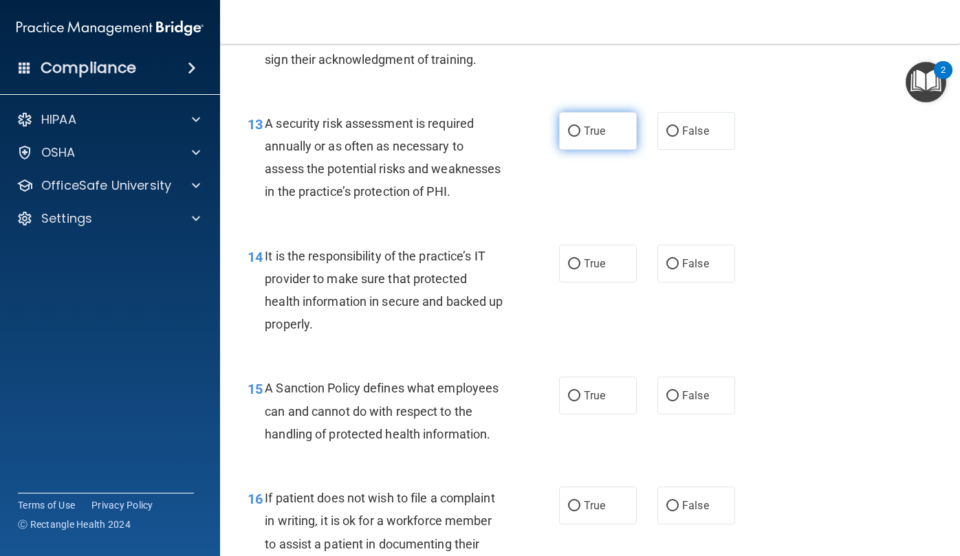
click at [596, 138] on span "True" at bounding box center [594, 131] width 21 height 13
click at [581, 137] on input "True" at bounding box center [574, 132] width 12 height 10
radio input "true"
click at [667, 270] on input "False" at bounding box center [673, 264] width 12 height 10
radio input "true"
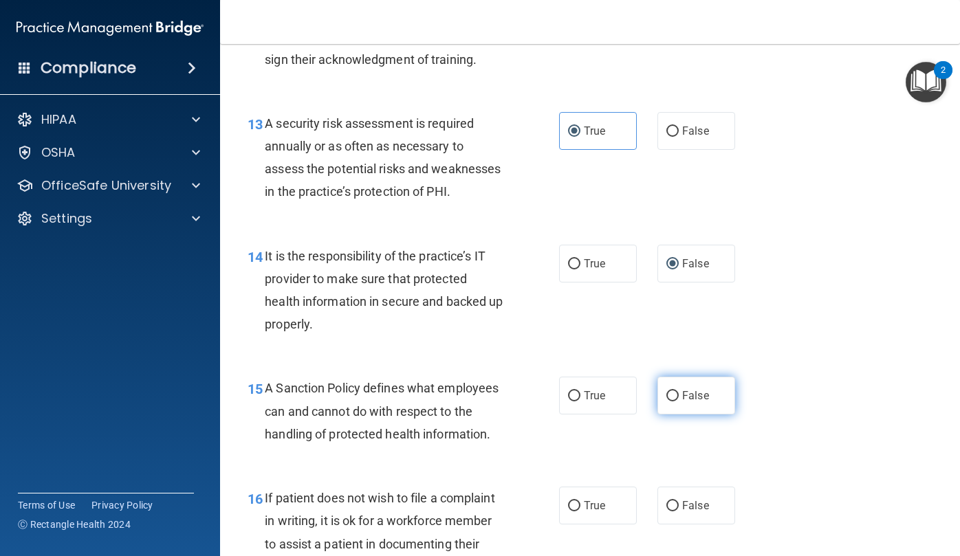
click at [686, 402] on span "False" at bounding box center [695, 395] width 27 height 13
click at [679, 402] on input "False" at bounding box center [673, 396] width 12 height 10
radio input "true"
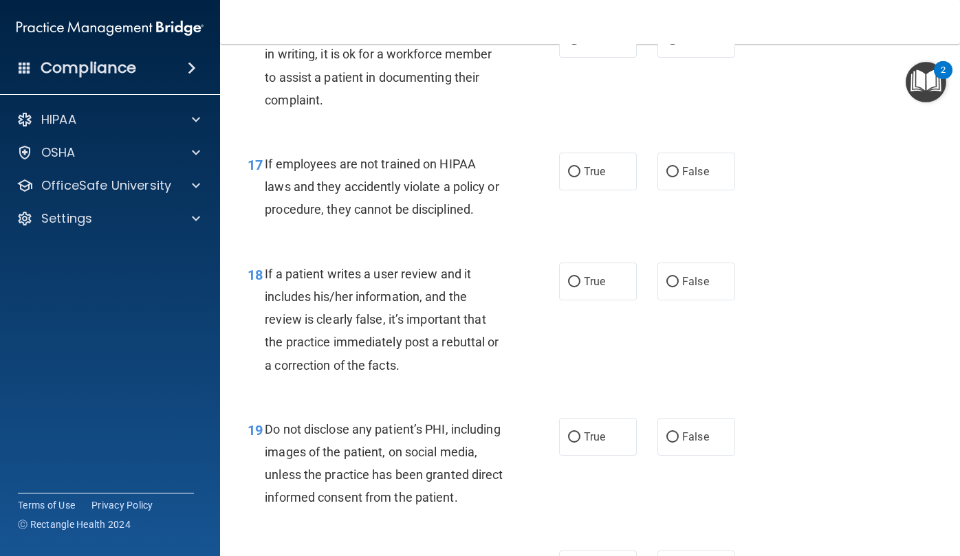
scroll to position [2368, 0]
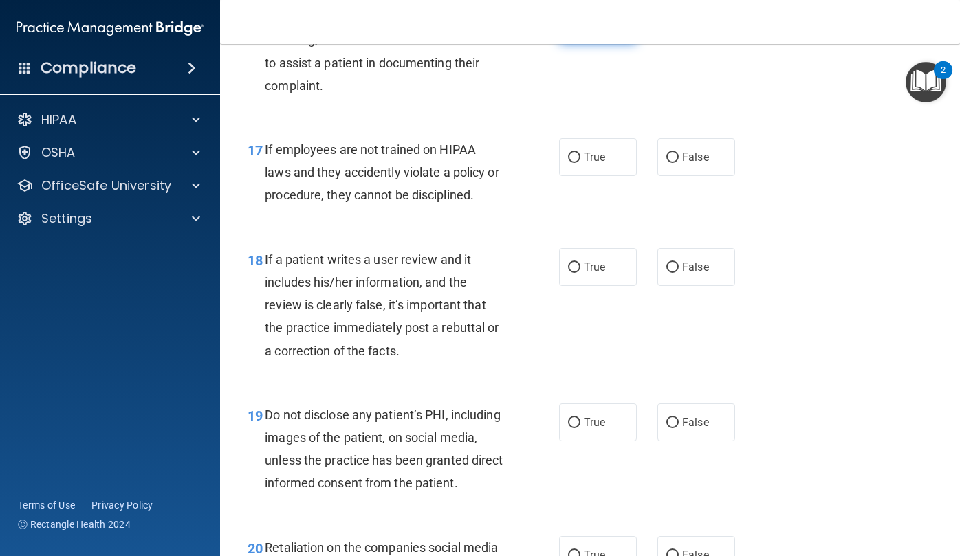
click at [599, 43] on label "True" at bounding box center [598, 25] width 78 height 38
click at [581, 30] on input "True" at bounding box center [574, 25] width 12 height 10
radio input "true"
click at [715, 176] on label "False" at bounding box center [697, 157] width 78 height 38
click at [679, 163] on input "False" at bounding box center [673, 158] width 12 height 10
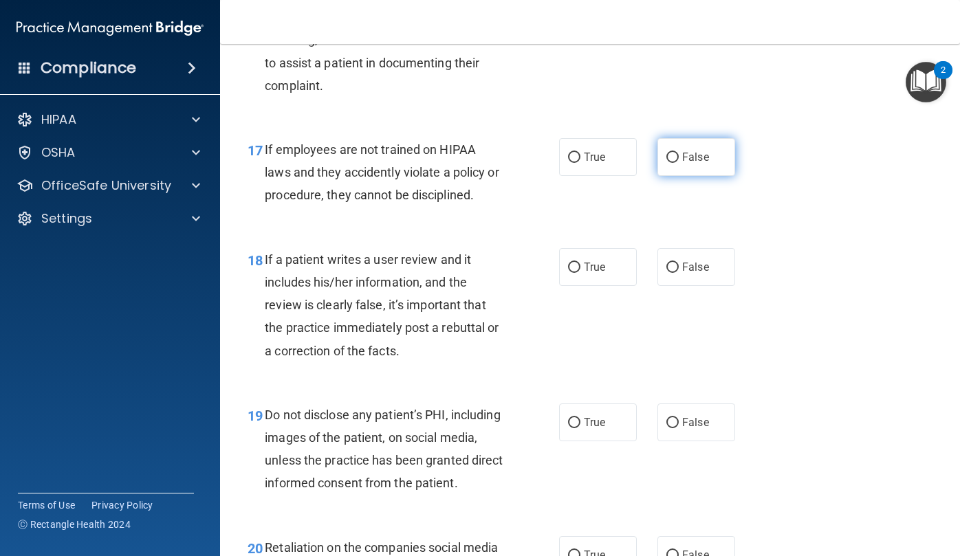
radio input "true"
click at [700, 286] on label "False" at bounding box center [697, 267] width 78 height 38
click at [679, 273] on input "False" at bounding box center [673, 268] width 12 height 10
radio input "true"
click at [559, 442] on label "True" at bounding box center [598, 423] width 78 height 38
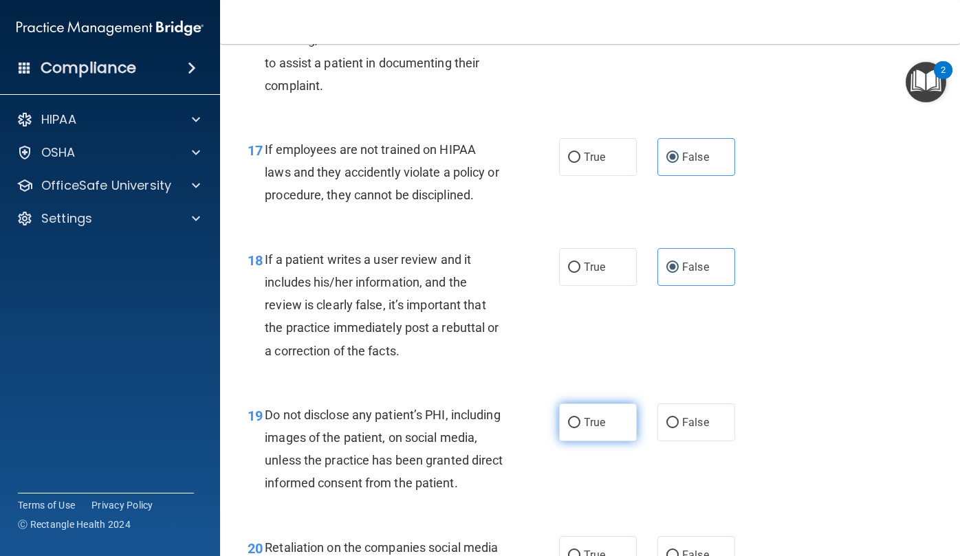
click at [568, 429] on input "True" at bounding box center [574, 423] width 12 height 10
radio input "true"
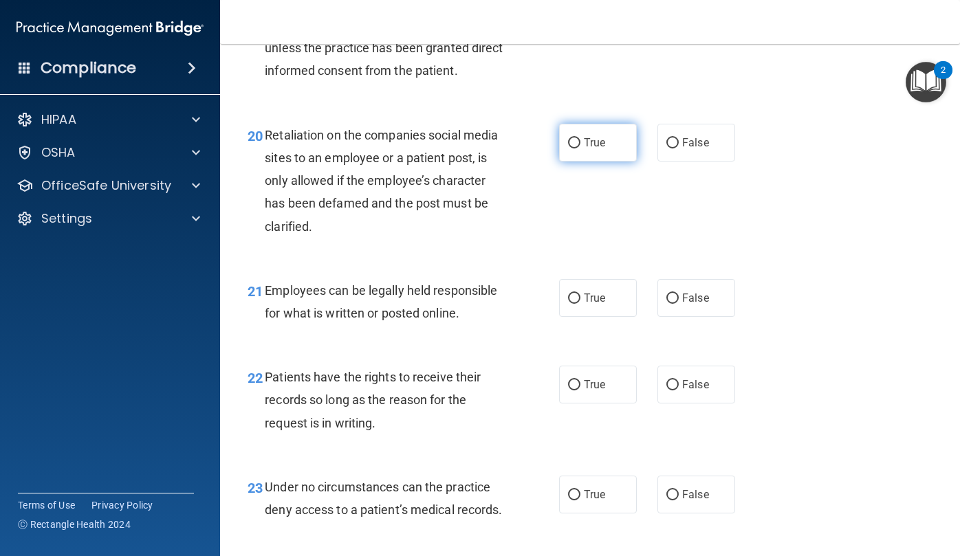
scroll to position [2849, 0]
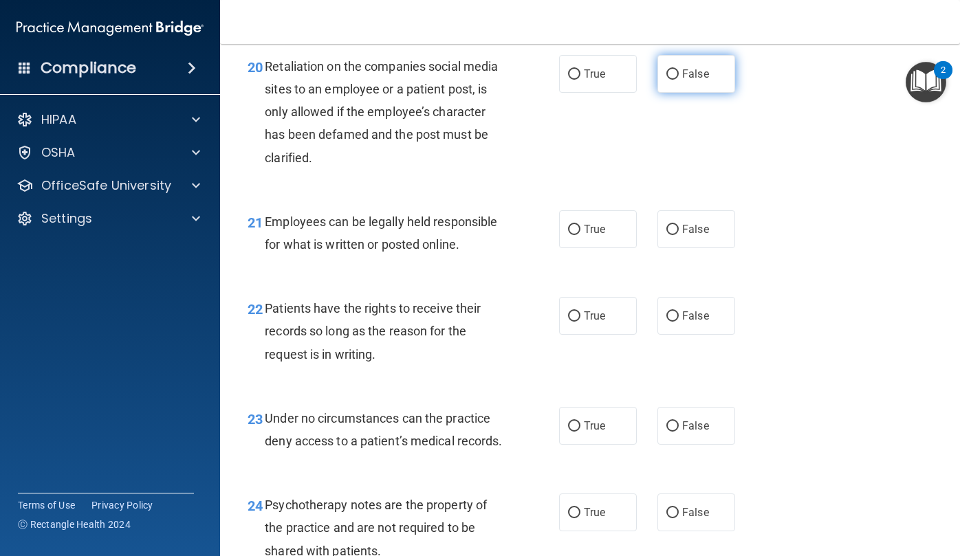
click at [684, 80] on span "False" at bounding box center [695, 73] width 27 height 13
click at [679, 80] on input "False" at bounding box center [673, 74] width 12 height 10
radio input "true"
click at [592, 236] on span "True" at bounding box center [594, 229] width 21 height 13
click at [581, 235] on input "True" at bounding box center [574, 230] width 12 height 10
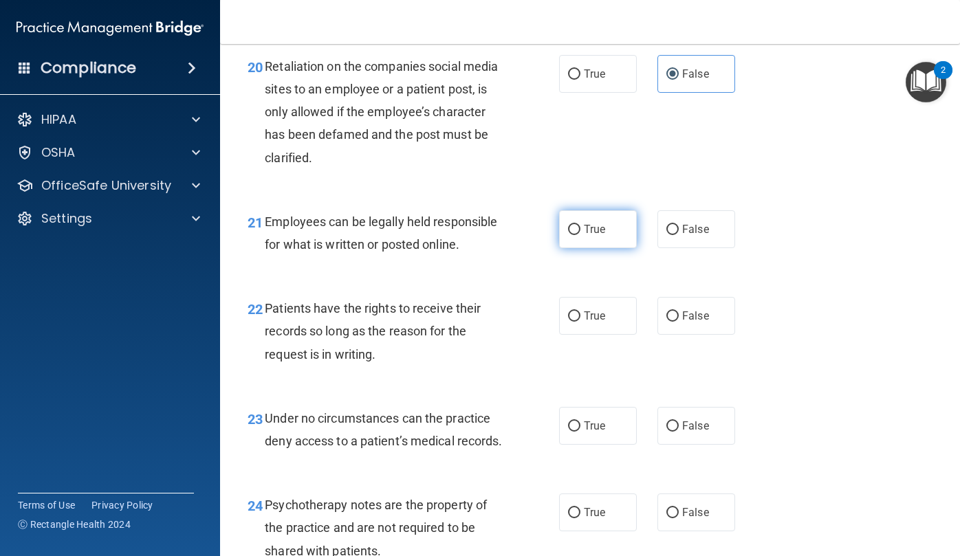
radio input "true"
click at [682, 323] on span "False" at bounding box center [695, 316] width 27 height 13
click at [678, 322] on input "False" at bounding box center [673, 317] width 12 height 10
radio input "true"
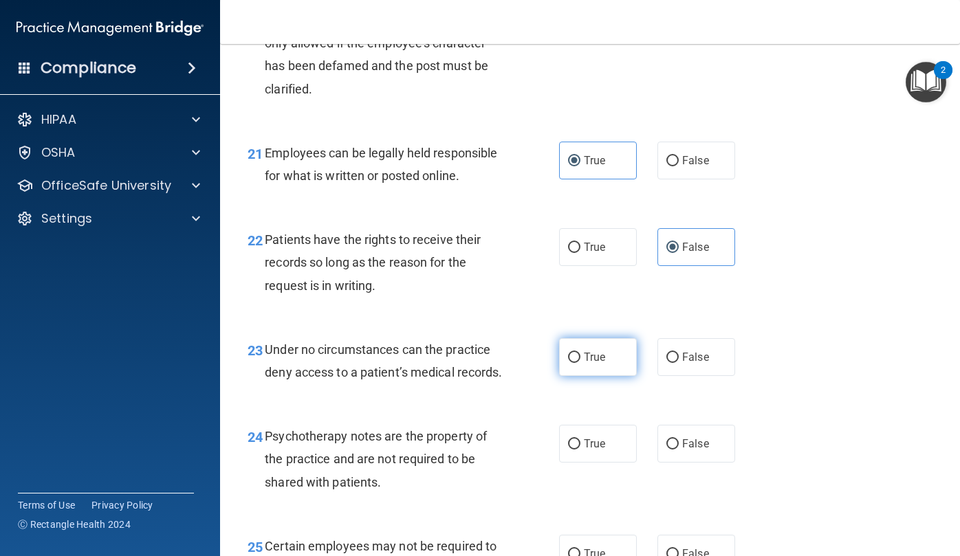
click at [605, 376] on label "True" at bounding box center [598, 357] width 78 height 38
click at [581, 363] on input "True" at bounding box center [574, 358] width 12 height 10
radio input "true"
click at [604, 463] on label "True" at bounding box center [598, 444] width 78 height 38
click at [581, 450] on input "True" at bounding box center [574, 445] width 12 height 10
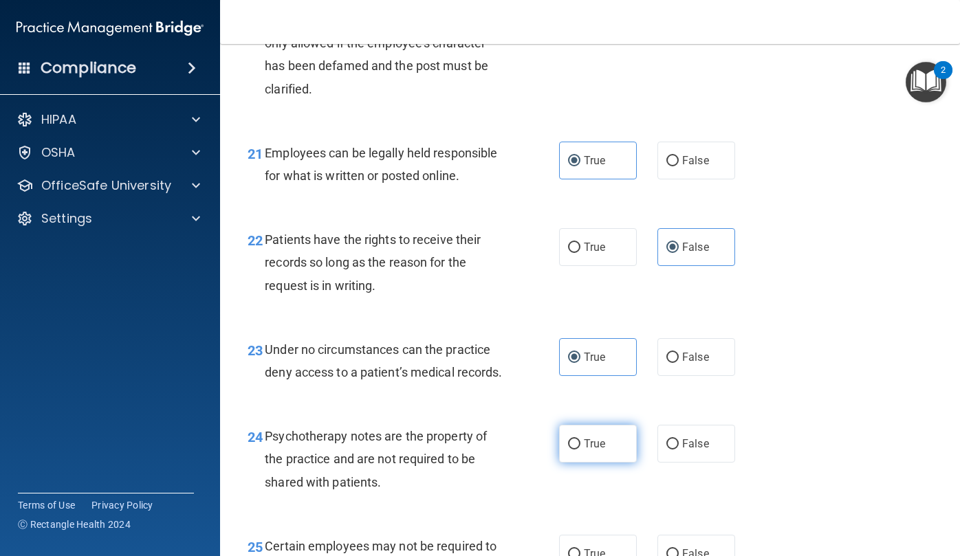
radio input "true"
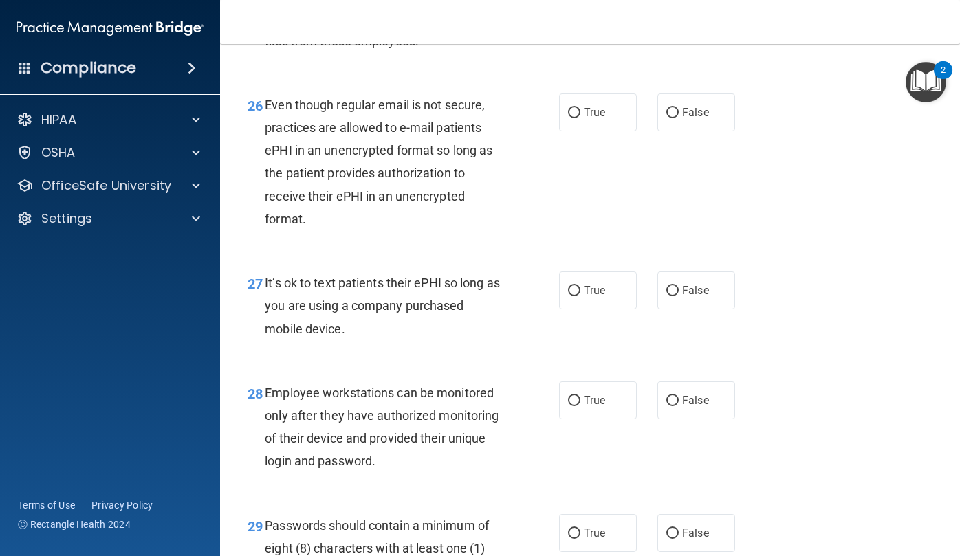
scroll to position [3468, 0]
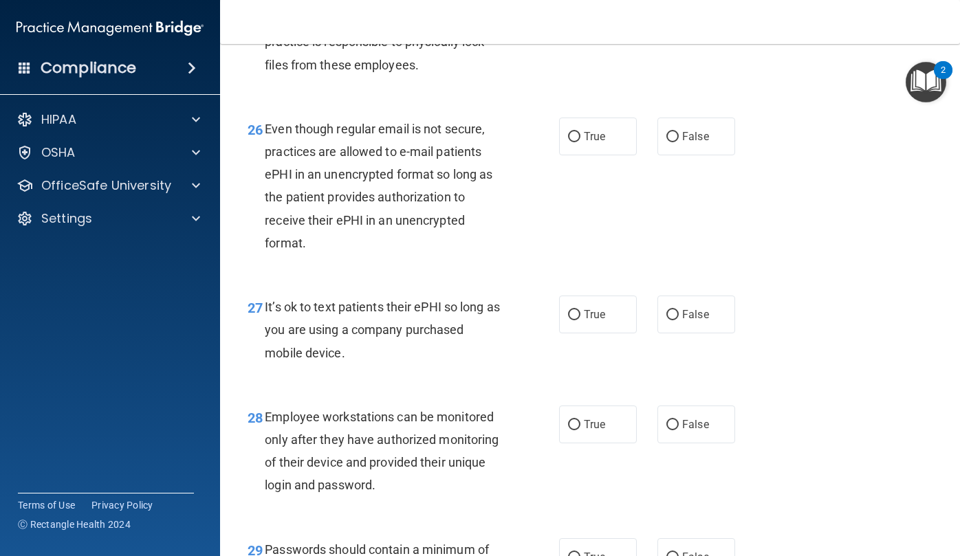
click at [586, 10] on span "True" at bounding box center [594, 3] width 21 height 13
click at [581, 10] on input "True" at bounding box center [574, 4] width 12 height 10
radio input "true"
click at [594, 143] on span "True" at bounding box center [594, 136] width 21 height 13
click at [581, 142] on input "True" at bounding box center [574, 137] width 12 height 10
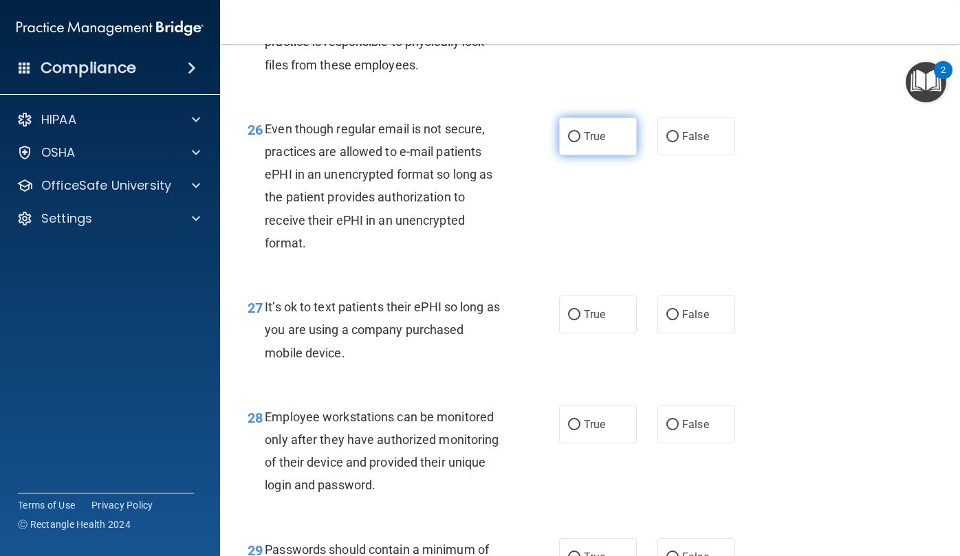
radio input "true"
click at [698, 334] on label "False" at bounding box center [697, 315] width 78 height 38
click at [679, 321] on input "False" at bounding box center [673, 315] width 12 height 10
radio input "true"
click at [700, 431] on span "False" at bounding box center [695, 424] width 27 height 13
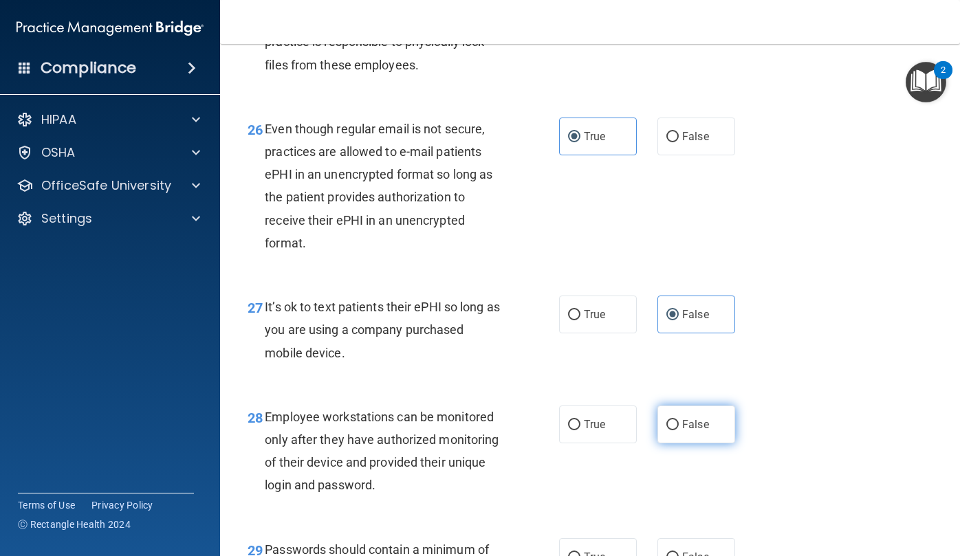
click at [679, 431] on input "False" at bounding box center [673, 425] width 12 height 10
radio input "true"
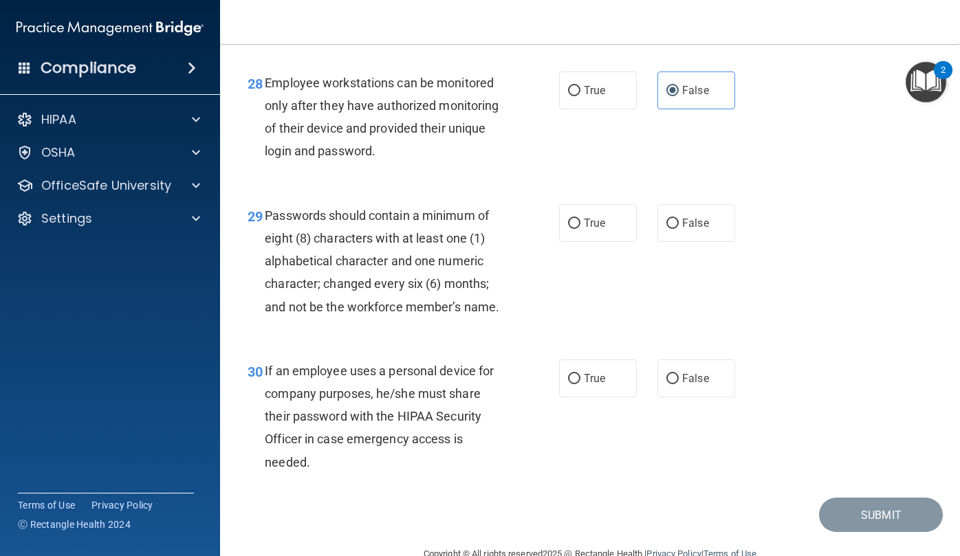
scroll to position [3812, 0]
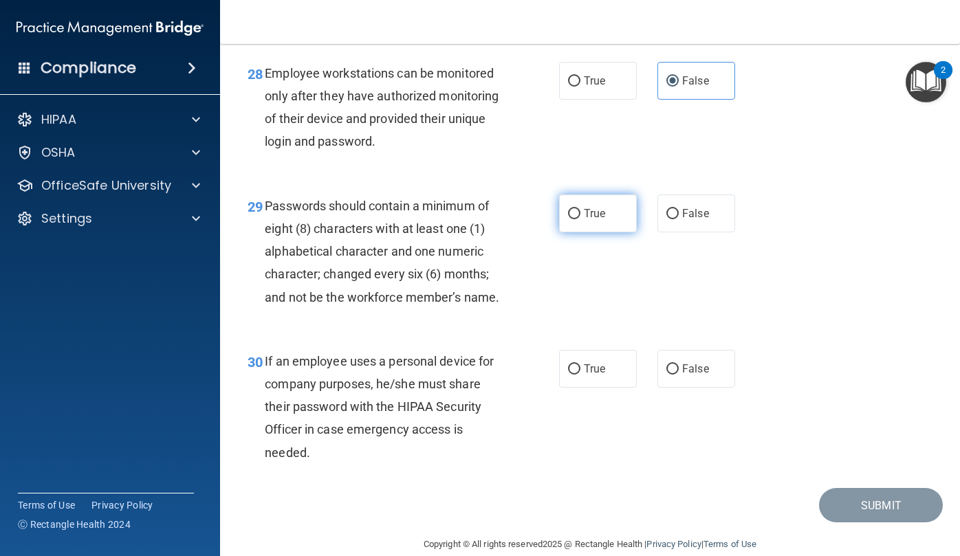
click at [607, 232] on label "True" at bounding box center [598, 214] width 78 height 38
click at [581, 219] on input "True" at bounding box center [574, 214] width 12 height 10
radio input "true"
click at [683, 388] on label "False" at bounding box center [697, 369] width 78 height 38
click at [679, 375] on input "False" at bounding box center [673, 370] width 12 height 10
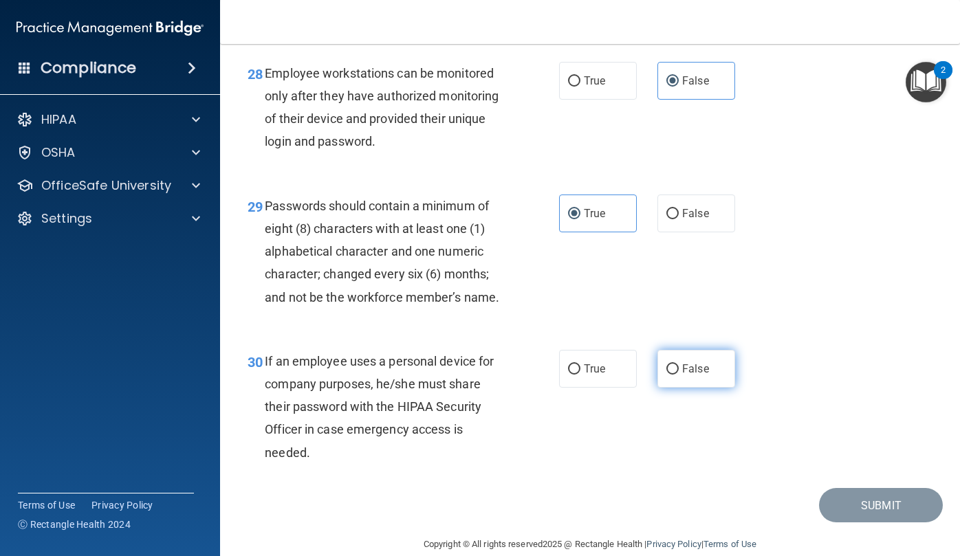
radio input "true"
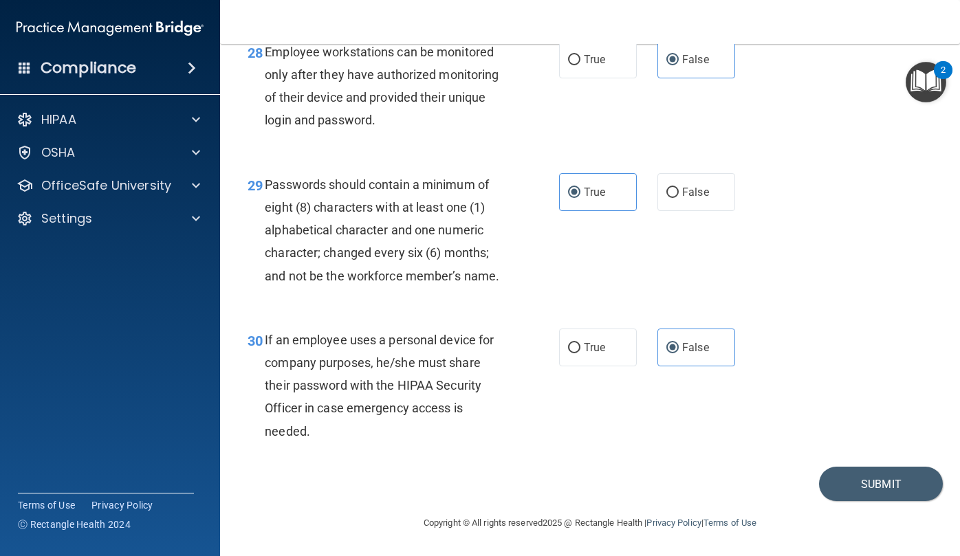
scroll to position [3948, 0]
click at [819, 477] on button "Submit" at bounding box center [881, 484] width 124 height 35
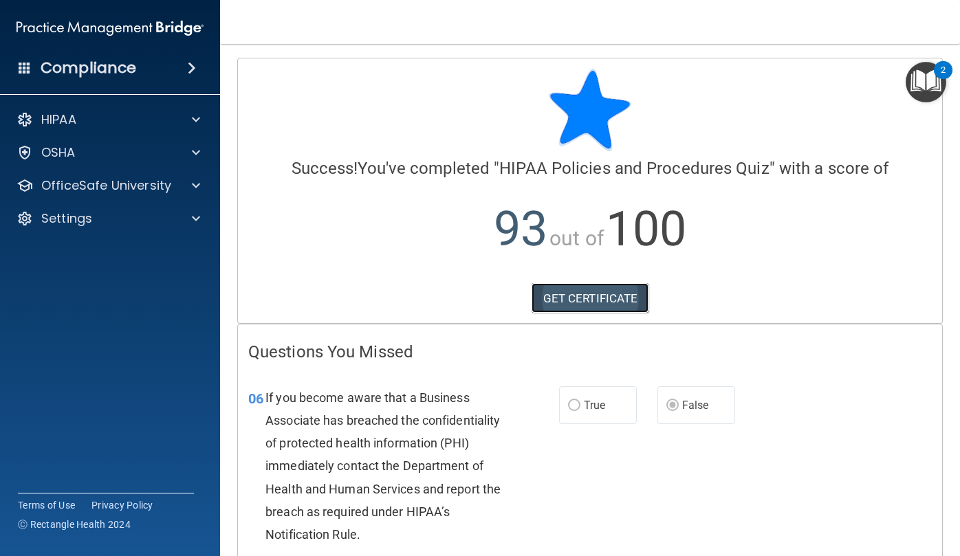
click at [611, 302] on link "GET CERTIFICATE" at bounding box center [591, 298] width 118 height 30
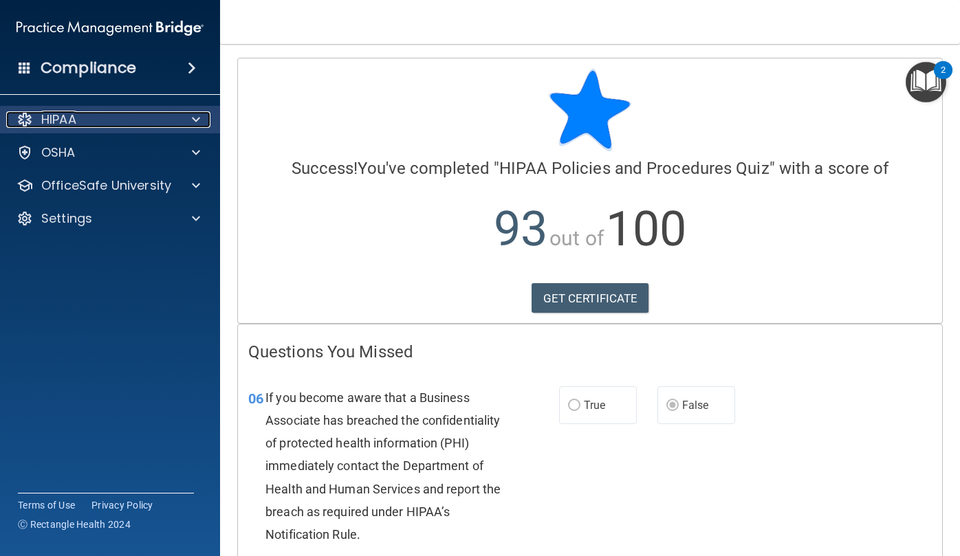
click at [182, 125] on div at bounding box center [194, 119] width 34 height 17
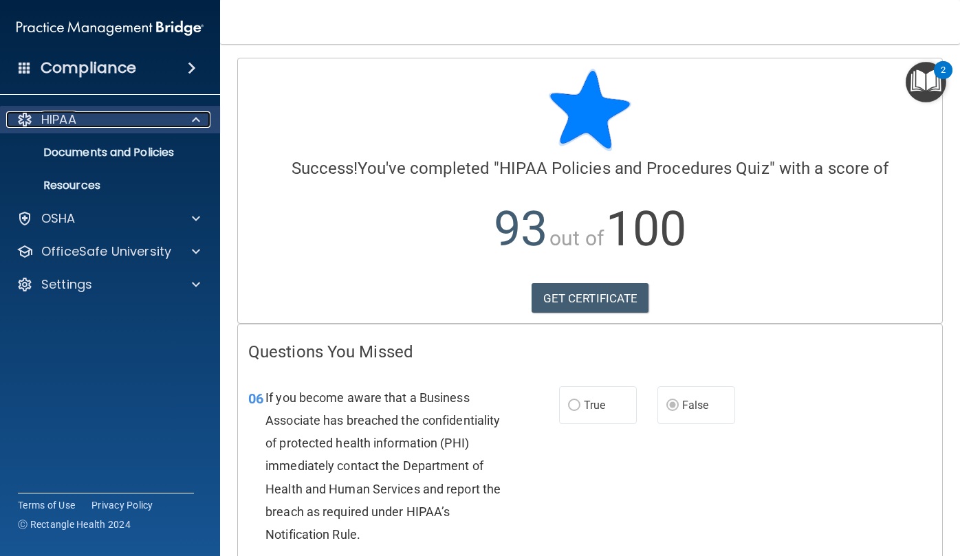
click at [136, 113] on div "HIPAA" at bounding box center [91, 119] width 171 height 17
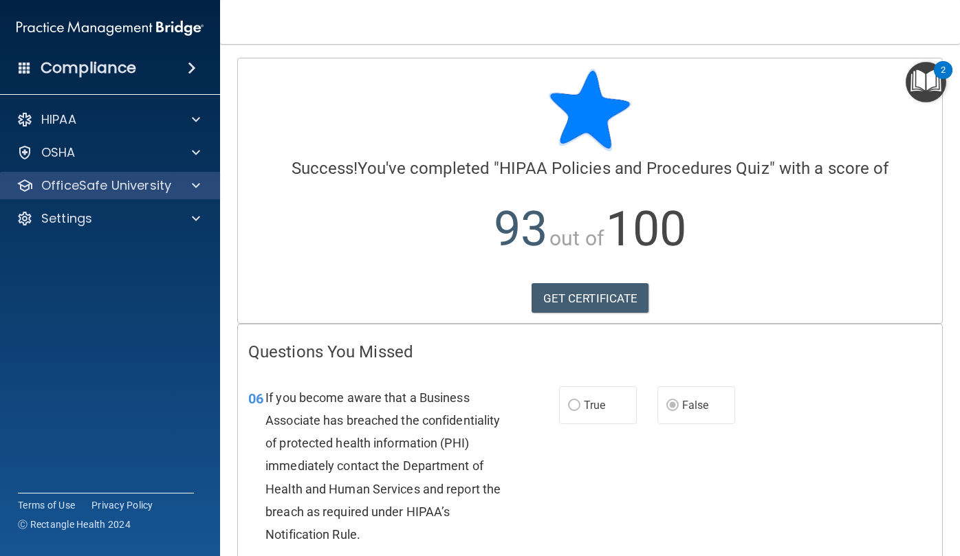
click at [173, 177] on div "OfficeSafe University" at bounding box center [110, 186] width 221 height 28
click at [172, 191] on div "OfficeSafe University" at bounding box center [91, 185] width 171 height 17
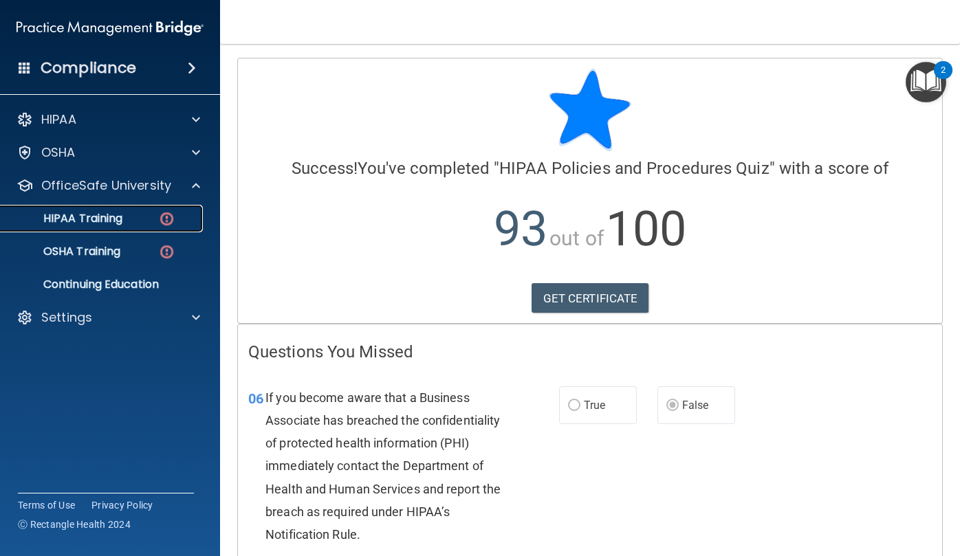
click at [147, 214] on div "HIPAA Training" at bounding box center [103, 219] width 188 height 14
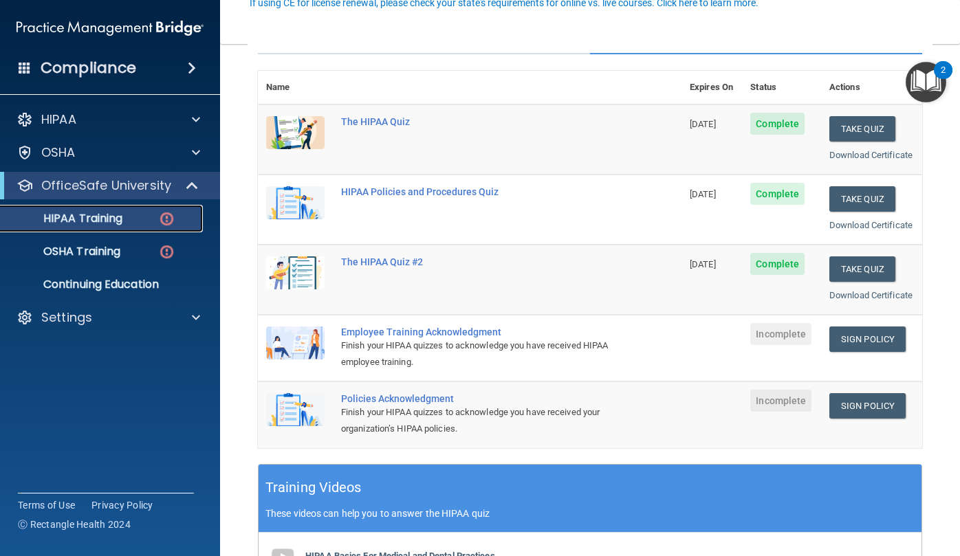
scroll to position [206, 0]
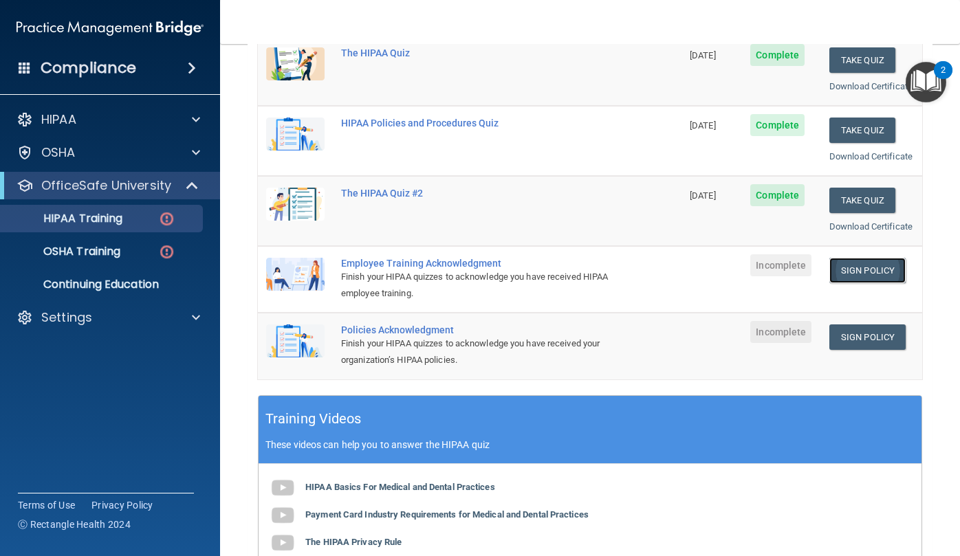
click at [840, 283] on link "Sign Policy" at bounding box center [868, 270] width 76 height 25
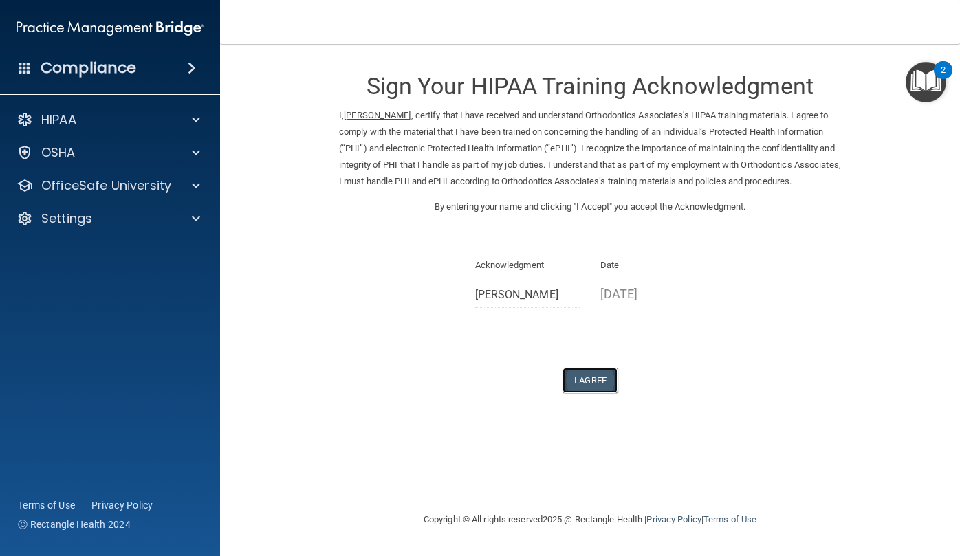
click at [570, 375] on button "I Agree" at bounding box center [590, 380] width 55 height 25
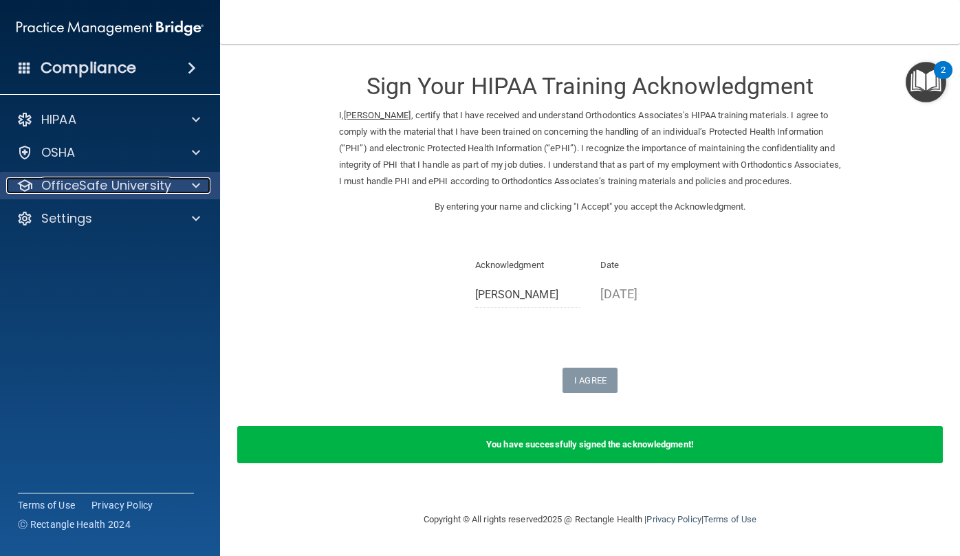
click at [175, 182] on div "OfficeSafe University" at bounding box center [91, 185] width 171 height 17
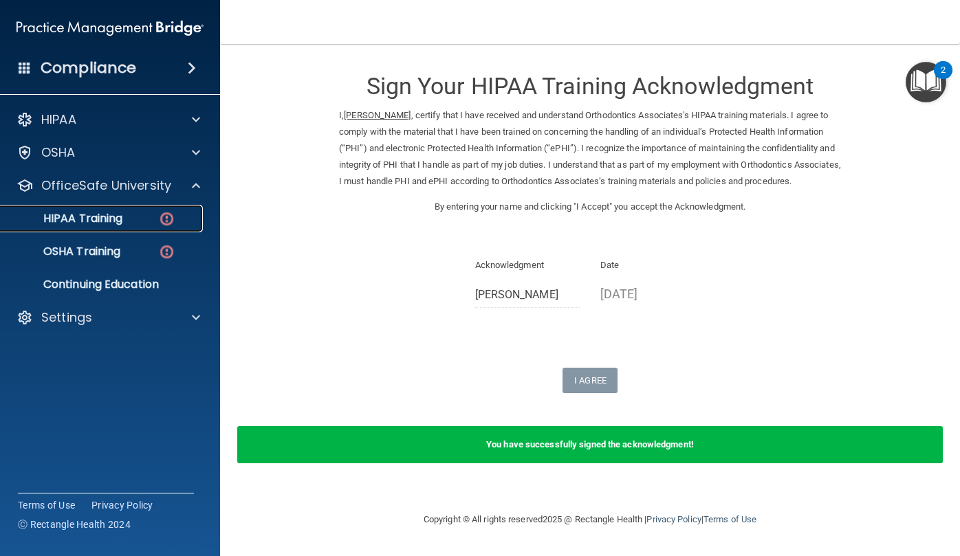
click at [173, 219] on img at bounding box center [166, 218] width 17 height 17
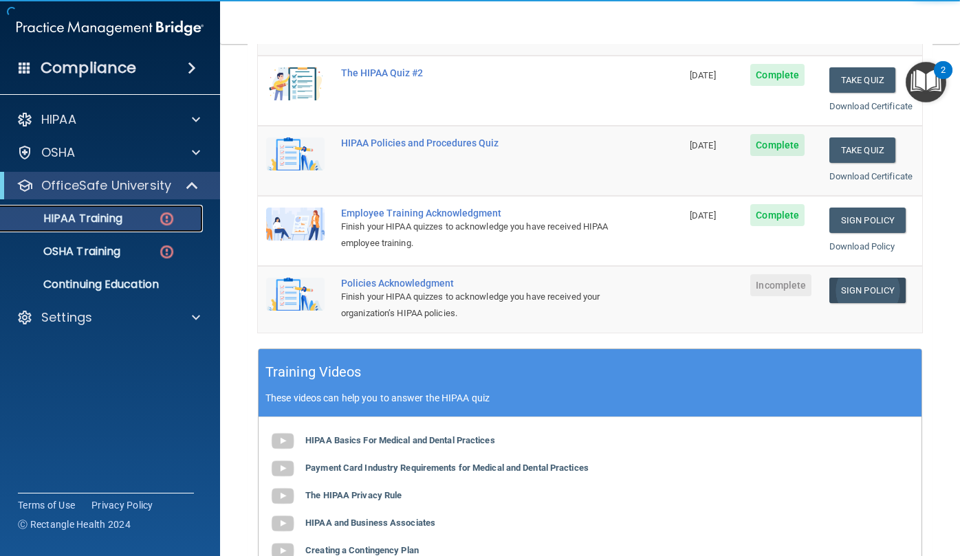
scroll to position [275, 0]
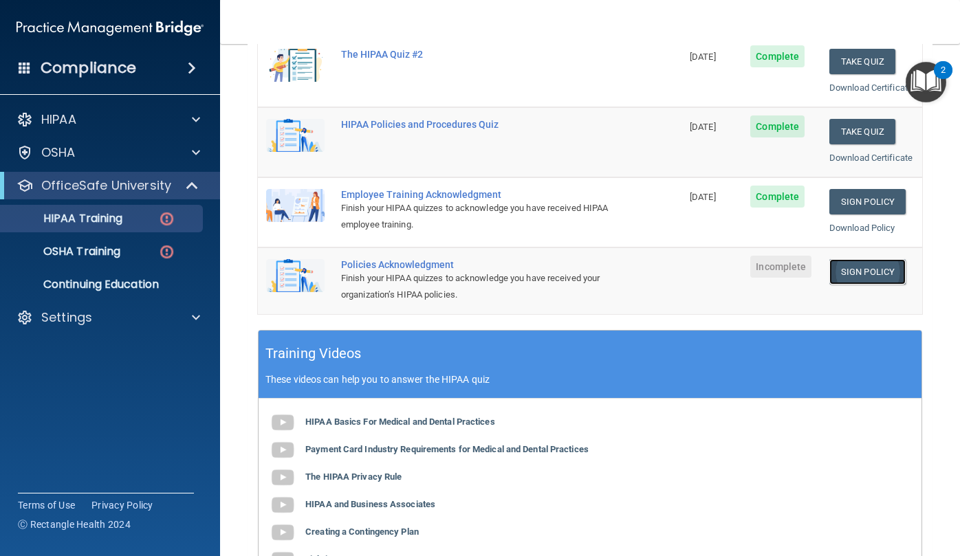
click at [864, 285] on link "Sign Policy" at bounding box center [868, 271] width 76 height 25
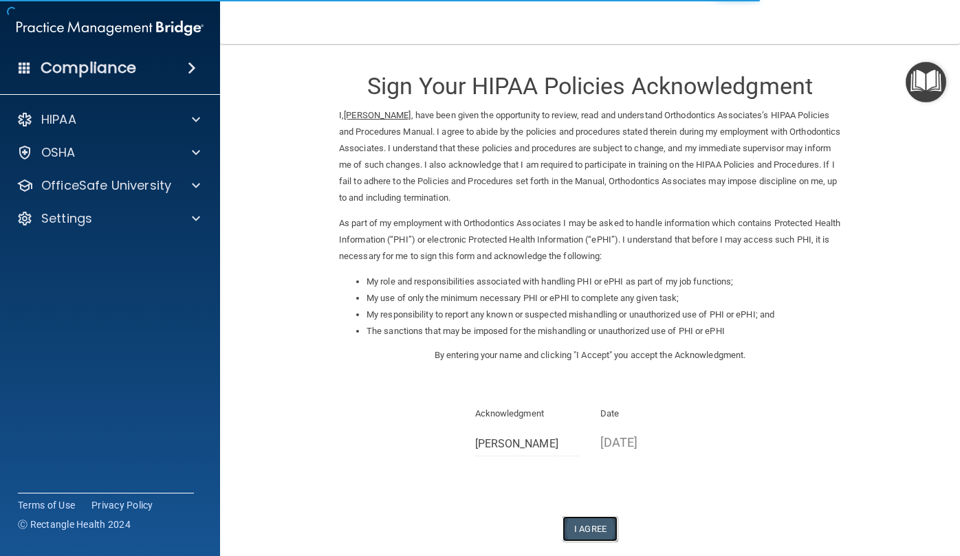
click at [590, 524] on button "I Agree" at bounding box center [590, 529] width 55 height 25
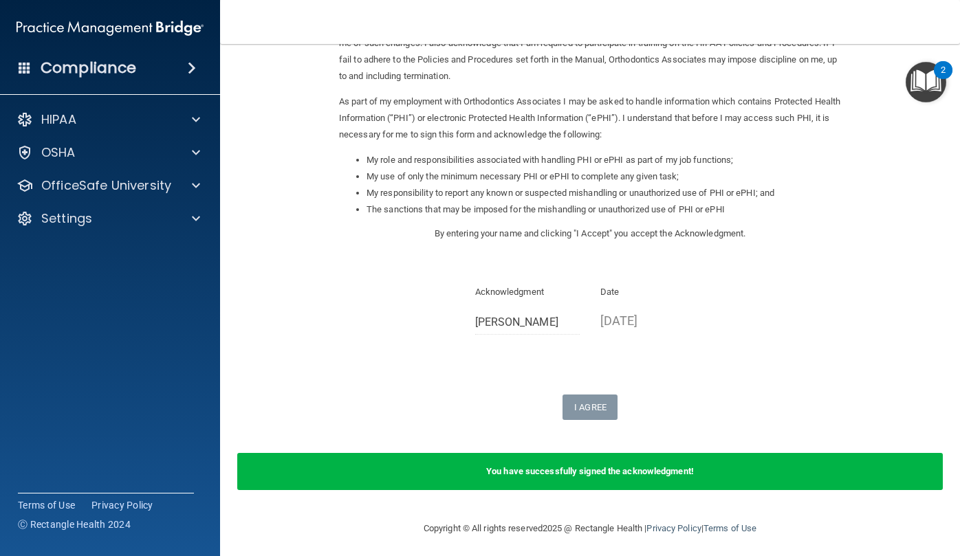
scroll to position [127, 0]
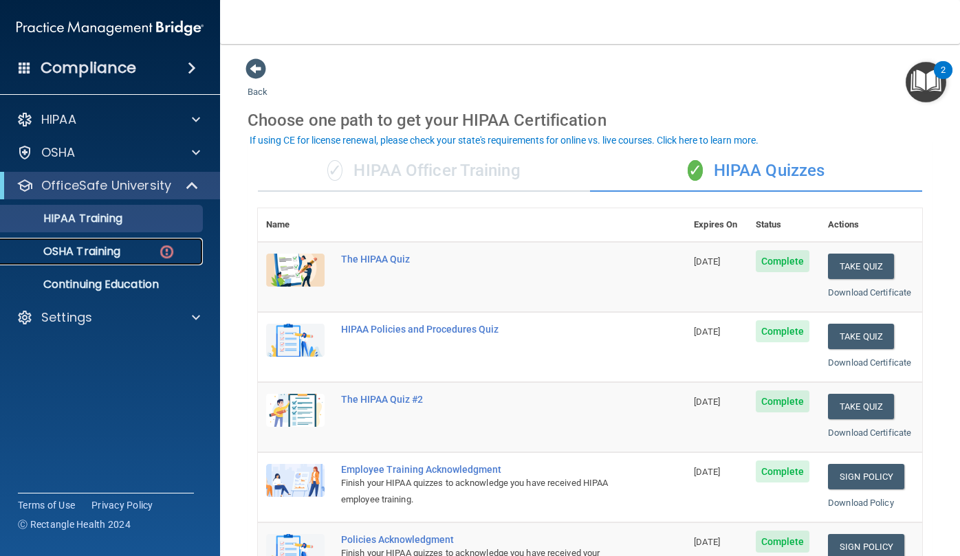
click at [102, 259] on p "OSHA Training" at bounding box center [64, 252] width 111 height 14
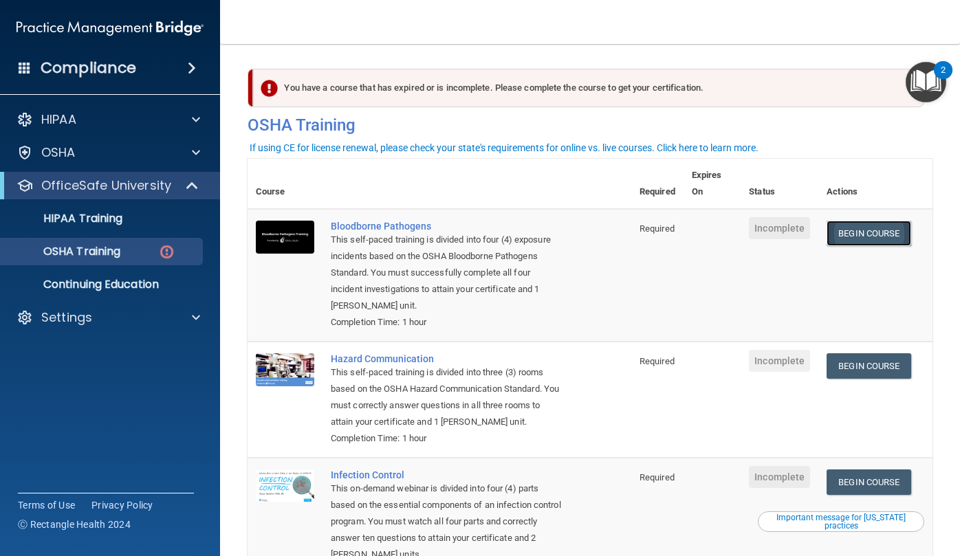
click at [872, 237] on link "Begin Course" at bounding box center [869, 233] width 84 height 25
